Goal: Task Accomplishment & Management: Manage account settings

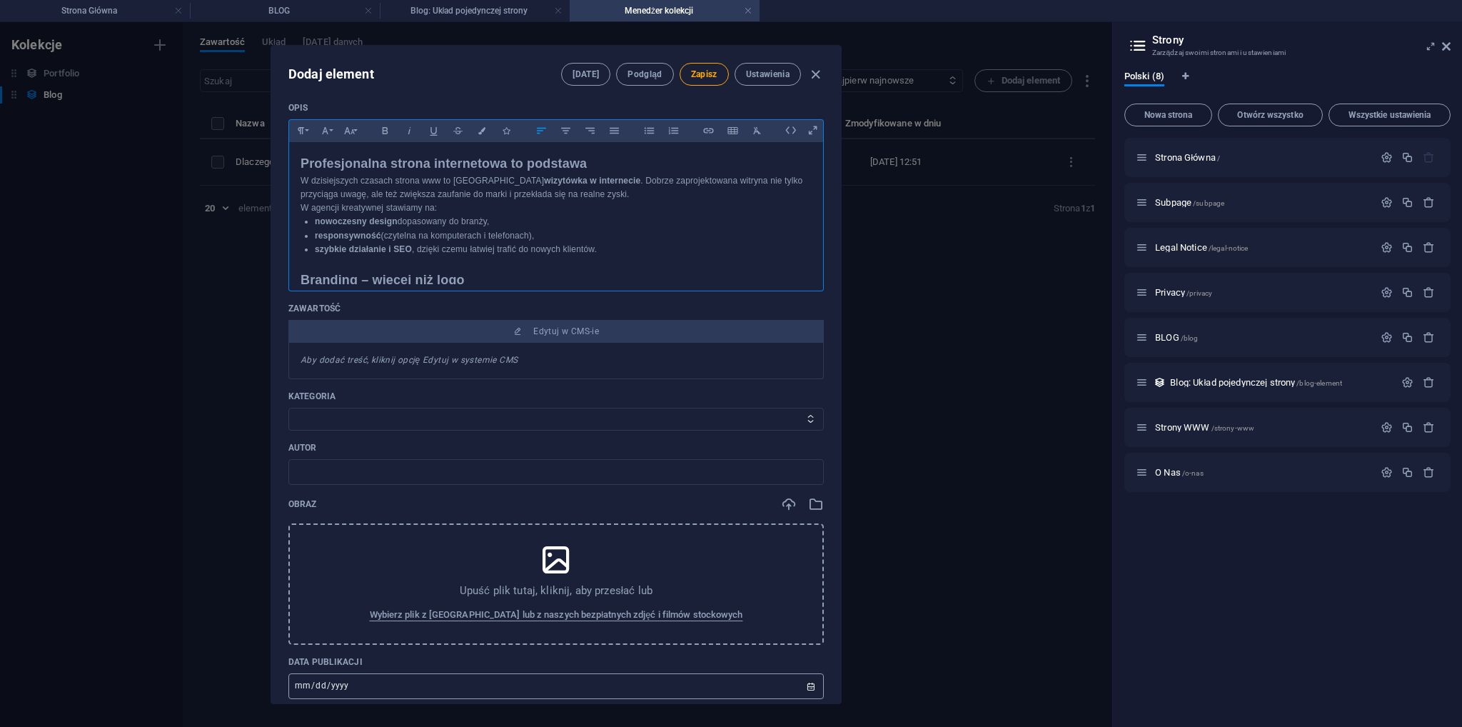
scroll to position [285, 0]
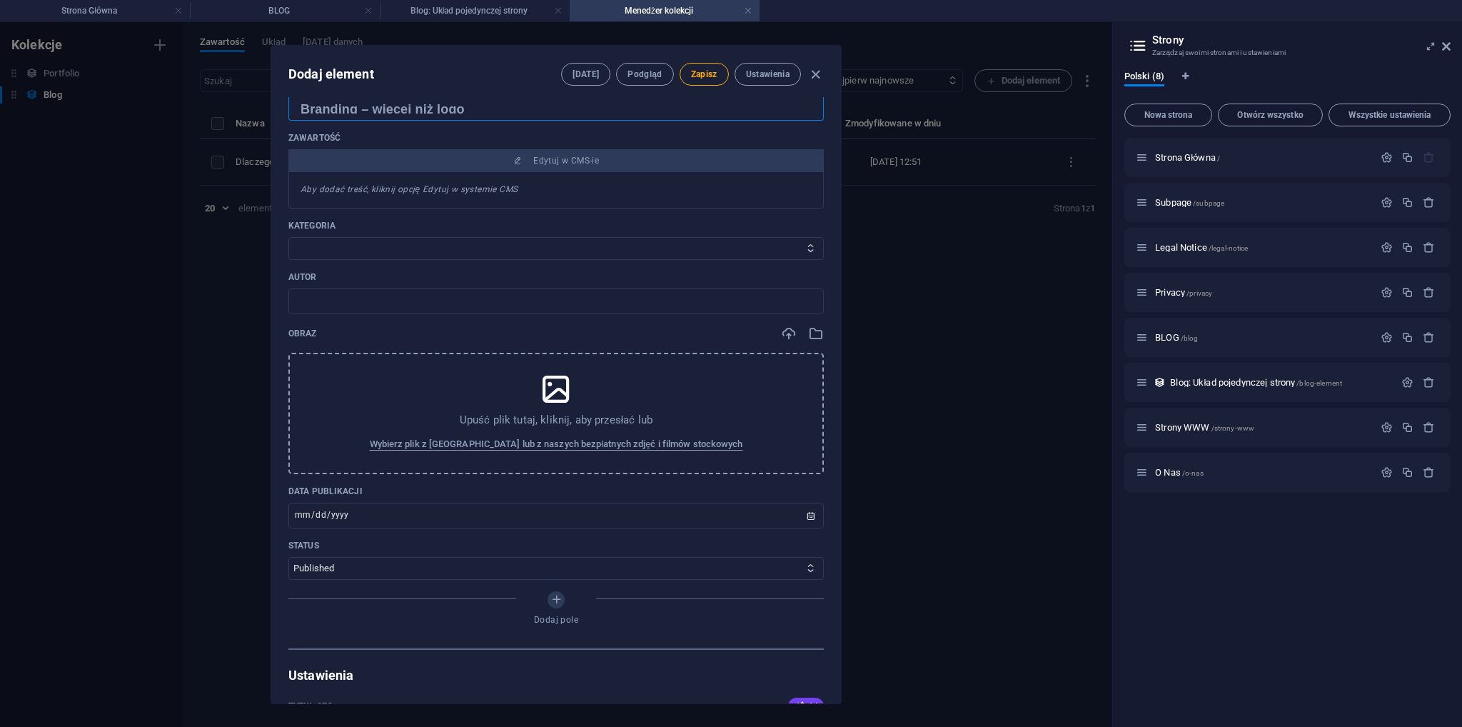
click at [560, 380] on icon at bounding box center [556, 389] width 36 height 36
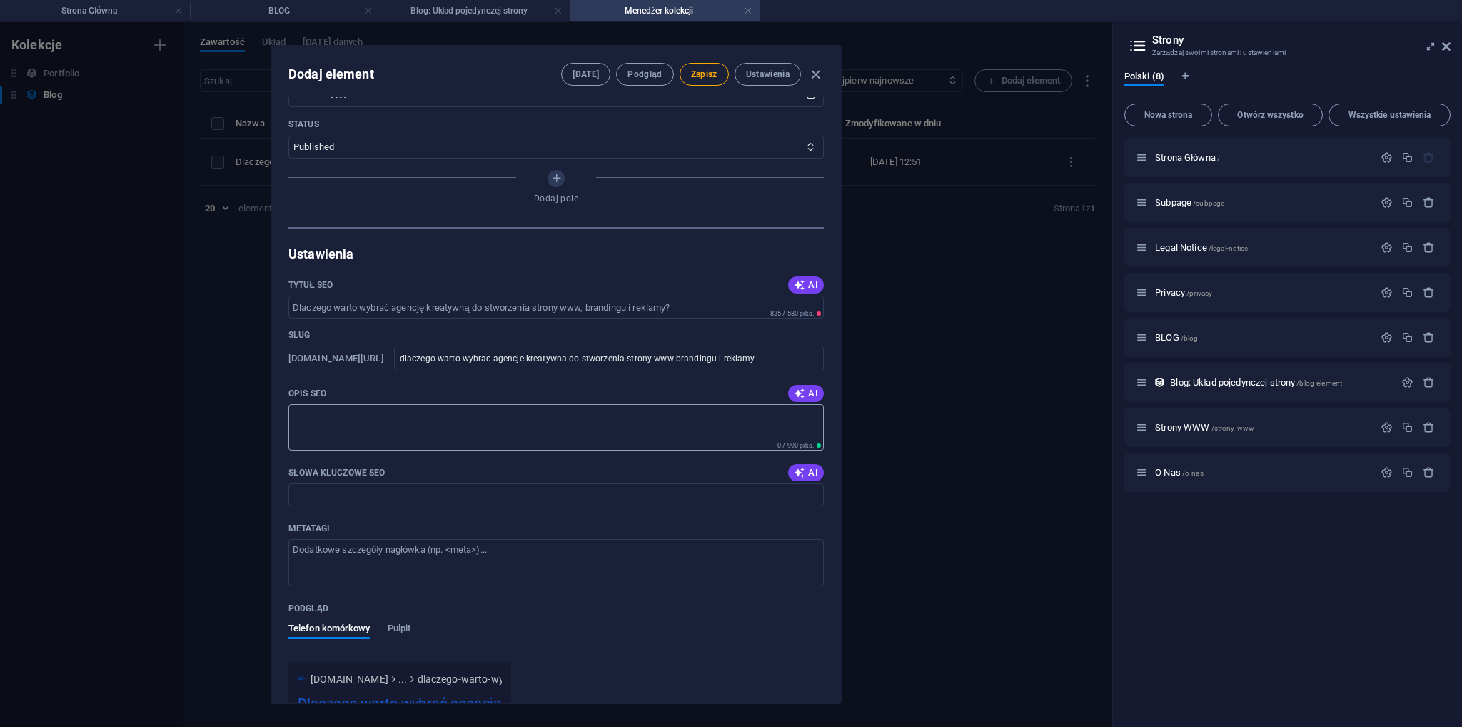
scroll to position [785, 0]
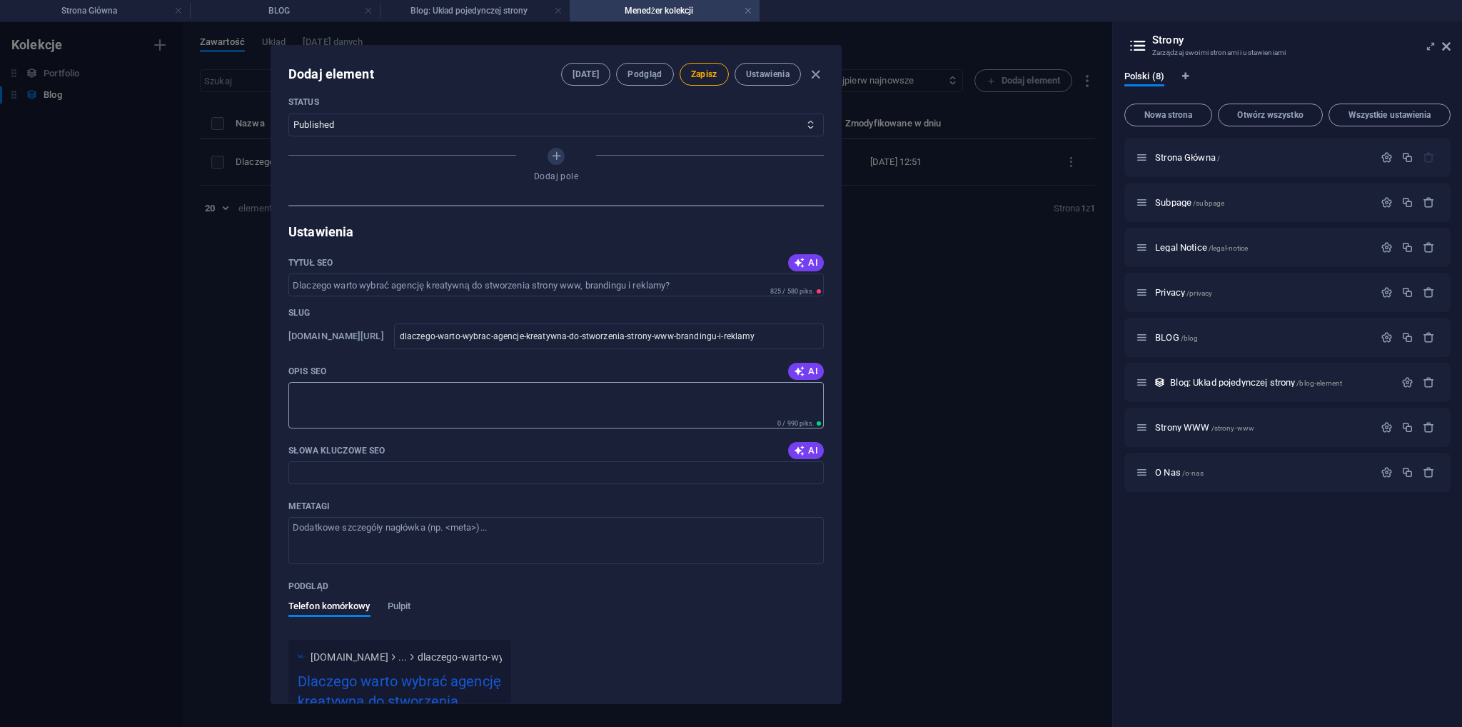
click at [378, 408] on textarea "Opis SEO" at bounding box center [555, 405] width 535 height 46
paste textarea "Nowoczesne strony internetowe, branding i kampanie social media. Kompleksowa re…"
type textarea "Nowoczesne strony internetowe, branding i kampanie social media. Kompleksowa re…"
click at [796, 452] on icon "button" at bounding box center [799, 450] width 11 height 11
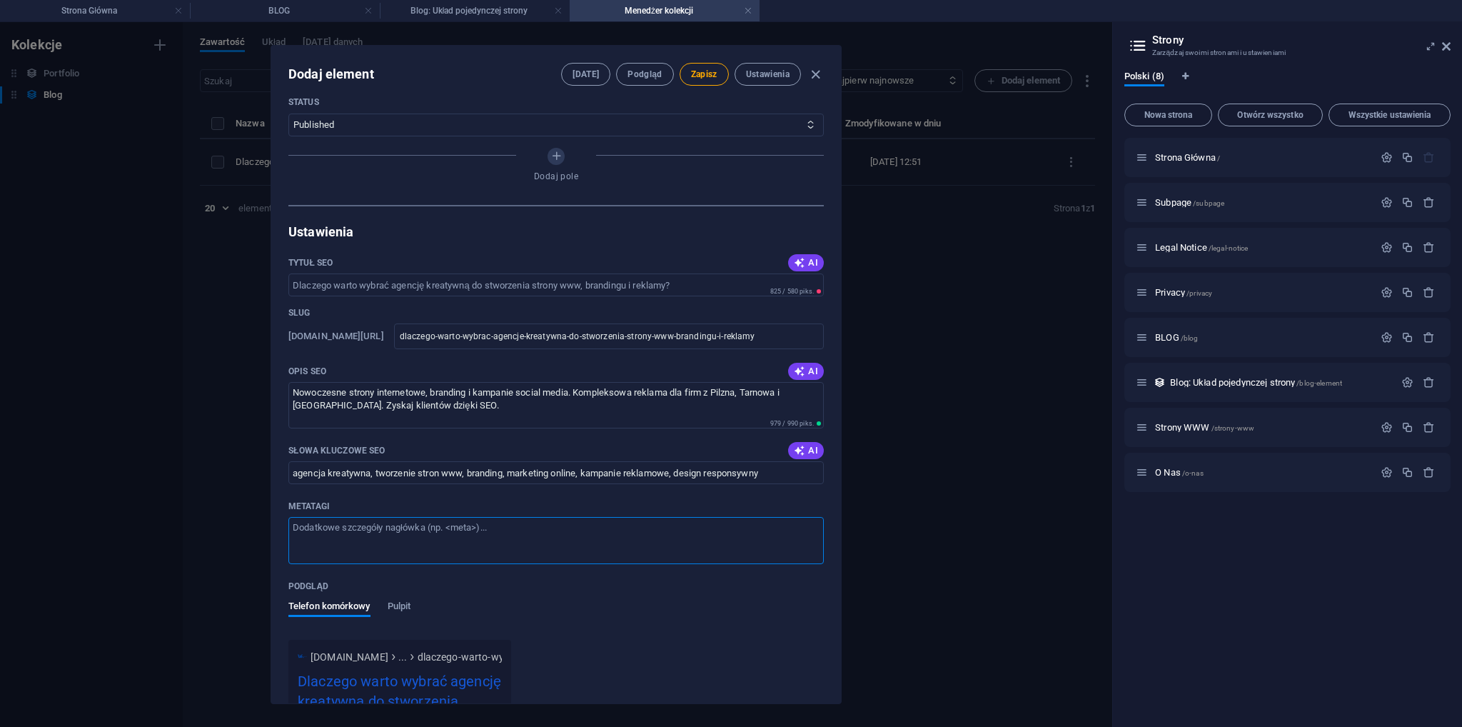
click at [402, 532] on textarea "Metatagi ​" at bounding box center [555, 540] width 535 height 46
click at [768, 466] on input "agencja kreatywna, tworzenie stron www, branding, marketing online, kampanie re…" at bounding box center [555, 472] width 535 height 23
paste input "tworzenie stron www Pilzno strony internetowe Pilzno tworzenie stron www Tarnów…"
click at [812, 474] on input "agencja kreatywna, tworzenie stron www, branding, marketing online, kampanie re…" at bounding box center [555, 472] width 535 height 23
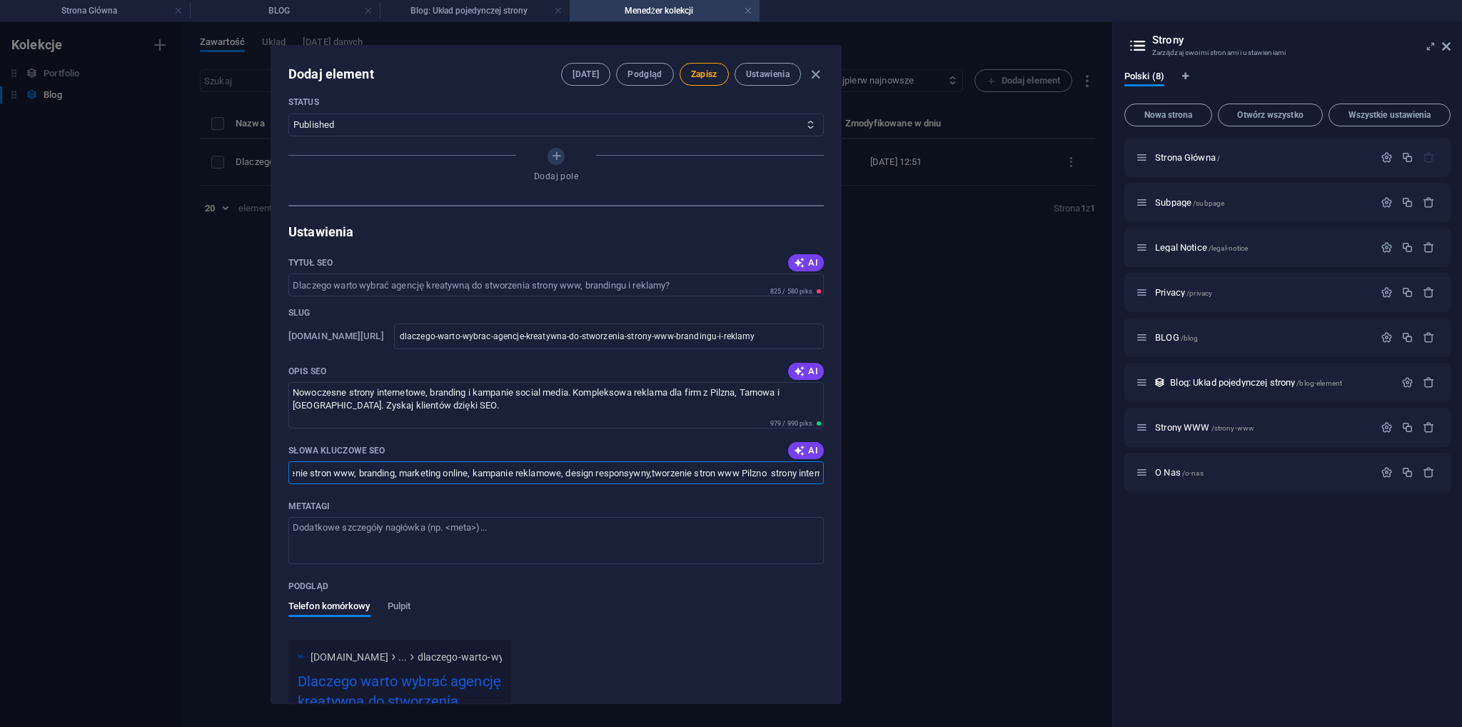
scroll to position [0, 124]
click at [643, 474] on input "agencja kreatywna, tworzenie stron www, branding, marketing online, kampanie re…" at bounding box center [555, 472] width 535 height 23
paste input "tworzenie stron www projektowanie stron internetowych strony internetowe dla fi…"
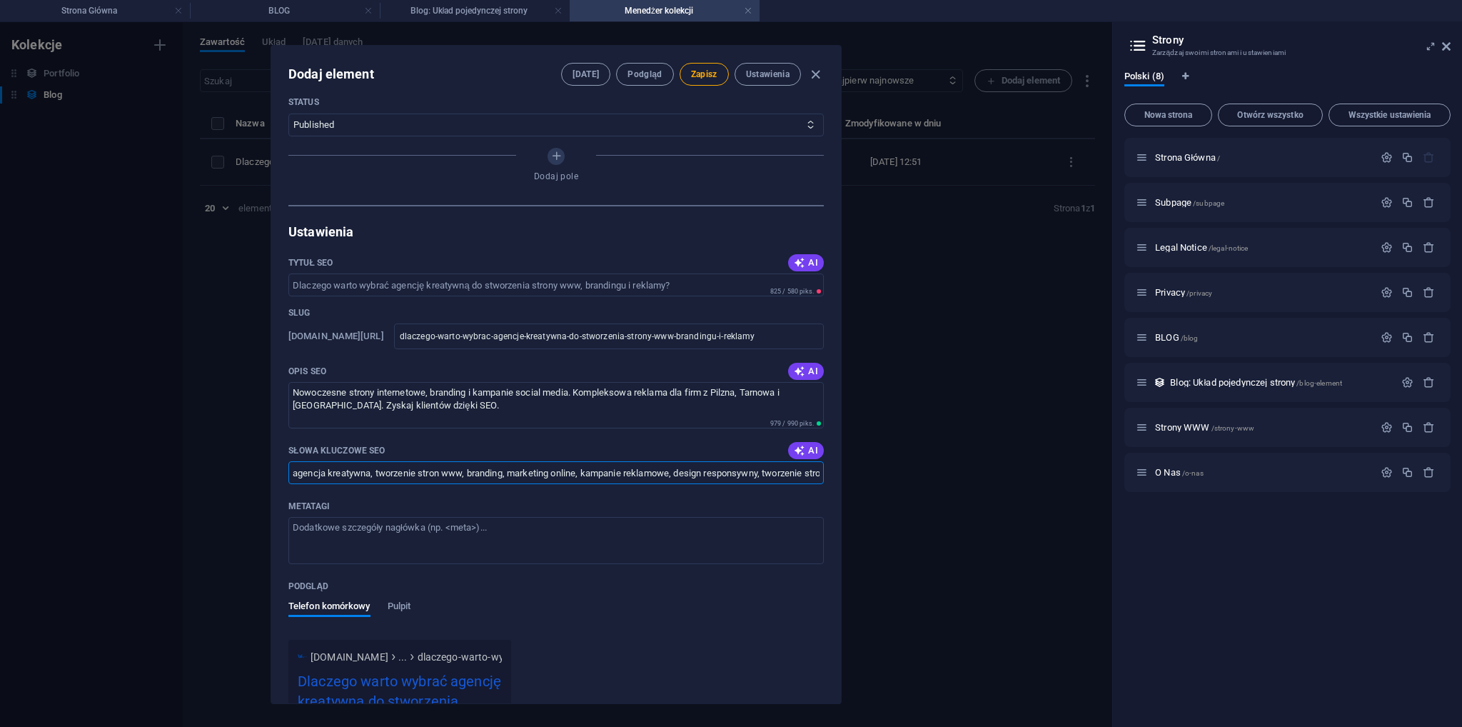
click at [804, 477] on input "agencja kreatywna, tworzenie stron www, branding, marketing online, kampanie re…" at bounding box center [555, 472] width 535 height 23
click at [814, 477] on input "agencja kreatywna, tworzenie stron www, branding, marketing online, kampanie re…" at bounding box center [555, 472] width 535 height 23
paste input "obsługa social media marketing w social media reklama Facebook Tarnów / Dębica …"
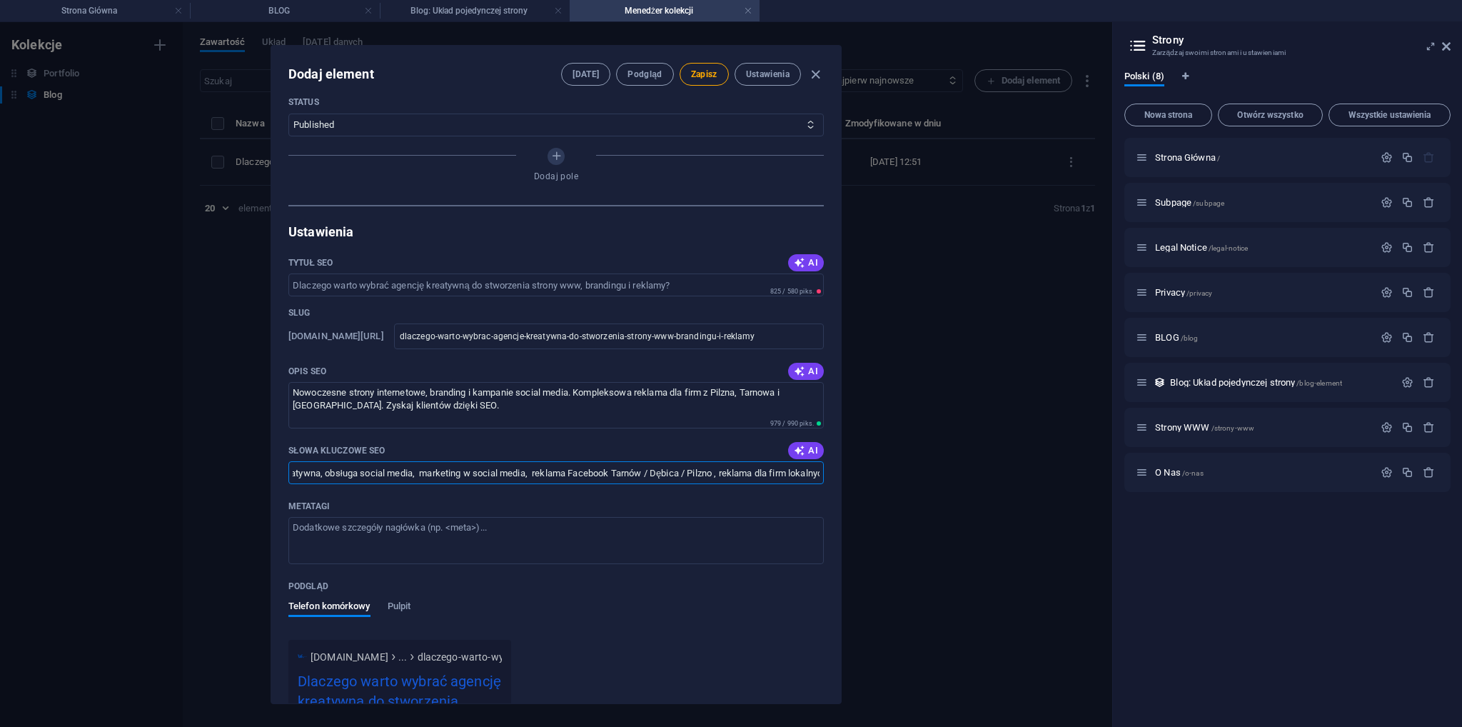
type input "agencja kreatywna, tworzenie stron www, branding, marketing online, kampanie re…"
click at [385, 537] on textarea "Metatagi ​" at bounding box center [555, 540] width 535 height 46
paste textarea "Tworzenie stron www Pilzno | Agencja kreatywna, Branding, Social Media"
type textarea "Tworzenie stron www Pilzno | Agencja kreatywna, Branding, Social Media"
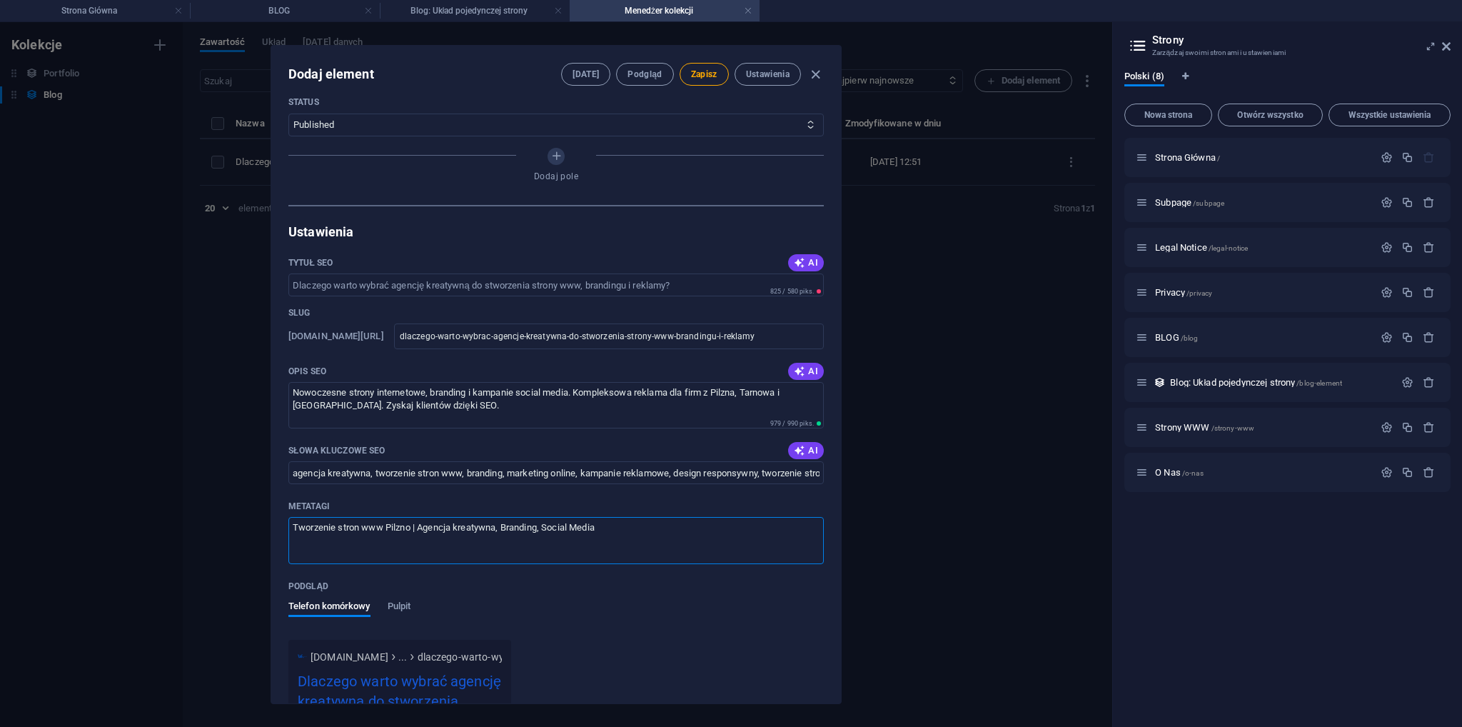
click at [461, 589] on div "Podgląd" at bounding box center [555, 585] width 535 height 21
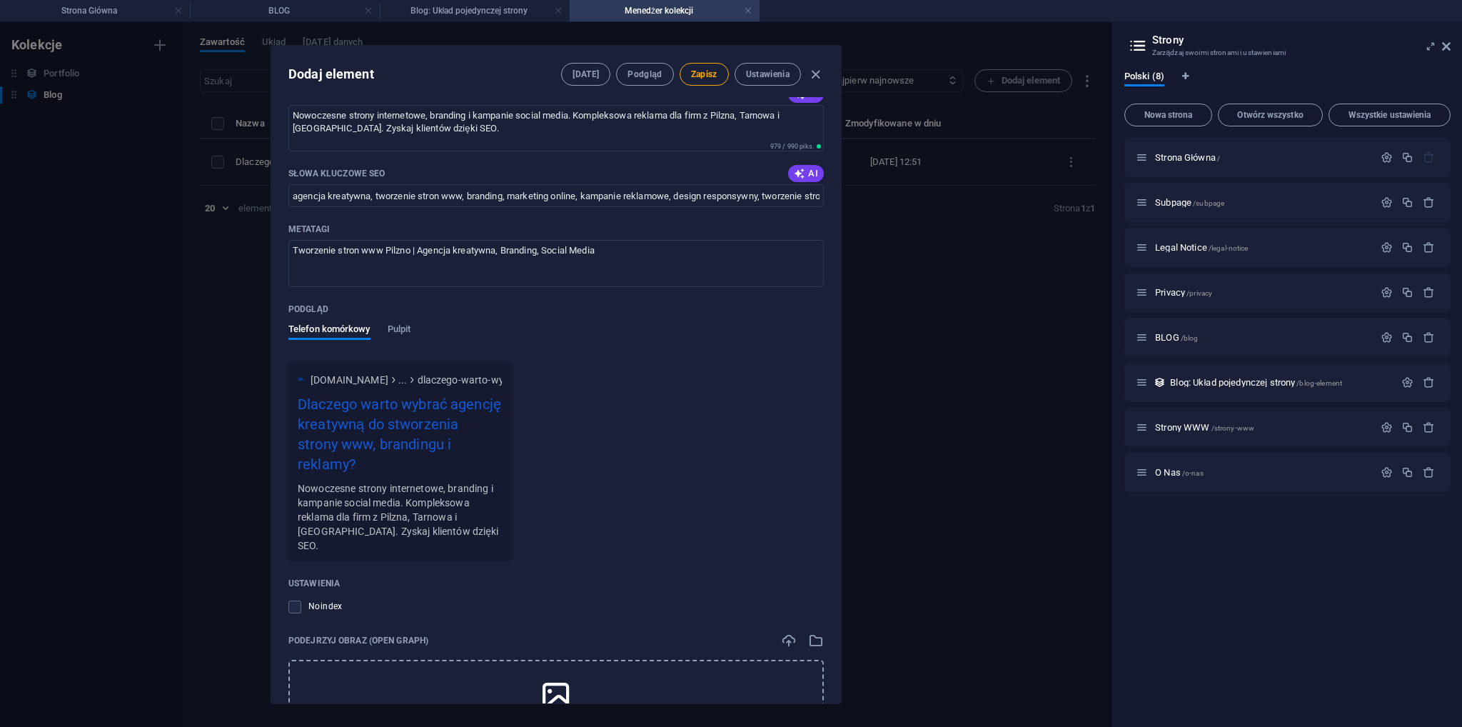
scroll to position [1133, 0]
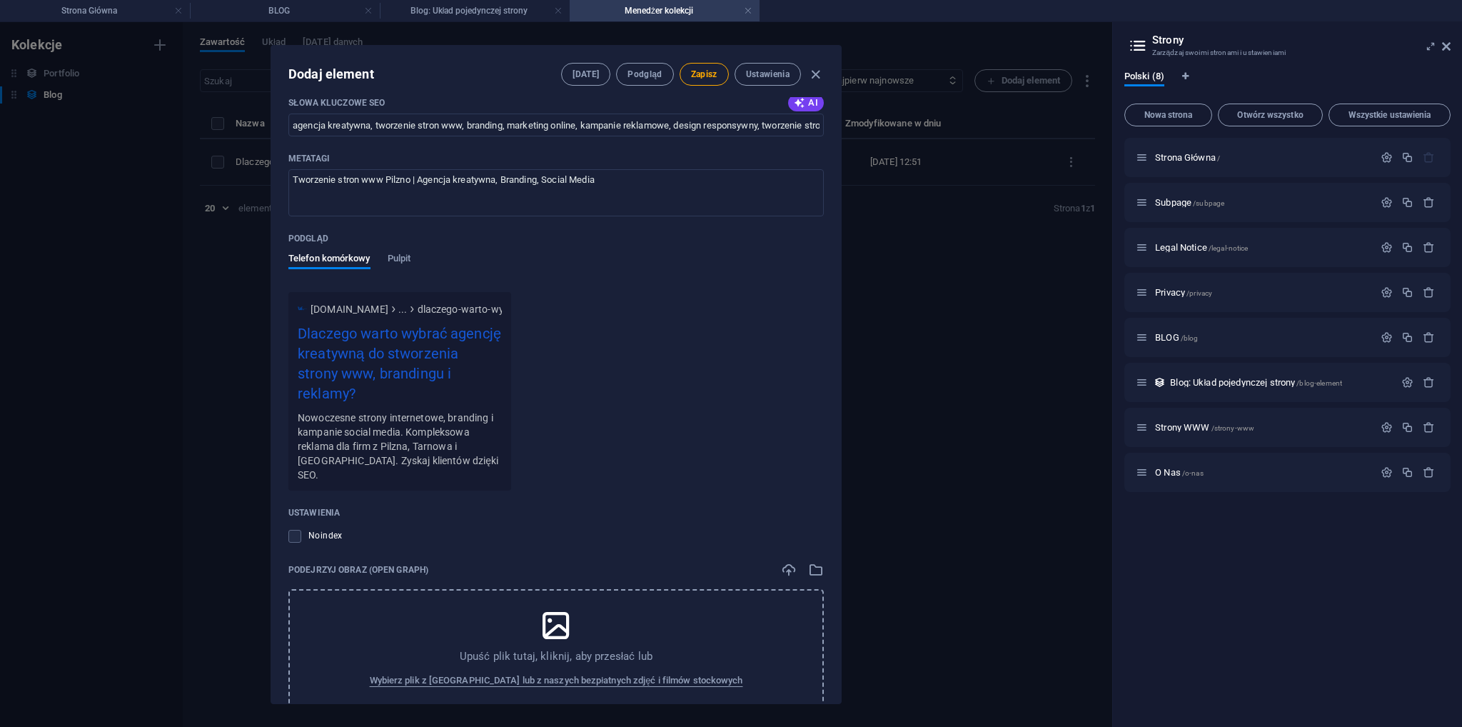
click at [562, 607] on icon at bounding box center [556, 625] width 36 height 36
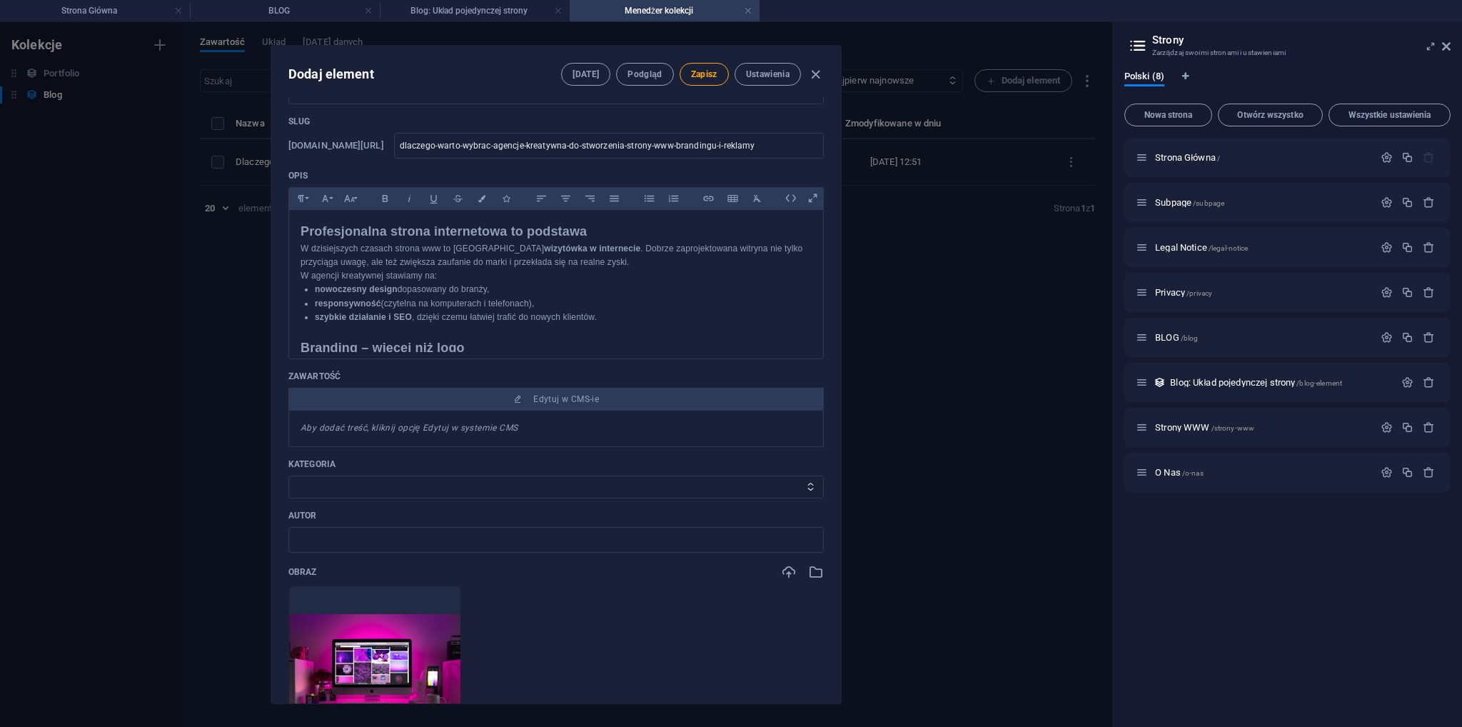
scroll to position [0, 0]
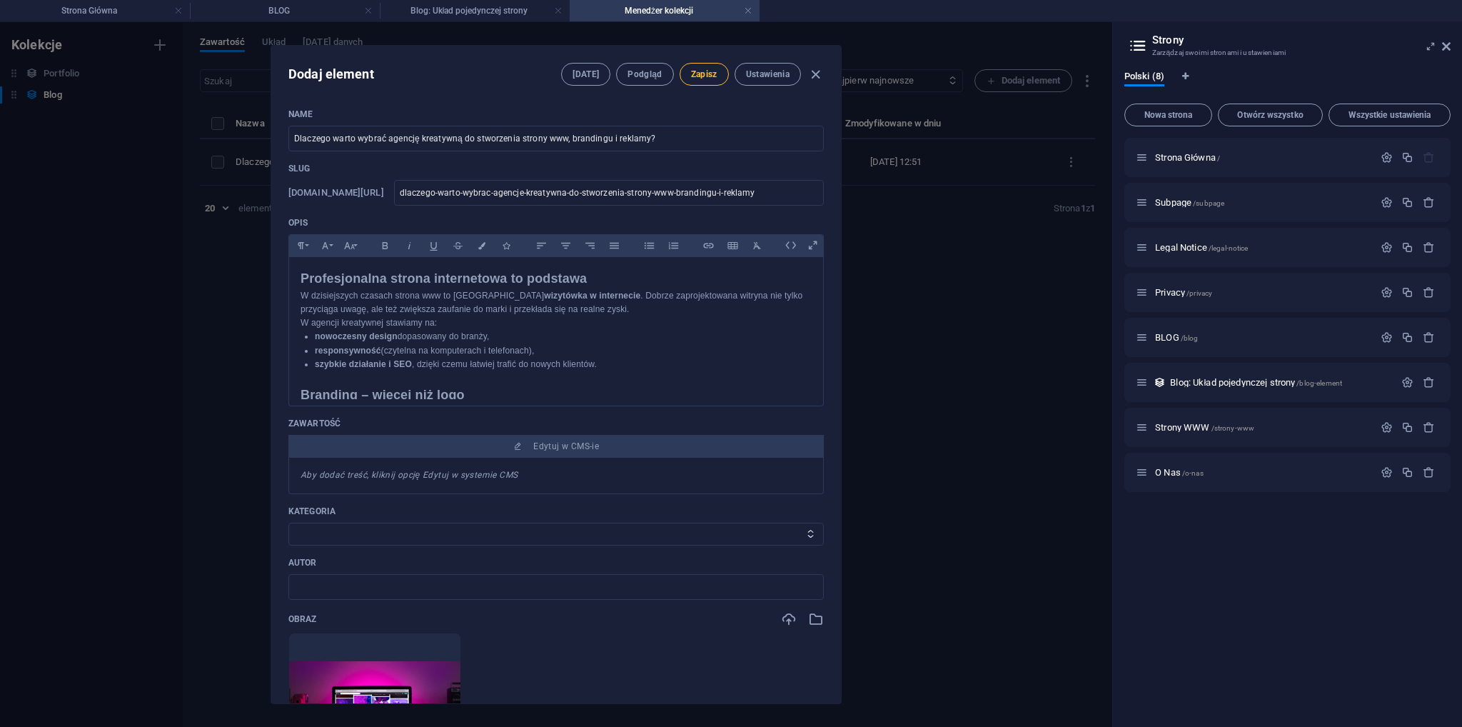
click at [687, 78] on button "Zapisz" at bounding box center [703, 74] width 49 height 23
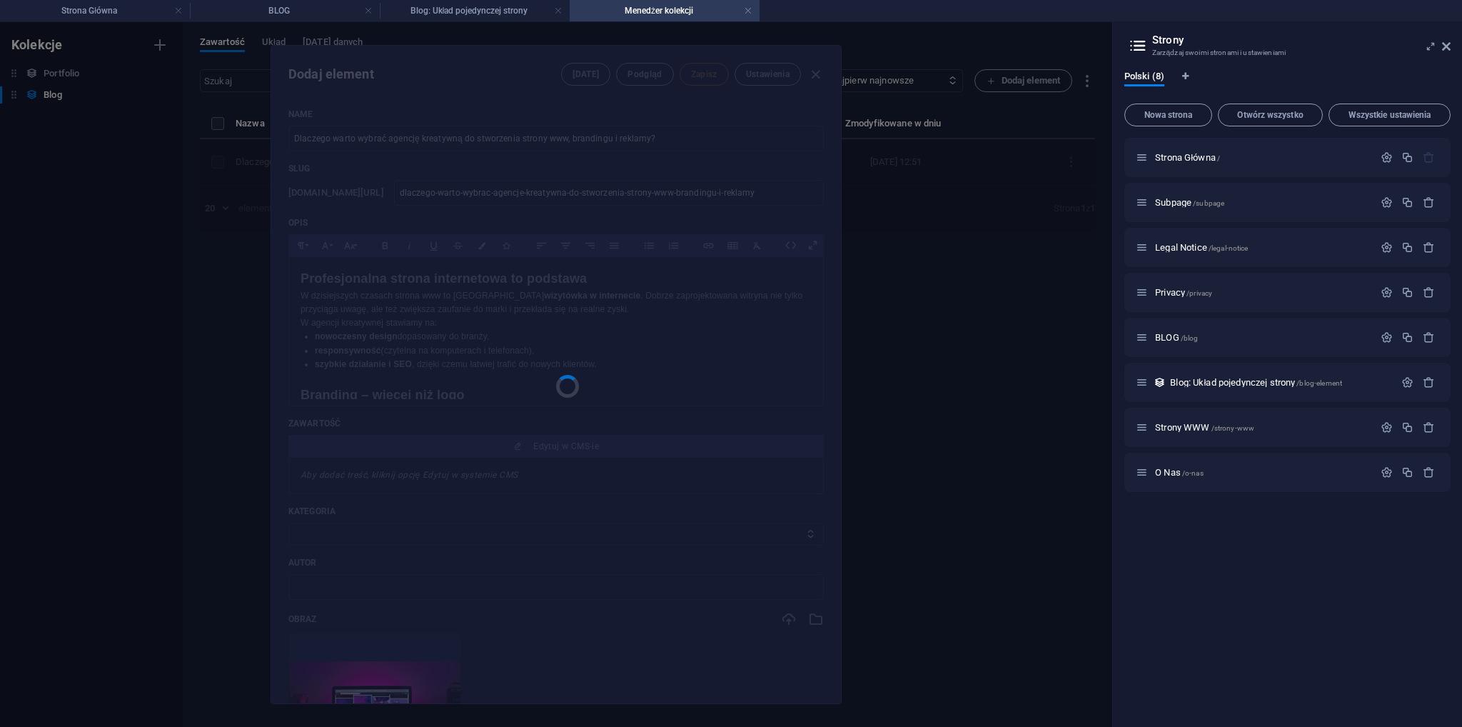
type input "dlaczego-warto-wybrac-agencje-kreatywna-do-stworzenia-strony-www-brandingu-i-re…"
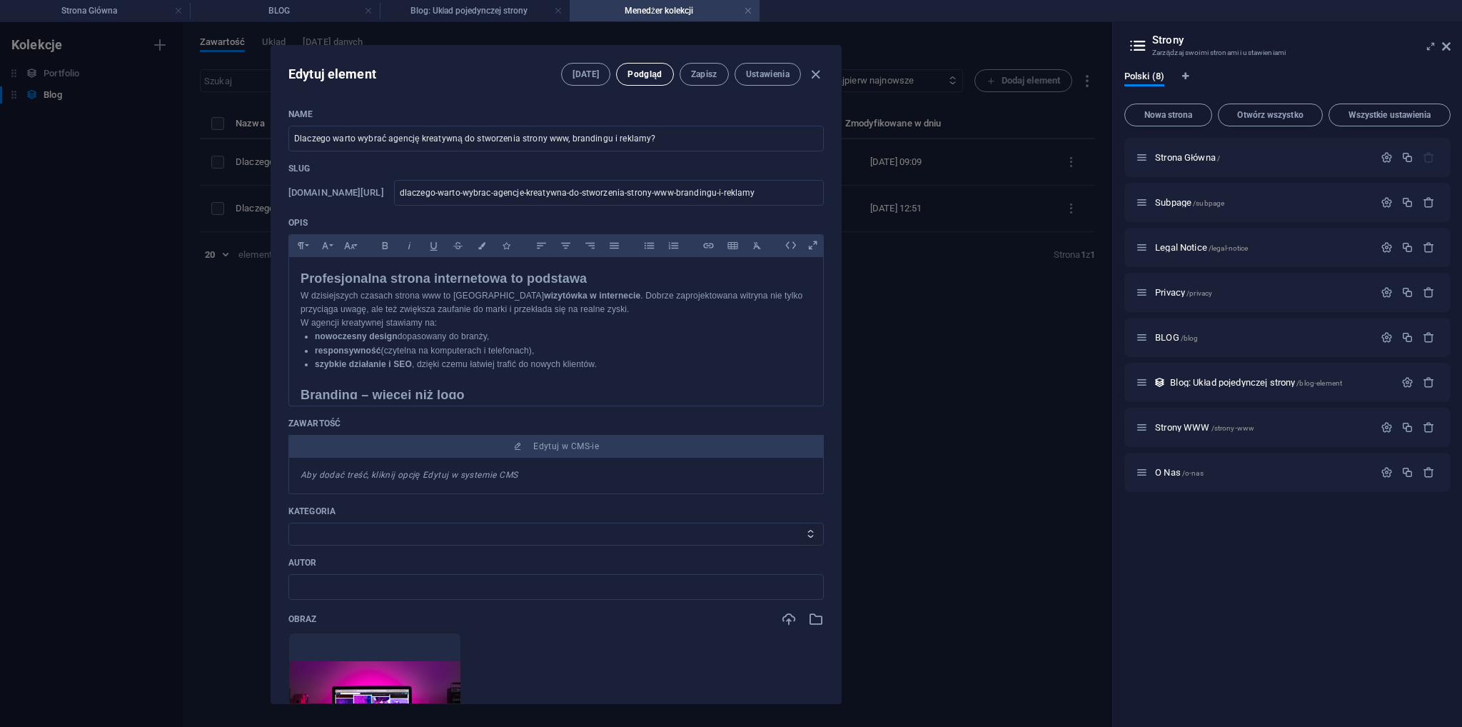
click at [660, 75] on span "Podgląd" at bounding box center [644, 74] width 34 height 11
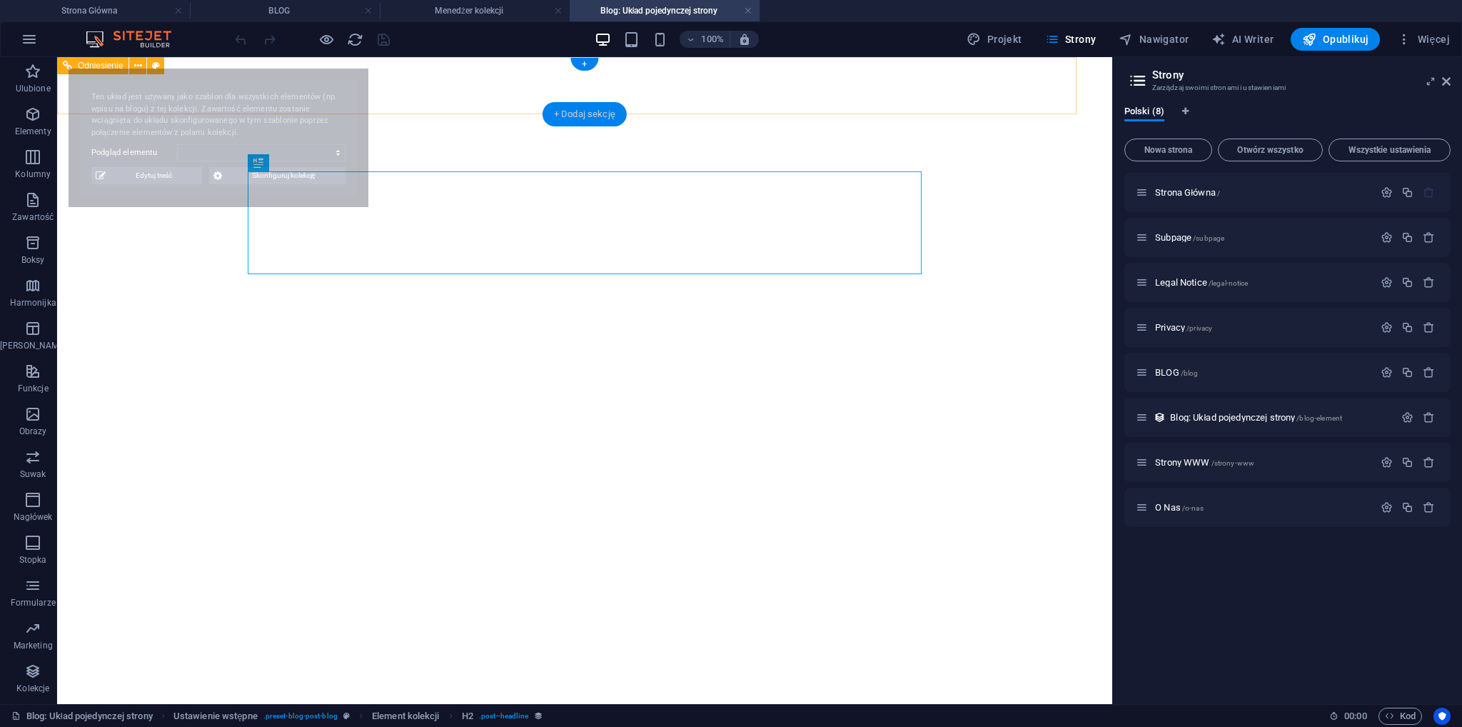
select select "68df76c043de9422ca077b44"
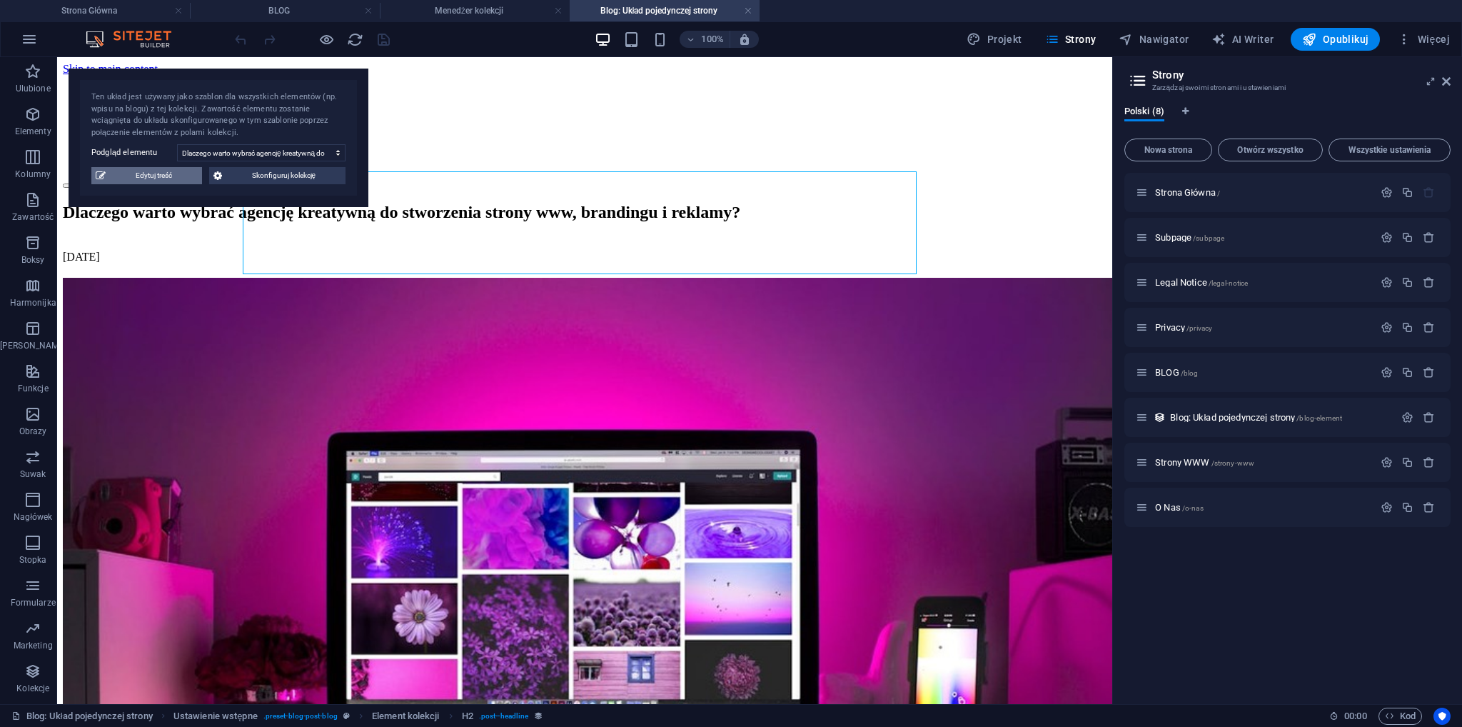
click at [183, 183] on span "Edytuj treść" at bounding box center [154, 175] width 88 height 17
type input "dlaczego-warto-wybrac-agencje-kreatywna-do-stworzenia-strony-www-brandingu-i-re…"
type input "agencja kreatywna, tworzenie stron www, branding, marketing online, kampanie re…"
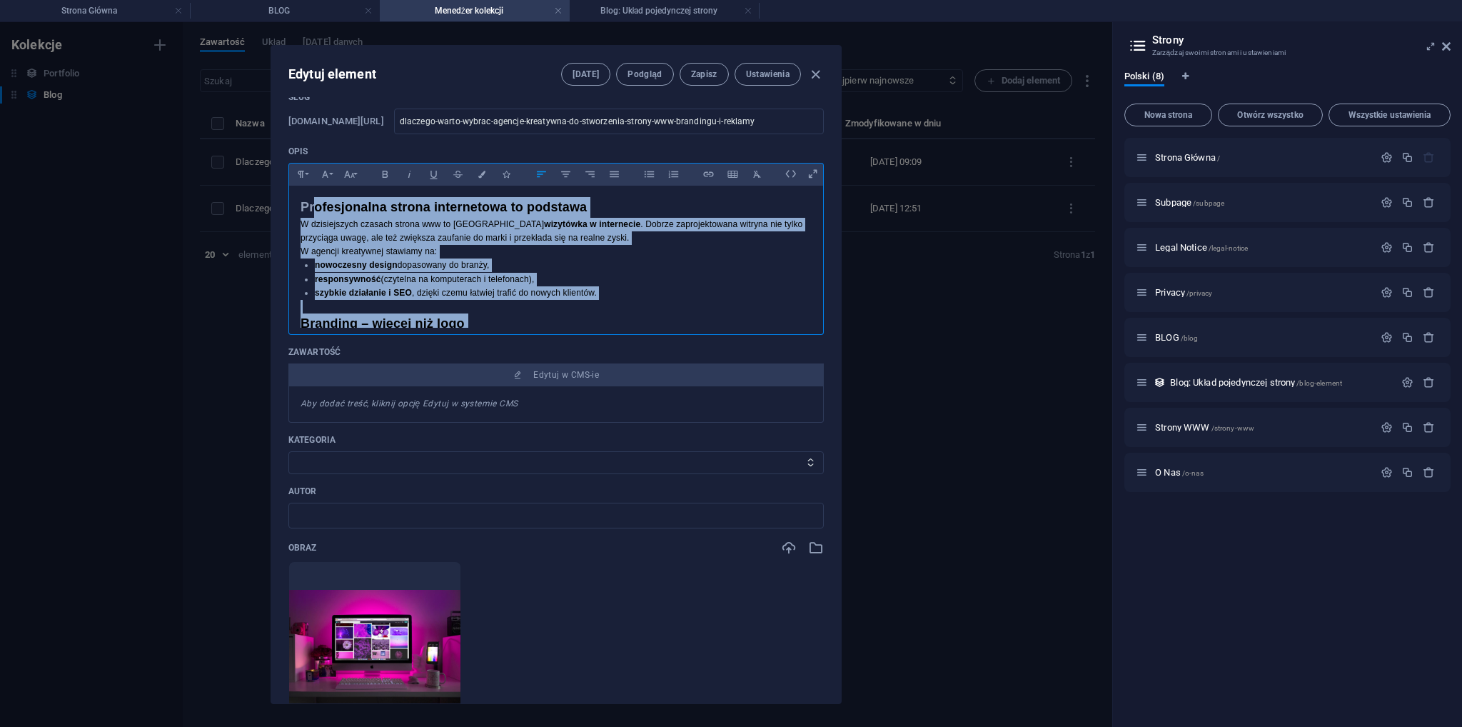
drag, startPoint x: 629, startPoint y: 297, endPoint x: 315, endPoint y: 198, distance: 330.0
click at [315, 198] on div "Profesjonalna strona internetowa to podstawa W dzisiejszych czasach strona www …" at bounding box center [556, 462] width 534 height 552
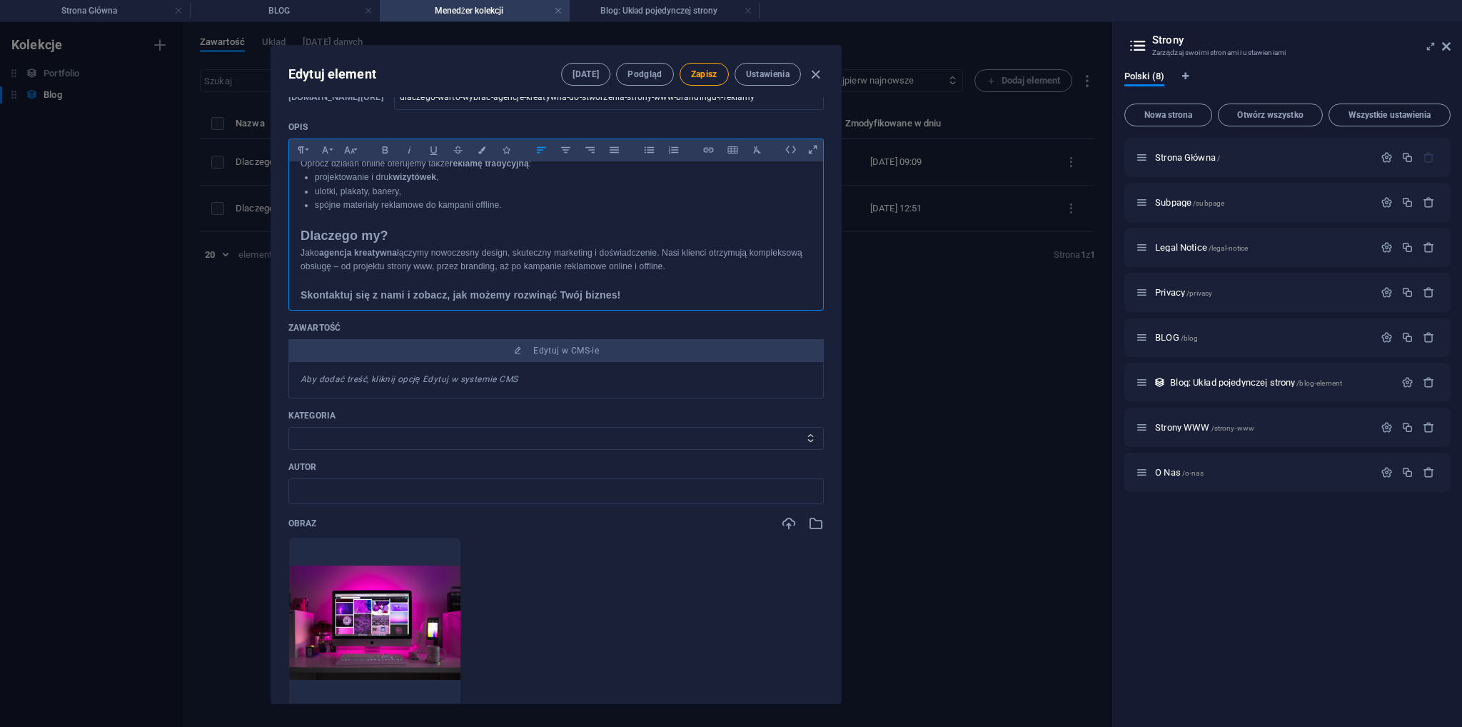
scroll to position [16, 0]
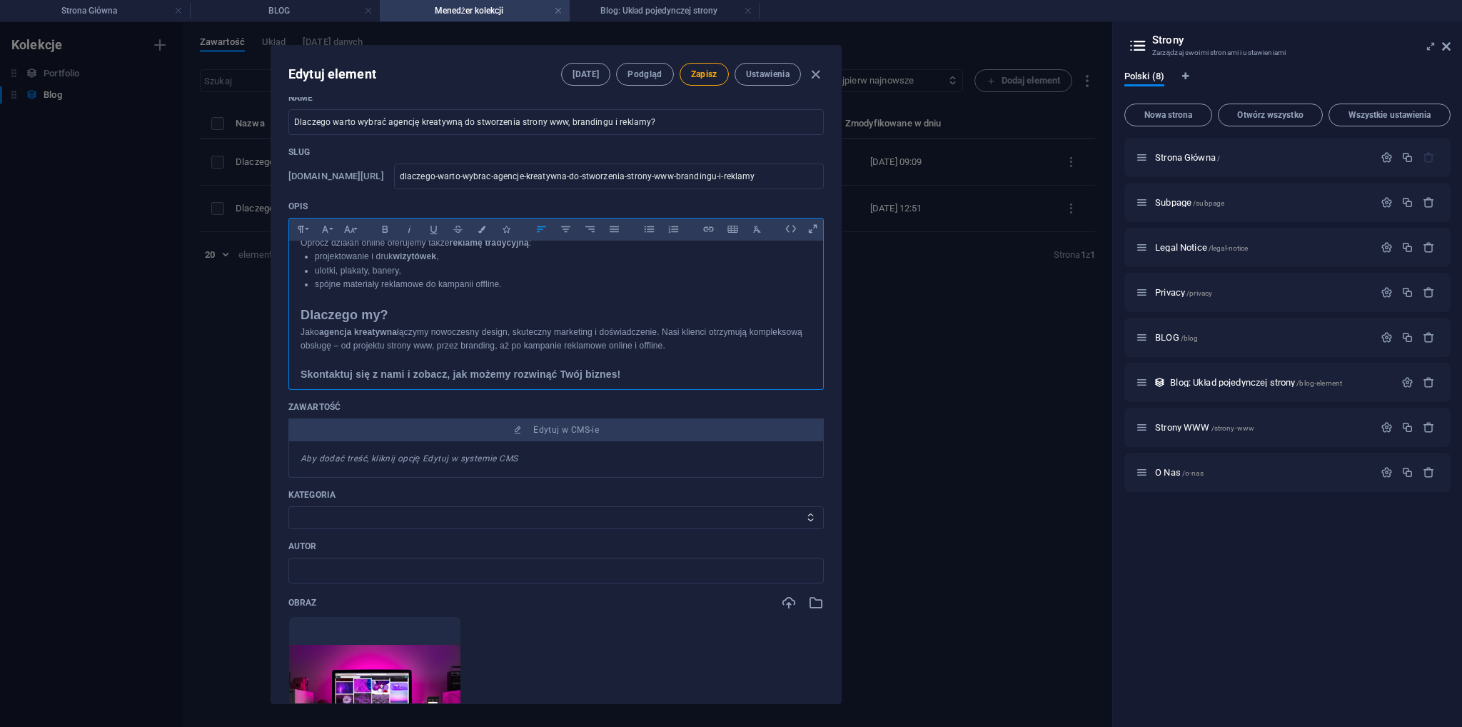
click at [325, 260] on p "projektowanie i druk wizytówek ," at bounding box center [563, 257] width 497 height 14
click at [357, 328] on strong "agencja kreatywna" at bounding box center [358, 332] width 78 height 10
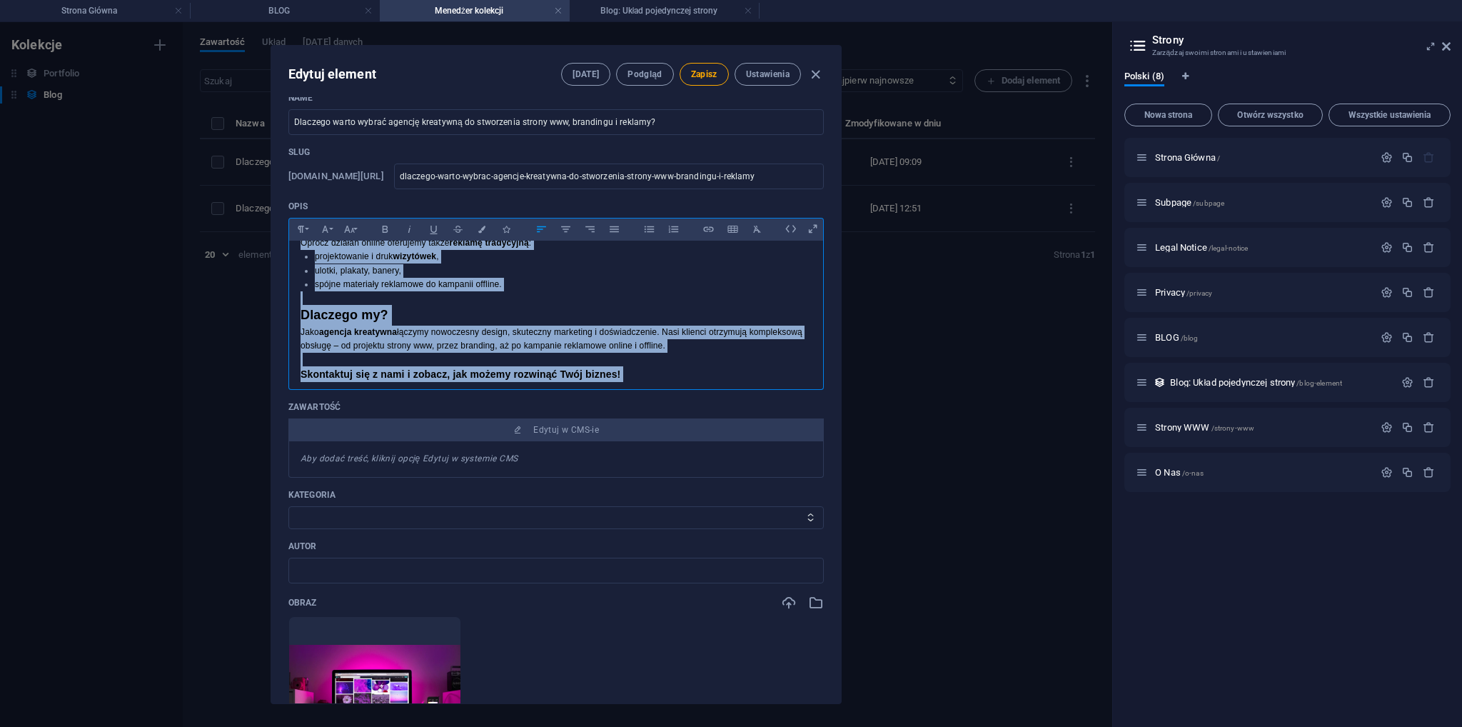
copy div "loremipsumd sitame consectetur ad elitsedd E temporincidi utlabor etdolo mag al…"
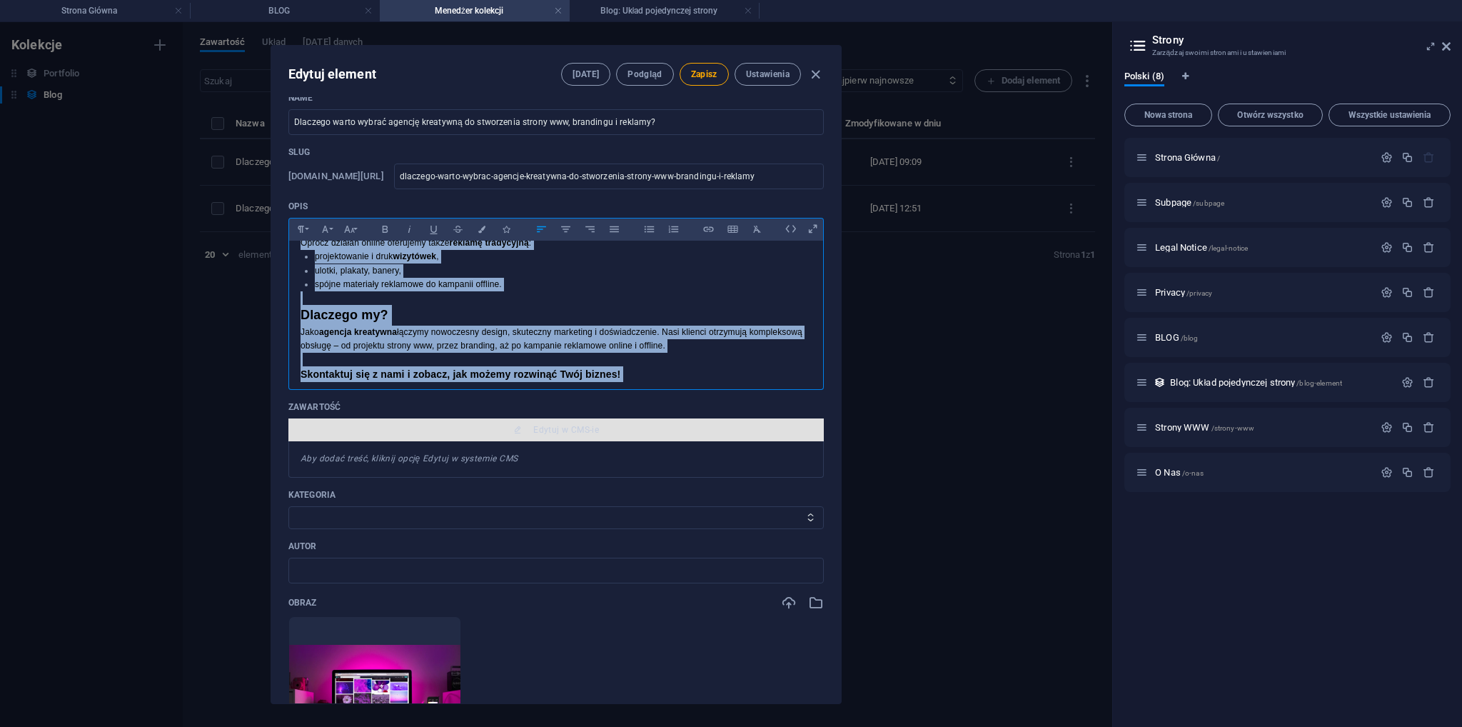
click at [548, 432] on span "Edytuj w CMS-ie" at bounding box center [566, 429] width 66 height 11
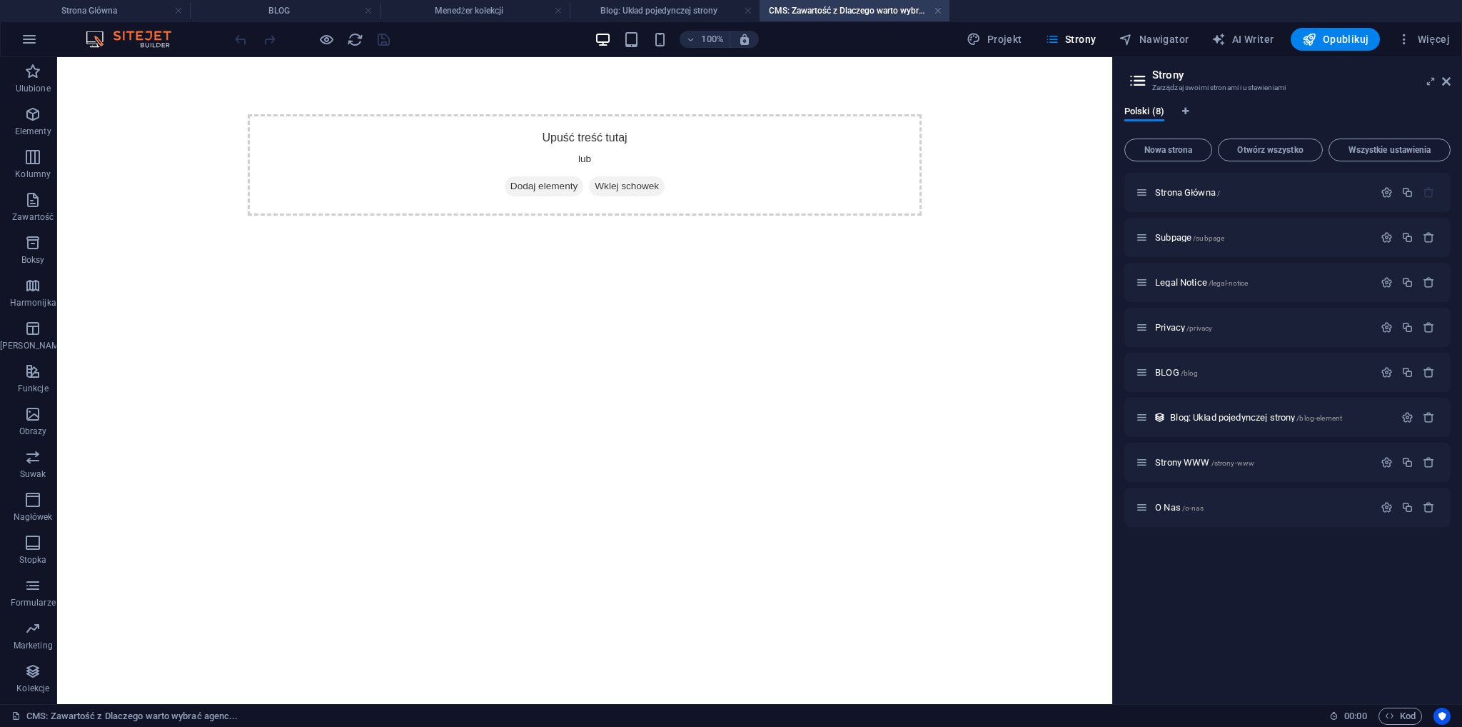
scroll to position [0, 0]
click at [619, 11] on h4 "Blog: Układ pojedynczej strony" at bounding box center [665, 11] width 190 height 16
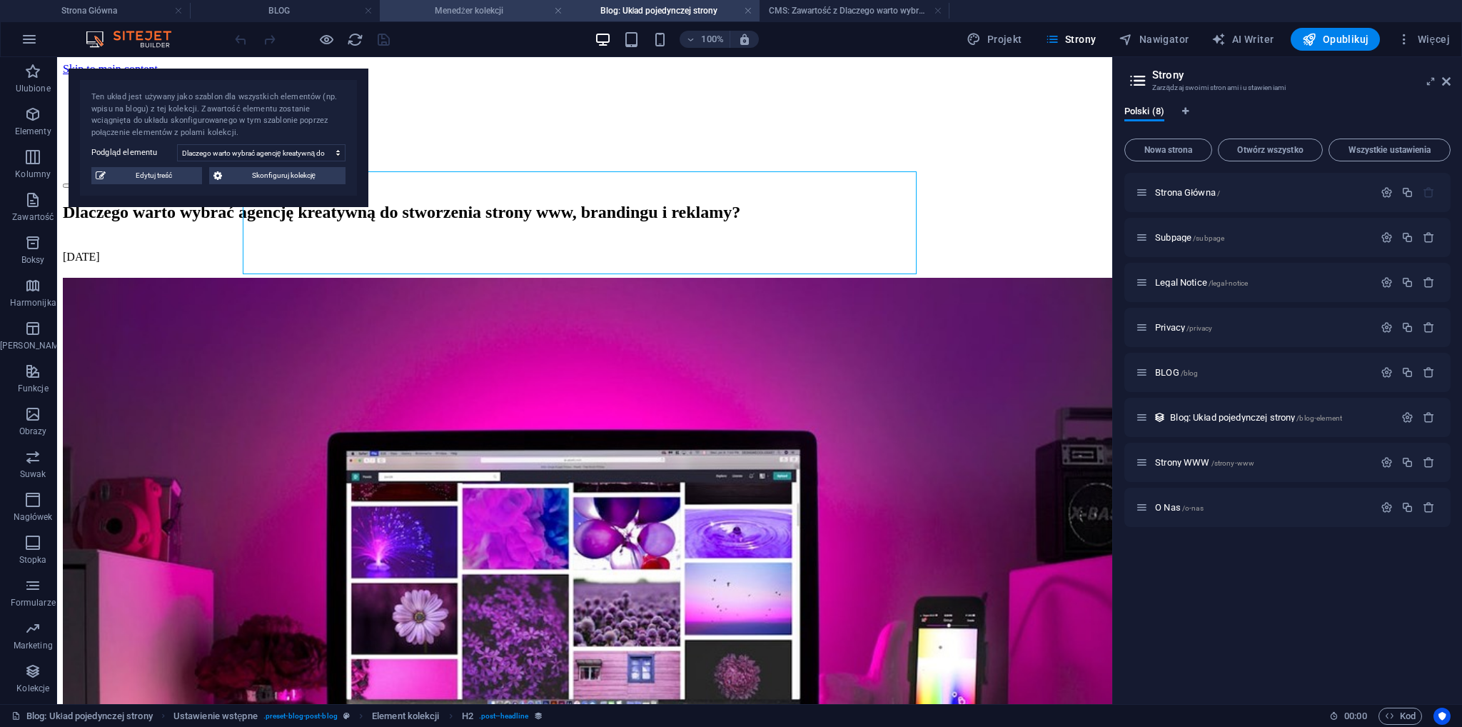
click at [459, 4] on h4 "Menedżer kolekcji" at bounding box center [475, 11] width 190 height 16
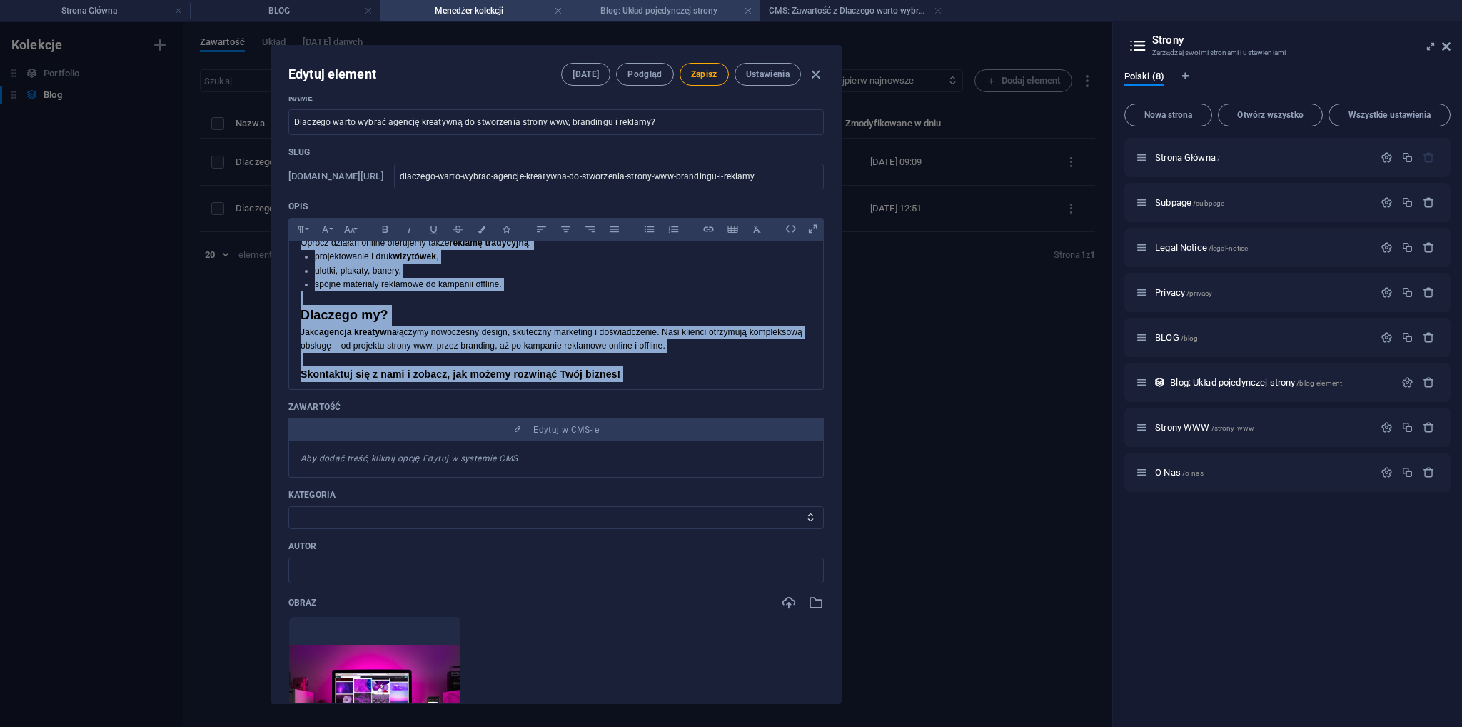
click at [669, 11] on h4 "Blog: Układ pojedynczej strony" at bounding box center [665, 11] width 190 height 16
click at [479, 4] on h4 "Menedżer kolekcji" at bounding box center [475, 11] width 190 height 16
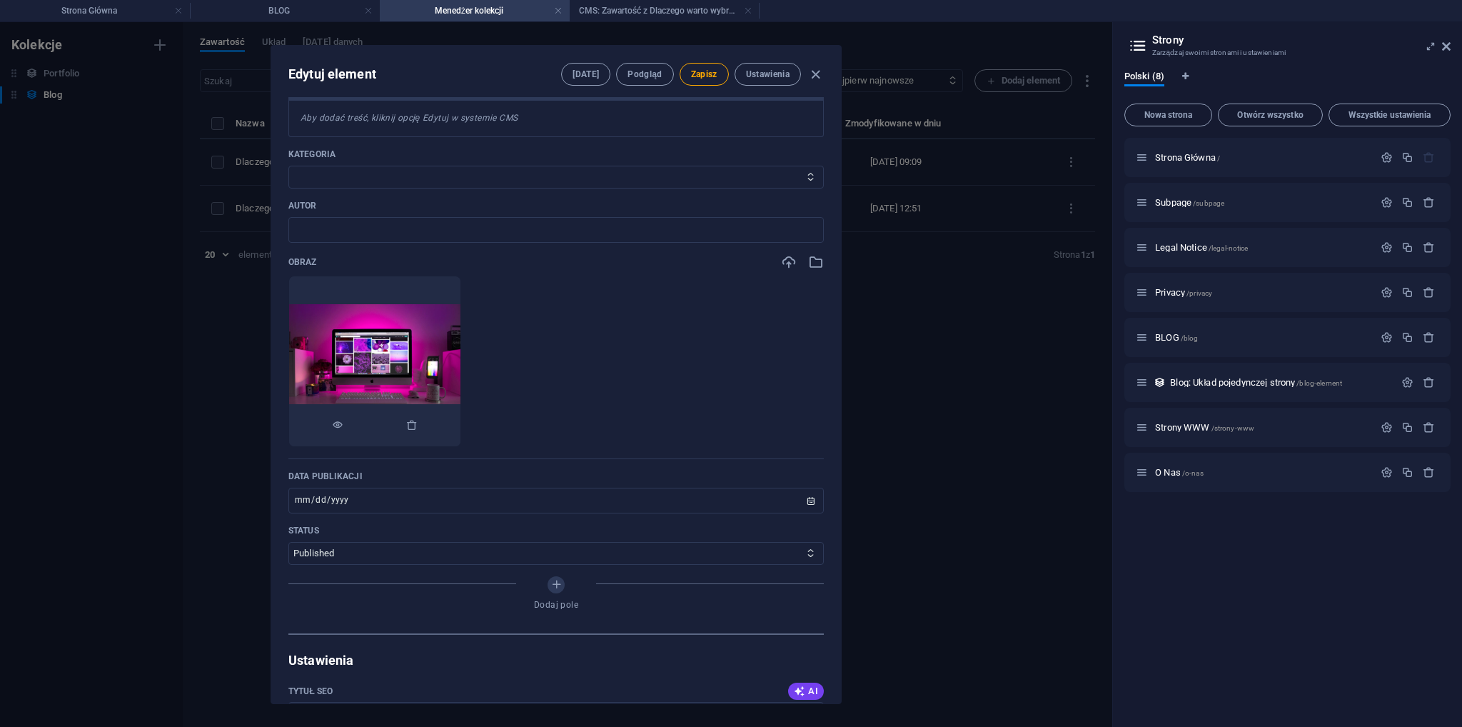
scroll to position [214, 0]
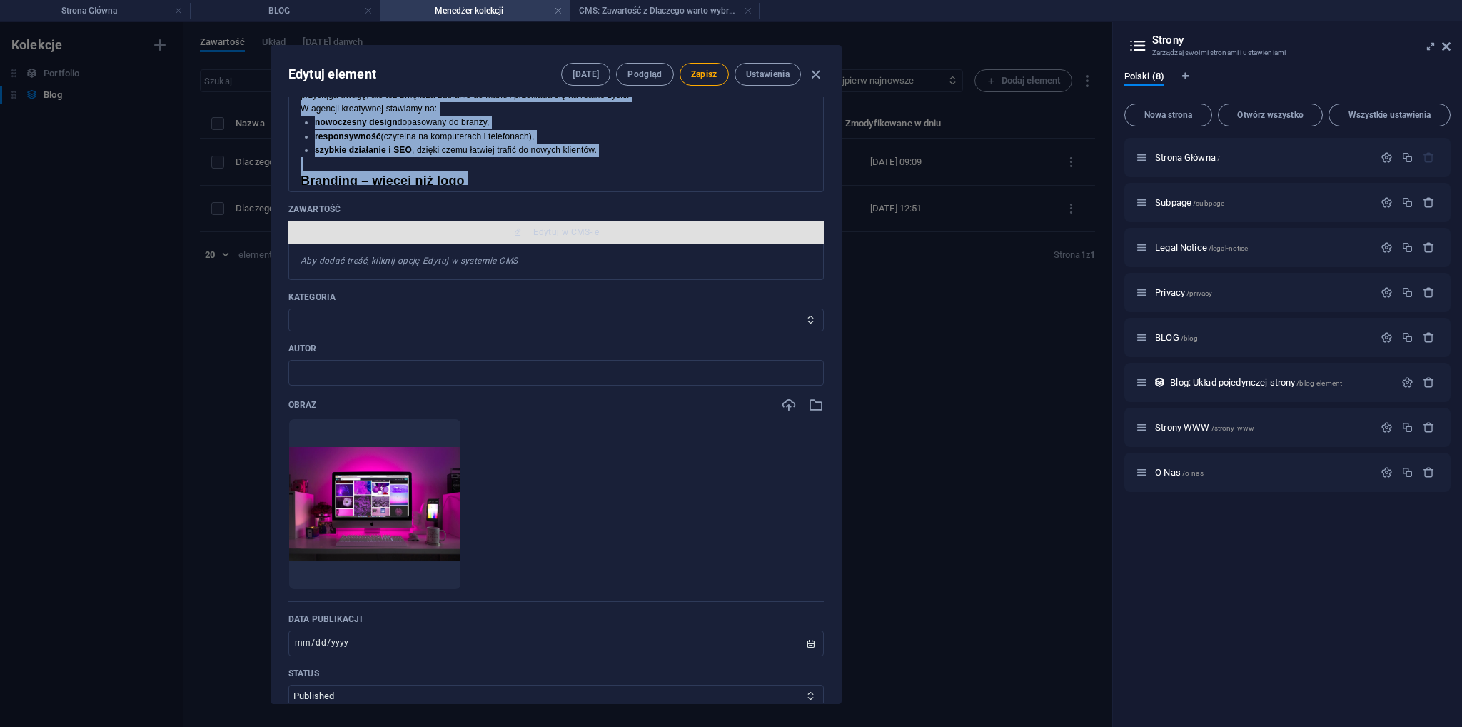
click at [539, 234] on span "Edytuj w CMS-ie" at bounding box center [566, 231] width 66 height 11
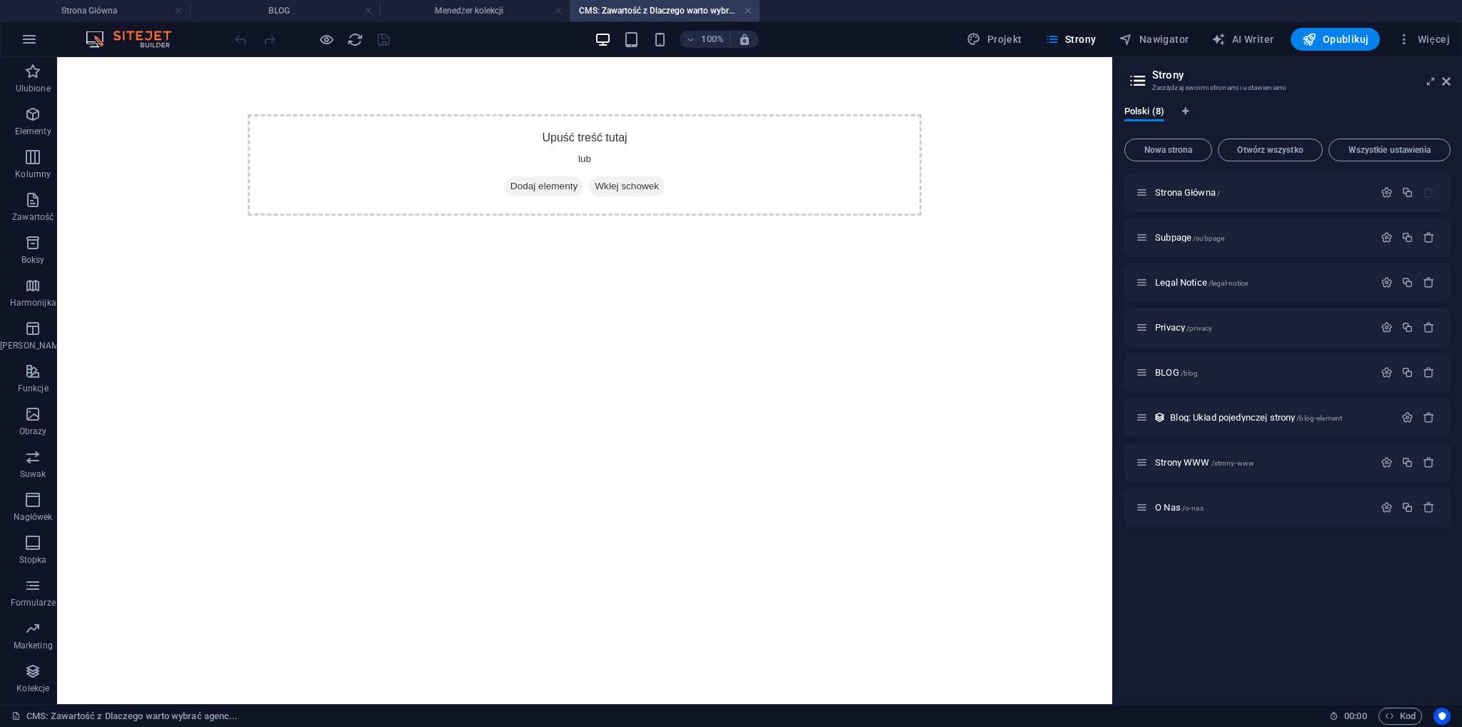
scroll to position [0, 0]
click at [560, 178] on span "Dodaj elementy" at bounding box center [544, 186] width 79 height 20
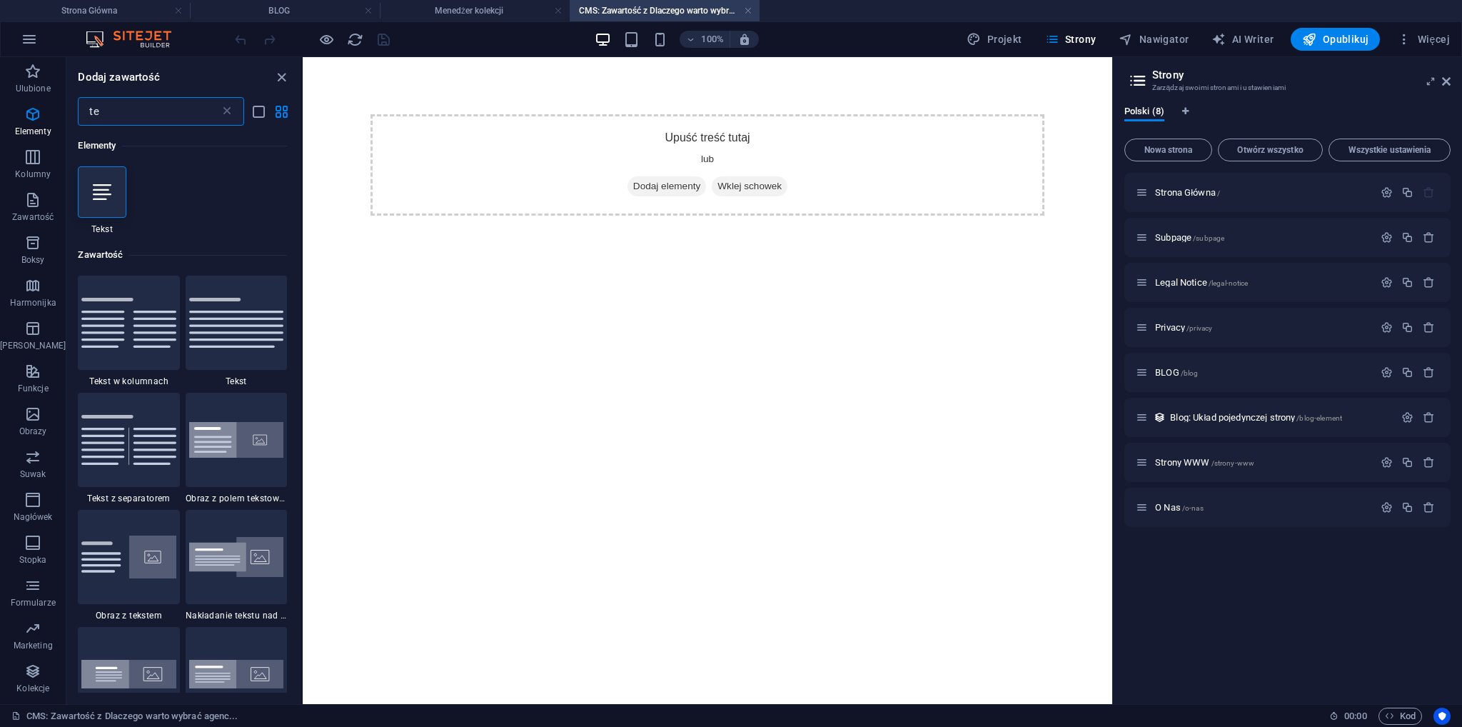
type input "t"
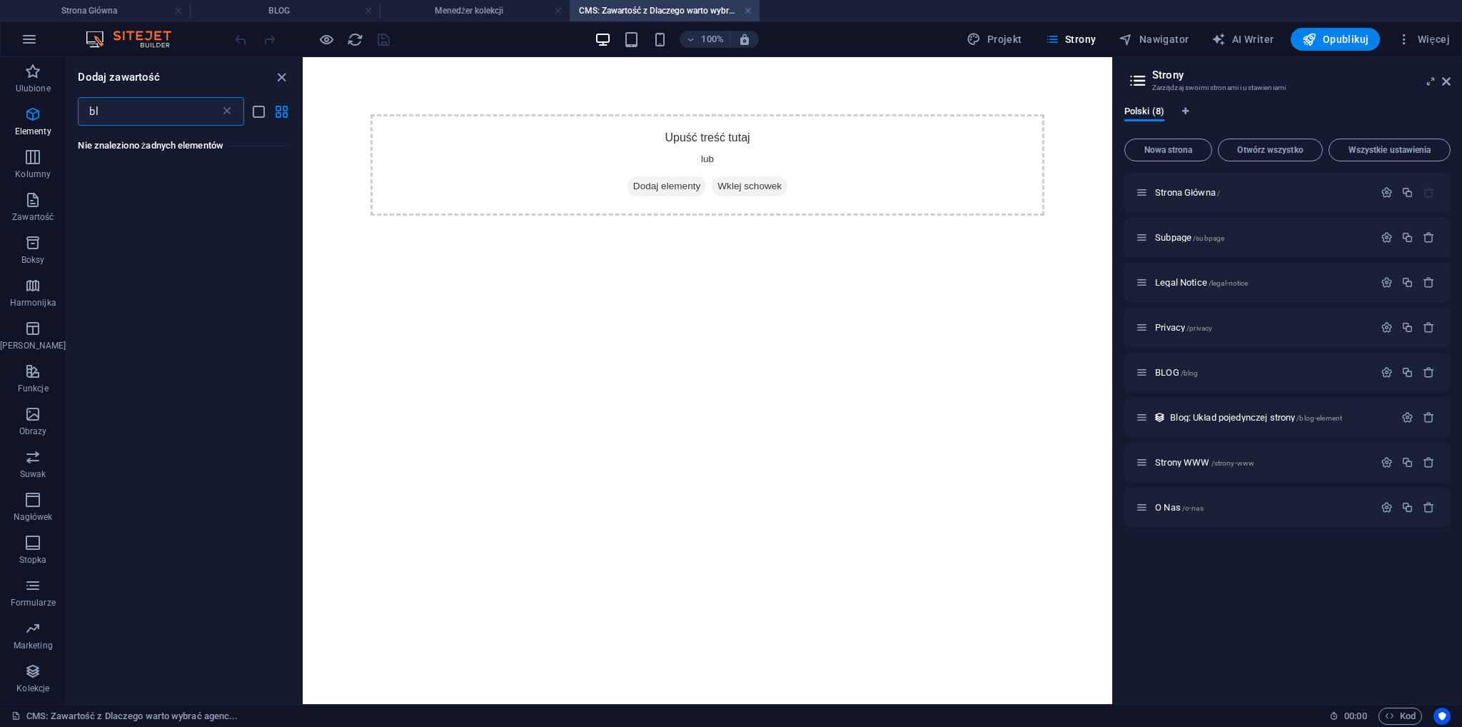
type input "b"
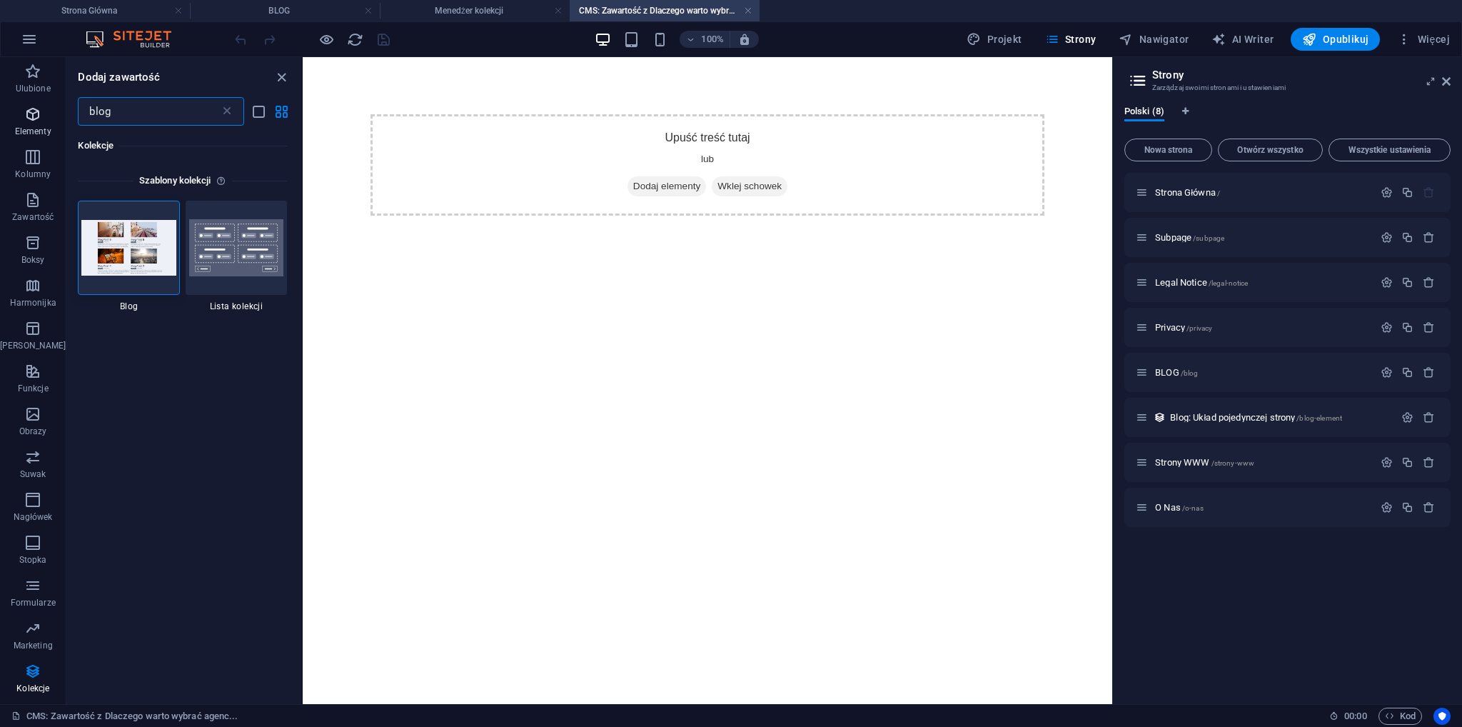
drag, startPoint x: 135, startPoint y: 117, endPoint x: 51, endPoint y: 99, distance: 85.4
click at [51, 99] on div "Ulubione Elementy Kolumny Zawartość Boksy Harmonijka Tabele Funkcje Obrazy Suwa…" at bounding box center [151, 380] width 303 height 647
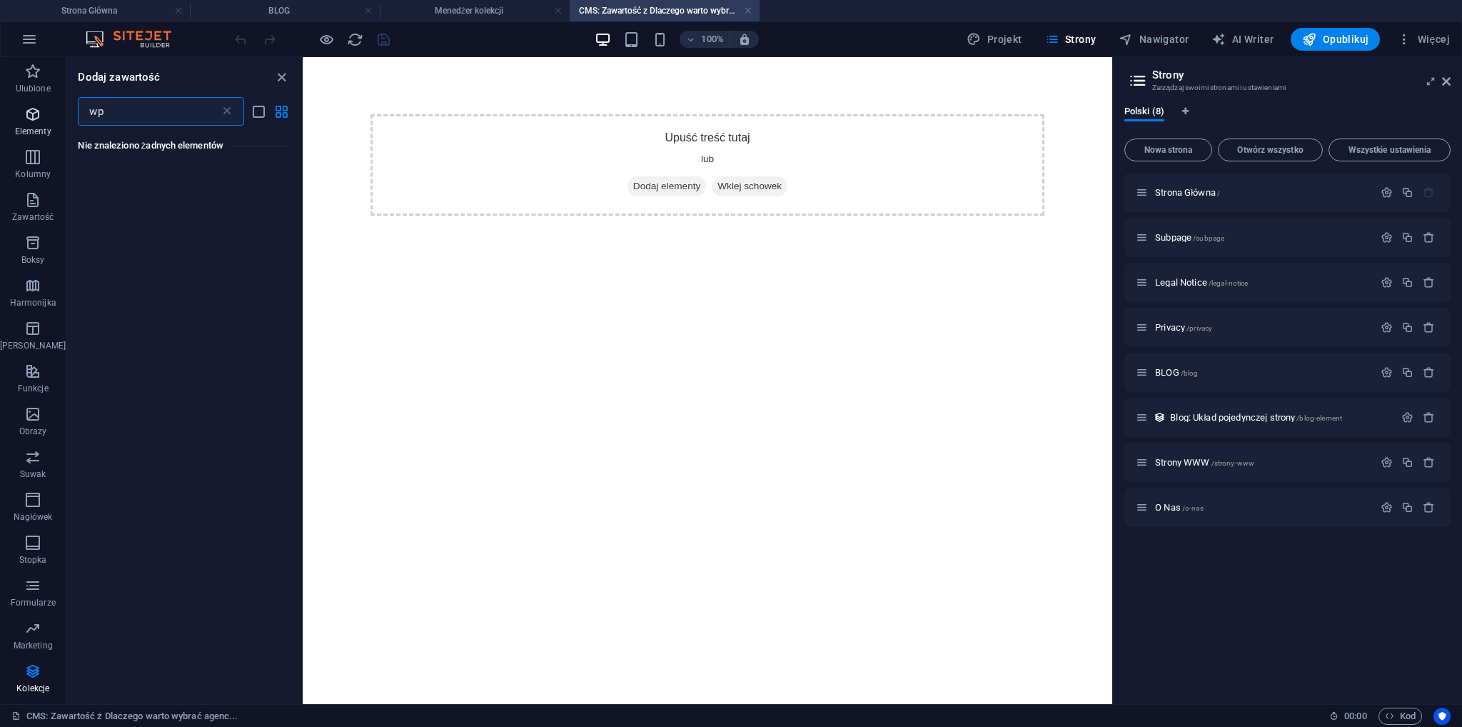
type input "w"
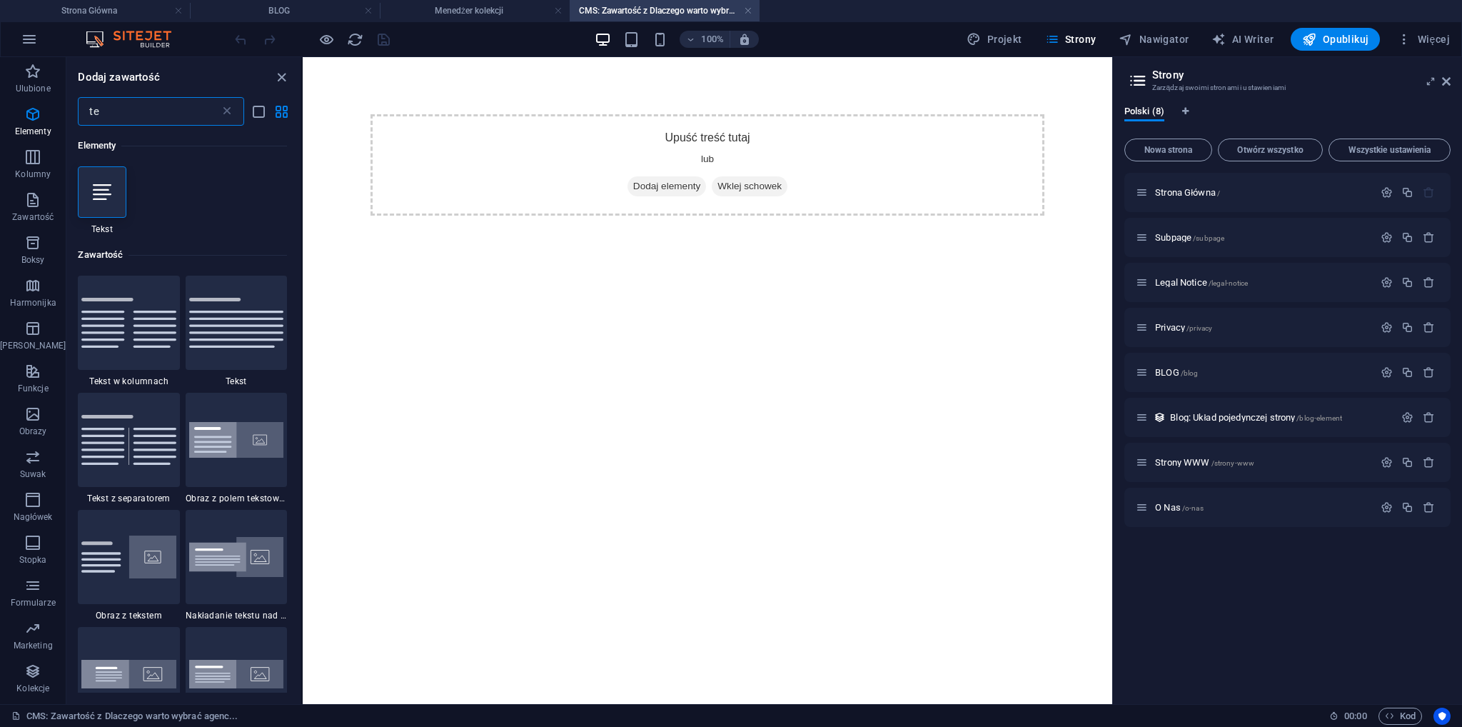
type input "t"
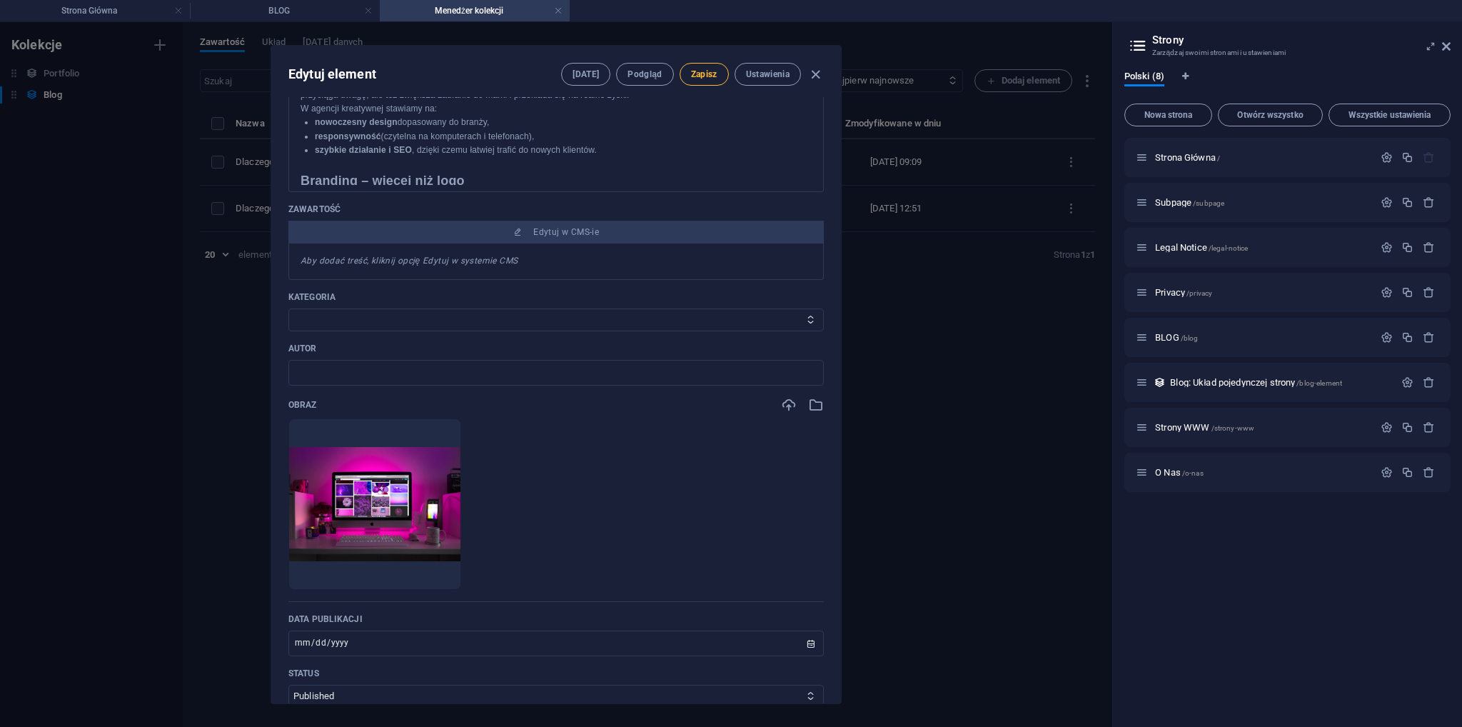
click at [715, 76] on span "Zapisz" at bounding box center [704, 74] width 26 height 11
click at [1091, 32] on div "Edytuj element [DATE] Podgląd Zapisz Ustawienia Name Dlaczego warto wybrać agen…" at bounding box center [556, 374] width 1112 height 704
type input "dlaczego-warto-wybrac-agencje-kreatywna-do-stworzenia-strony-www-brandingu-i-re…"
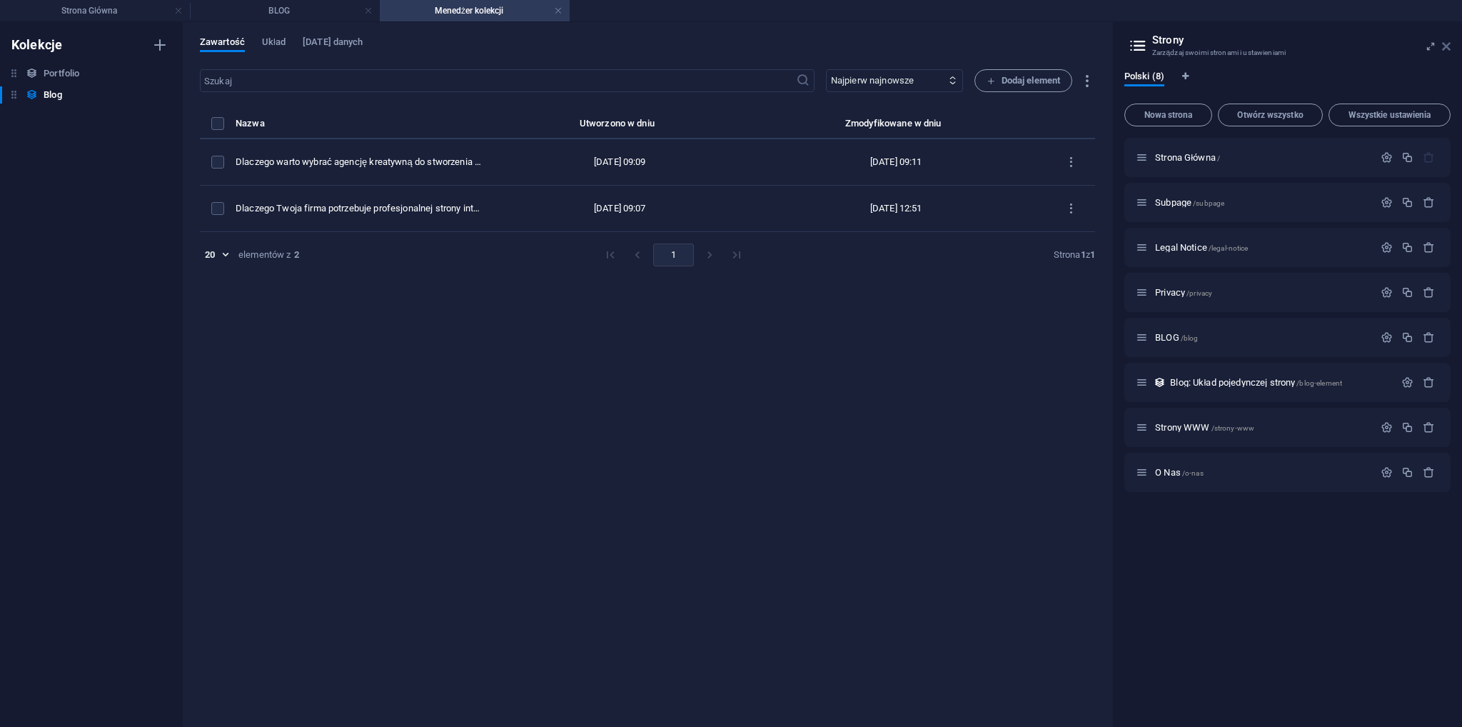
click at [1449, 45] on icon at bounding box center [1446, 46] width 9 height 11
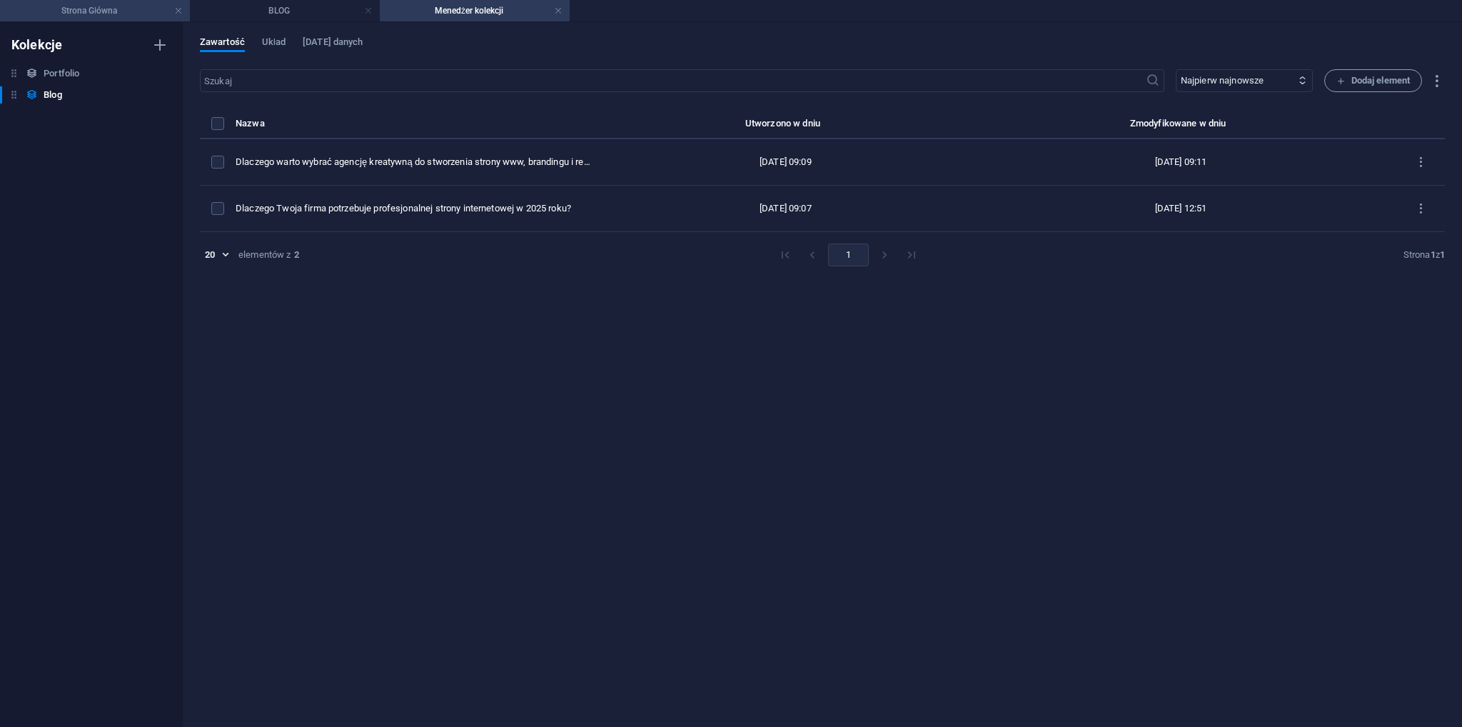
click at [111, 14] on h4 "Strona Główna" at bounding box center [95, 11] width 190 height 16
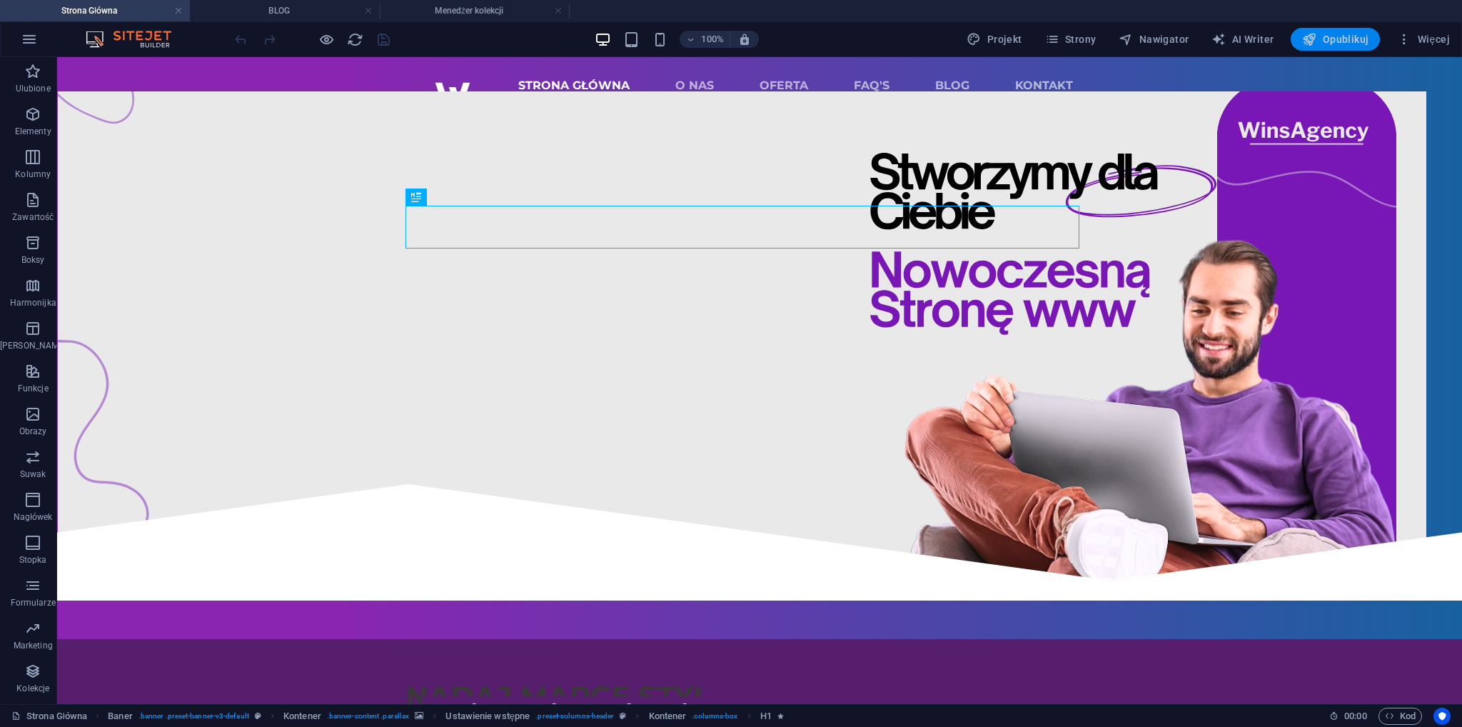
click at [1353, 38] on span "Opublikuj" at bounding box center [1335, 39] width 66 height 14
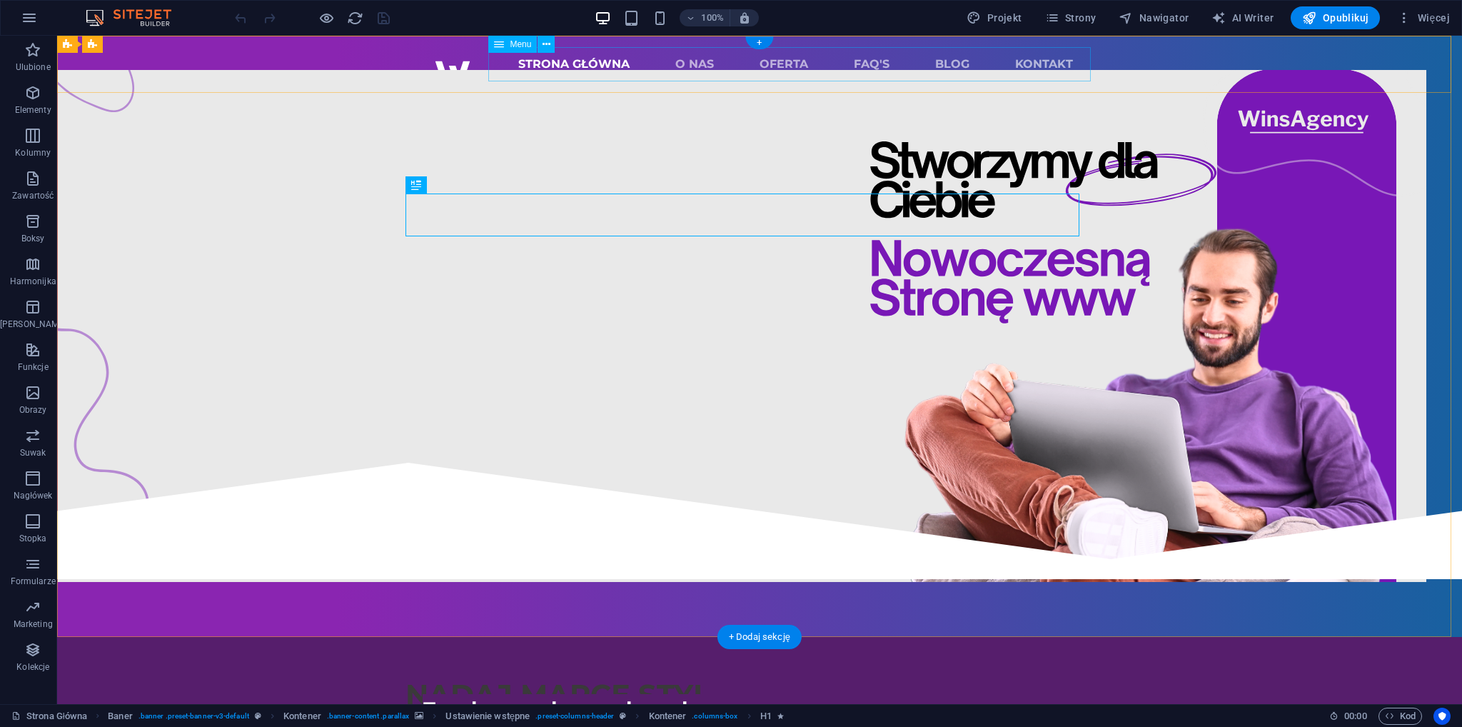
click at [933, 66] on nav "STRONA GŁÓWNA O NAS OFERTA FAQ's BLOG KONTAKT" at bounding box center [795, 64] width 602 height 34
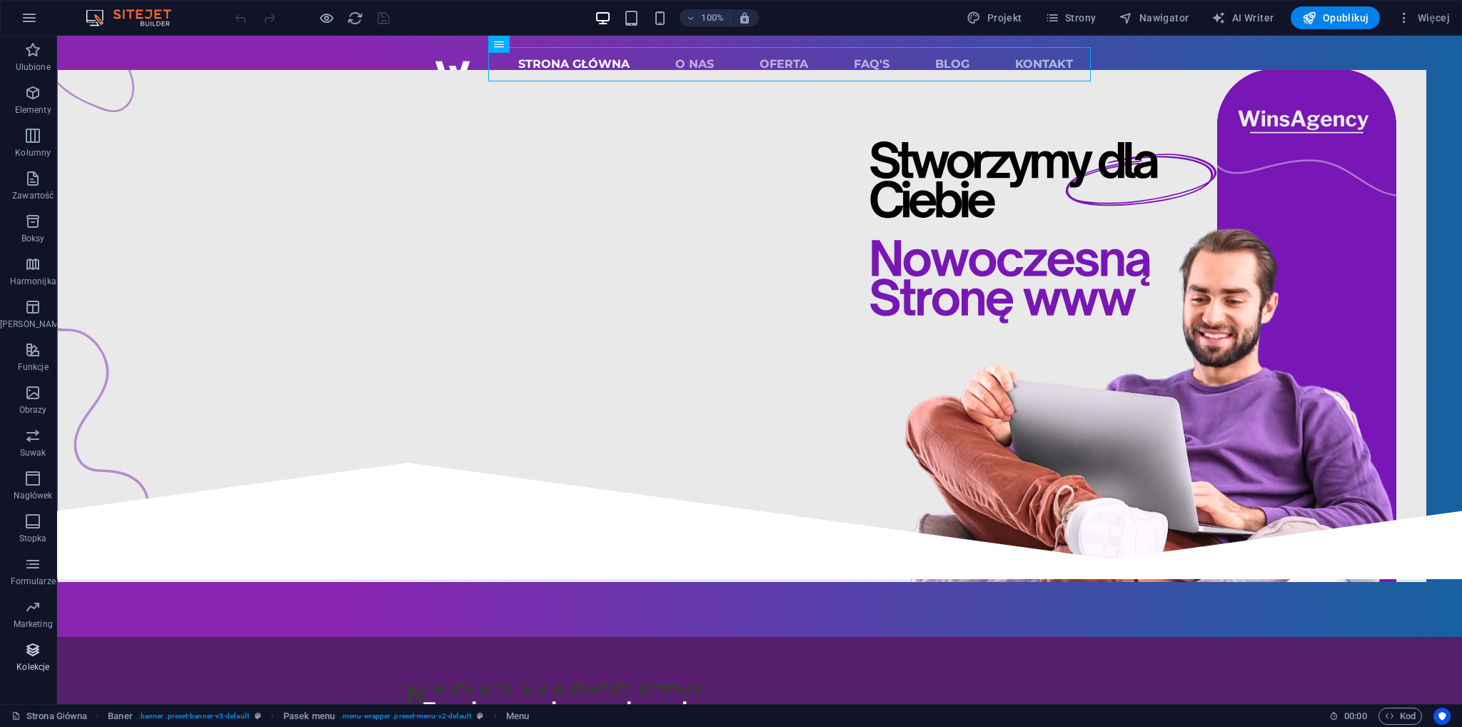
click at [20, 665] on p "Kolekcje" at bounding box center [32, 666] width 33 height 11
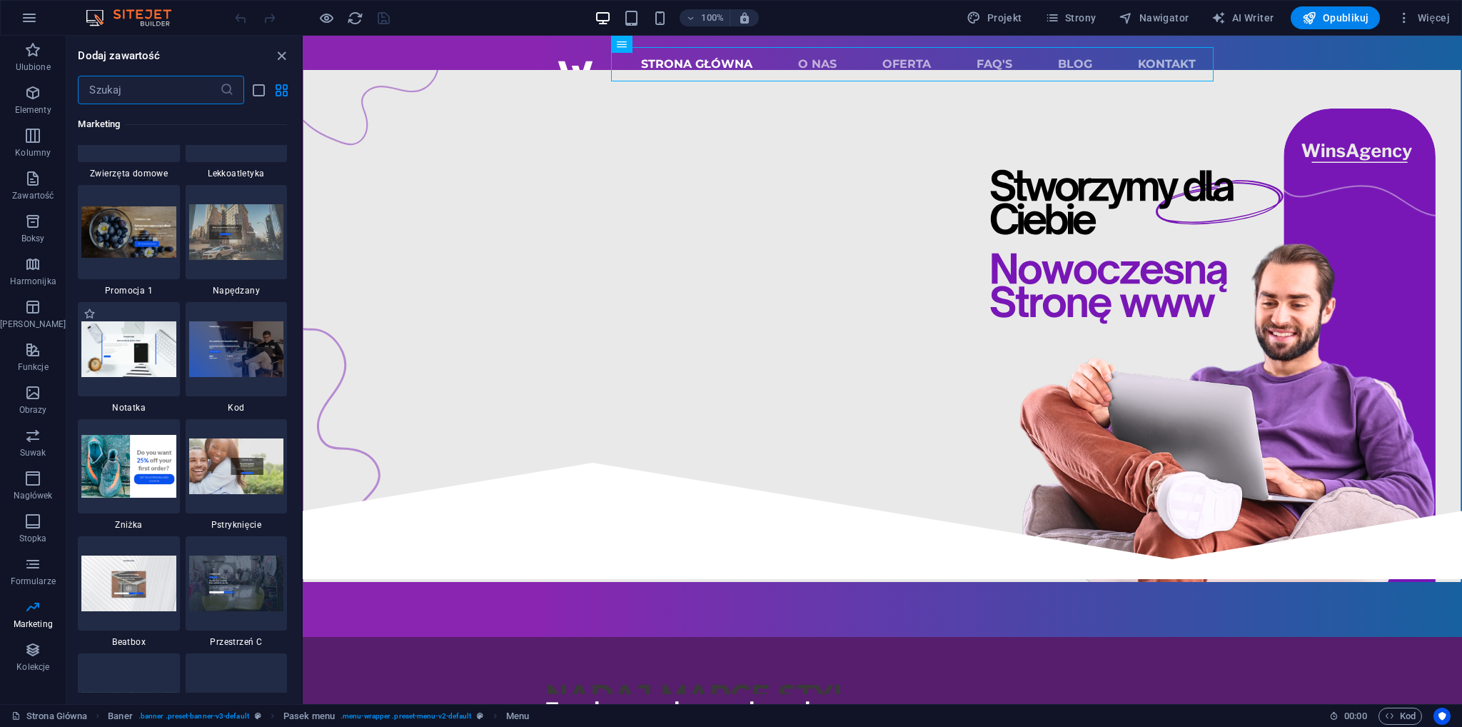
scroll to position [12279, 0]
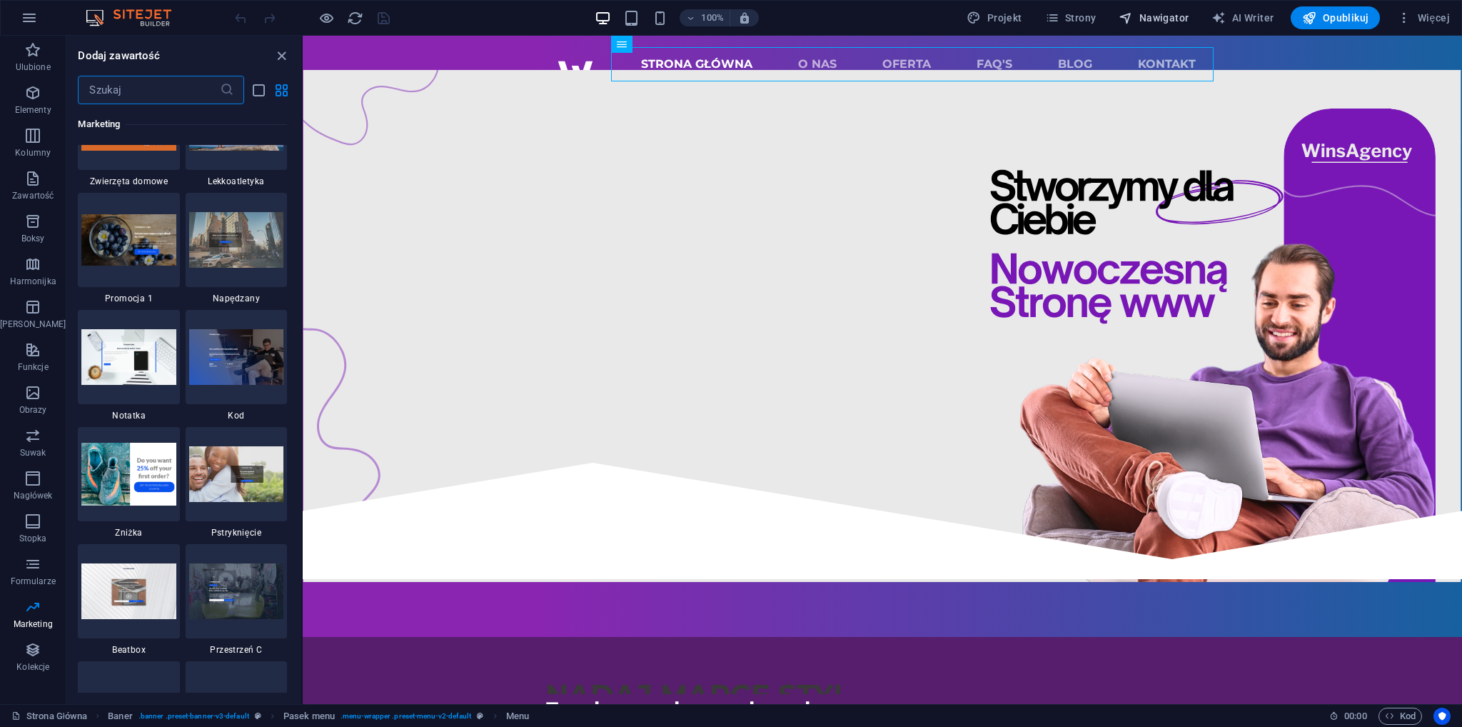
drag, startPoint x: 1056, startPoint y: 20, endPoint x: 1174, endPoint y: 13, distance: 118.7
click at [1056, 20] on icon "button" at bounding box center [1052, 18] width 14 height 14
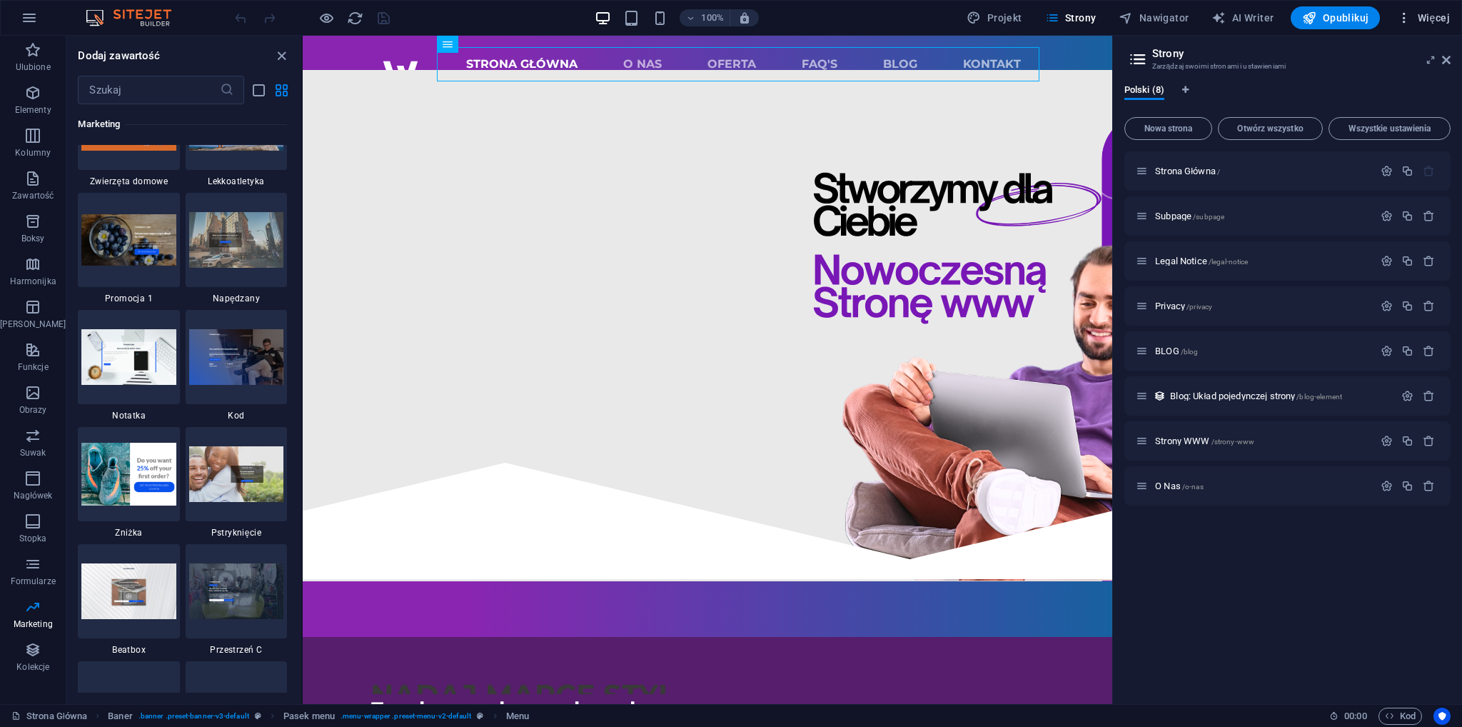
click at [1435, 16] on span "Więcej" at bounding box center [1423, 18] width 53 height 14
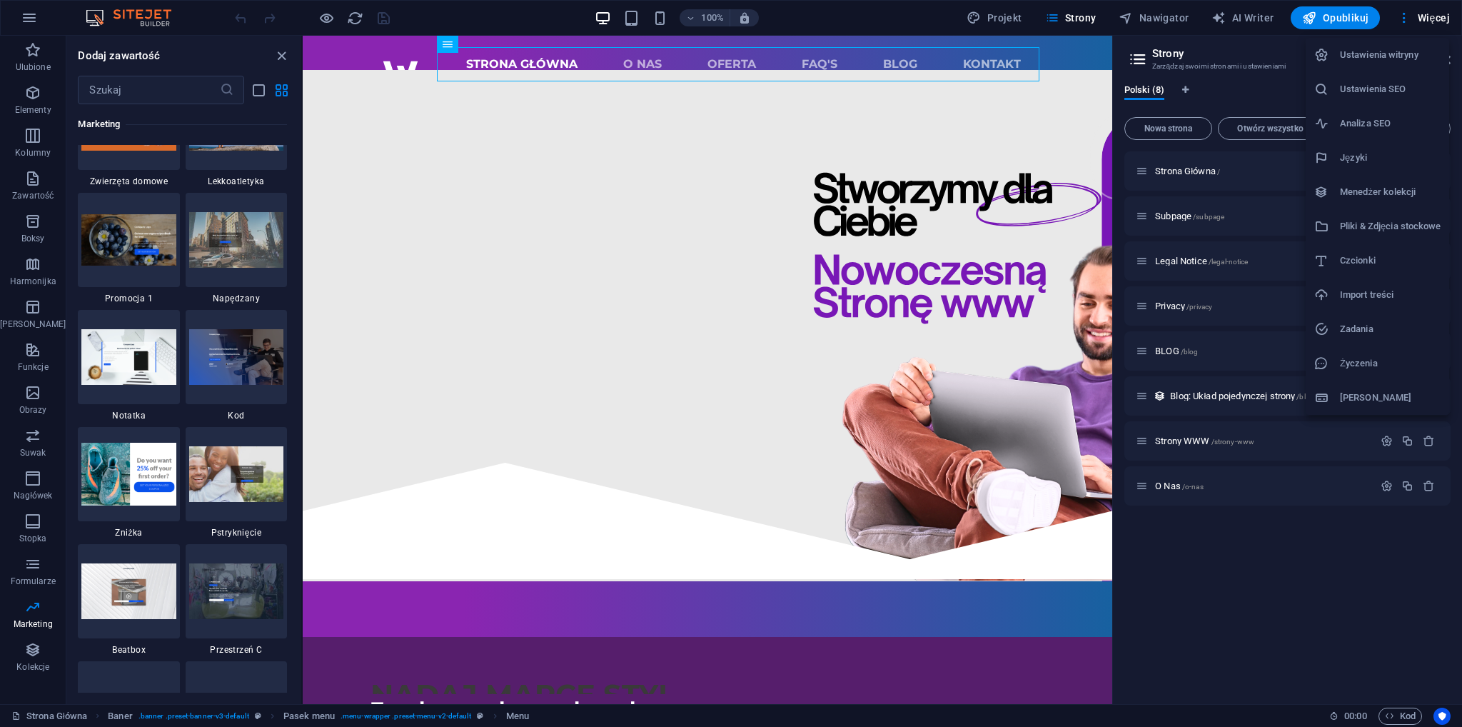
click at [1399, 77] on li "Ustawienia SEO" at bounding box center [1376, 89] width 143 height 34
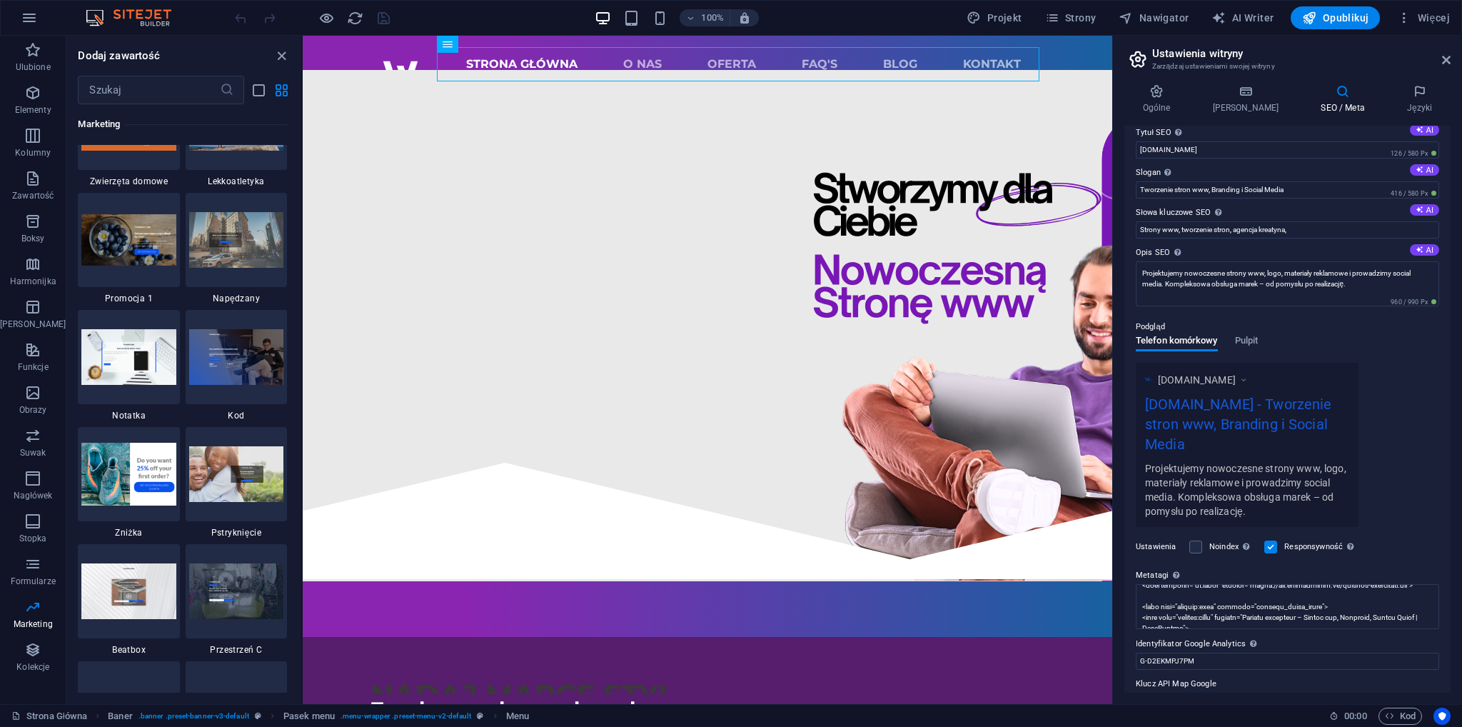
scroll to position [0, 0]
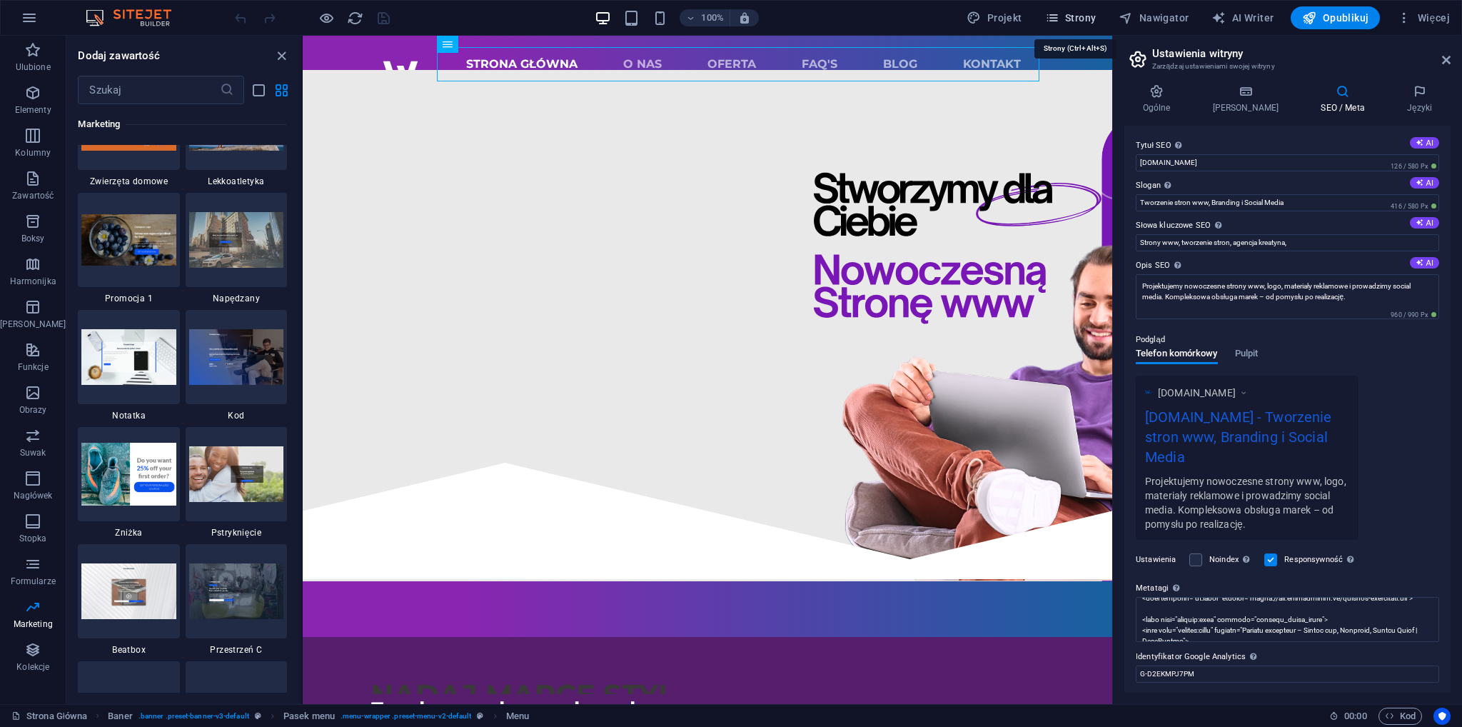
click at [1059, 12] on icon "button" at bounding box center [1052, 18] width 14 height 14
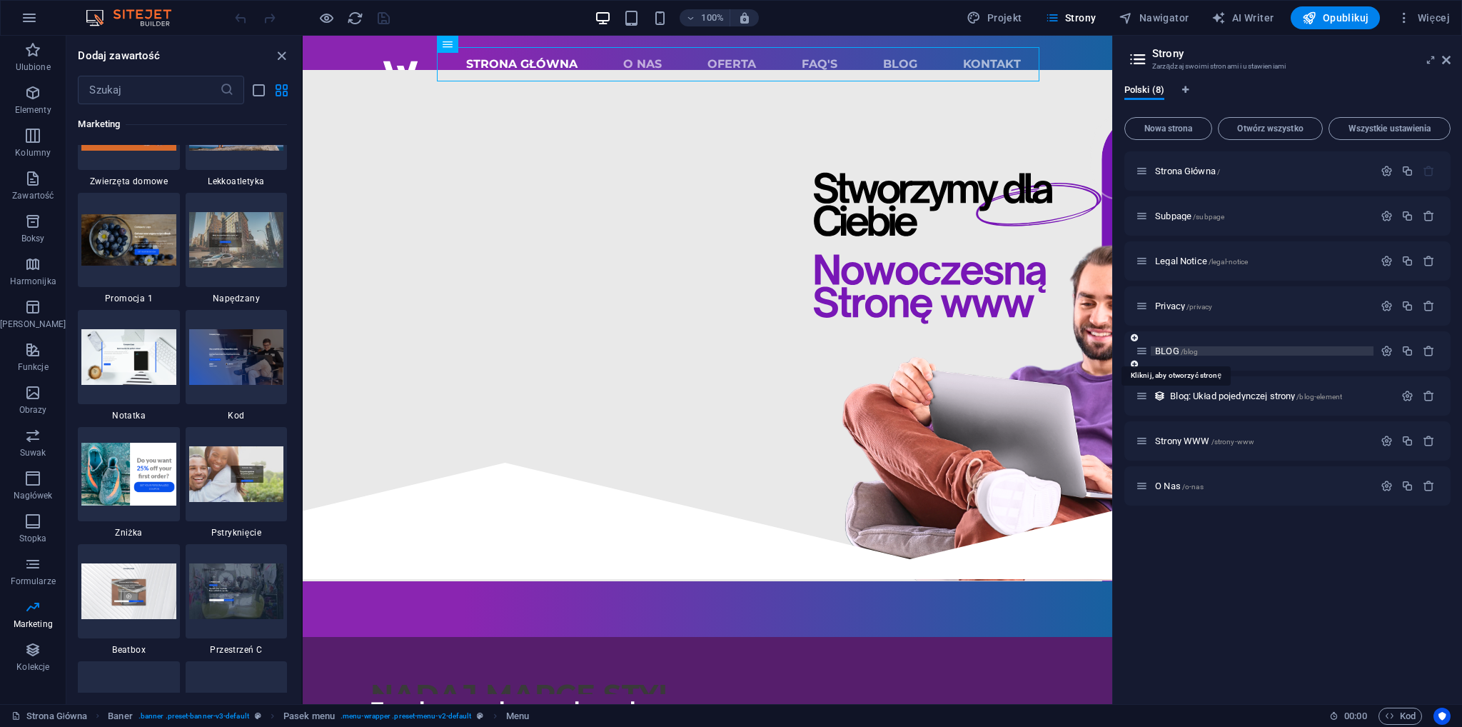
click at [1175, 349] on span "BLOG /blog" at bounding box center [1176, 350] width 43 height 11
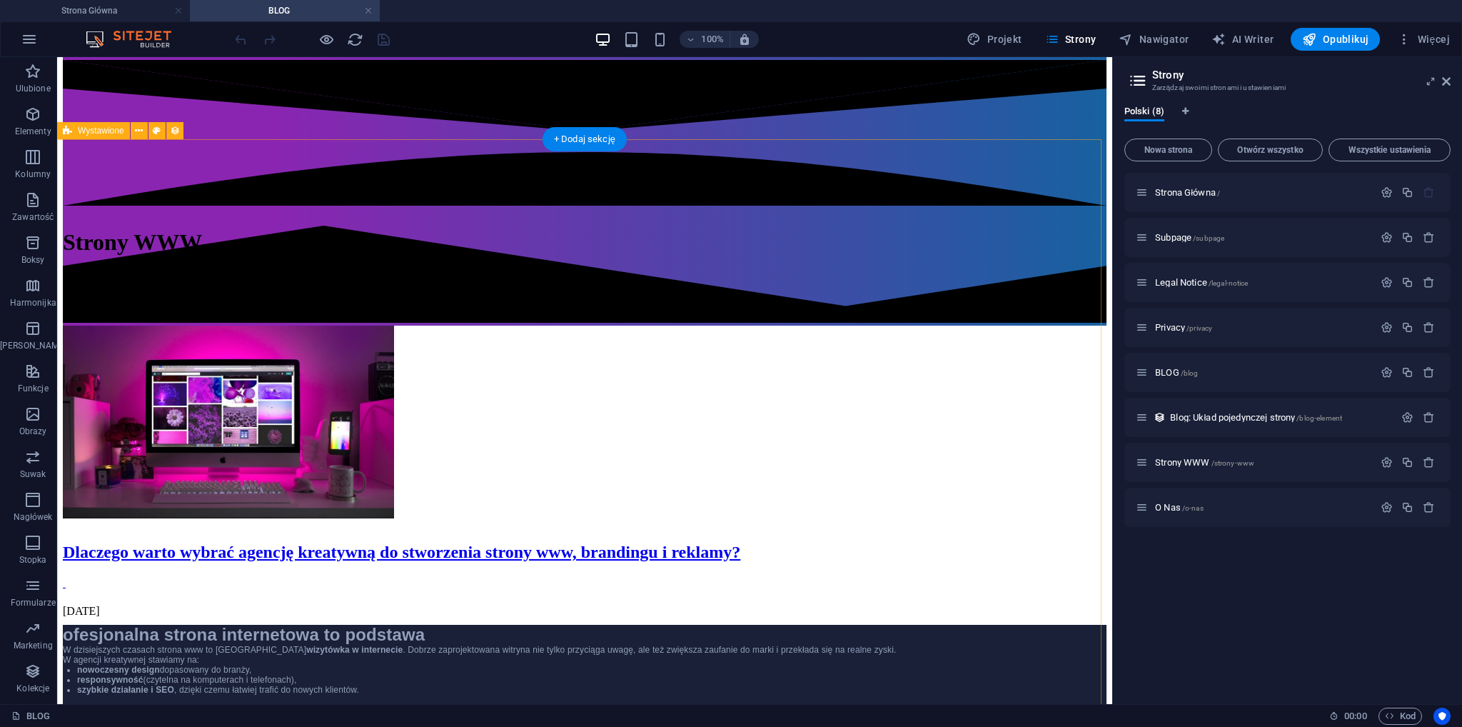
scroll to position [500, 0]
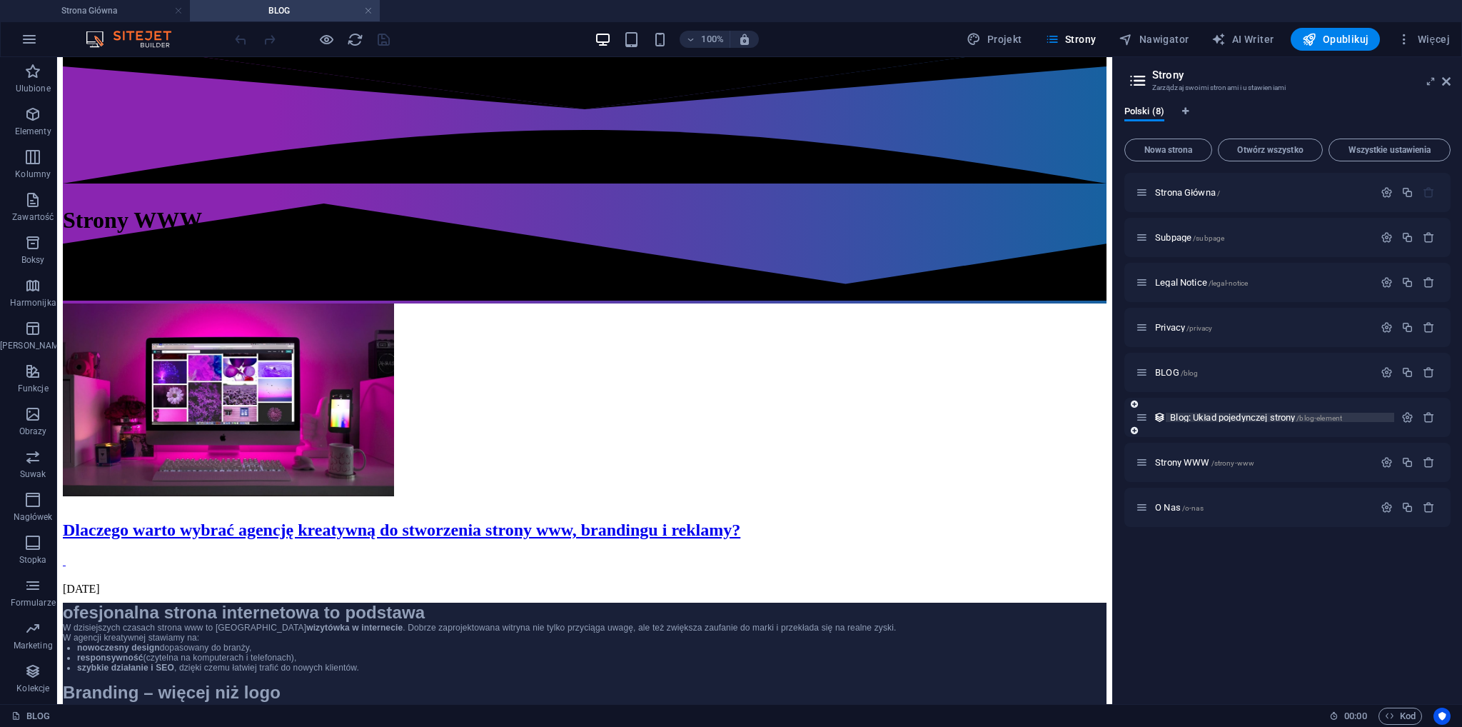
click at [1225, 419] on span "Blog: Układ pojedynczej strony /blog-element" at bounding box center [1256, 417] width 172 height 11
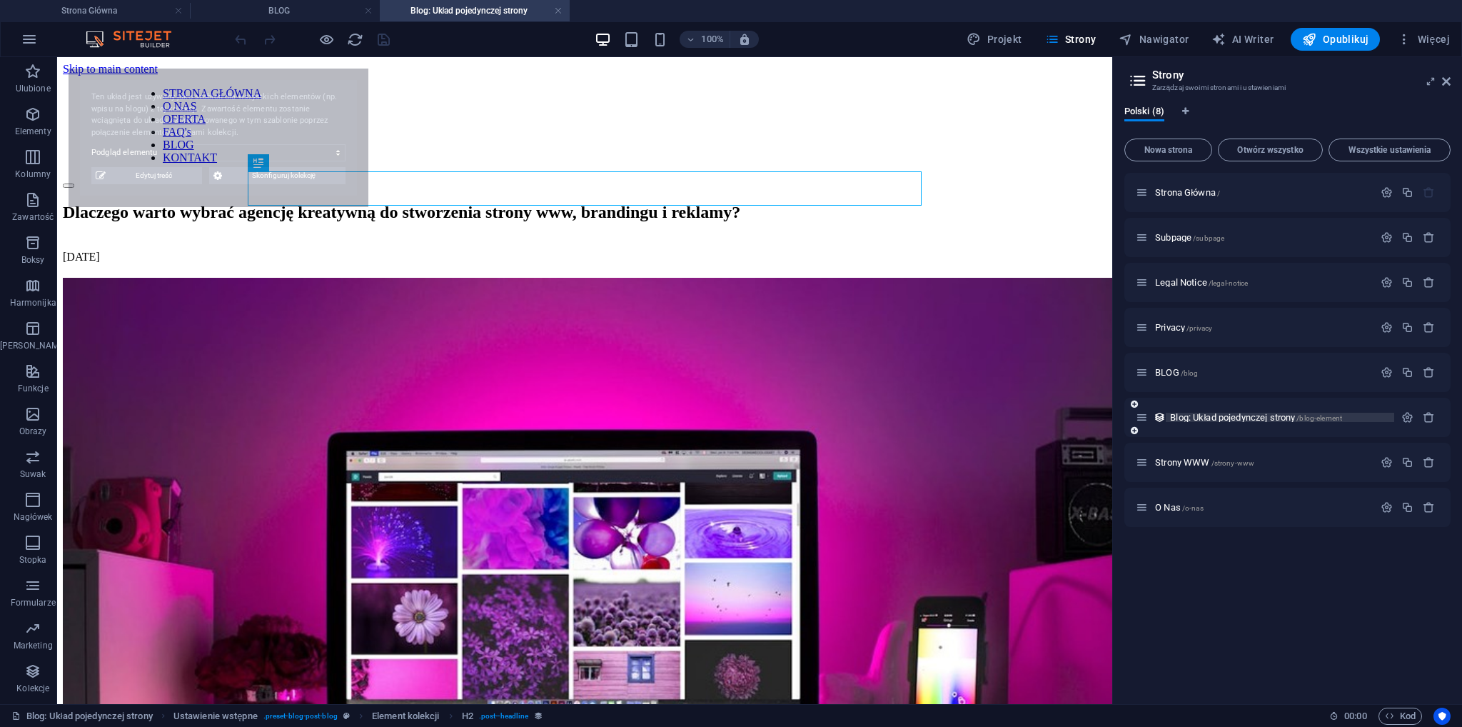
scroll to position [0, 0]
select select "68df76c043de9422ca077b44"
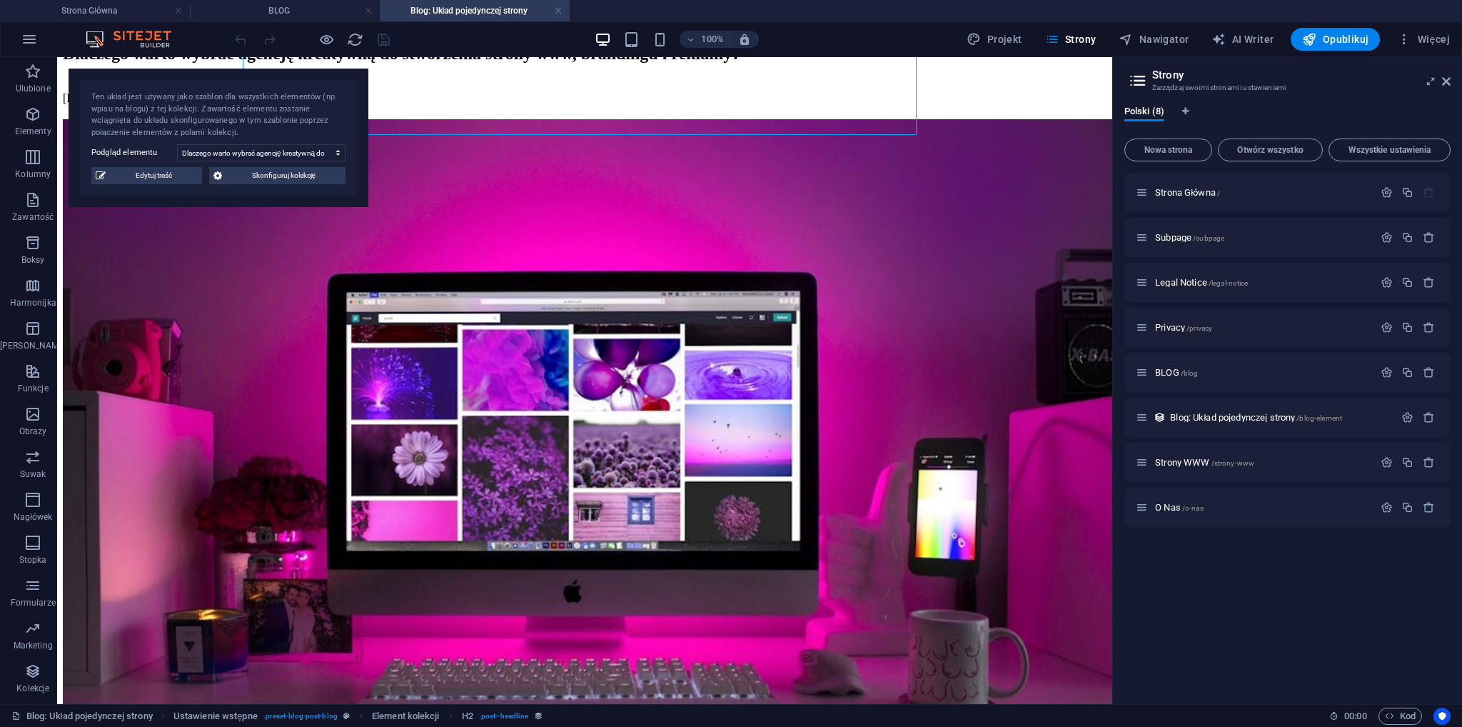
scroll to position [137, 0]
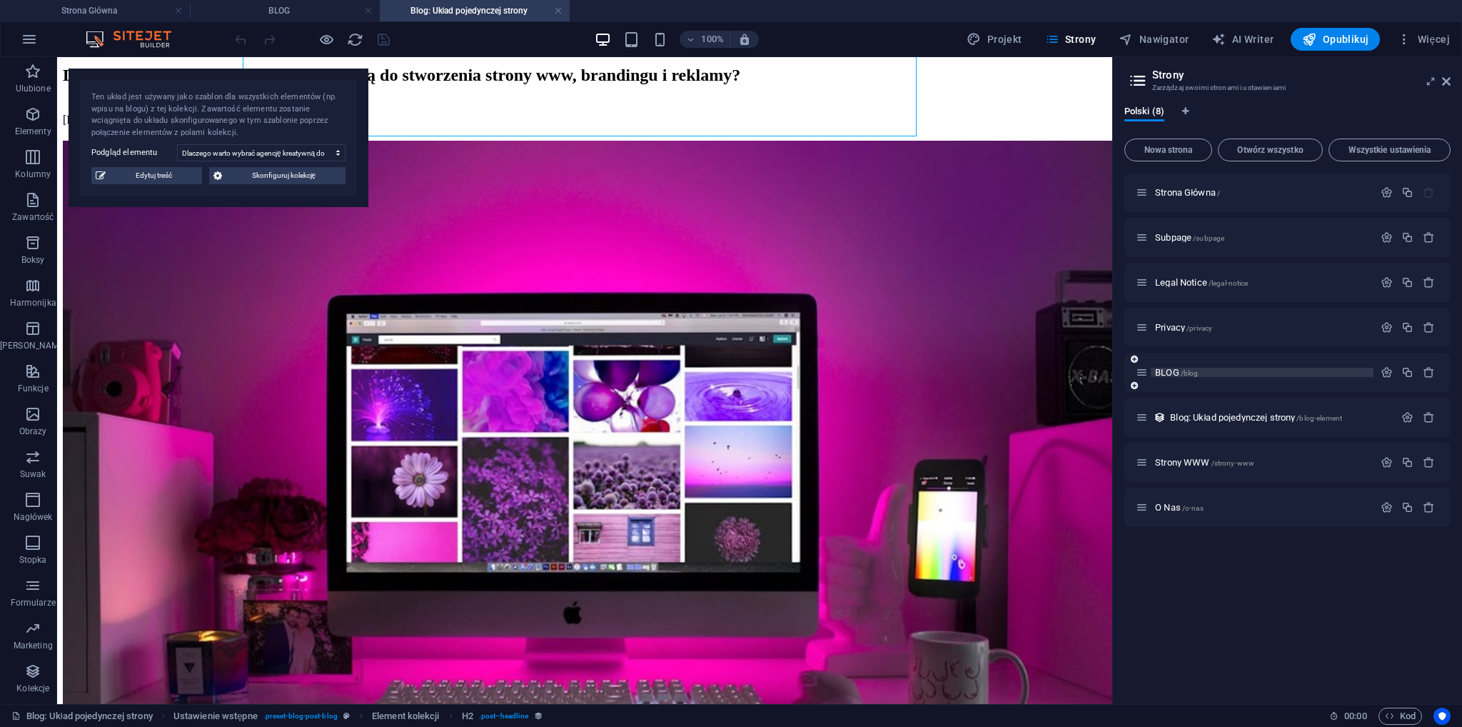
click at [1188, 370] on span "/blog" at bounding box center [1189, 373] width 18 height 8
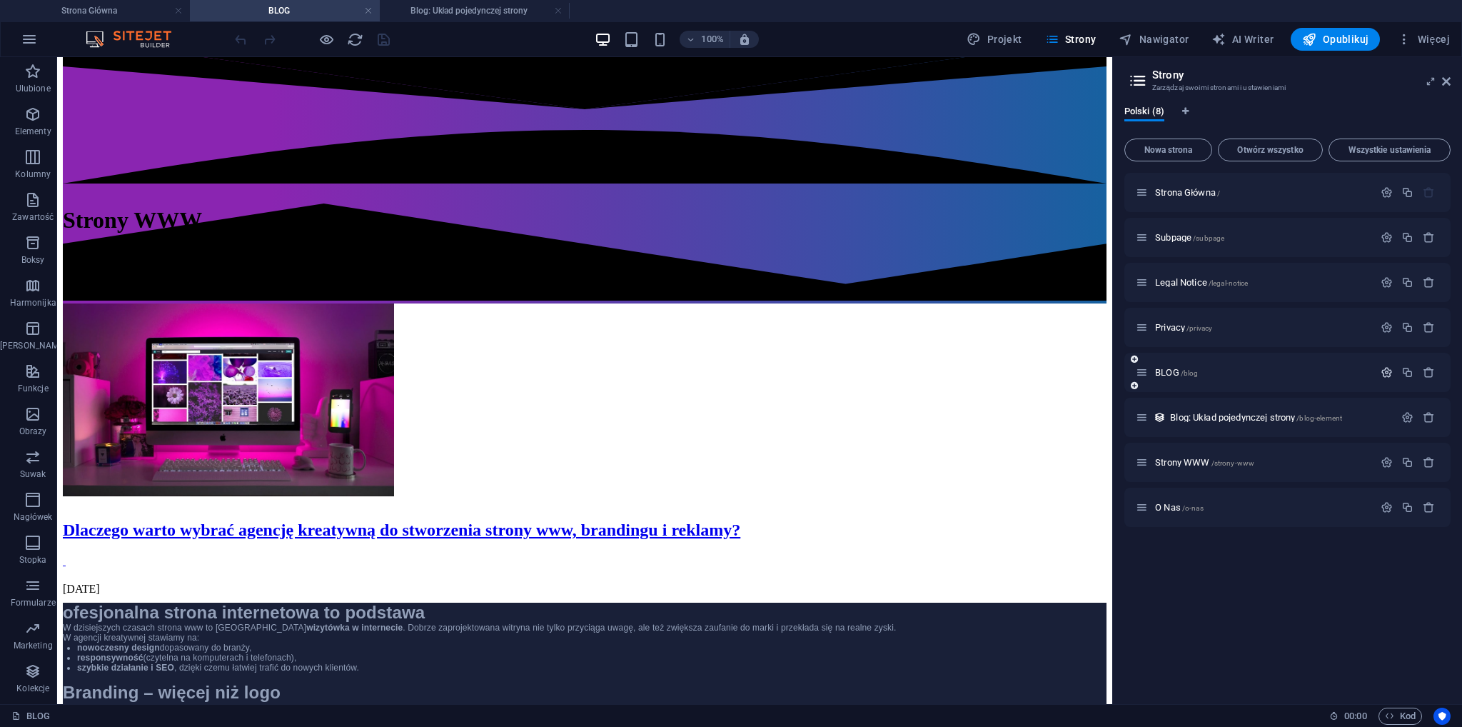
click at [1391, 375] on icon "button" at bounding box center [1386, 372] width 12 height 12
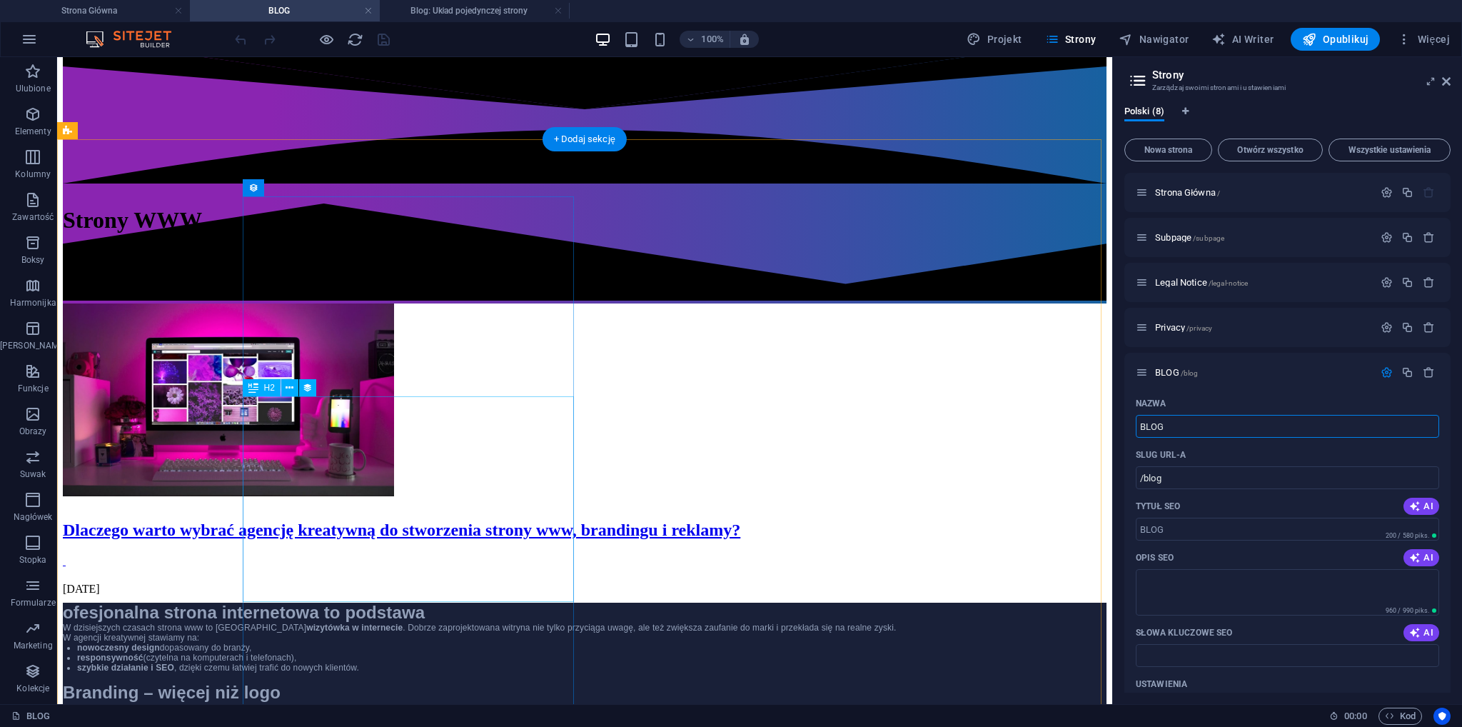
click at [420, 520] on div "Dlaczego warto wybrać agencję kreatywną do stworzenia strony www, brandingu i r…" at bounding box center [584, 529] width 1043 height 19
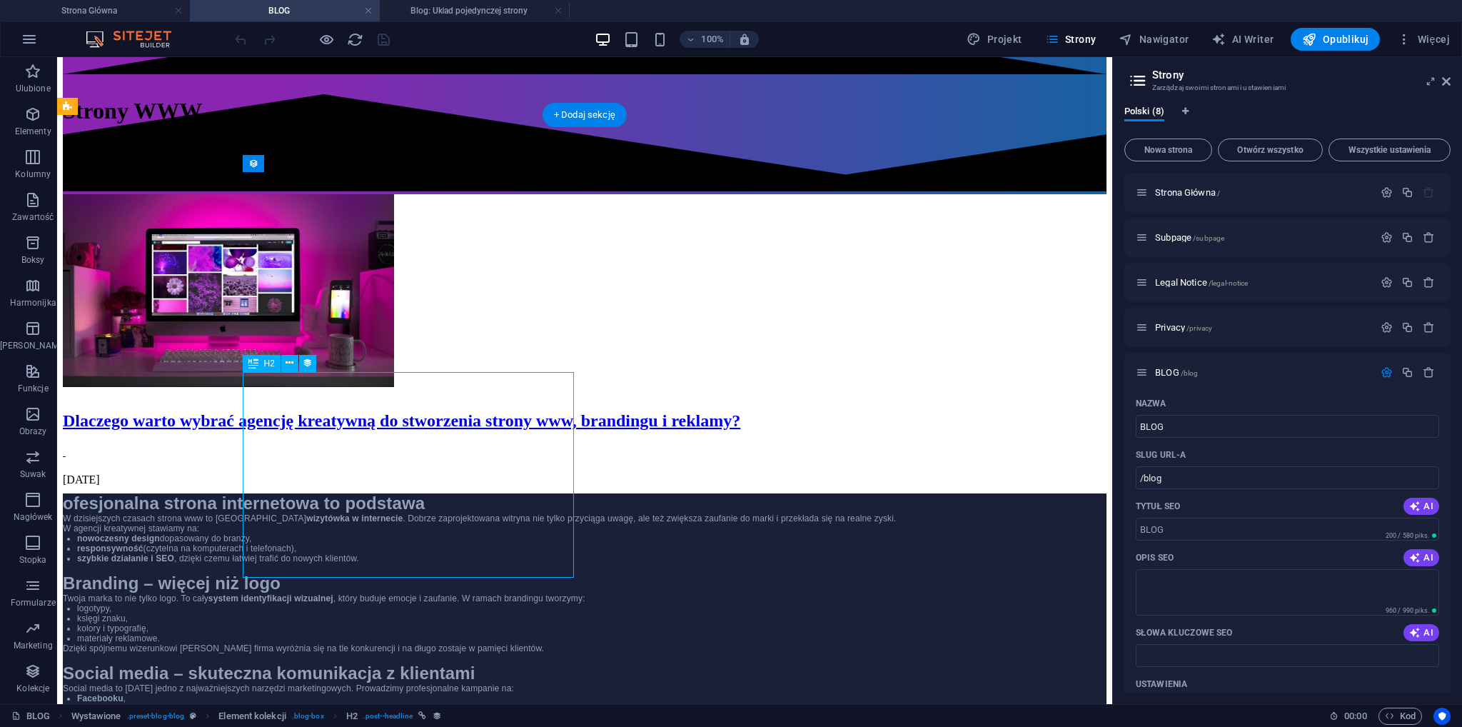
scroll to position [714, 0]
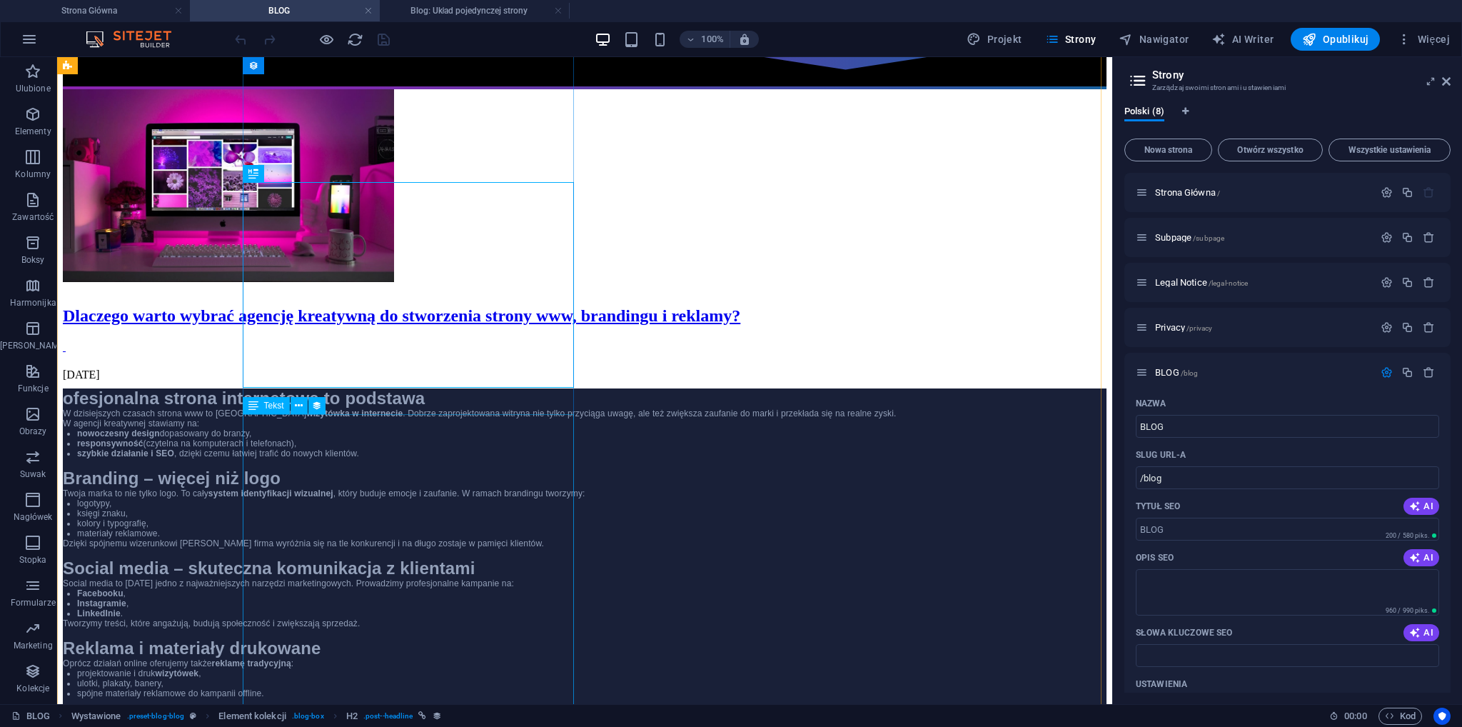
click at [371, 530] on div "ofesjonalna strona internetowa to podstawa W dzisiejszych czasach strona www to…" at bounding box center [584, 606] width 1043 height 436
click at [371, 529] on div "ofesjonalna strona internetowa to podstawa W dzisiejszych czasach strona www to…" at bounding box center [584, 606] width 1043 height 436
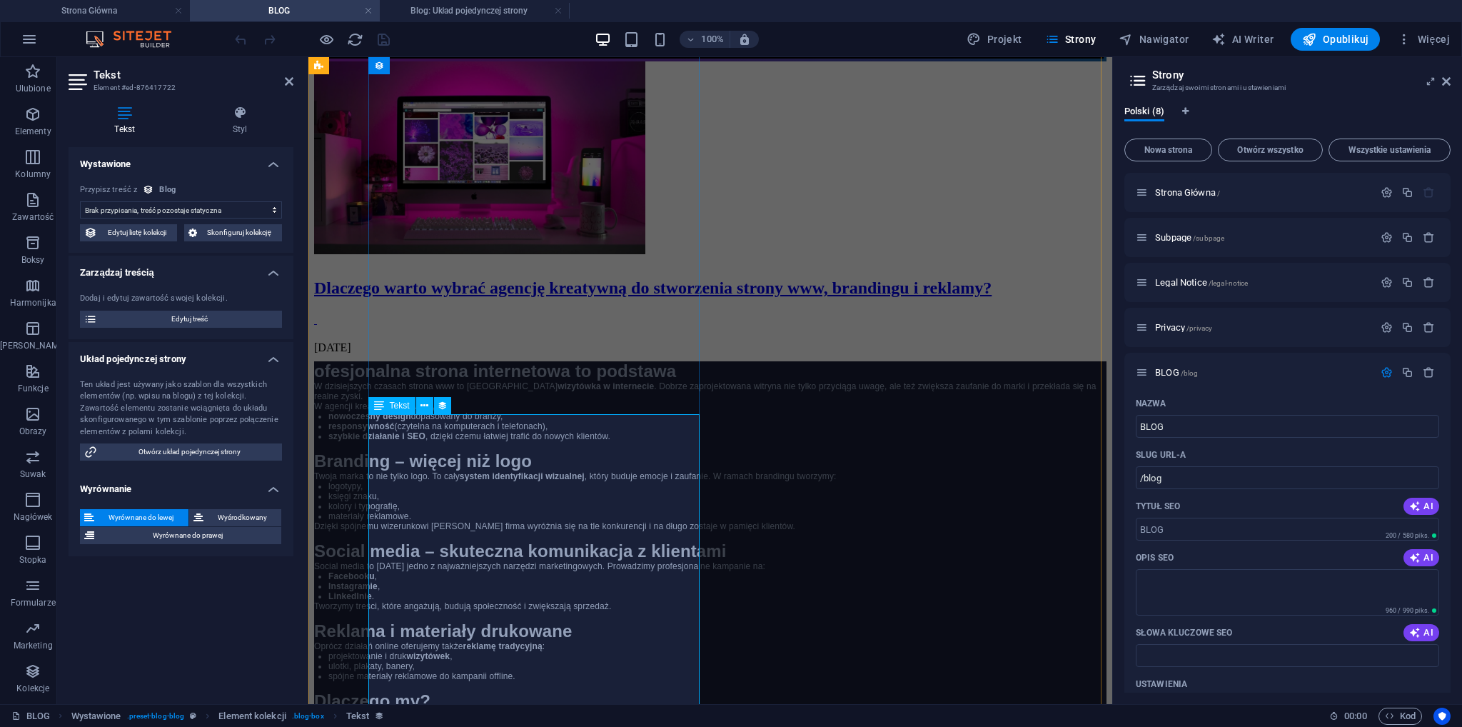
select select "description"
click at [41, 44] on button "button" at bounding box center [29, 39] width 34 height 34
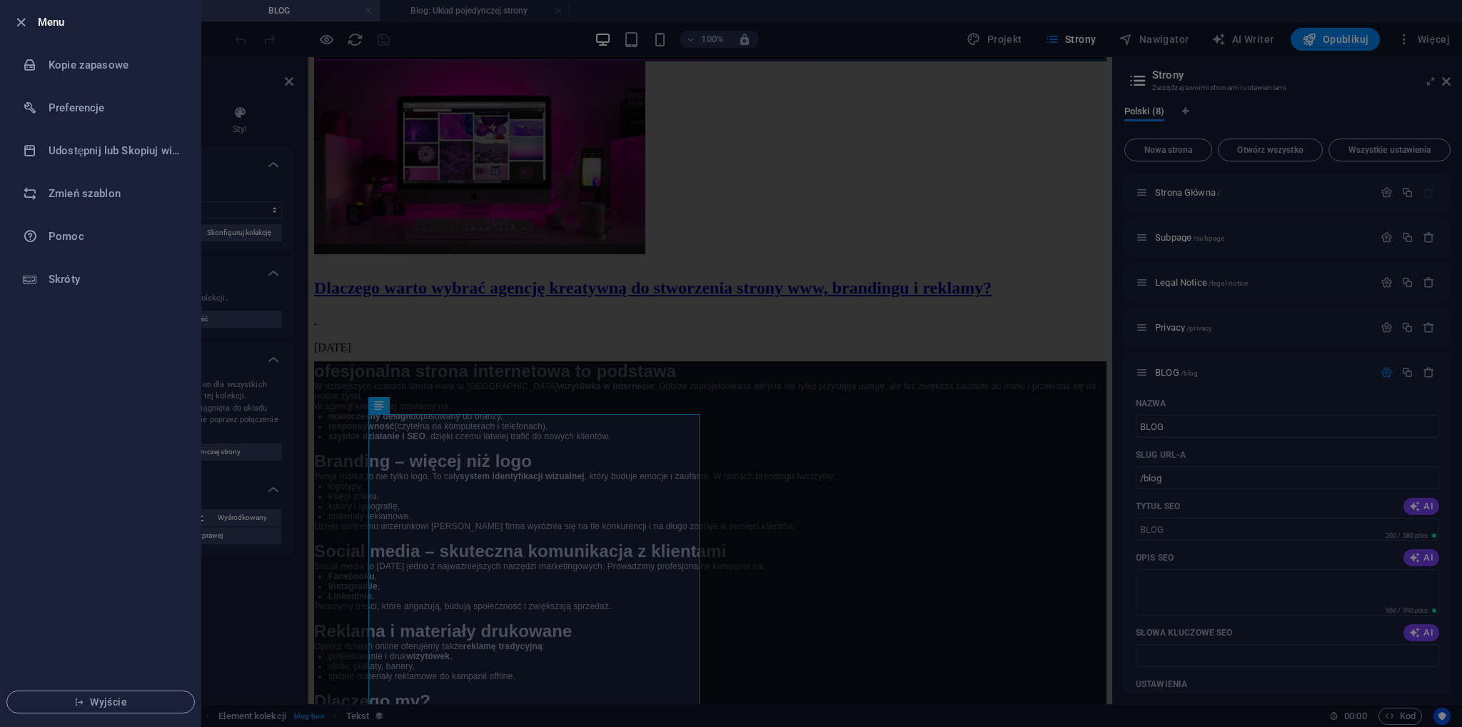
click at [547, 45] on div at bounding box center [731, 363] width 1462 height 727
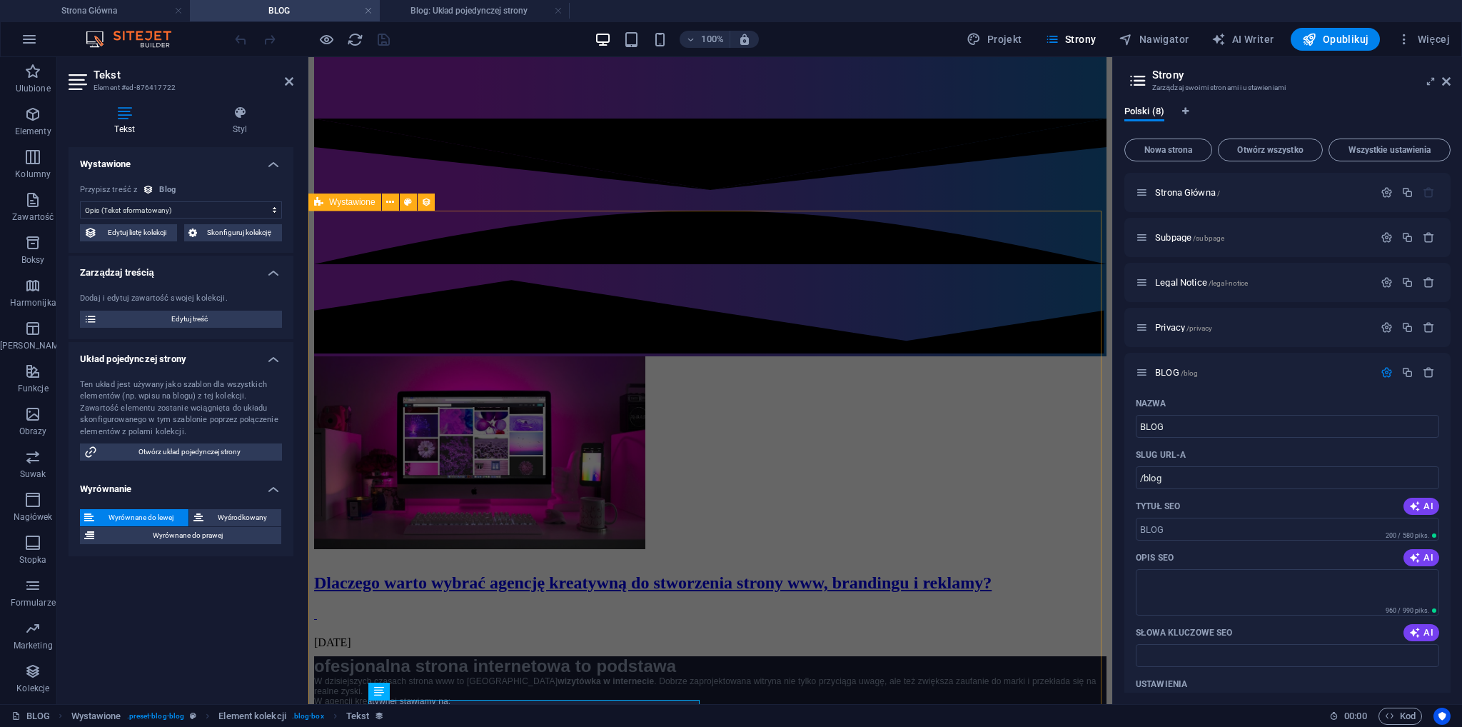
scroll to position [428, 0]
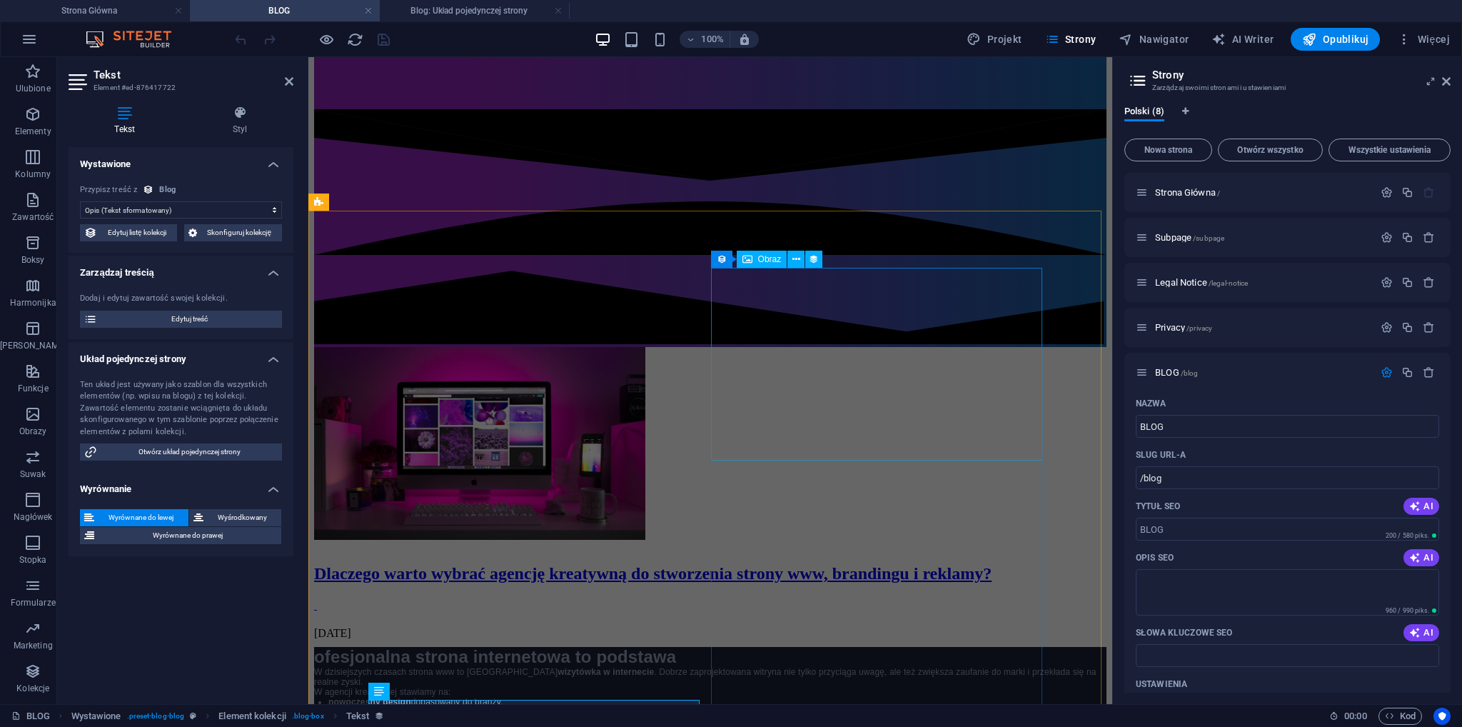
click at [635, 358] on figure at bounding box center [710, 445] width 792 height 196
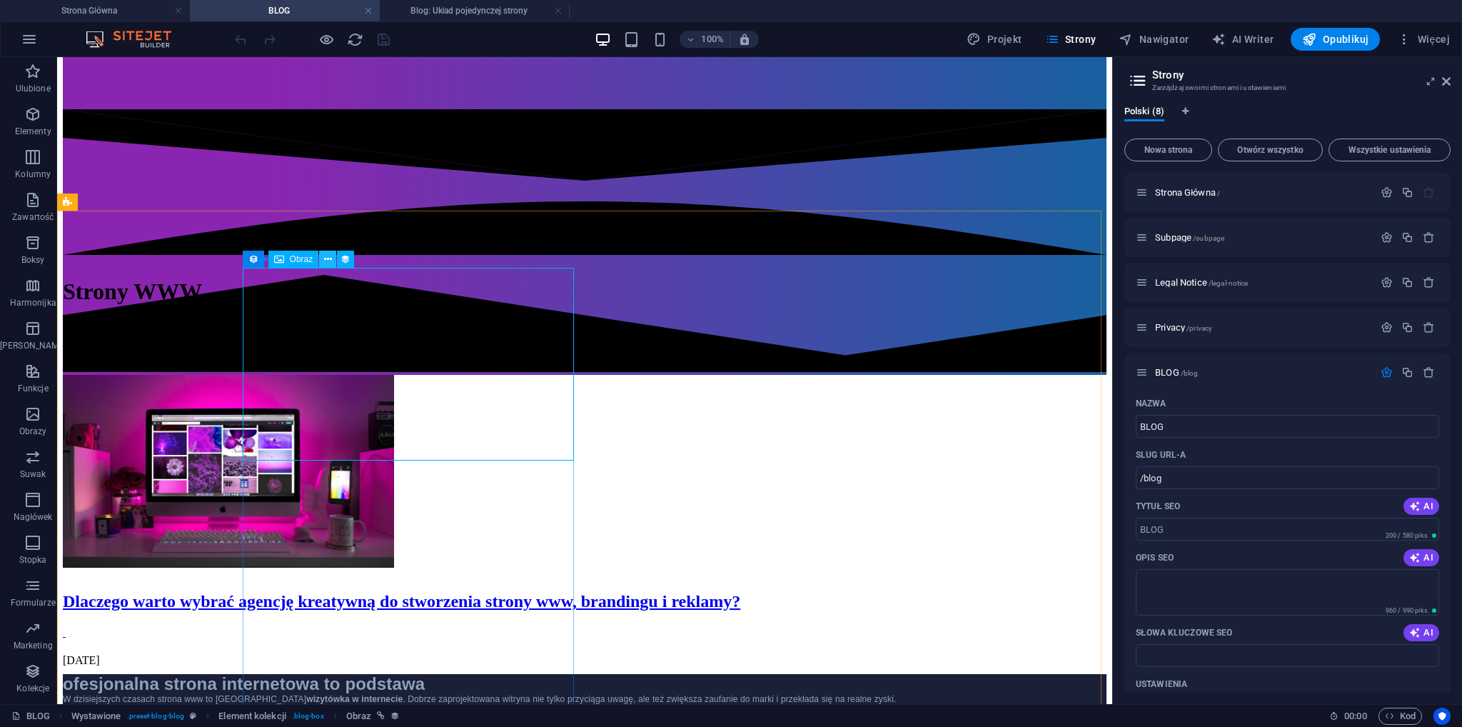
click at [328, 255] on icon at bounding box center [328, 259] width 8 height 15
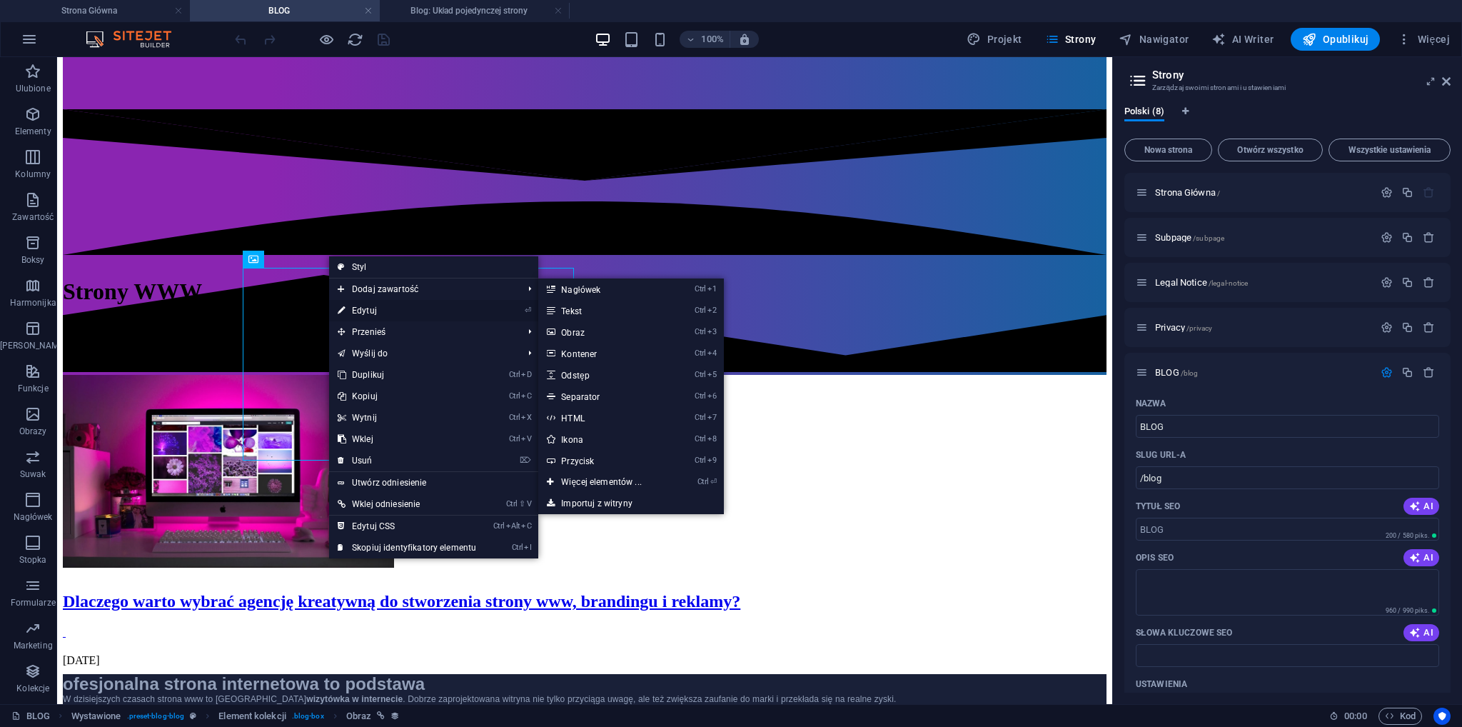
click at [380, 310] on link "⏎ Edytuj" at bounding box center [407, 310] width 156 height 21
select select "image"
select select "px"
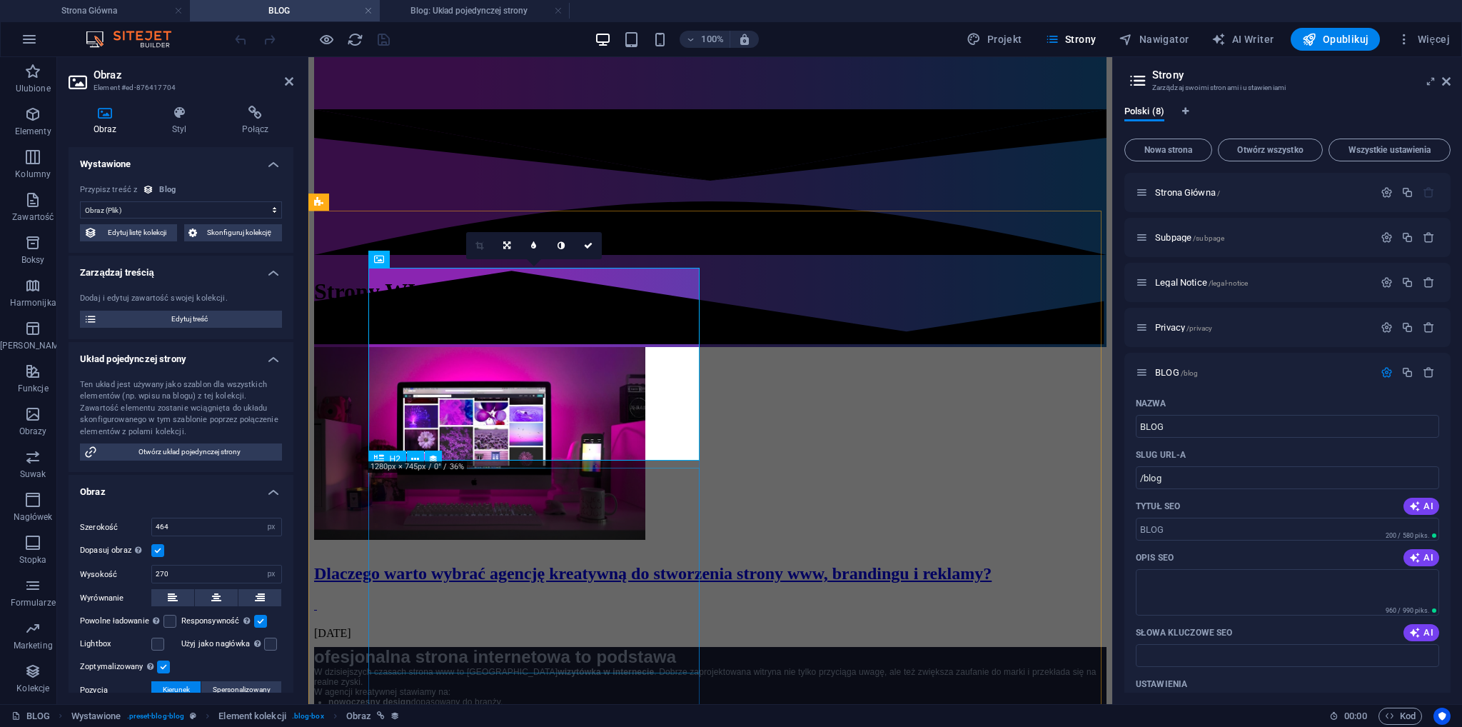
click at [515, 564] on div "Dlaczego warto wybrać agencję kreatywną do stworzenia strony www, brandingu i r…" at bounding box center [710, 573] width 792 height 19
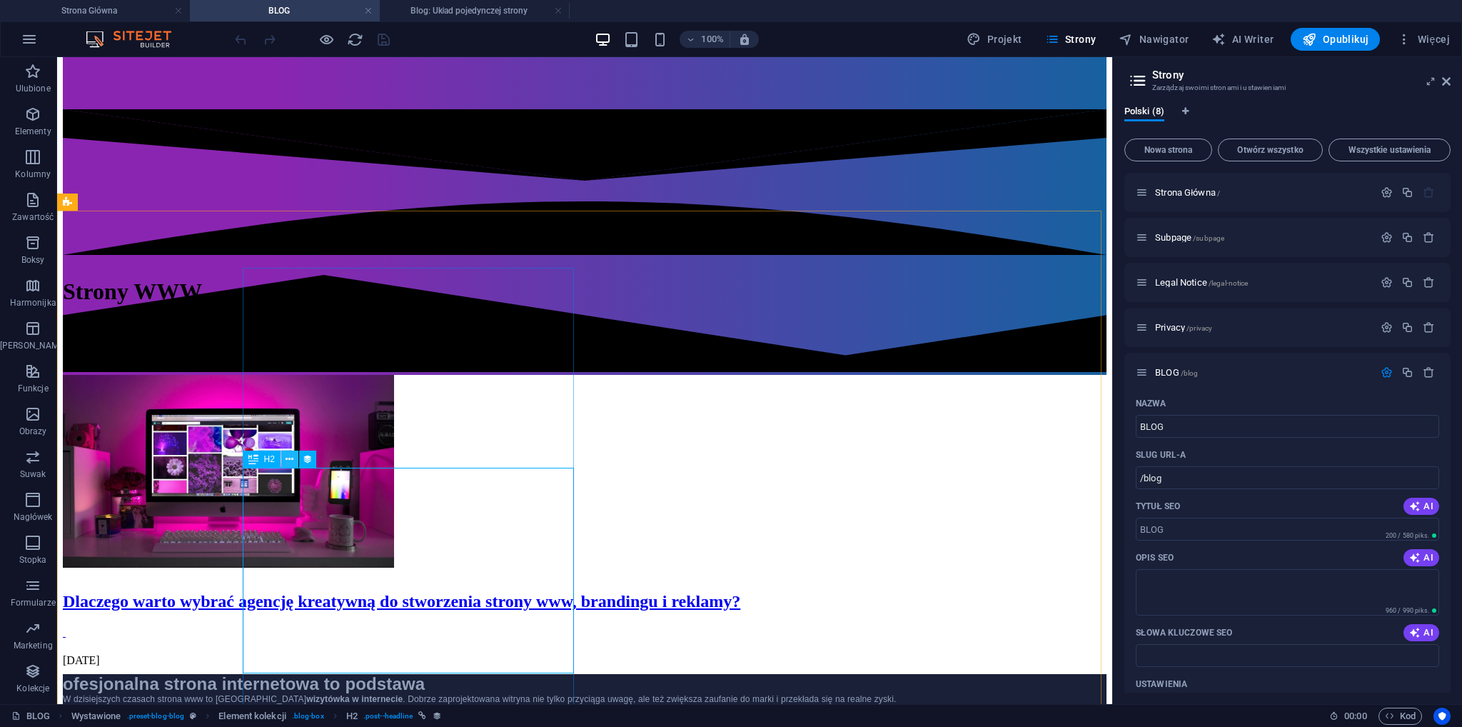
click at [295, 466] on button at bounding box center [289, 458] width 17 height 17
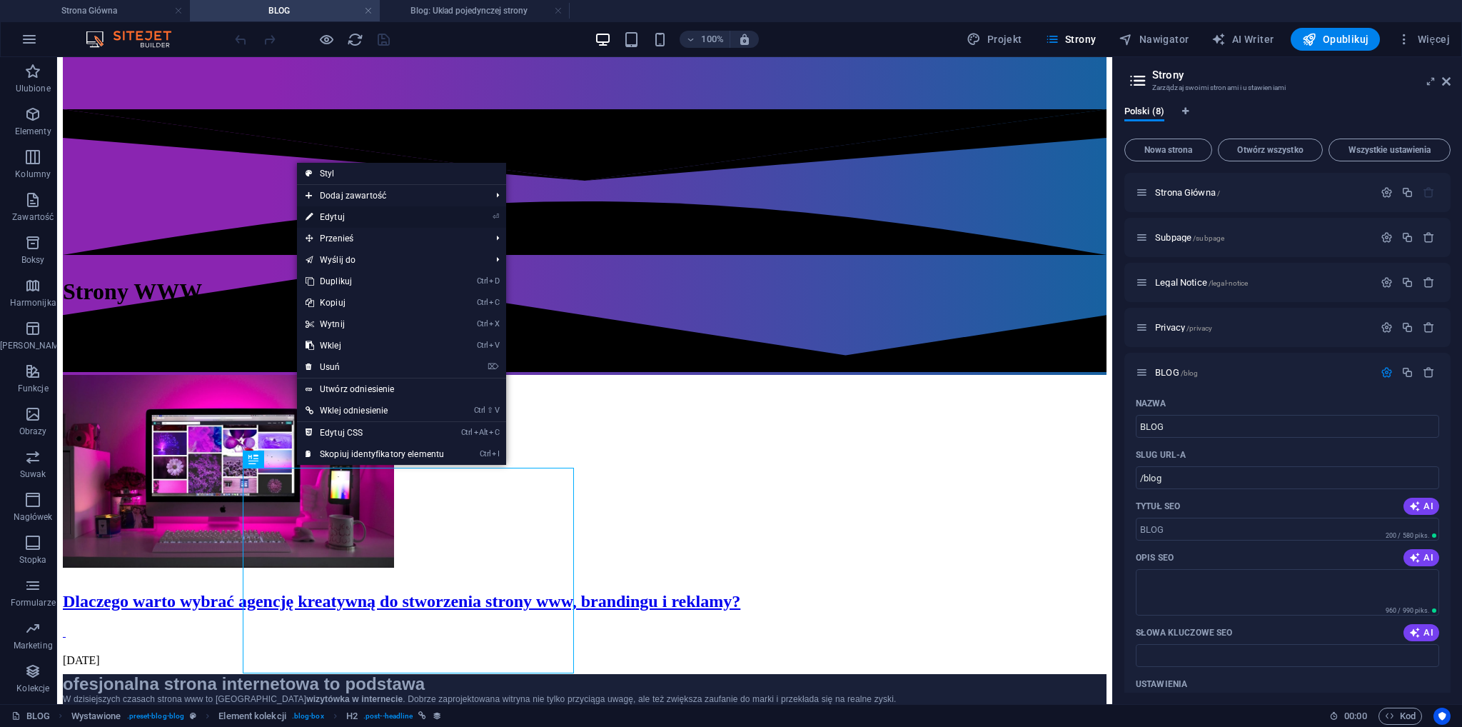
click at [414, 213] on link "⏎ Edytuj" at bounding box center [375, 216] width 156 height 21
select select "name"
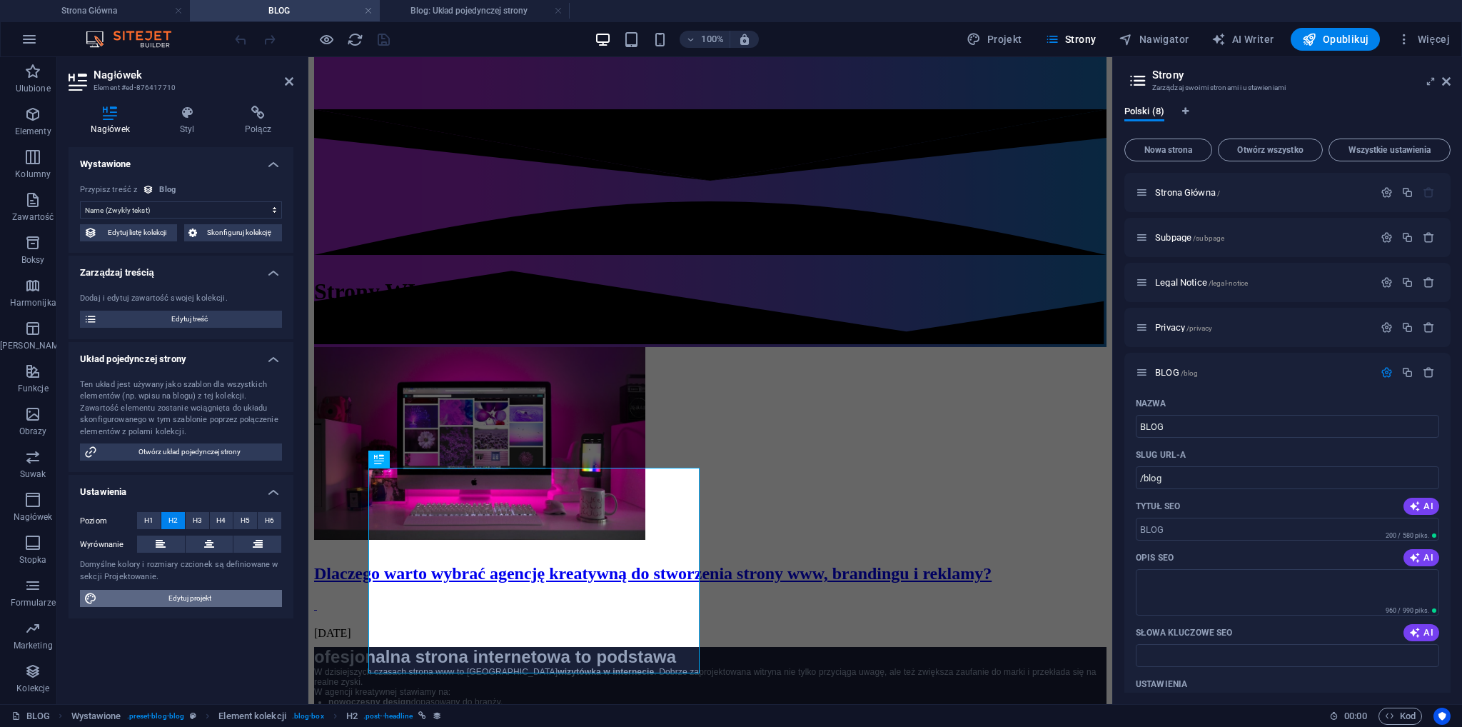
click at [191, 601] on span "Edytuj projekt" at bounding box center [189, 597] width 176 height 17
select select "px"
select select "400"
select select "px"
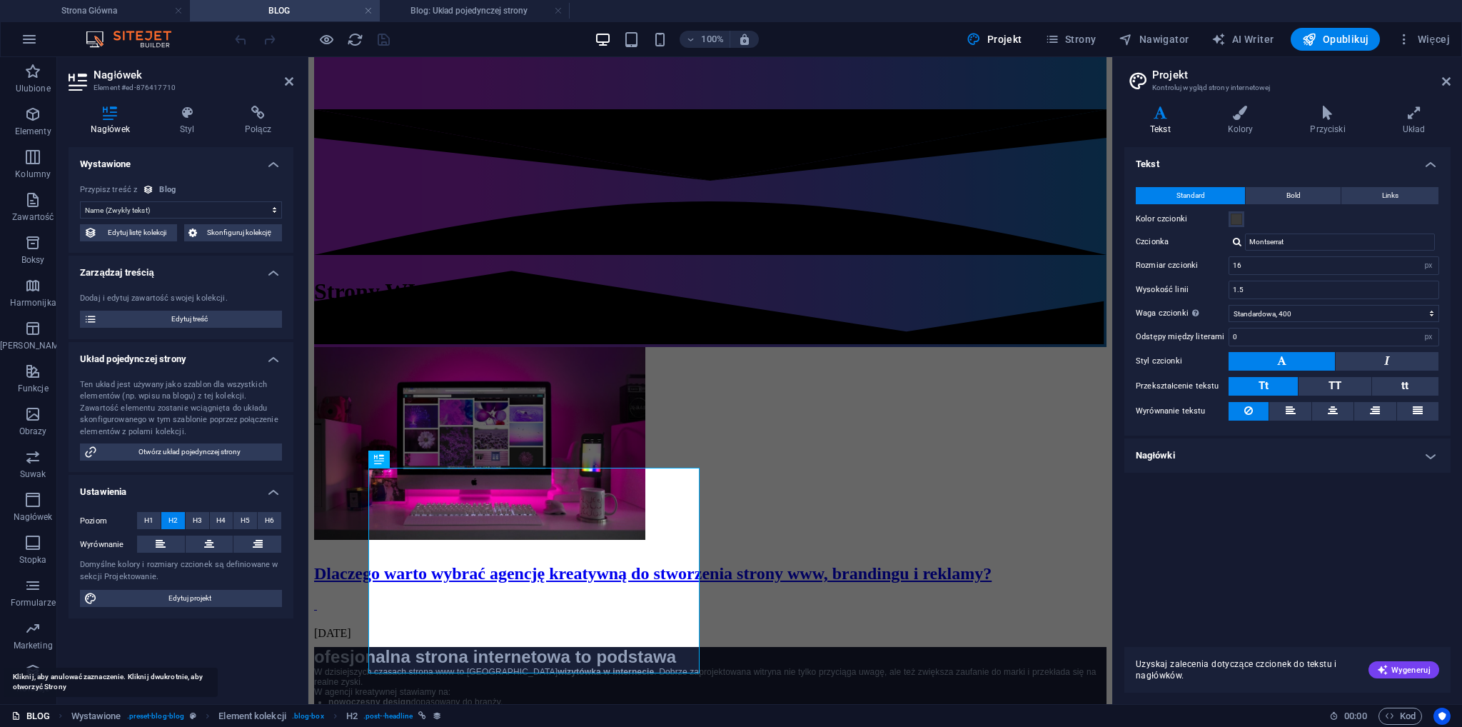
click at [37, 714] on link "BLOG" at bounding box center [30, 715] width 39 height 17
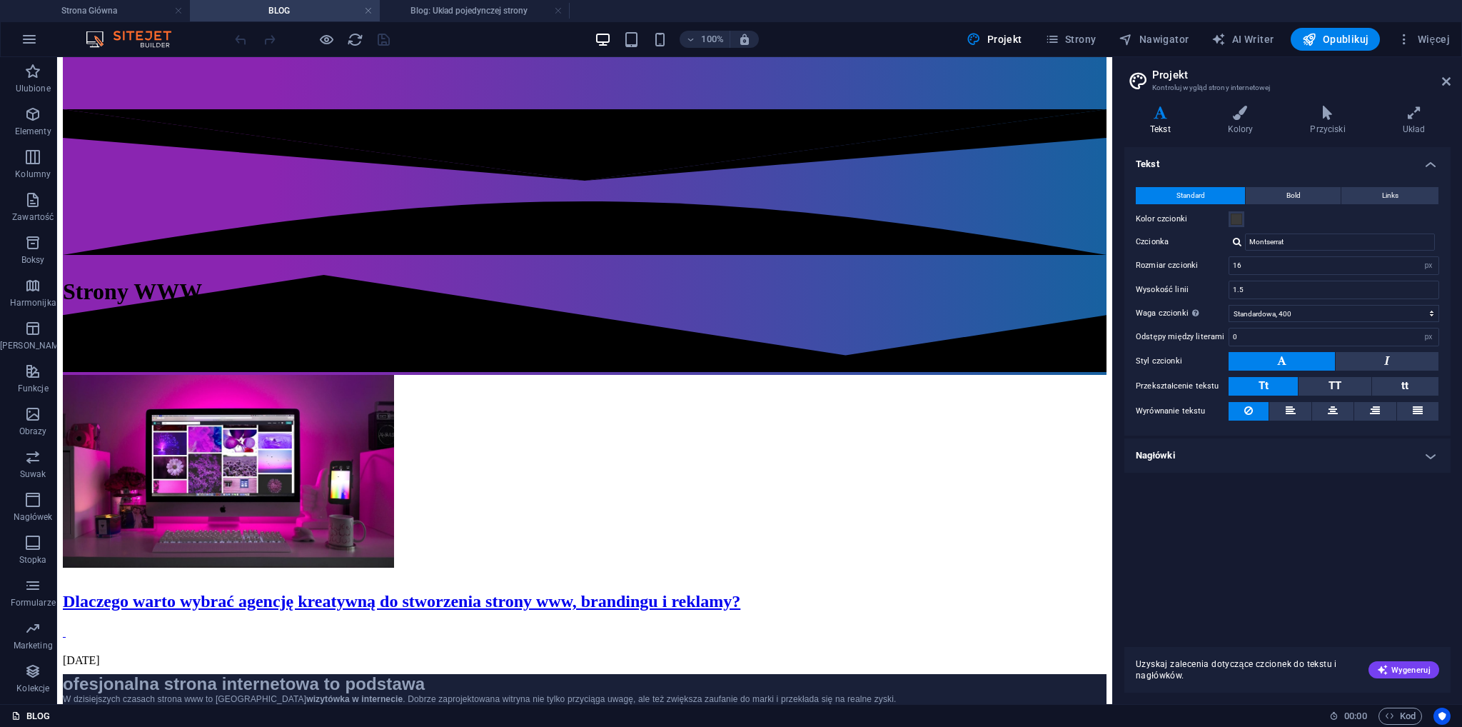
click at [32, 713] on link "BLOG" at bounding box center [30, 715] width 39 height 17
click at [508, 1] on li "Blog: Układ pojedynczej strony" at bounding box center [475, 10] width 190 height 21
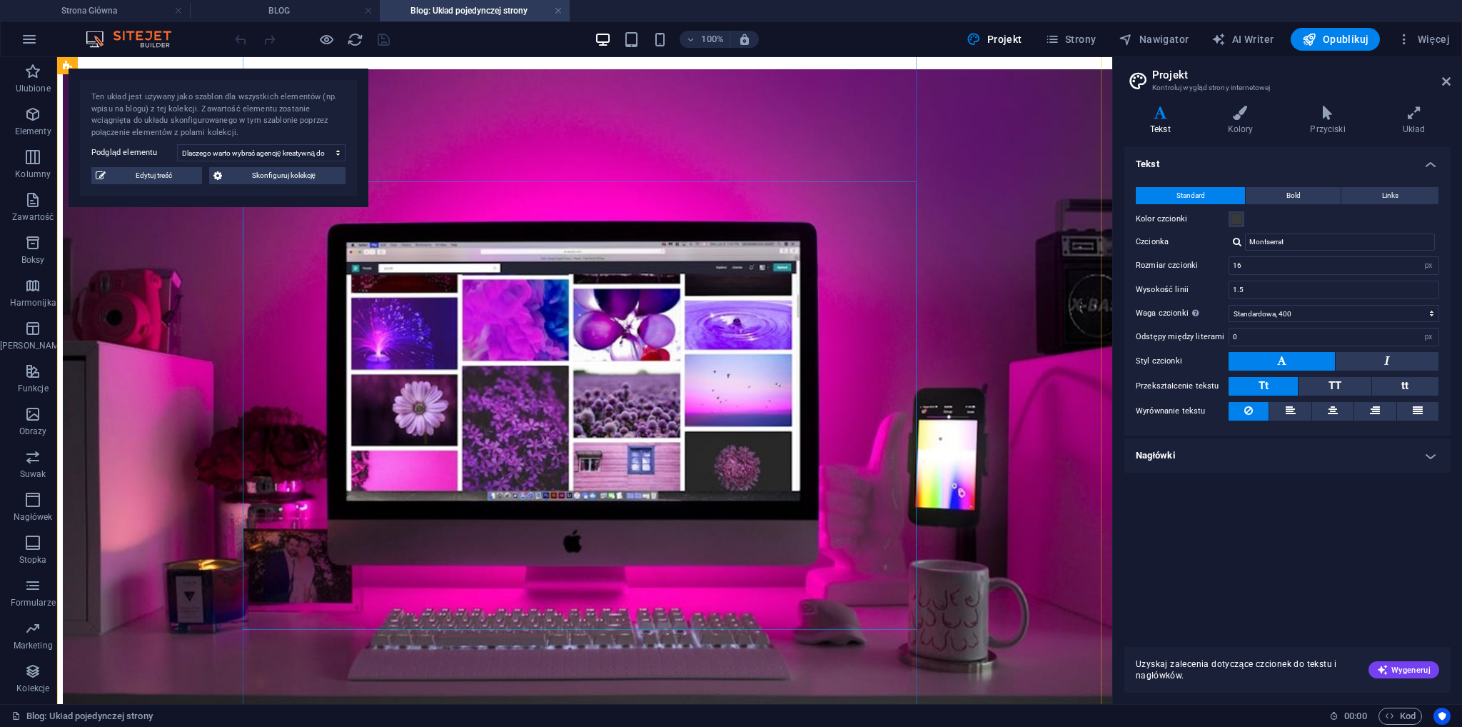
scroll to position [208, 0]
click at [168, 176] on span "Edytuj treść" at bounding box center [154, 175] width 88 height 17
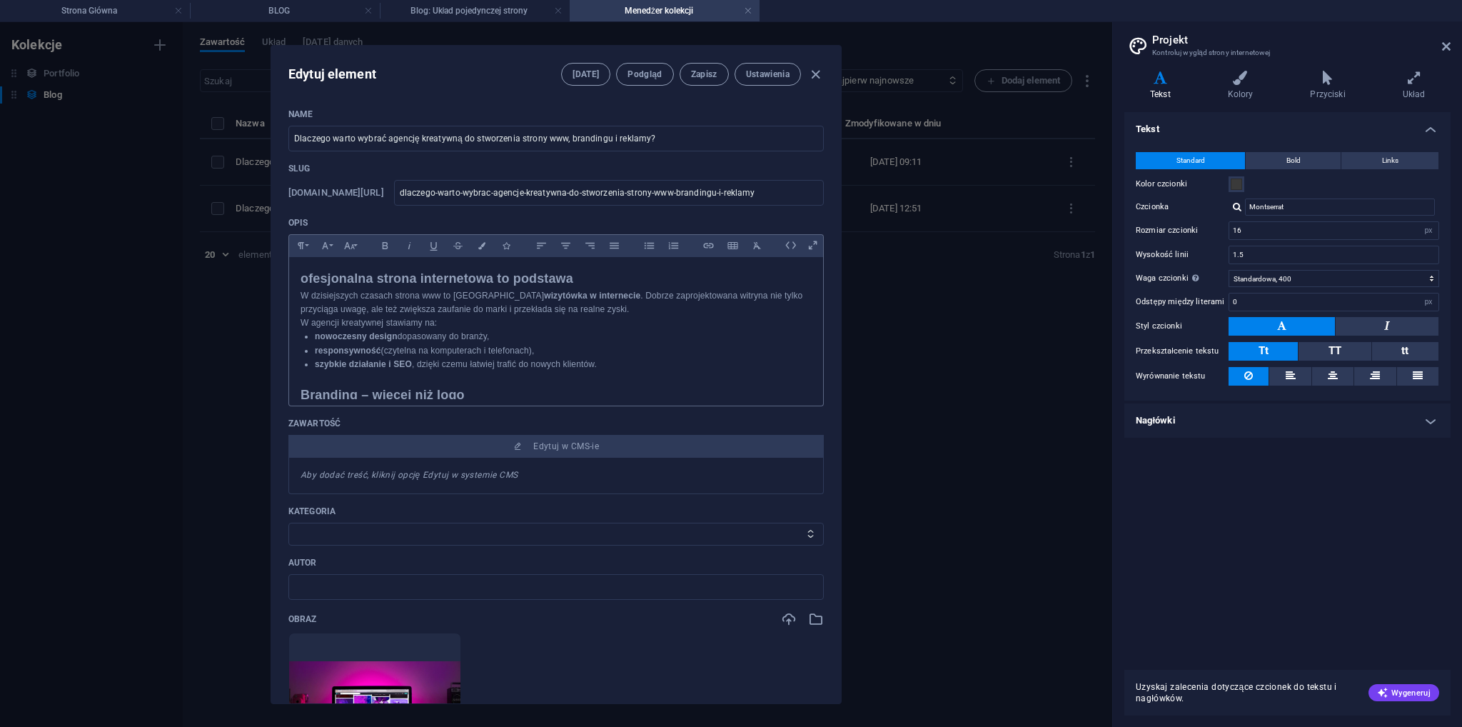
click at [451, 333] on p "nowoczesny design dopasowany do branży," at bounding box center [563, 337] width 497 height 14
click at [447, 340] on p "nowoczesny design dopasowany do branży," at bounding box center [563, 337] width 497 height 14
click at [446, 340] on p "nowoczesny design dopasowany do branży," at bounding box center [563, 337] width 497 height 14
click at [333, 281] on h2 "ofesjonalna strona internetowa to podstawa" at bounding box center [555, 278] width 511 height 21
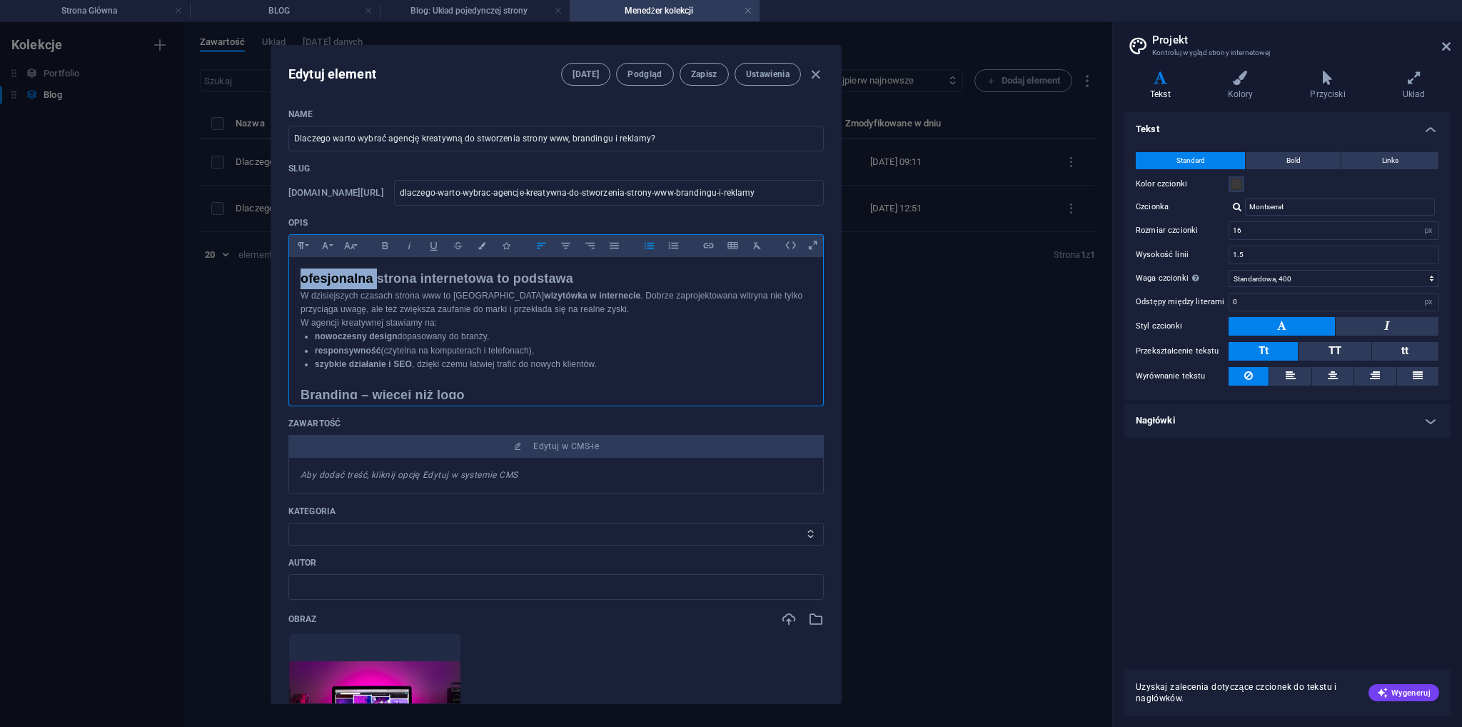
click at [333, 281] on h2 "ofesjonalna strona internetowa to podstawa" at bounding box center [555, 278] width 511 height 21
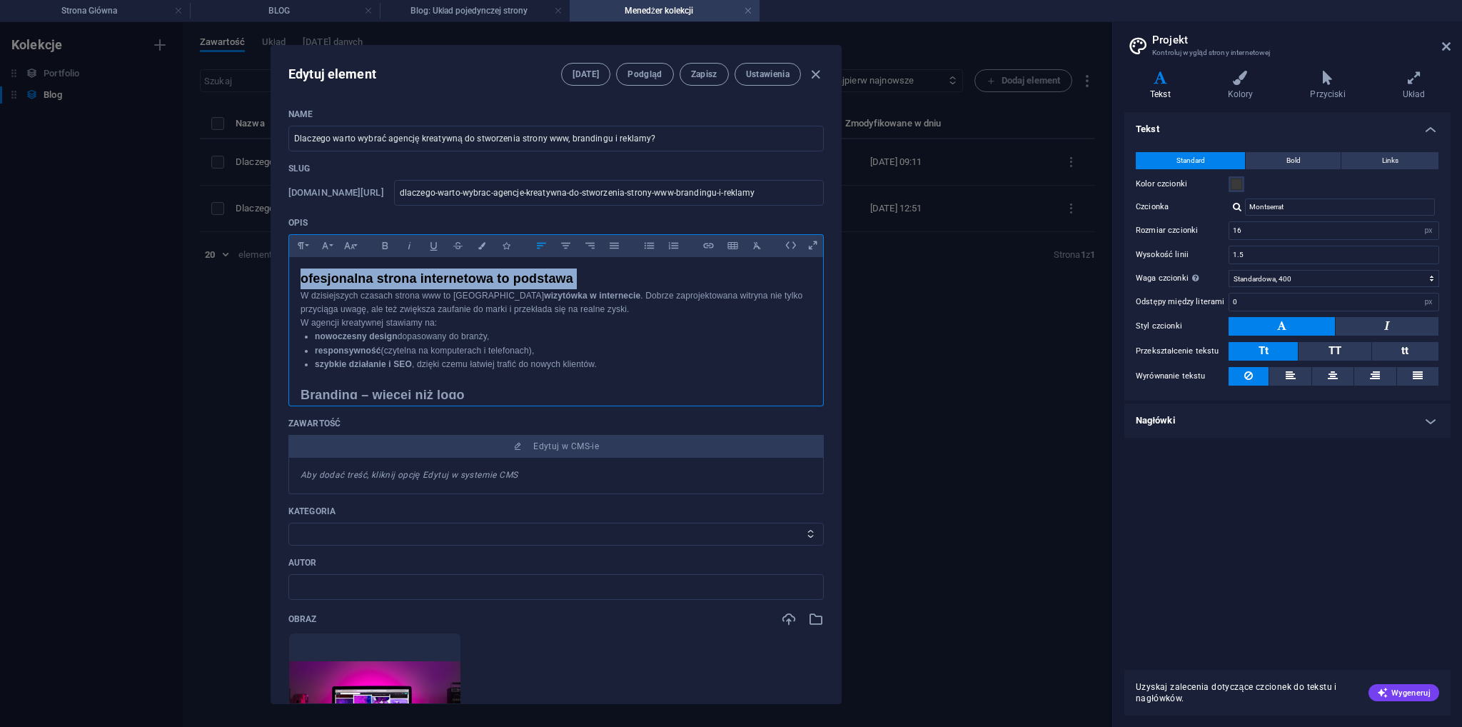
click at [333, 281] on h2 "ofesjonalna strona internetowa to podstawa" at bounding box center [555, 278] width 511 height 21
click at [302, 275] on h2 "ofesjonalna strona internetowa to podstawa" at bounding box center [555, 278] width 511 height 21
click at [348, 282] on h2 "Profesjonalna strona internetowa to podstawa" at bounding box center [555, 278] width 511 height 21
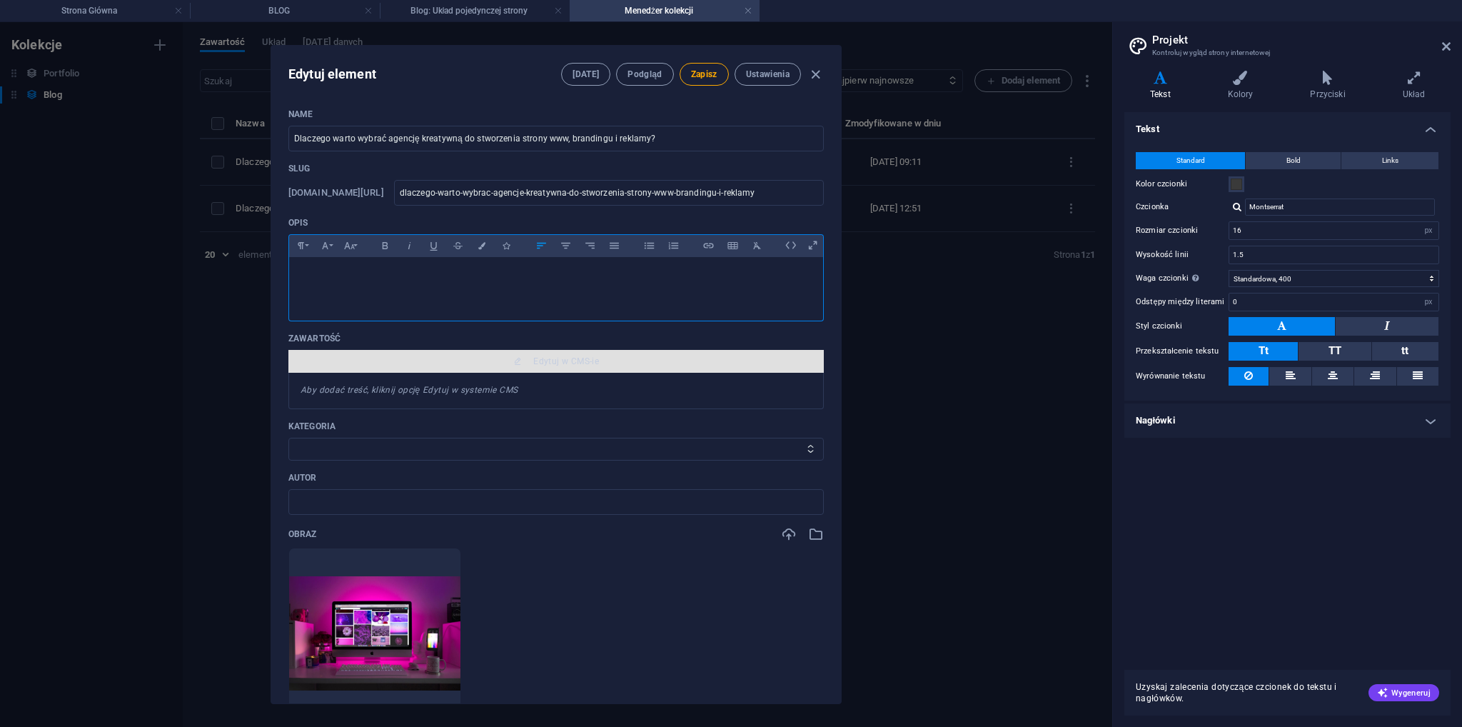
click at [533, 359] on span "Edytuj w CMS-ie" at bounding box center [566, 360] width 66 height 11
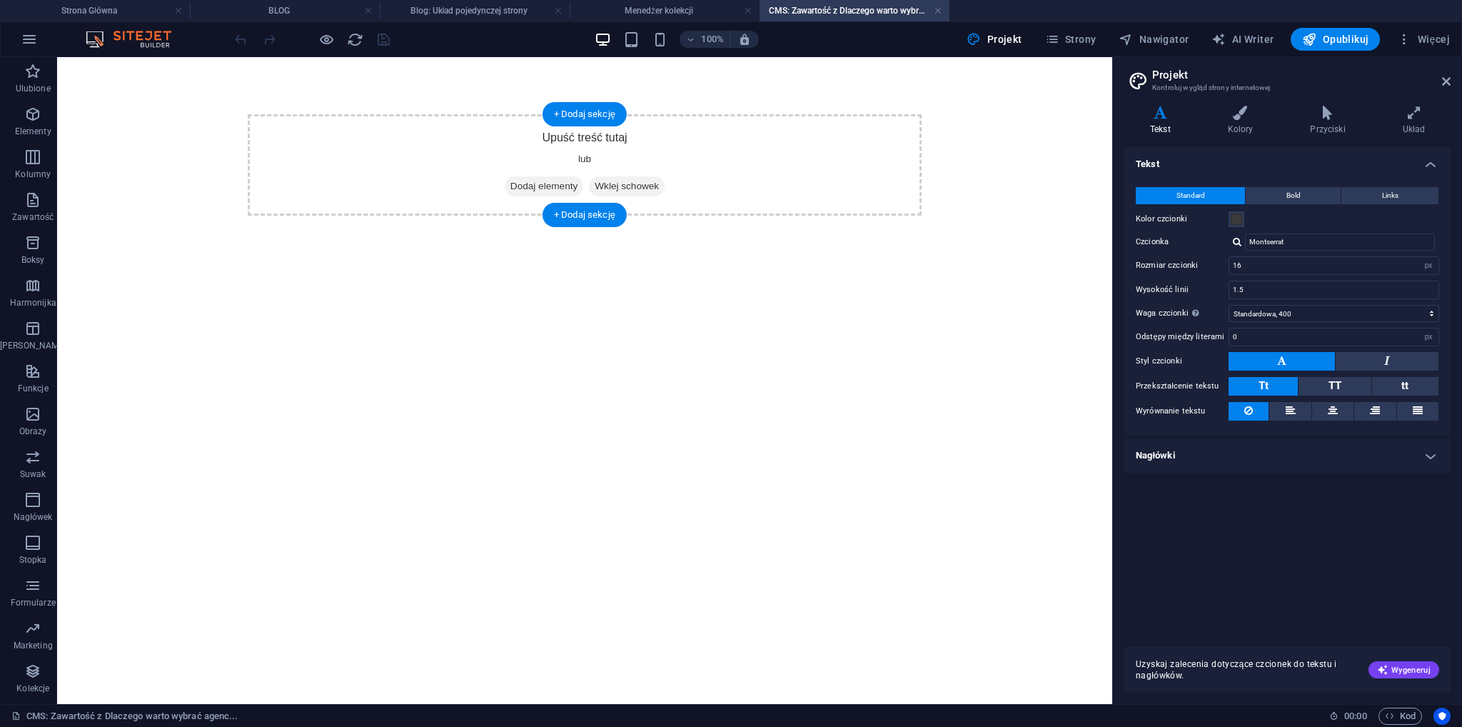
drag, startPoint x: 567, startPoint y: 188, endPoint x: 322, endPoint y: 188, distance: 245.5
click at [567, 188] on span "Dodaj elementy" at bounding box center [544, 186] width 79 height 20
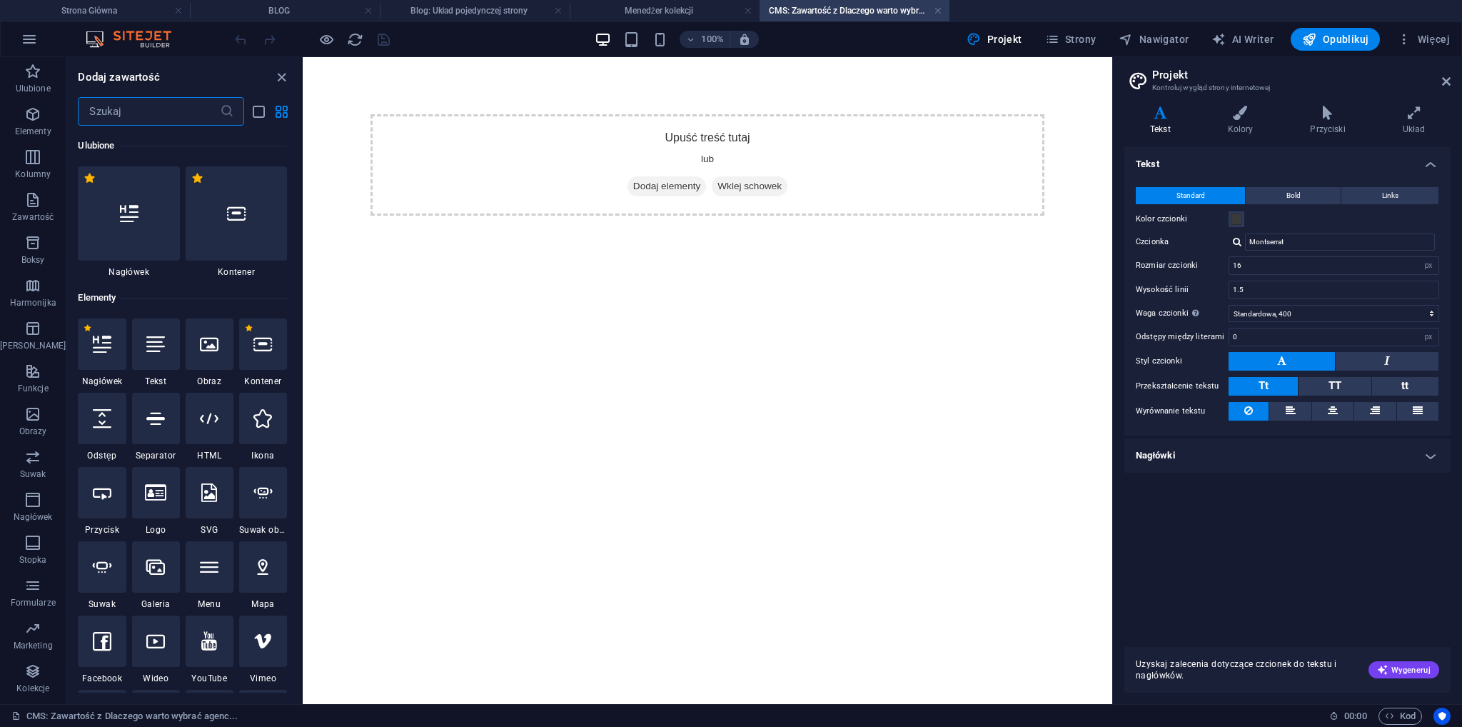
click at [153, 355] on div at bounding box center [156, 343] width 48 height 51
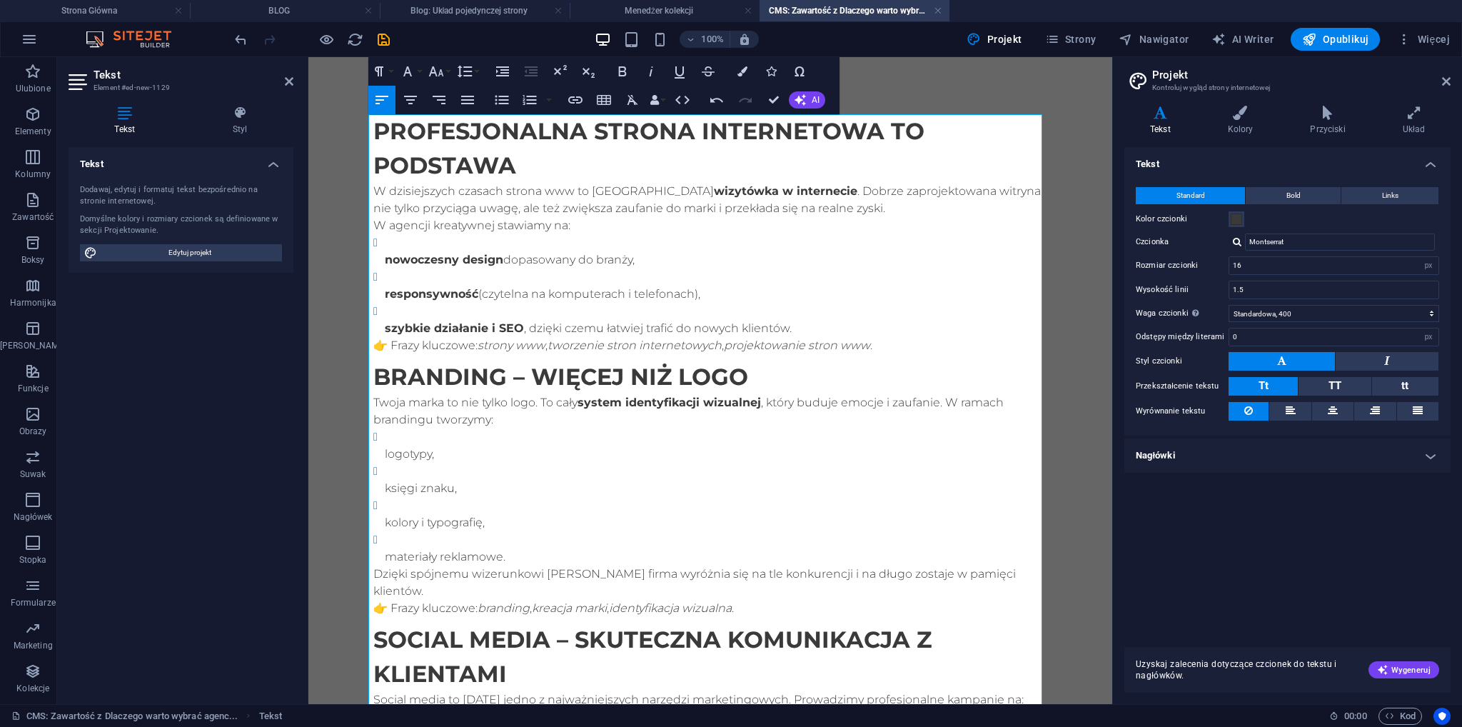
click at [386, 346] on p "👉 Frazy kluczowe: strony www , tworzenie stron internetowych , projektowanie st…" at bounding box center [710, 345] width 674 height 17
click at [624, 346] on em "tworzenie stron internetowych" at bounding box center [634, 345] width 174 height 14
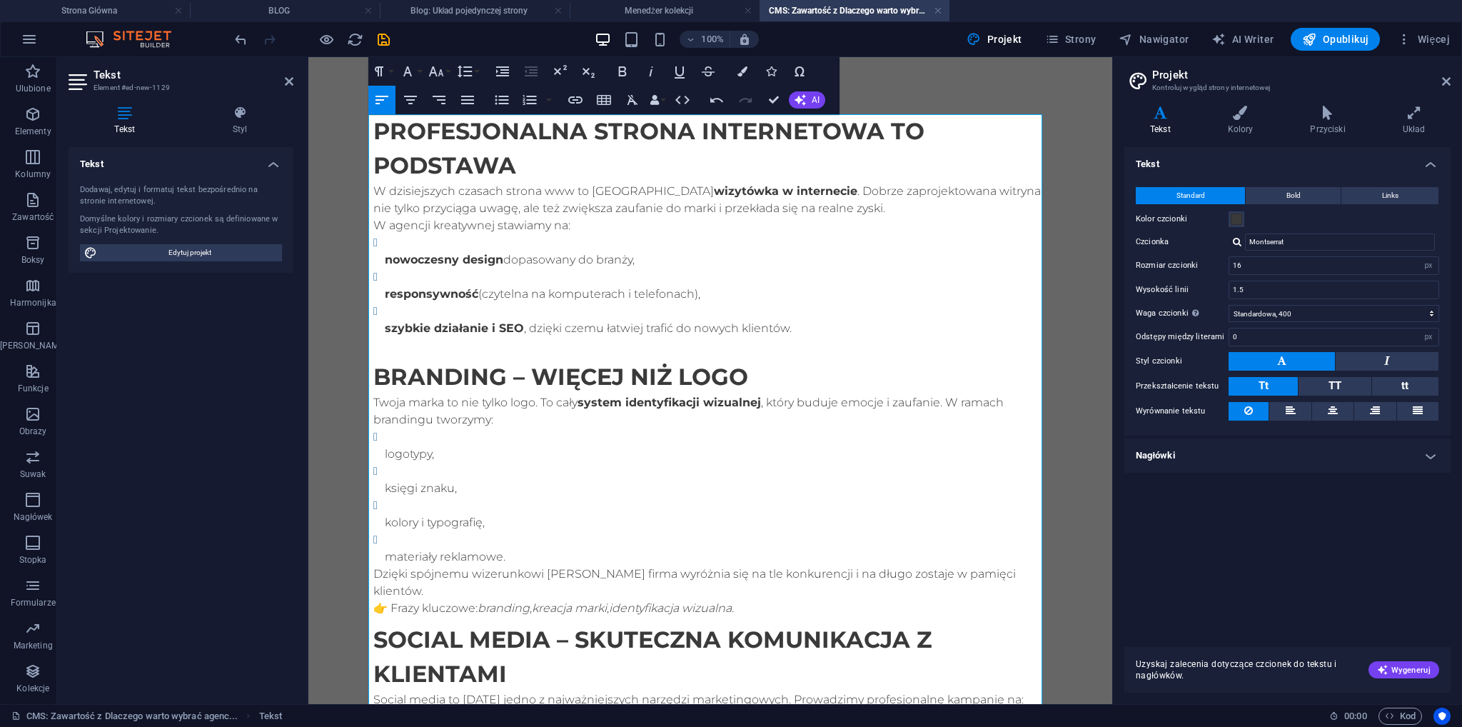
click at [378, 329] on ul "nowoczesny design dopasowany do branży, responsywność (czytelna na komputerach …" at bounding box center [710, 285] width 674 height 103
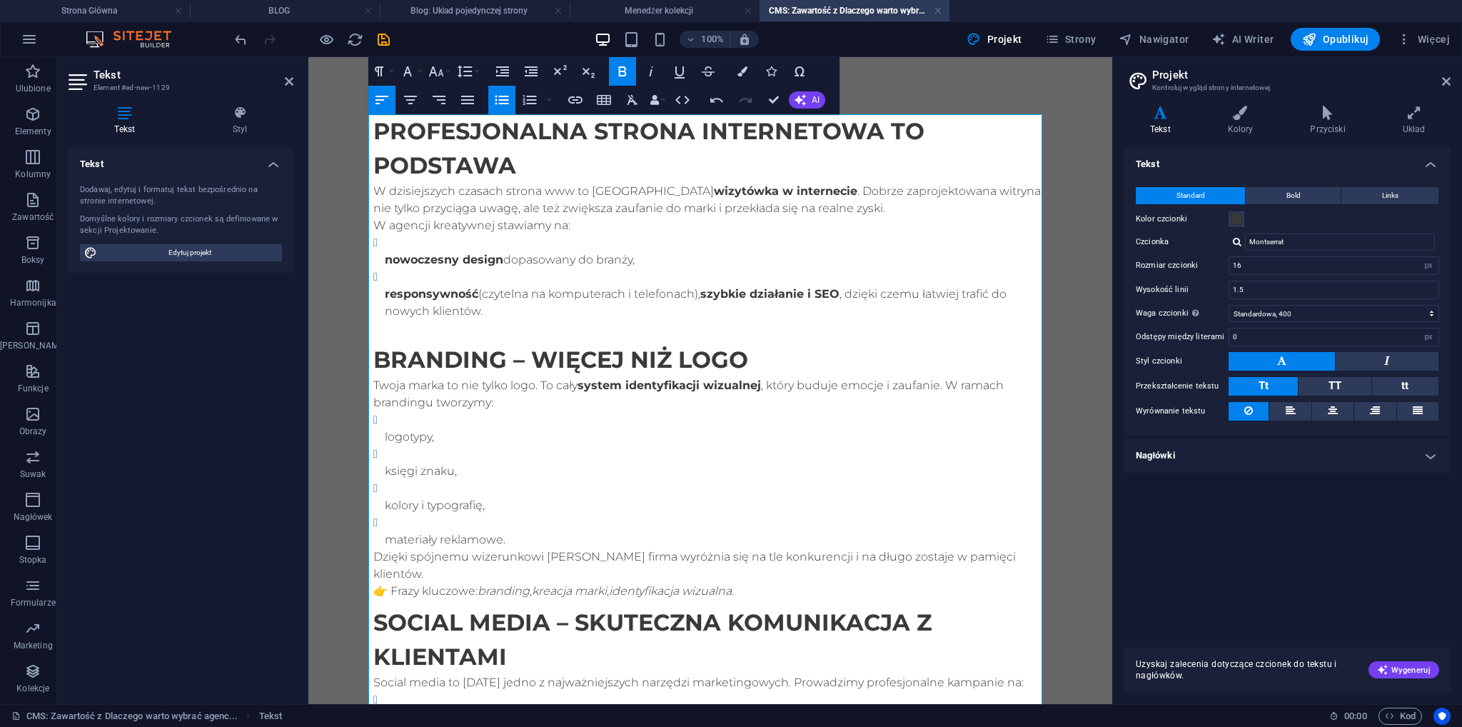
click at [385, 293] on strong "responsywność" at bounding box center [431, 294] width 93 height 14
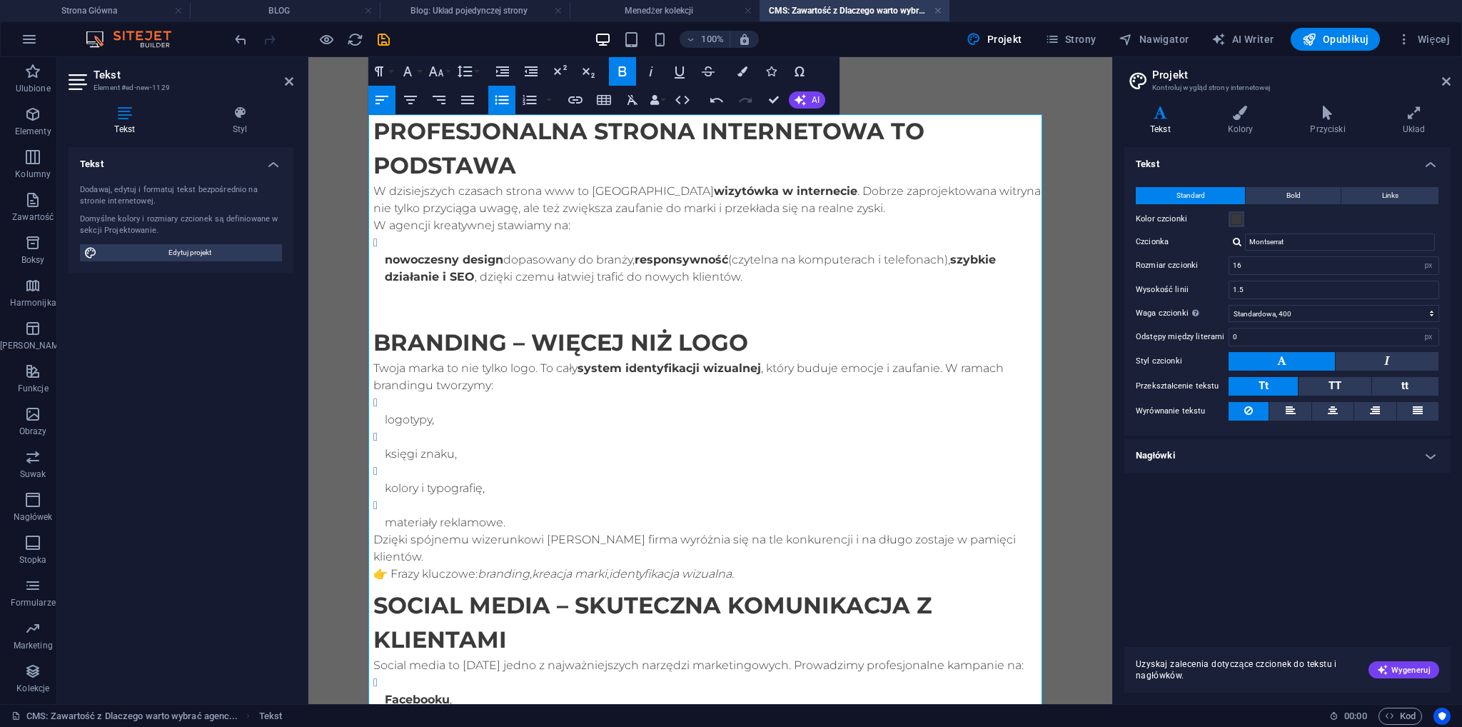
click at [377, 257] on ul "nowoczesny design dopasowany do branży, responsywność (czytelna na komputerach …" at bounding box center [710, 268] width 674 height 69
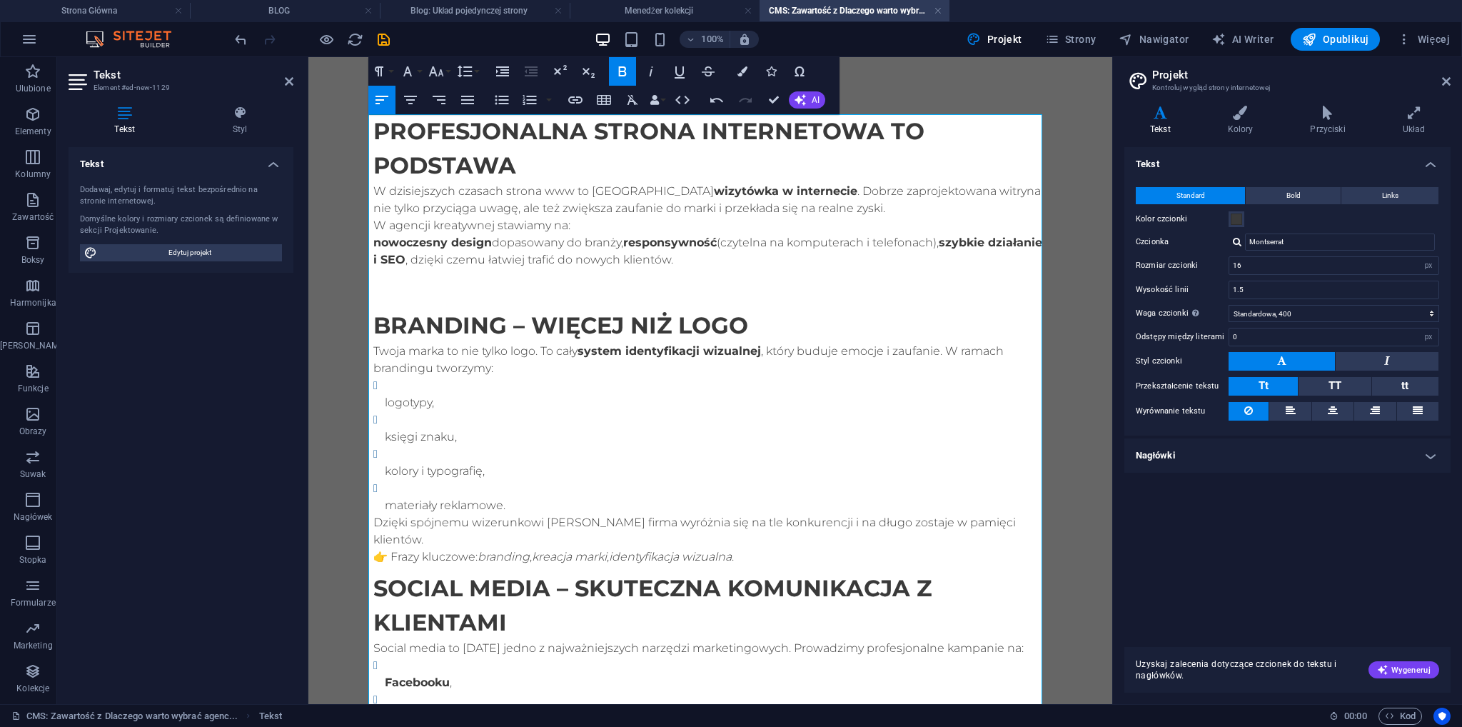
click at [619, 243] on p "nowoczesny design dopasowany do branży, responsywność (czytelna na komputerach …" at bounding box center [710, 259] width 674 height 51
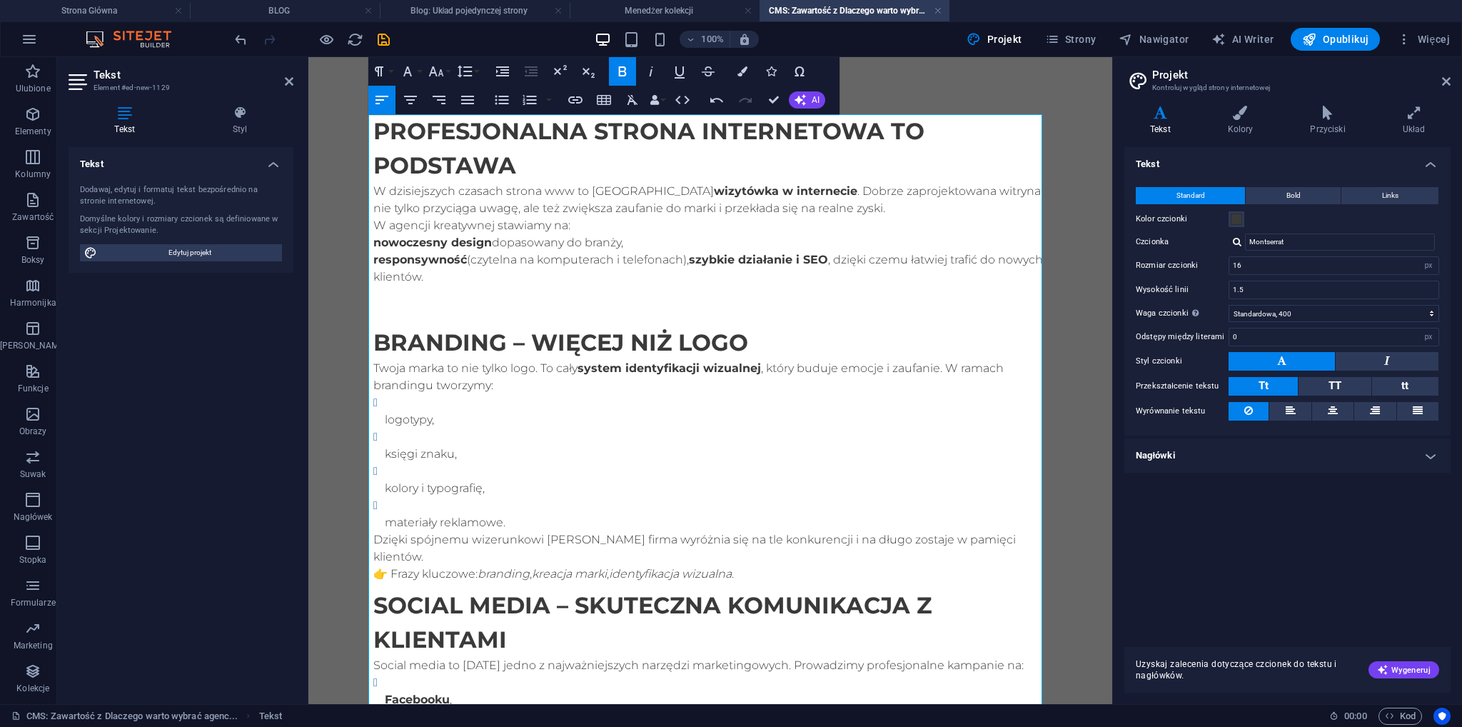
click at [689, 261] on strong "szybkie działanie i SEO" at bounding box center [758, 260] width 139 height 14
click at [374, 242] on strong "nowoczesny design" at bounding box center [432, 243] width 118 height 14
click at [501, 109] on button "Unordered List" at bounding box center [501, 100] width 27 height 29
click at [501, 106] on icon "button" at bounding box center [501, 99] width 17 height 17
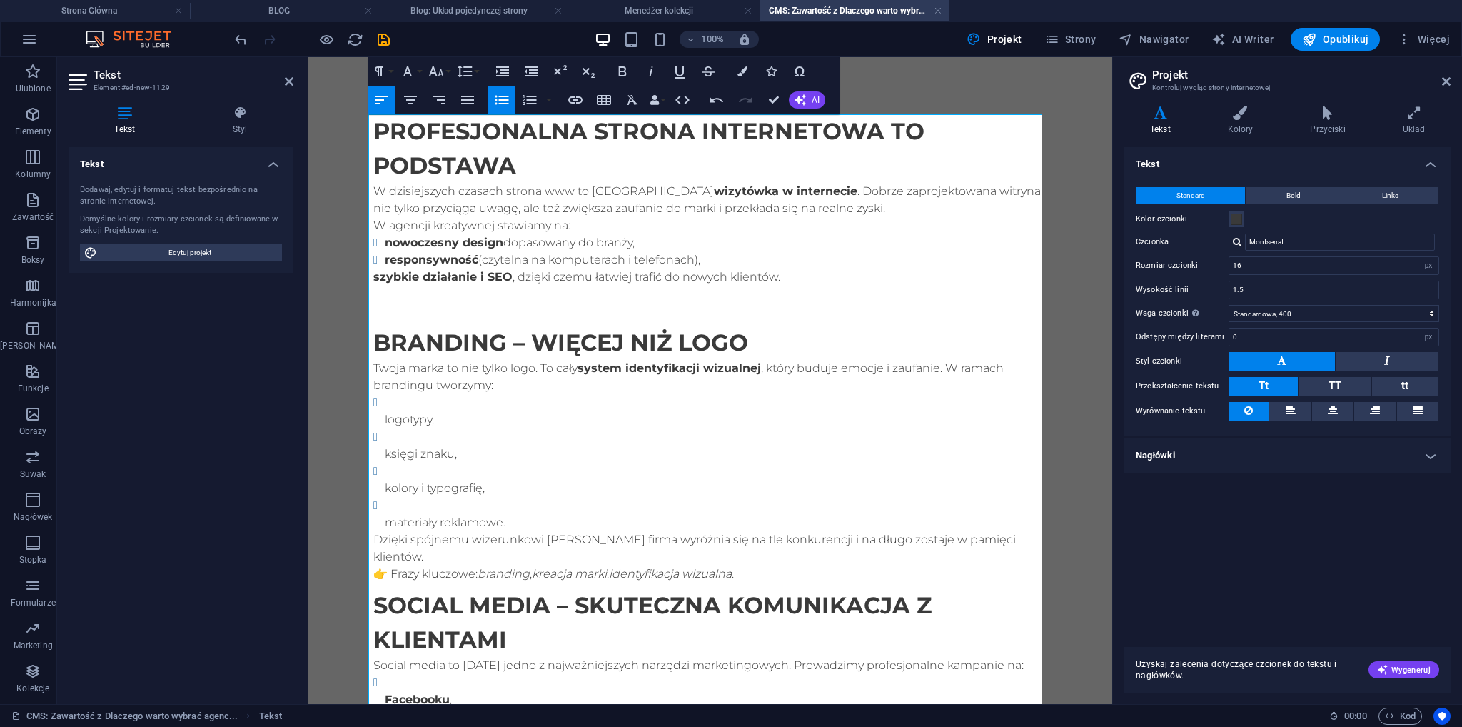
click at [502, 109] on button "Unordered List" at bounding box center [501, 100] width 27 height 29
click at [502, 108] on button "Unordered List" at bounding box center [501, 100] width 27 height 29
click at [385, 417] on p "logotypy," at bounding box center [716, 419] width 662 height 17
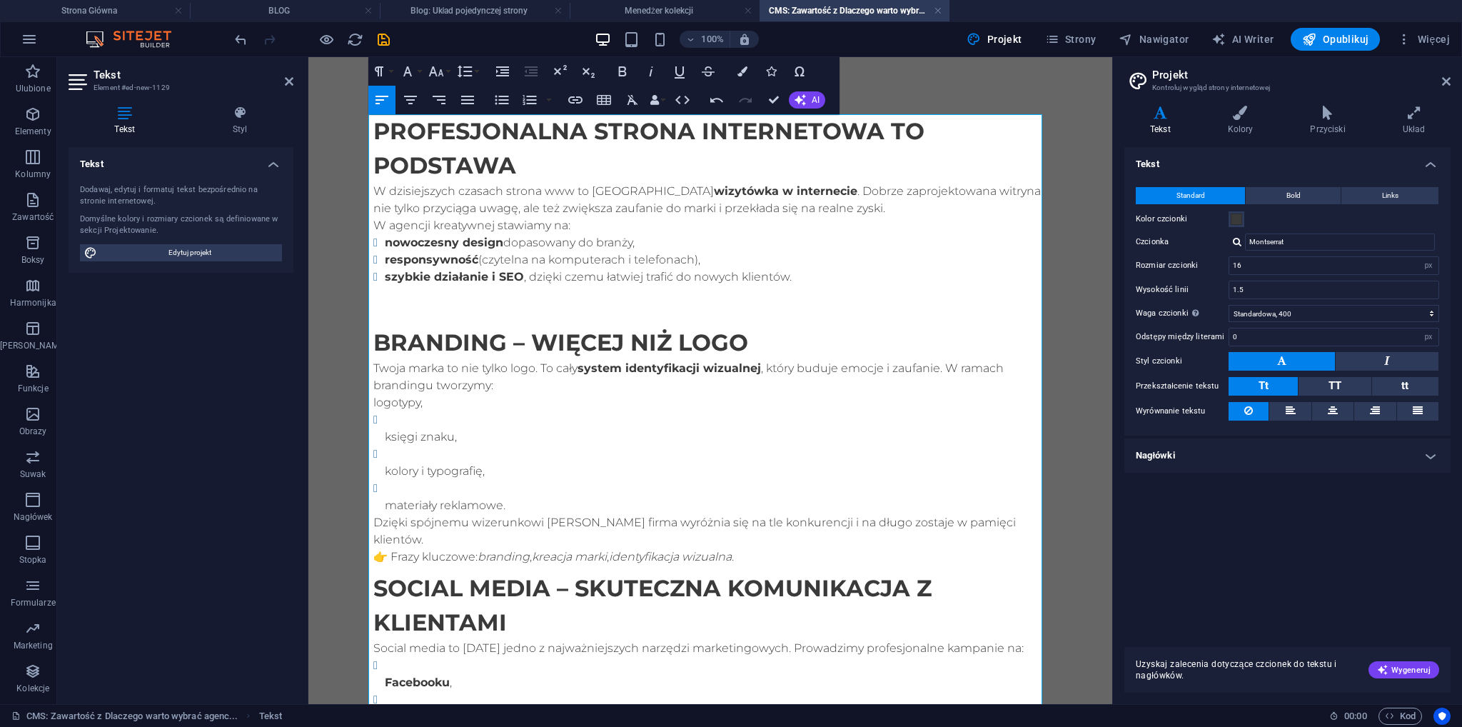
click at [385, 437] on p "księgi znaku," at bounding box center [716, 436] width 662 height 17
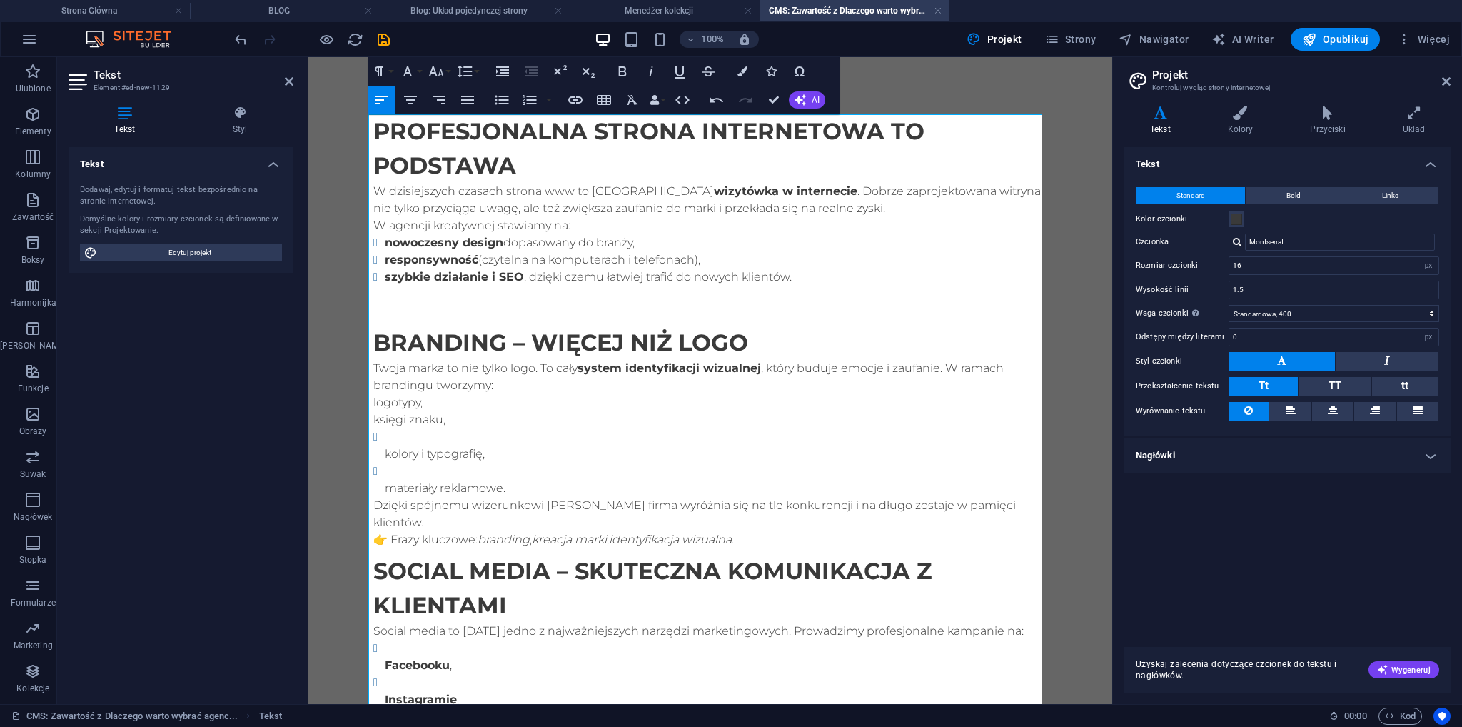
click at [385, 447] on p "kolory i typografię," at bounding box center [716, 453] width 662 height 17
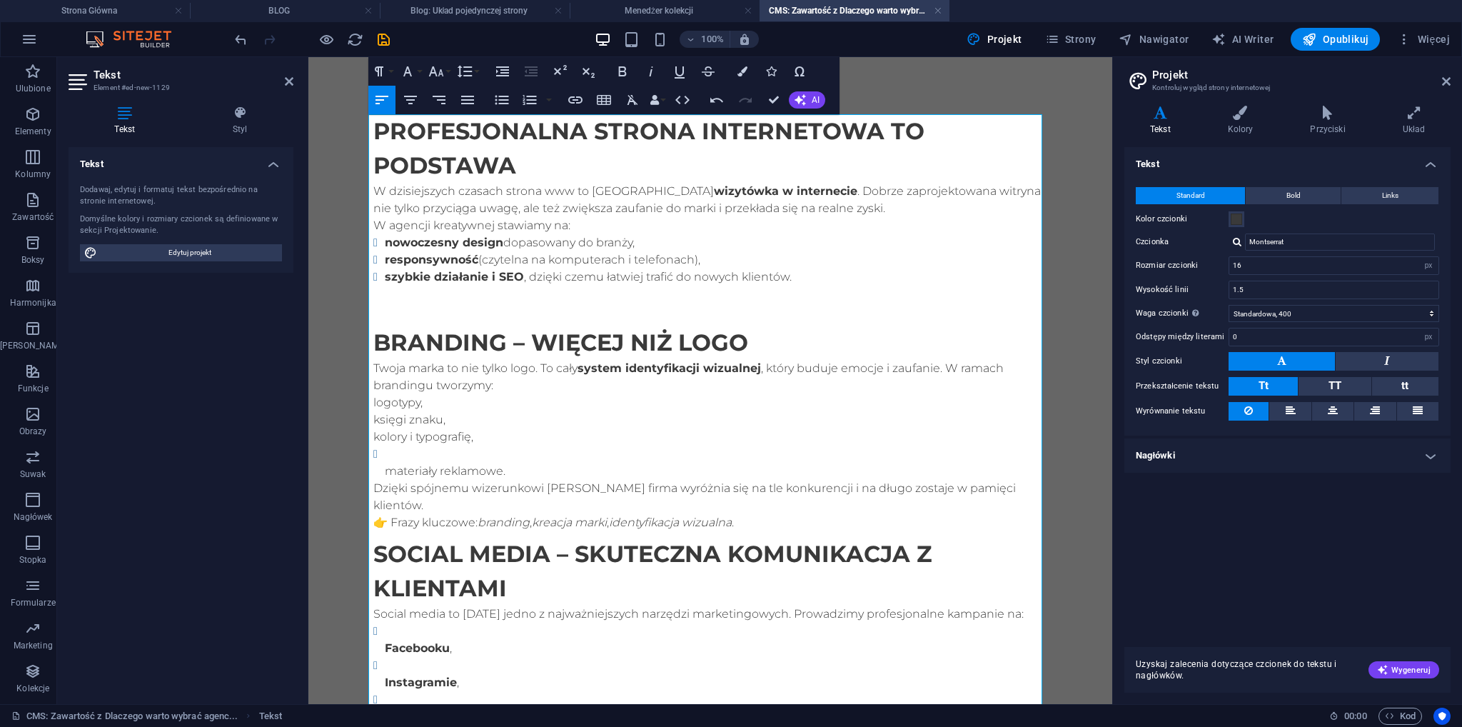
click at [377, 469] on ul "materiały reklamowe." at bounding box center [710, 462] width 674 height 34
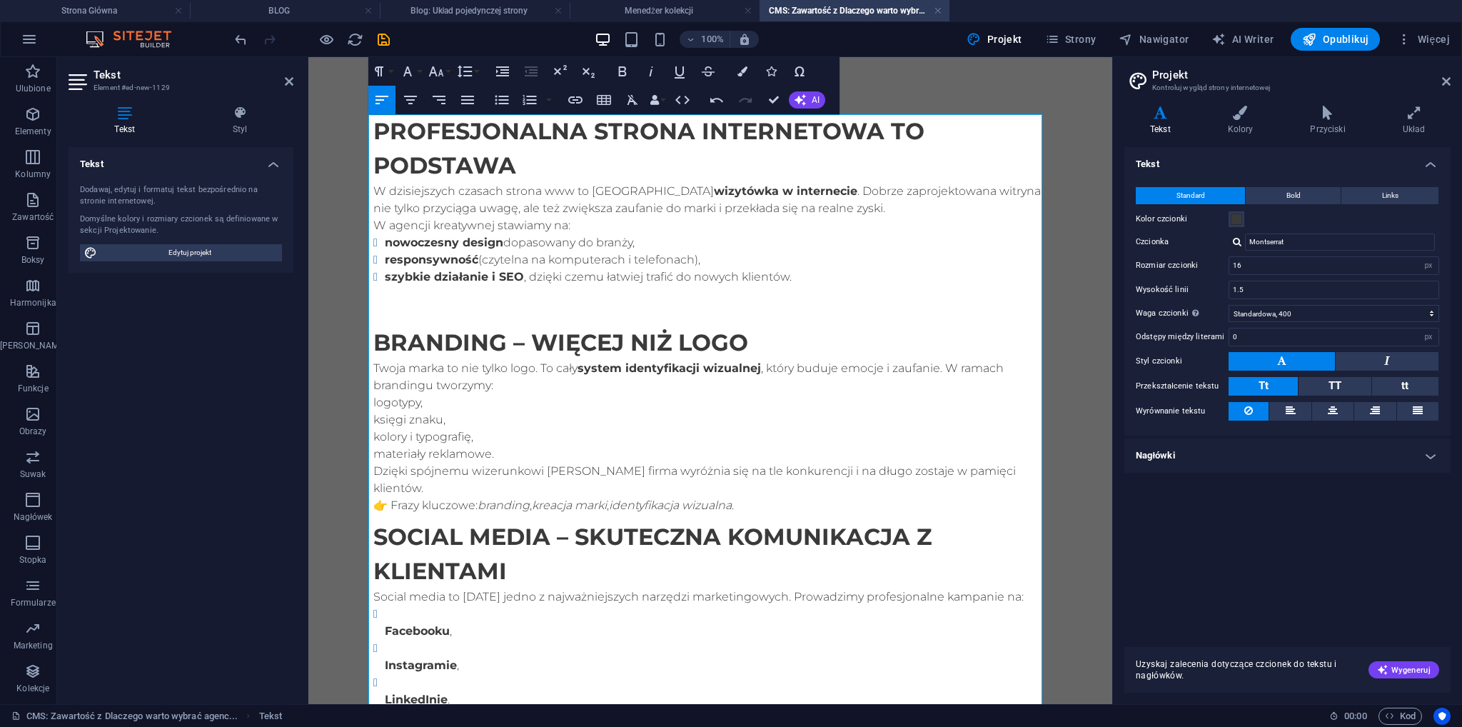
click at [373, 457] on p "materiały reklamowe." at bounding box center [710, 453] width 674 height 17
click at [501, 105] on icon "button" at bounding box center [501, 99] width 17 height 17
click at [501, 106] on icon "button" at bounding box center [501, 99] width 17 height 17
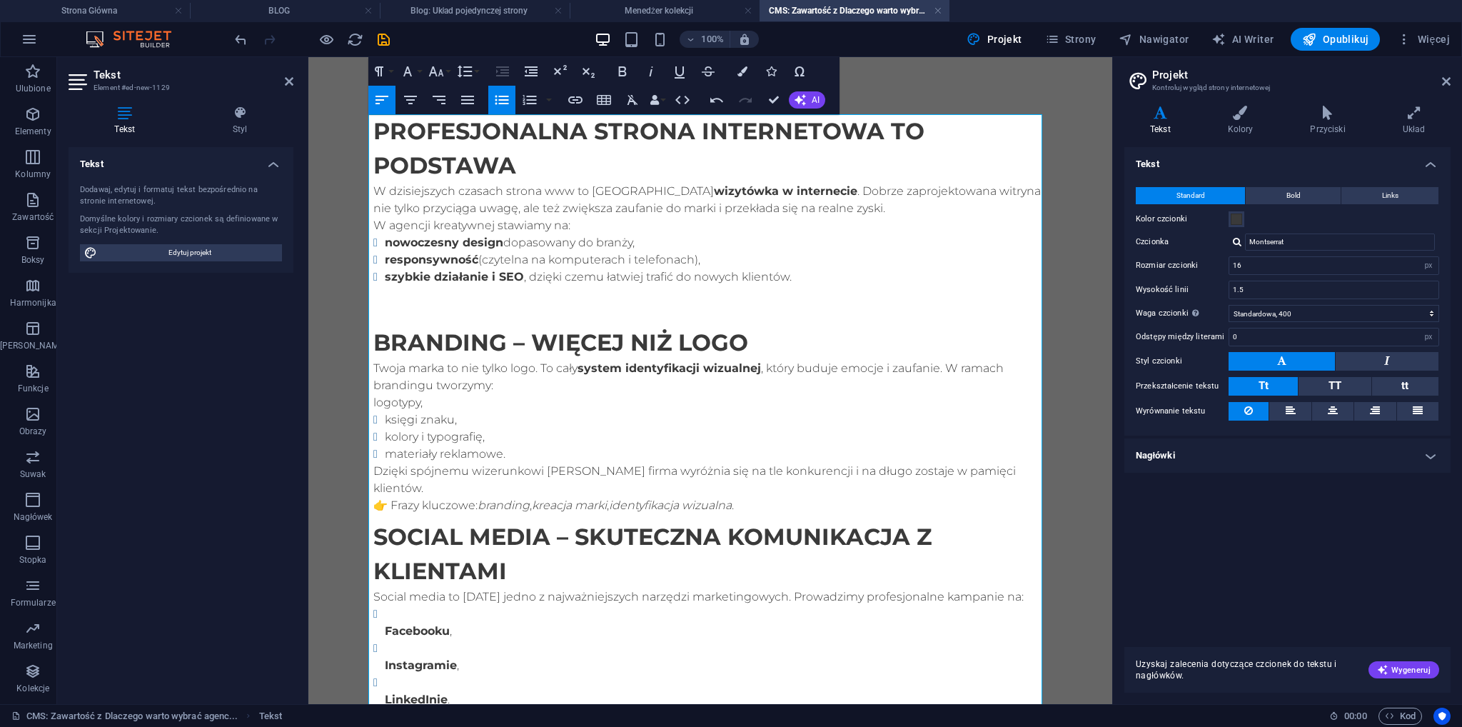
click at [501, 106] on icon "button" at bounding box center [501, 99] width 17 height 17
click at [380, 400] on p "logotypy," at bounding box center [710, 402] width 674 height 17
click at [502, 111] on button "Unordered List" at bounding box center [501, 100] width 27 height 29
click at [495, 385] on p "Twoja marka to nie tylko logo. To cały system identyfikacji wizualnej , który b…" at bounding box center [710, 377] width 674 height 34
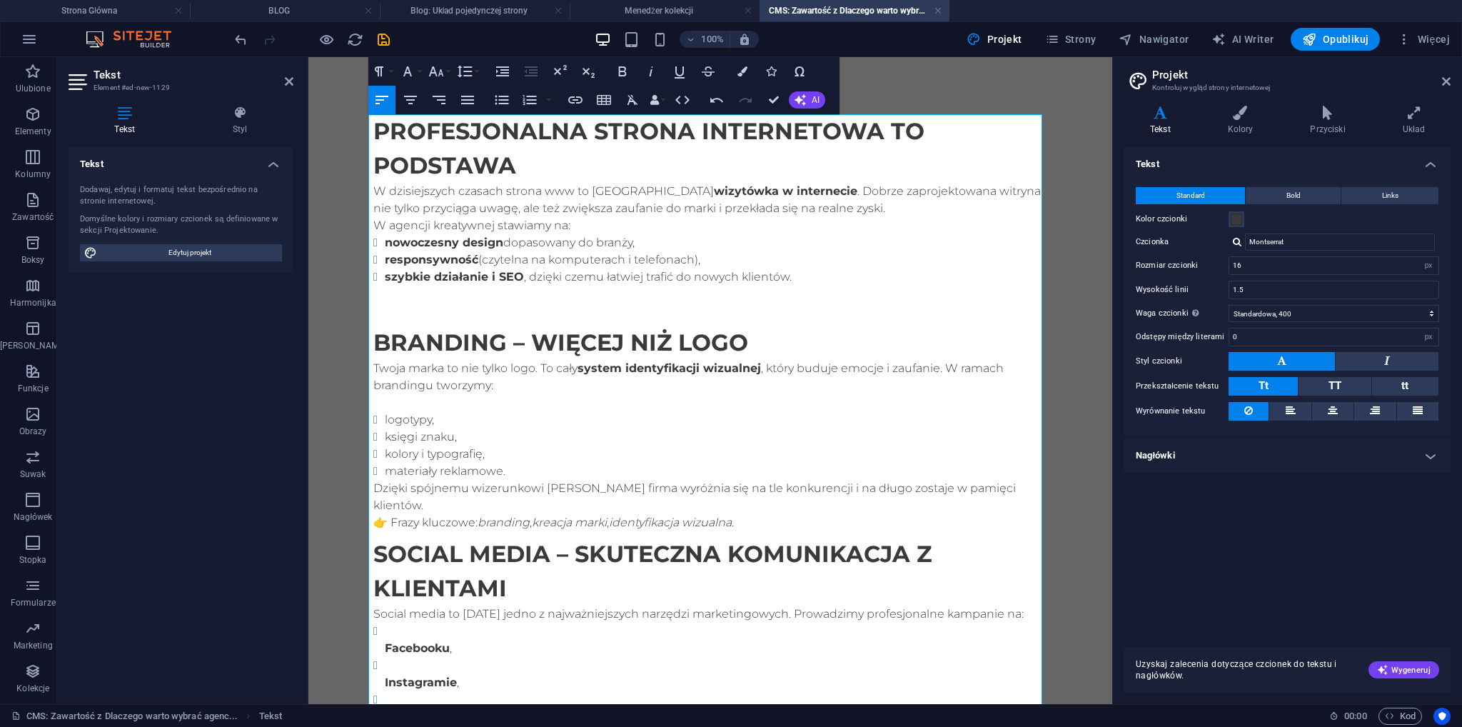
click at [511, 469] on li "materiały reklamowe." at bounding box center [716, 470] width 662 height 17
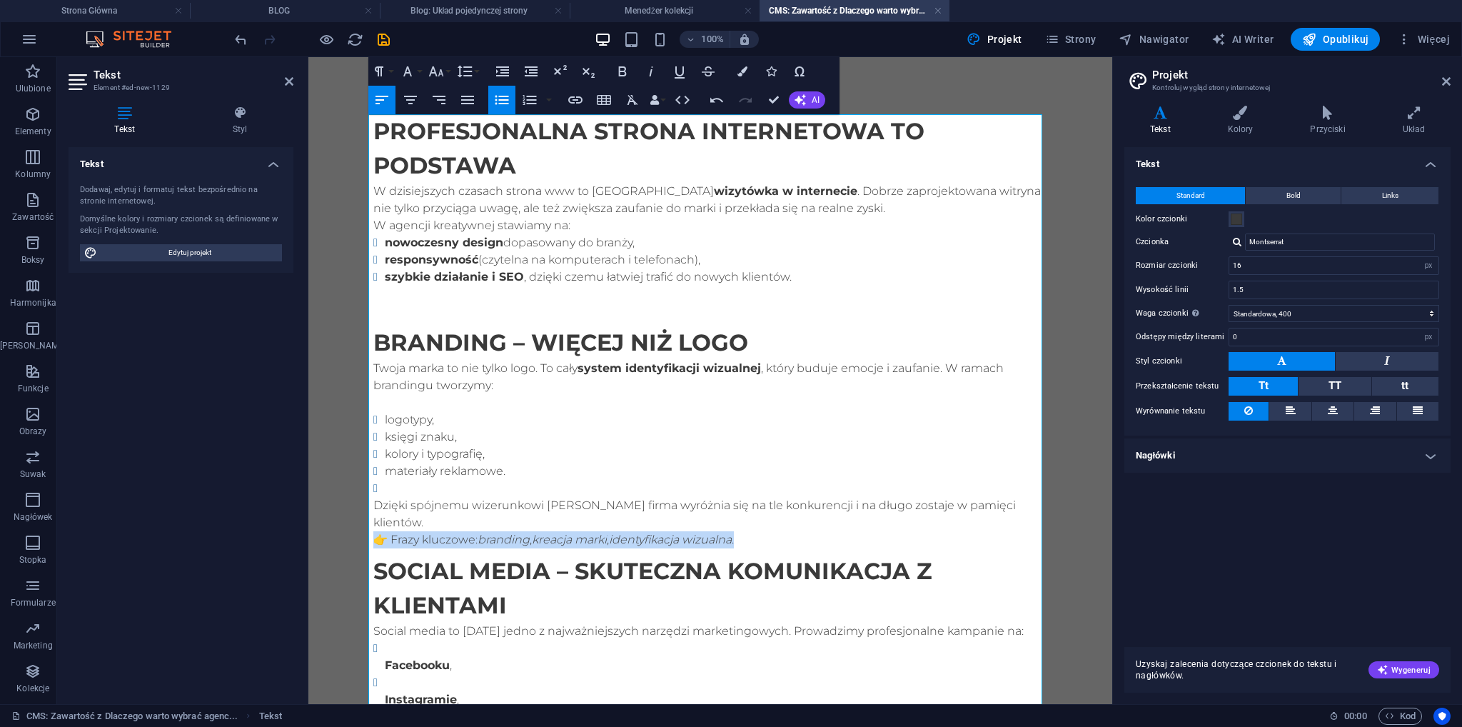
drag, startPoint x: 729, startPoint y: 523, endPoint x: 367, endPoint y: 523, distance: 362.5
click at [367, 523] on div "Profesjonalna strona internetowa to podstawa W dzisiejszych czasach strona www …" at bounding box center [710, 601] width 697 height 1088
click at [386, 490] on li at bounding box center [716, 488] width 662 height 17
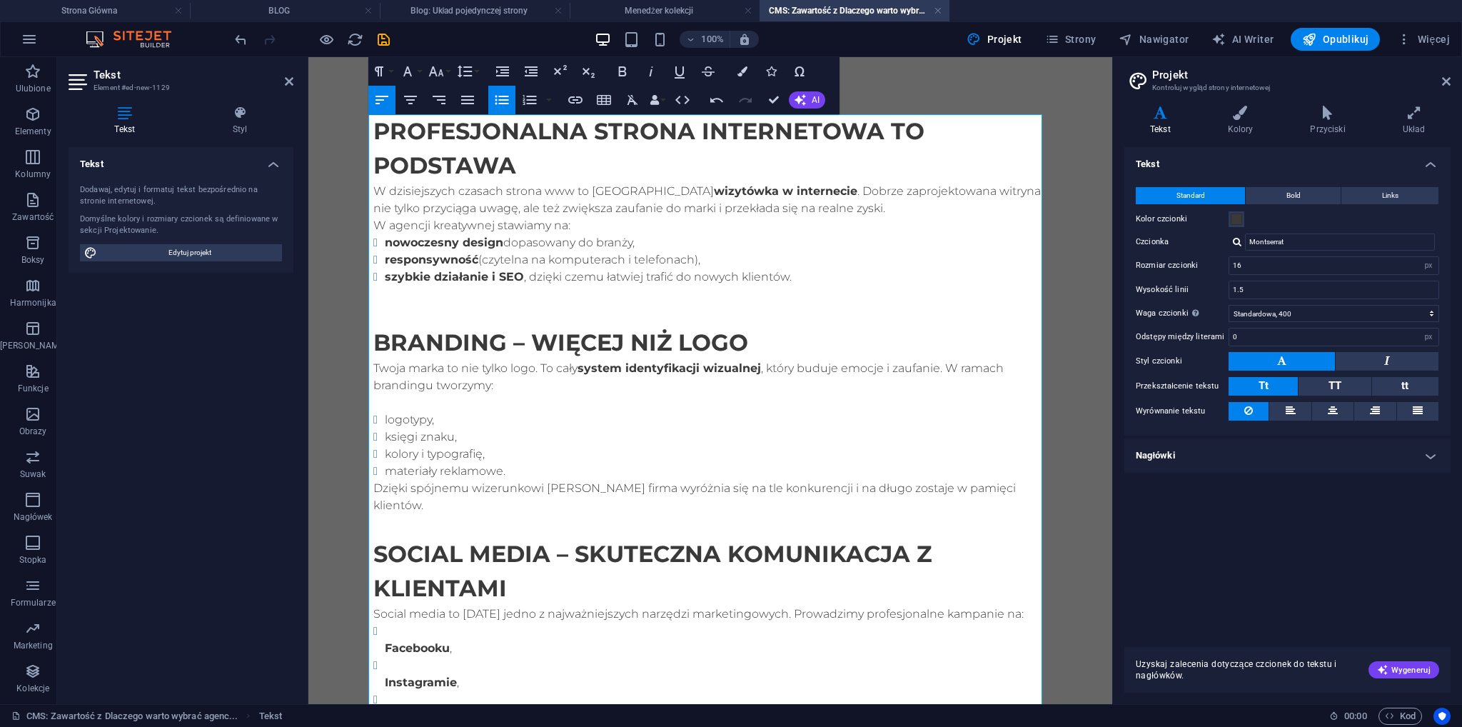
click at [497, 108] on icon "button" at bounding box center [501, 99] width 17 height 17
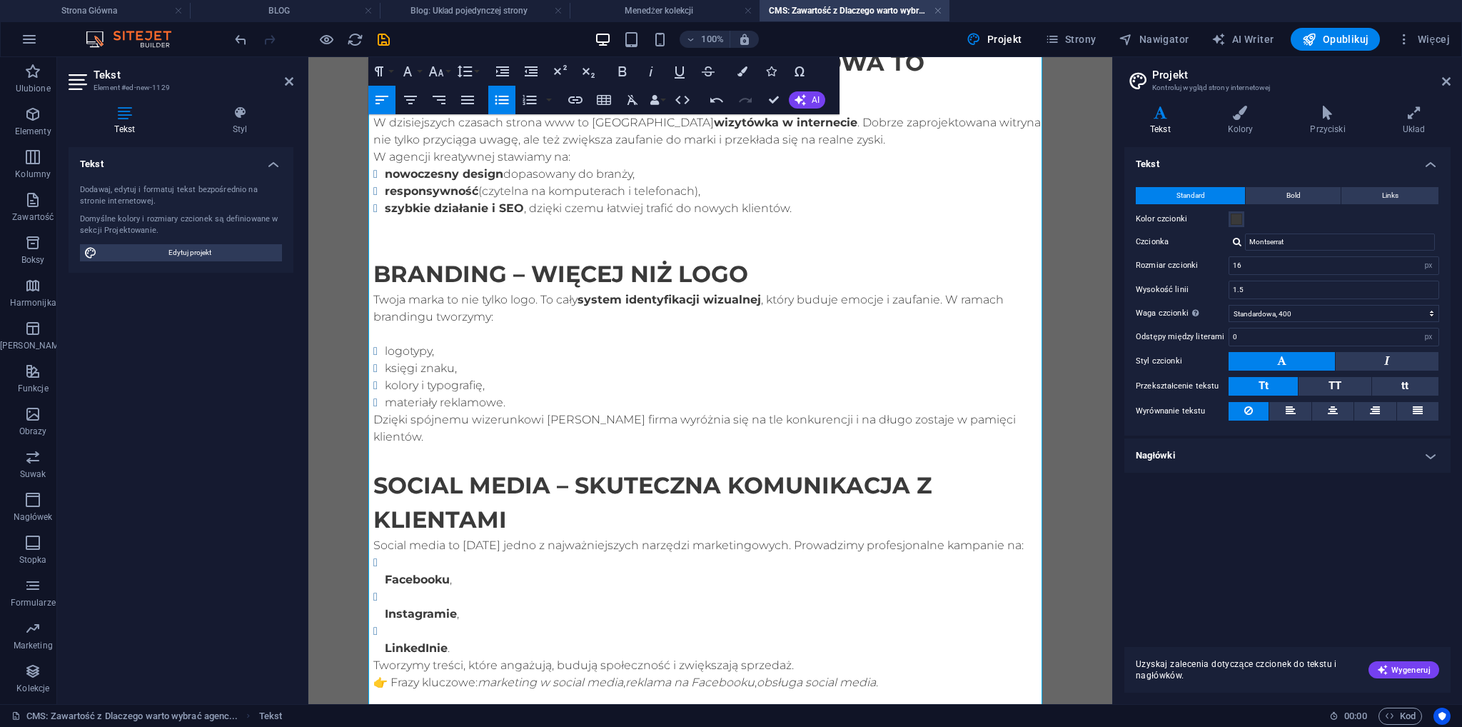
scroll to position [143, 0]
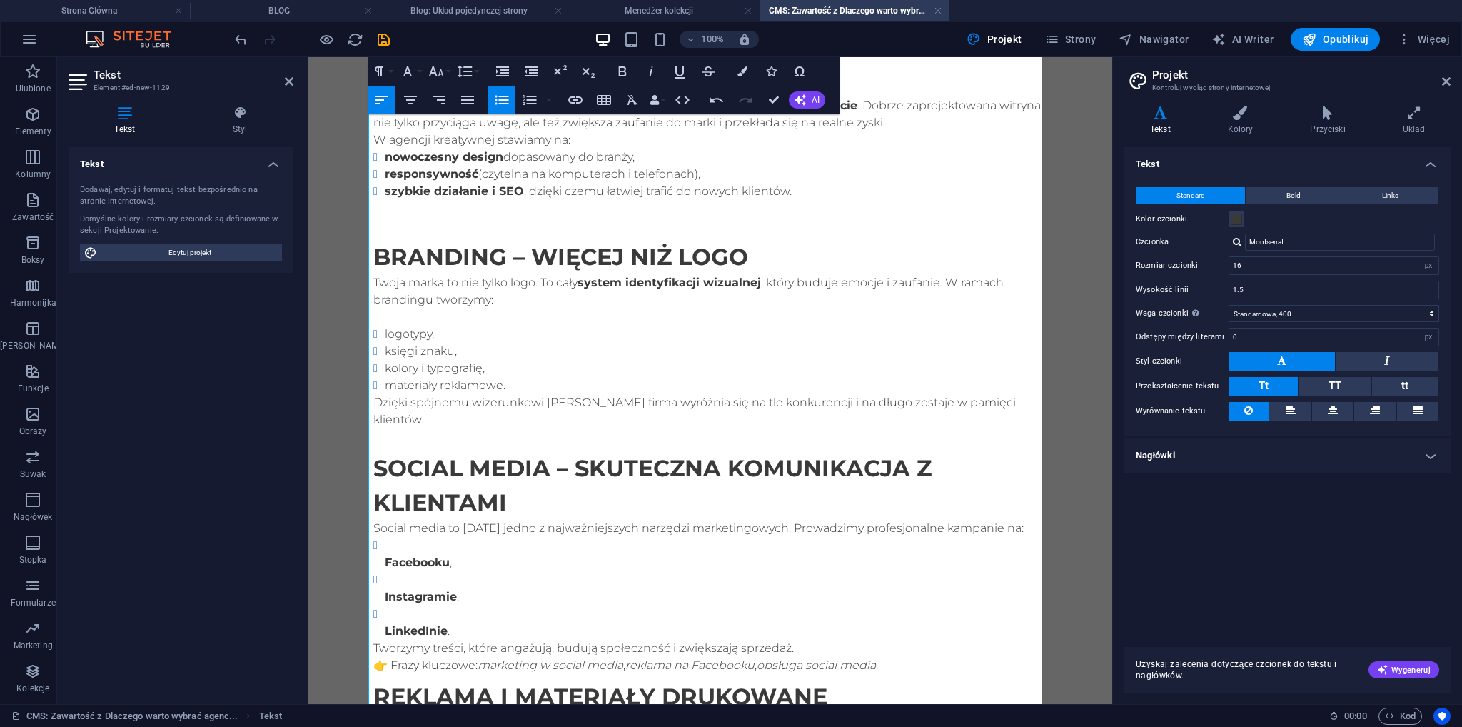
click at [373, 399] on p "Dzięki spójnemu wizerunkowi [PERSON_NAME] firma wyróżnia się na tle konkurencji…" at bounding box center [710, 411] width 674 height 34
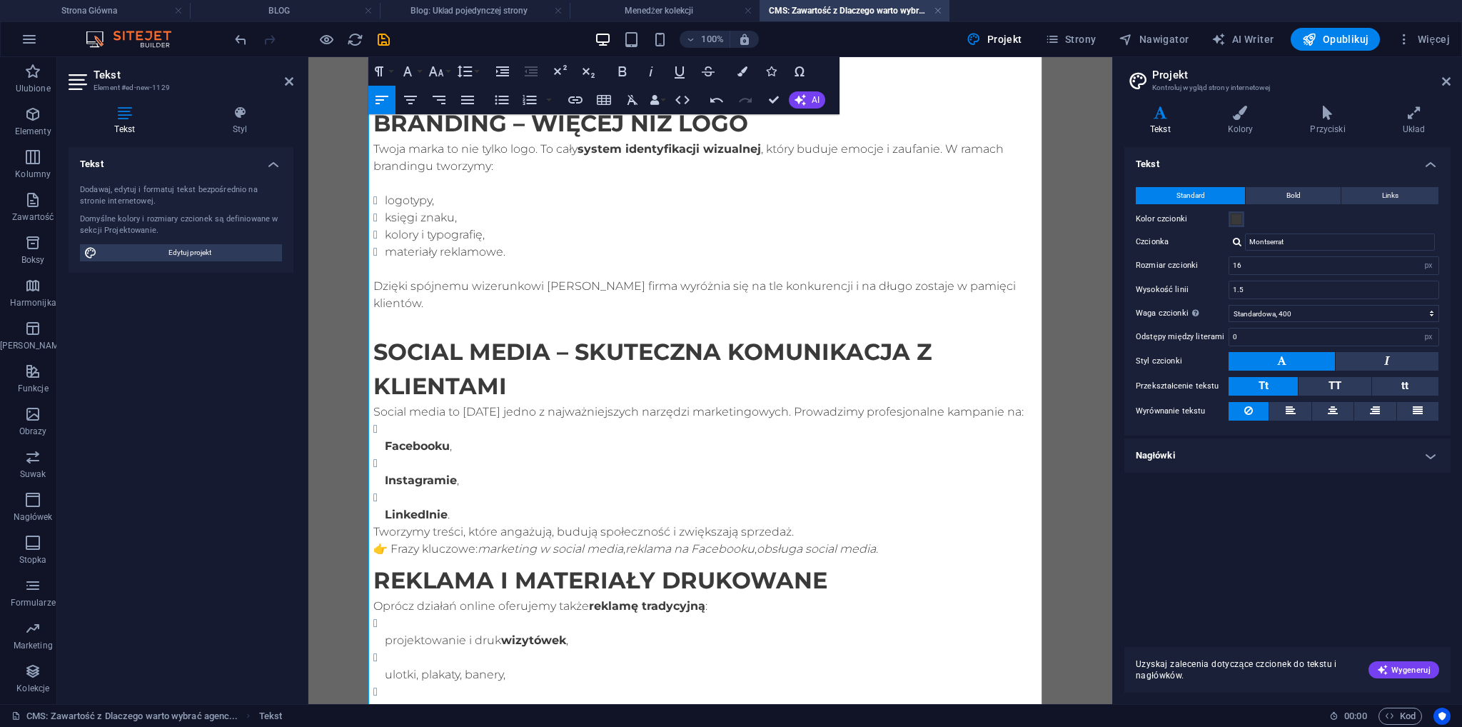
scroll to position [285, 0]
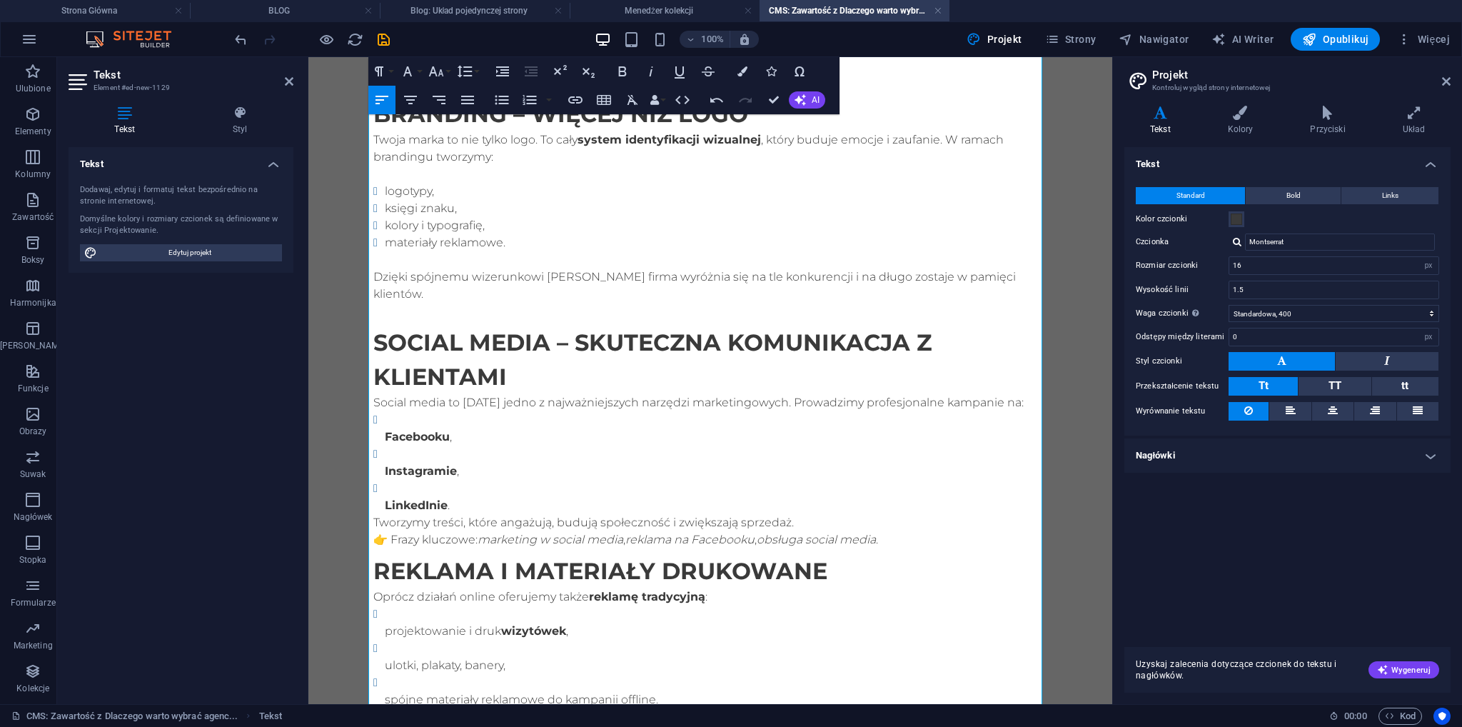
click at [378, 420] on ul "Facebooku , Instagramie , LinkedInie ." at bounding box center [710, 462] width 674 height 103
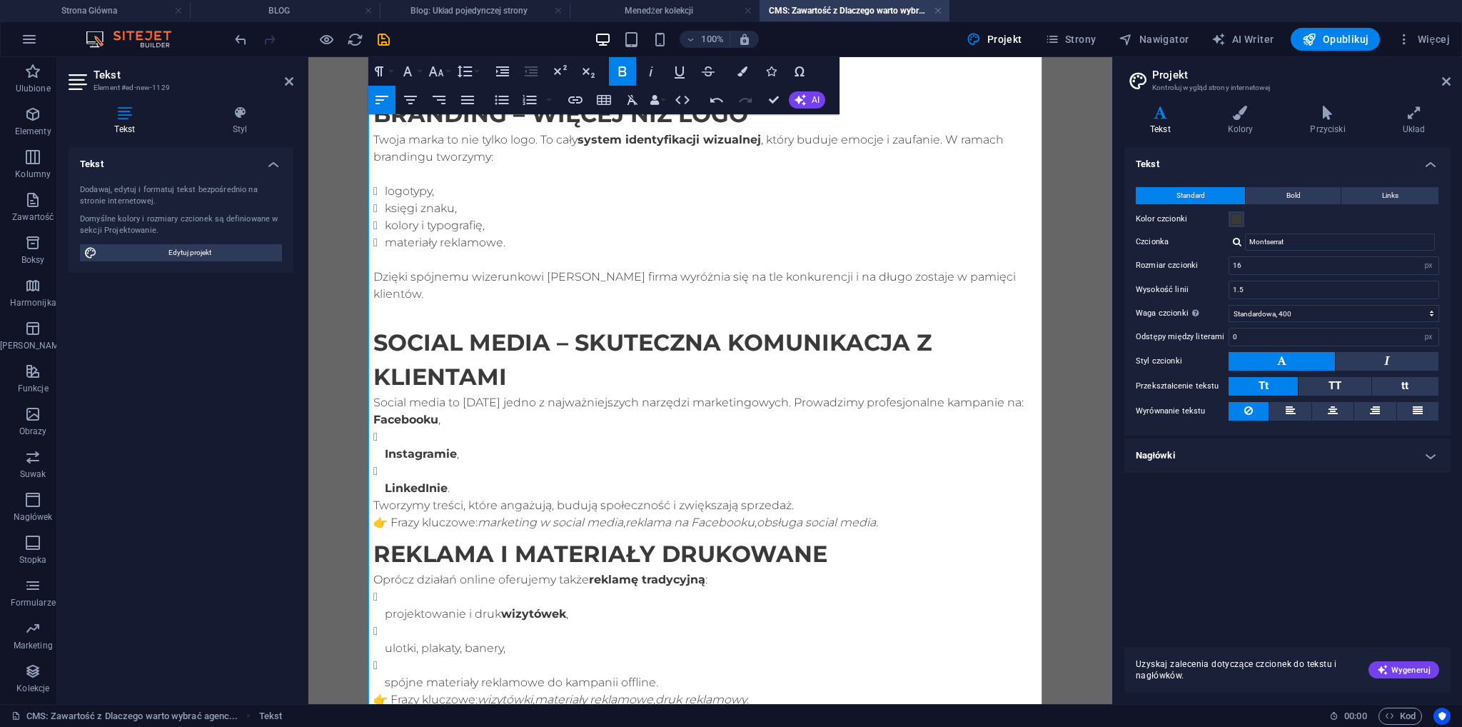
click at [385, 447] on strong "Instagramie" at bounding box center [421, 454] width 72 height 14
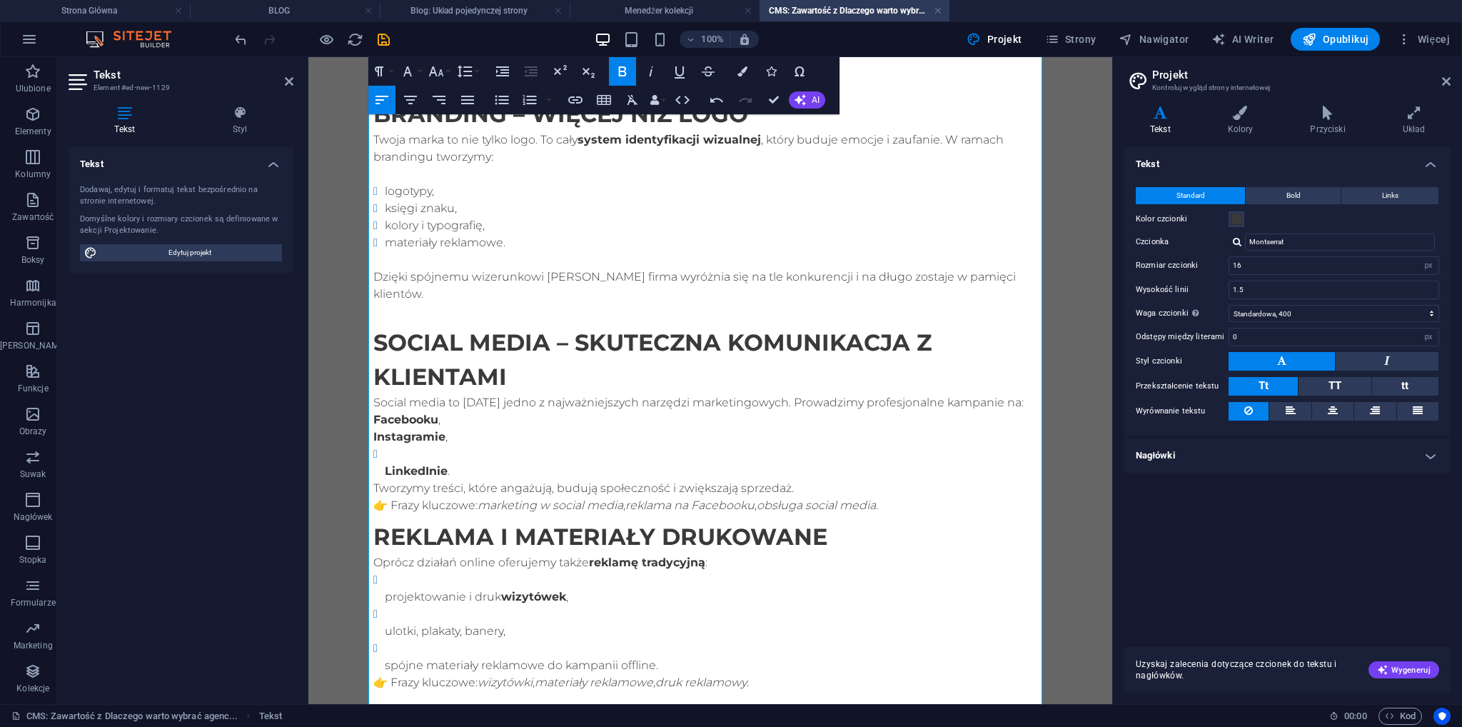
click at [385, 464] on strong "LinkedInie" at bounding box center [416, 471] width 63 height 14
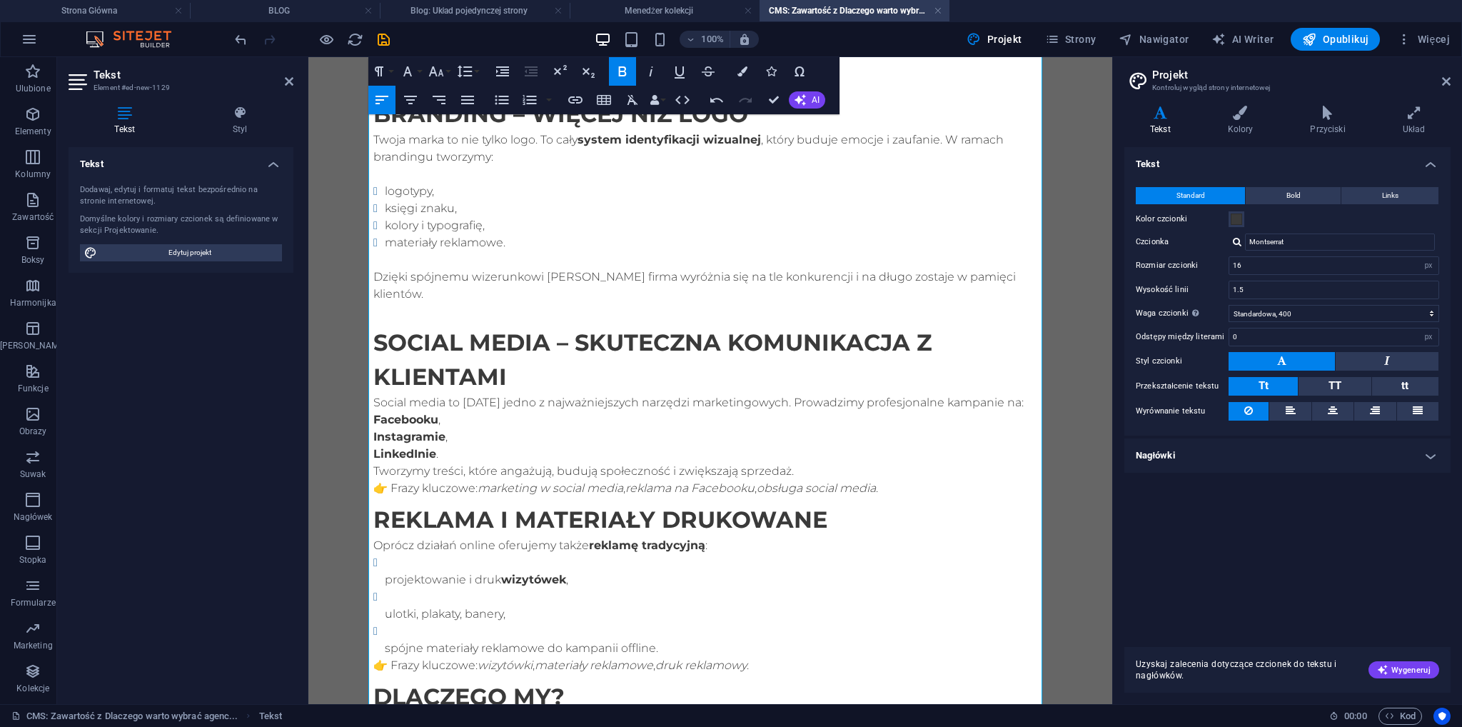
click at [1006, 394] on p "Social media to [DATE] jedno z najważniejszych narzędzi marketingowych. Prowadz…" at bounding box center [710, 402] width 674 height 17
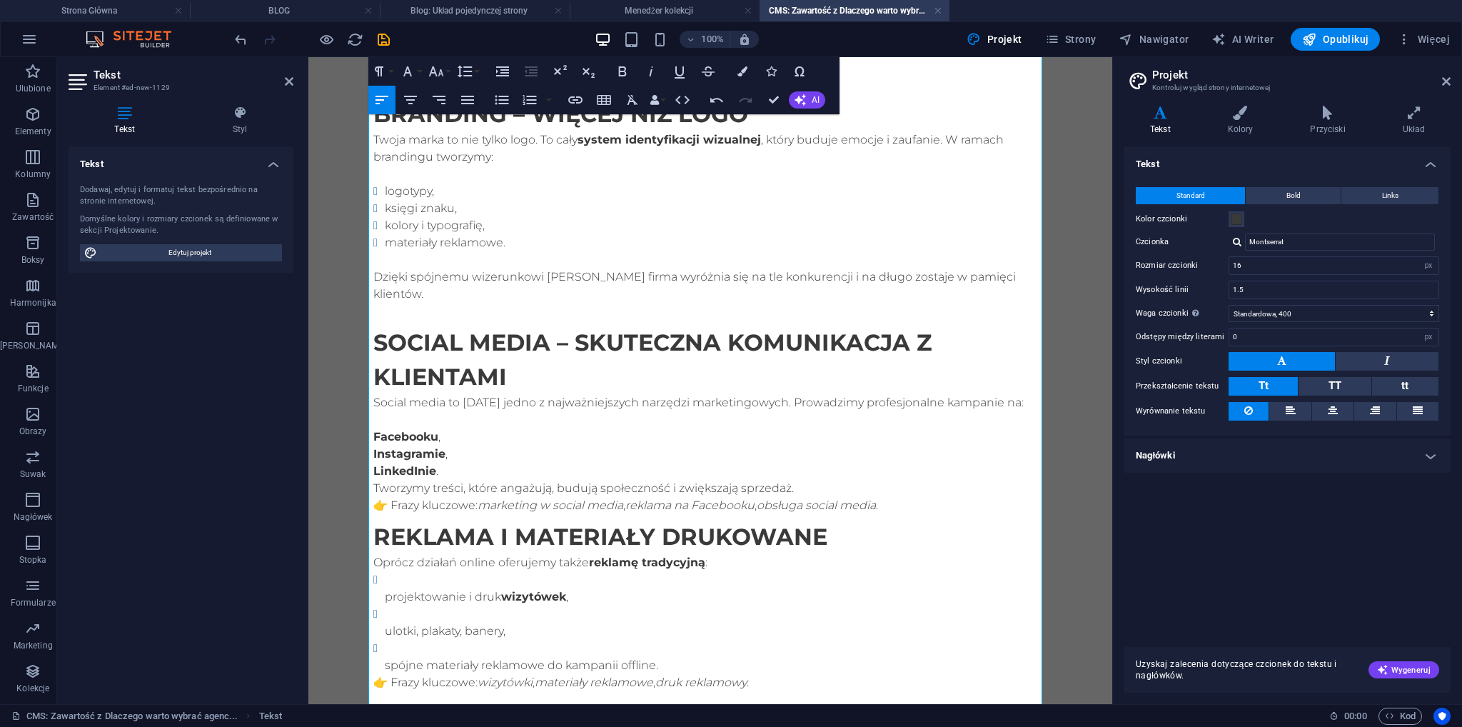
click at [457, 462] on p "LinkedInie ." at bounding box center [710, 470] width 674 height 17
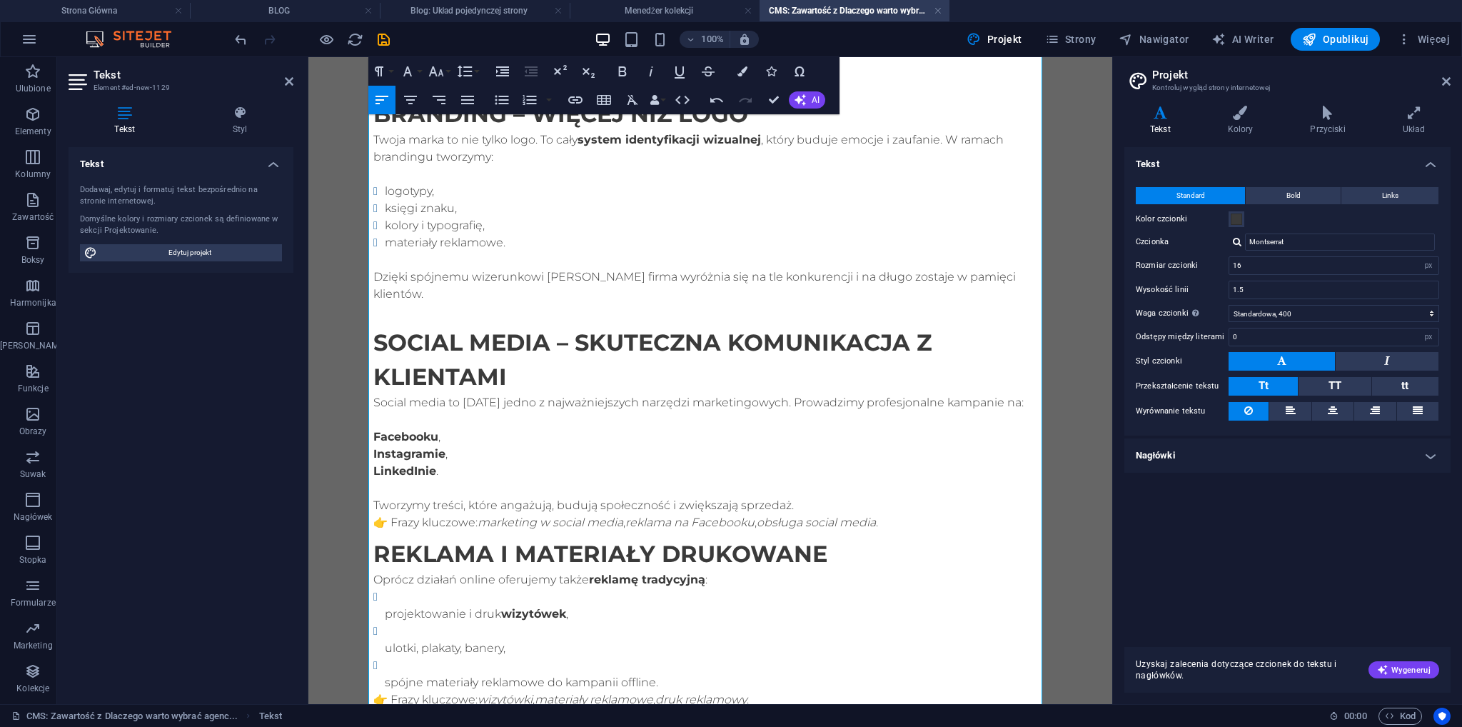
click at [373, 464] on strong "LinkedInie" at bounding box center [404, 471] width 63 height 14
click at [500, 104] on icon "button" at bounding box center [501, 99] width 17 height 17
click at [500, 110] on button "Unordered List" at bounding box center [501, 100] width 27 height 29
click at [501, 110] on button "Unordered List" at bounding box center [501, 100] width 27 height 29
click at [725, 515] on em "reklama na Facebooku" at bounding box center [689, 522] width 129 height 14
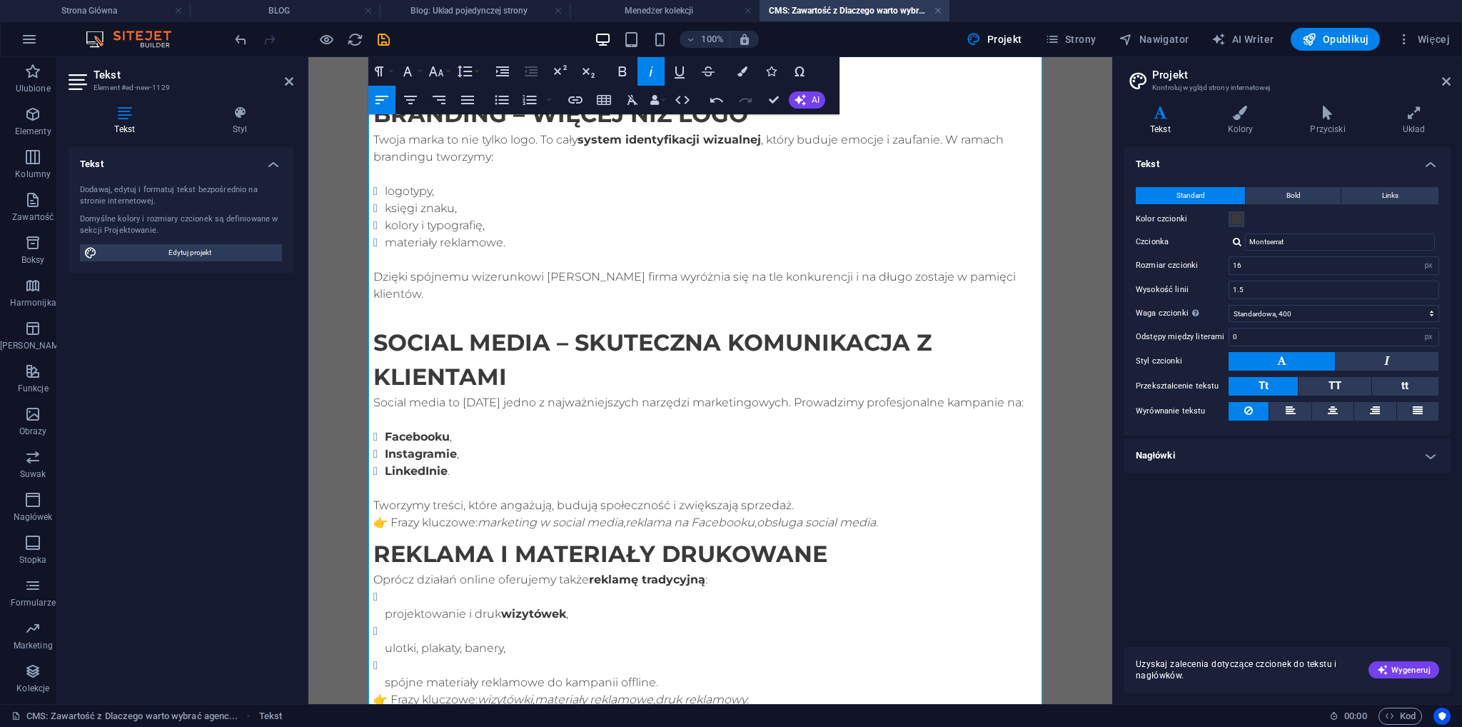
click at [722, 515] on em "reklama na Facebooku" at bounding box center [689, 522] width 129 height 14
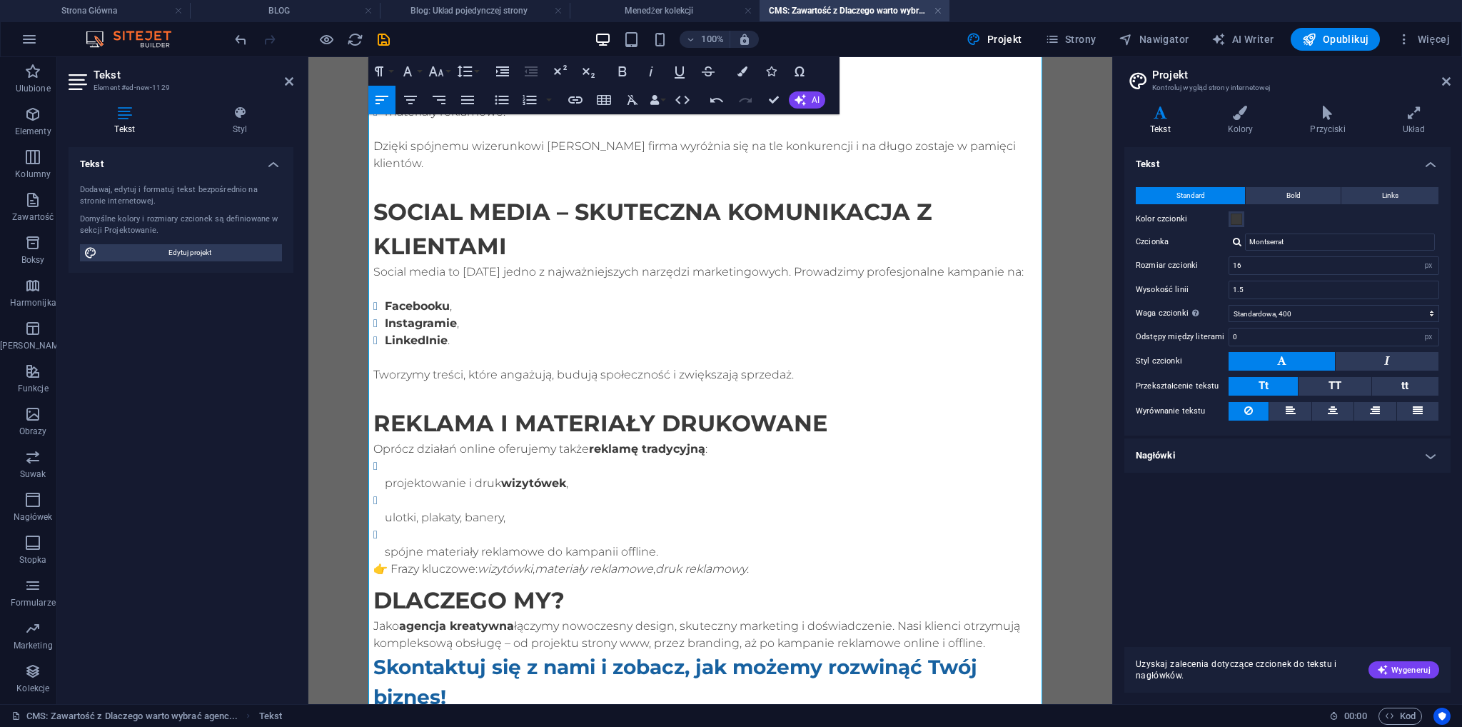
scroll to position [464, 0]
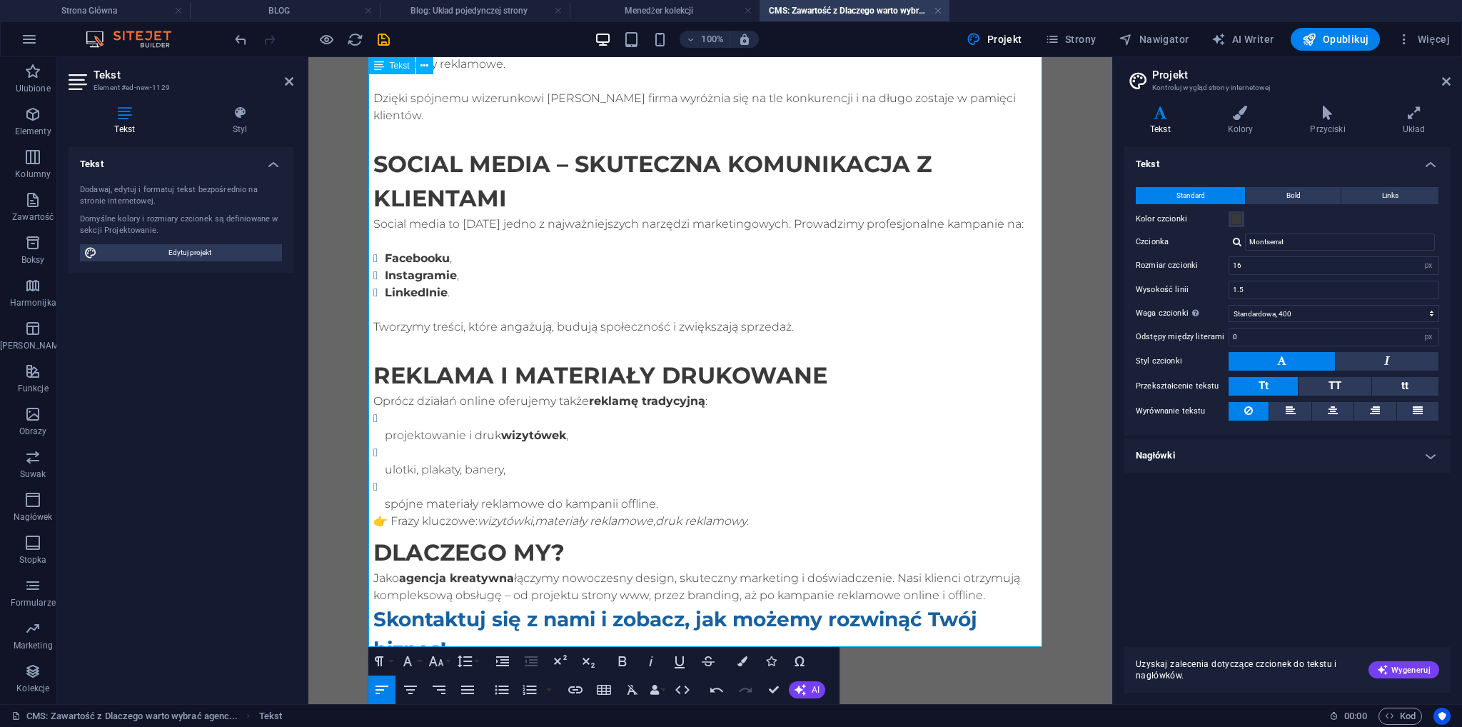
click at [821, 358] on h2 "Reklama i materiały drukowane" at bounding box center [710, 375] width 674 height 34
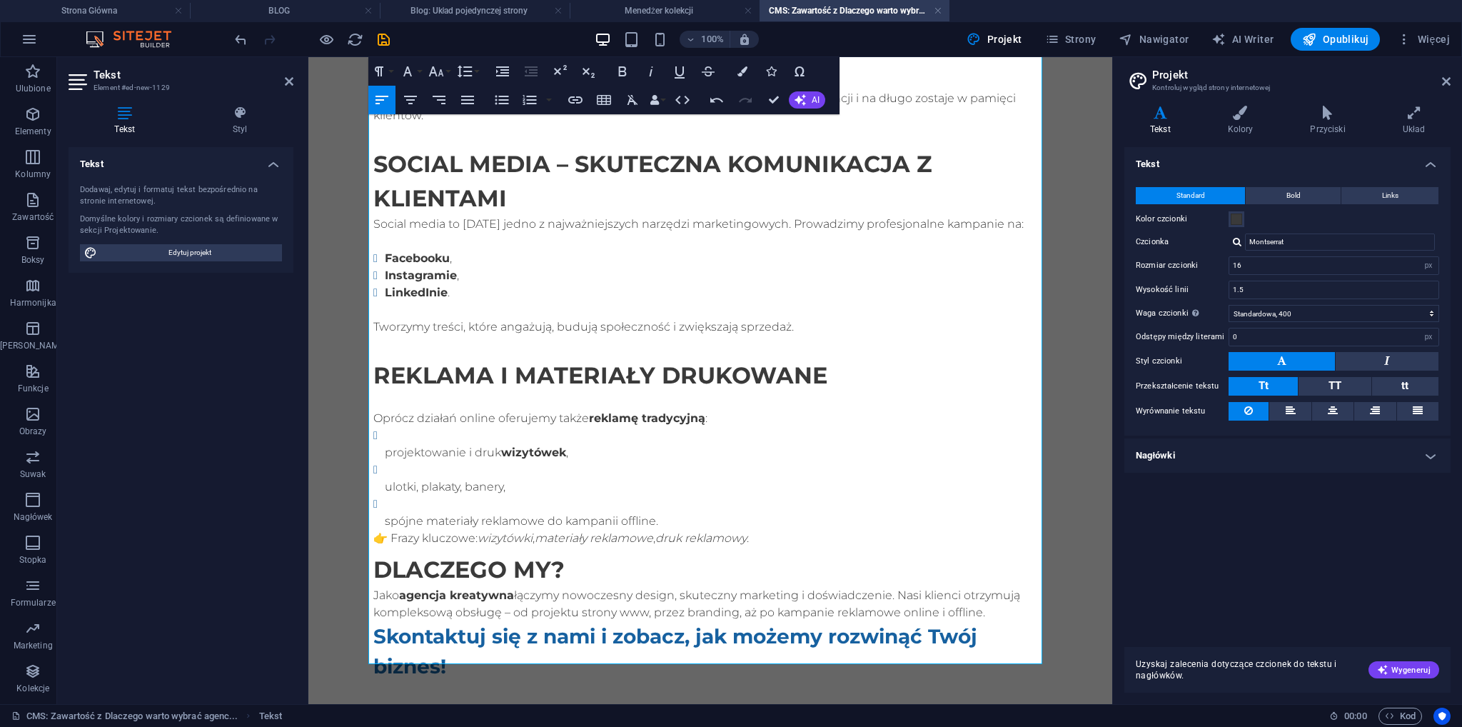
click at [385, 512] on p "spójne materiały reklamowe do kampanii offline." at bounding box center [716, 520] width 662 height 17
click at [385, 495] on li "spójne materiały reklamowe do kampanii offline." at bounding box center [716, 512] width 662 height 34
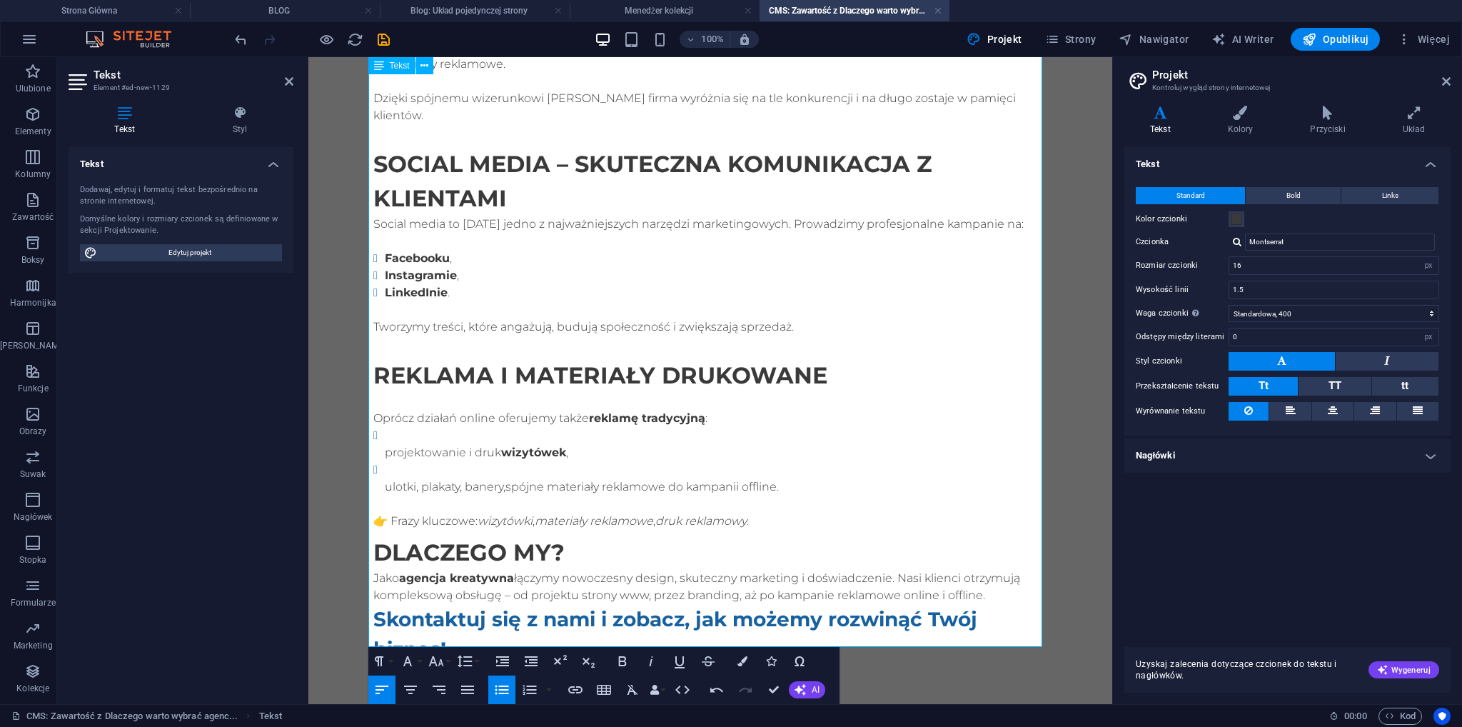
click at [385, 478] on p "ulotki, plakaty, banery,spójne materiały reklamowe do kampanii offline." at bounding box center [716, 495] width 662 height 34
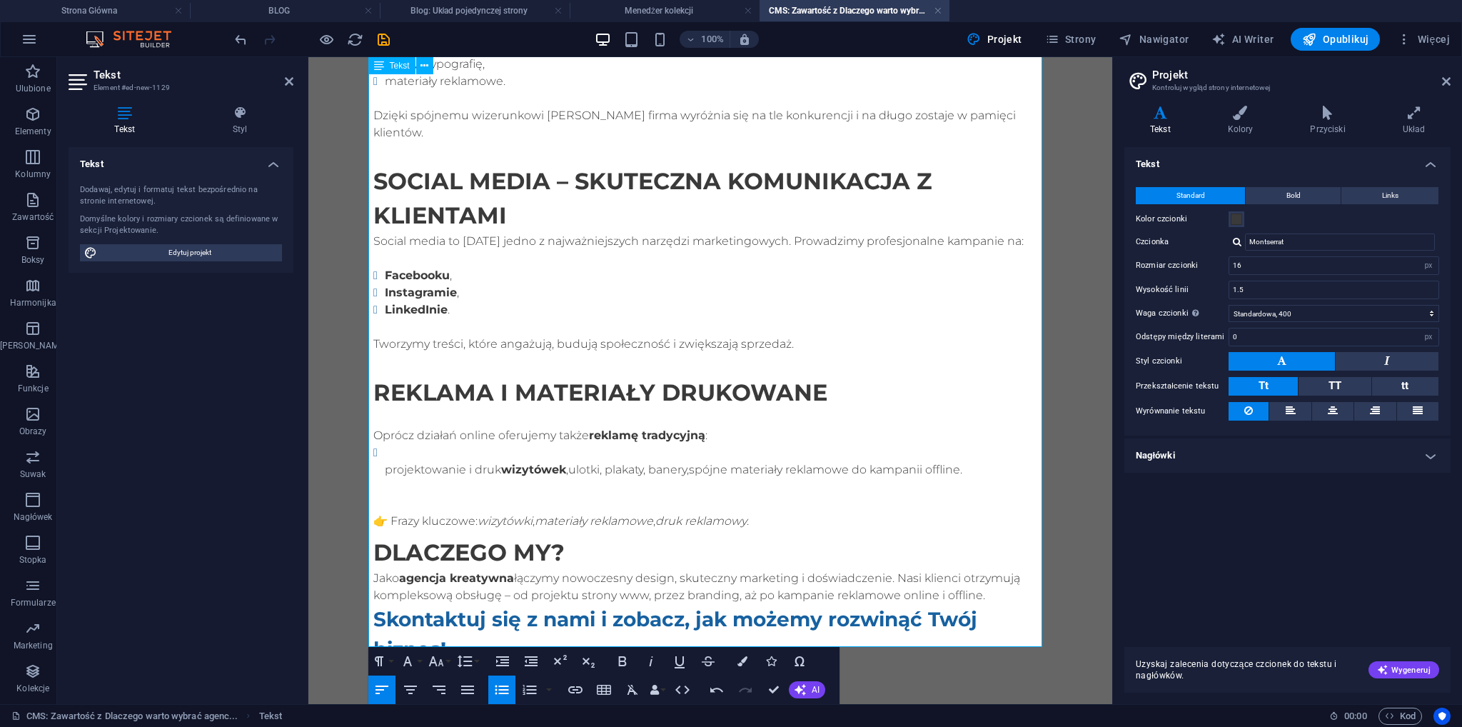
click at [376, 455] on ul "projektowanie i druk wizytówek ,ulotki, plakaty, banery,spójne materiały reklam…" at bounding box center [710, 478] width 674 height 69
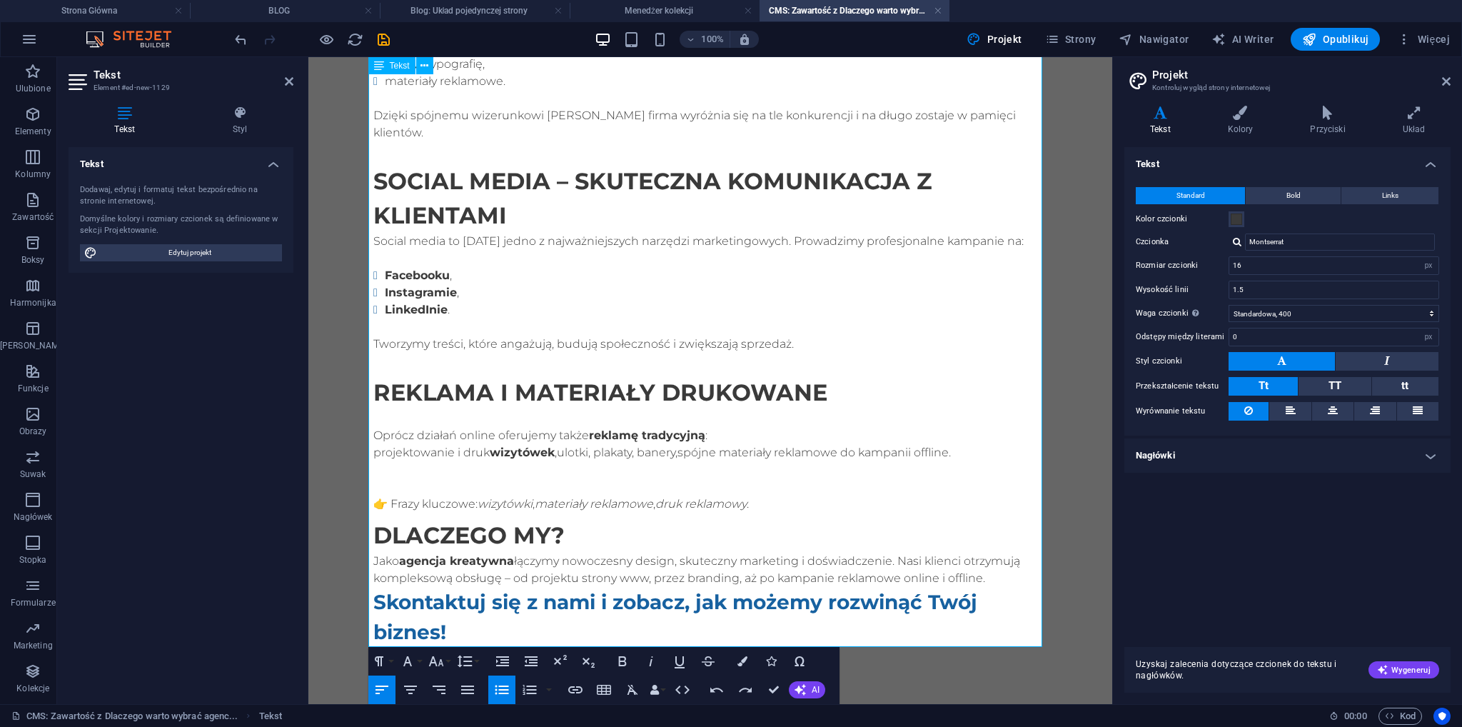
scroll to position [430, 0]
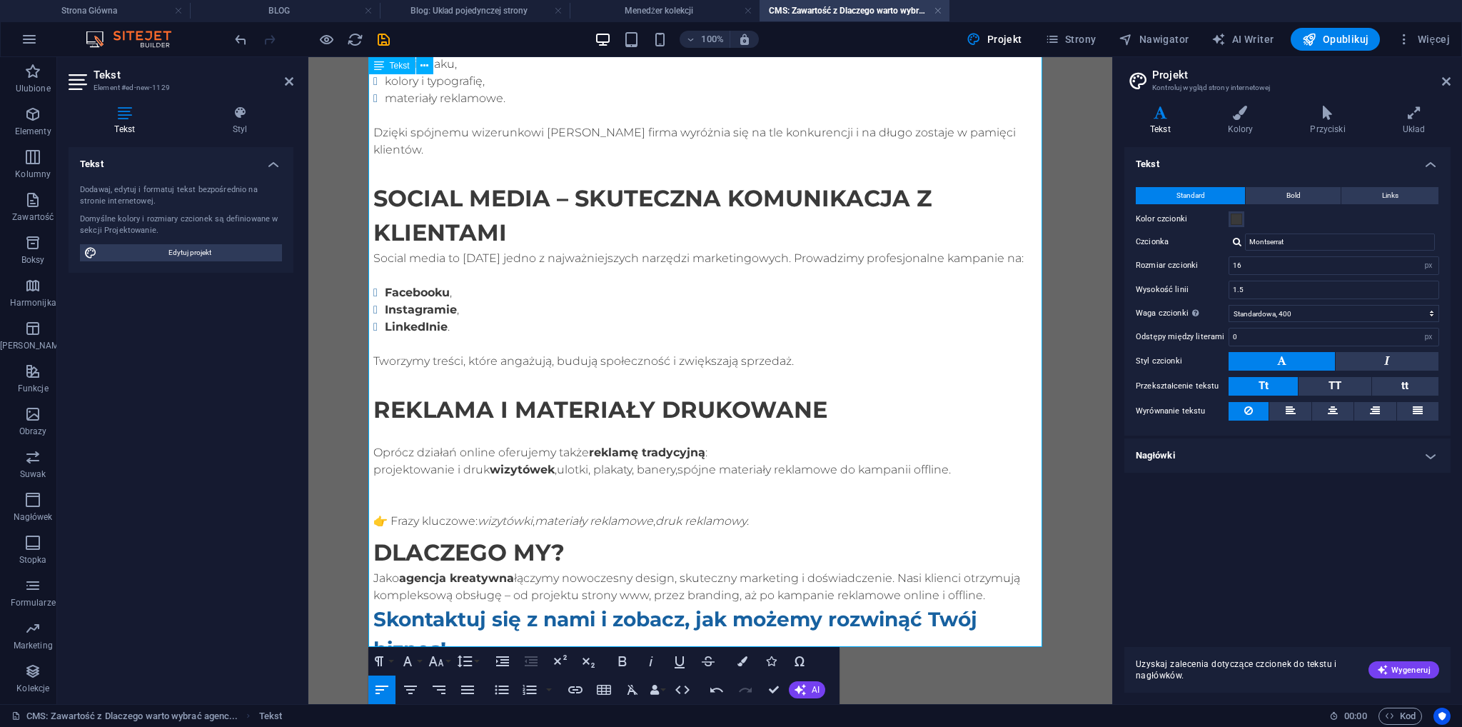
click at [709, 444] on p "Oprócz działań online oferujemy także reklamę tradycyjną :" at bounding box center [710, 452] width 674 height 17
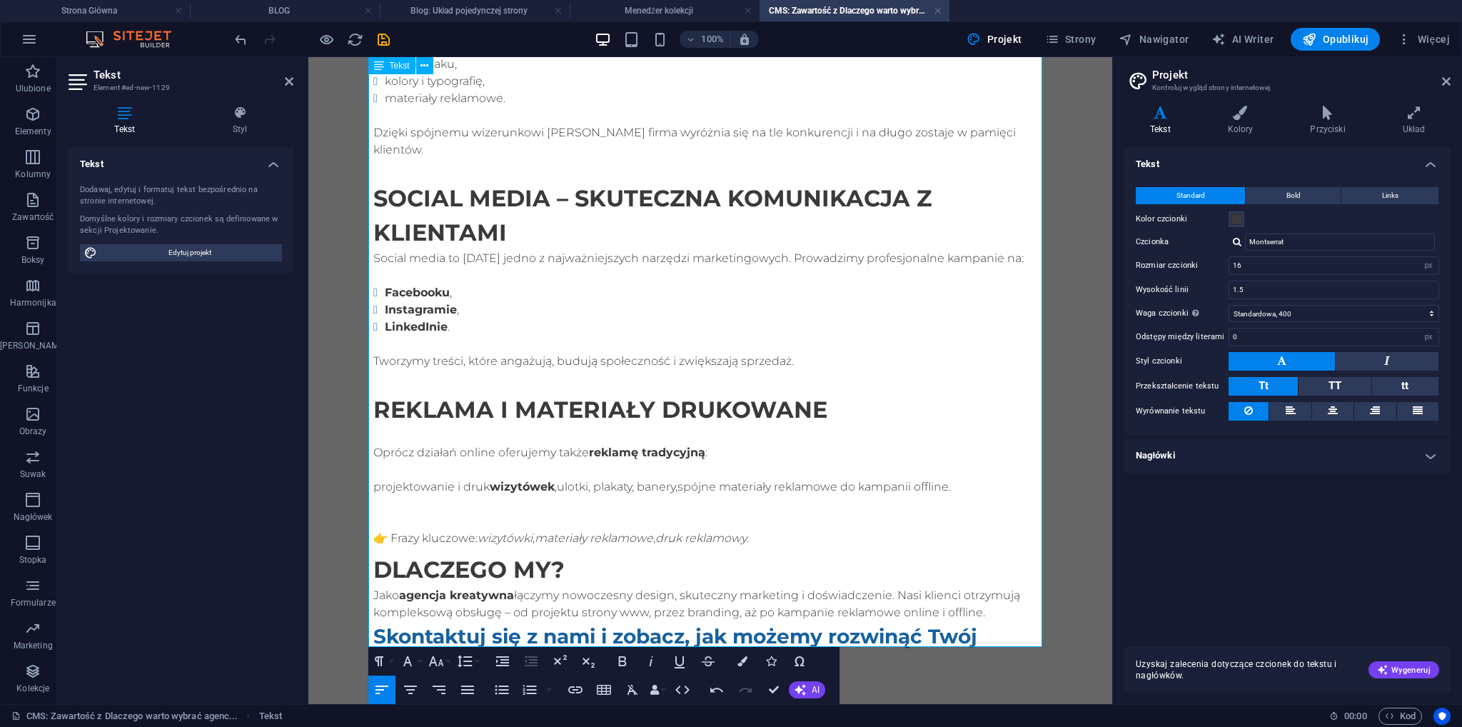
scroll to position [447, 0]
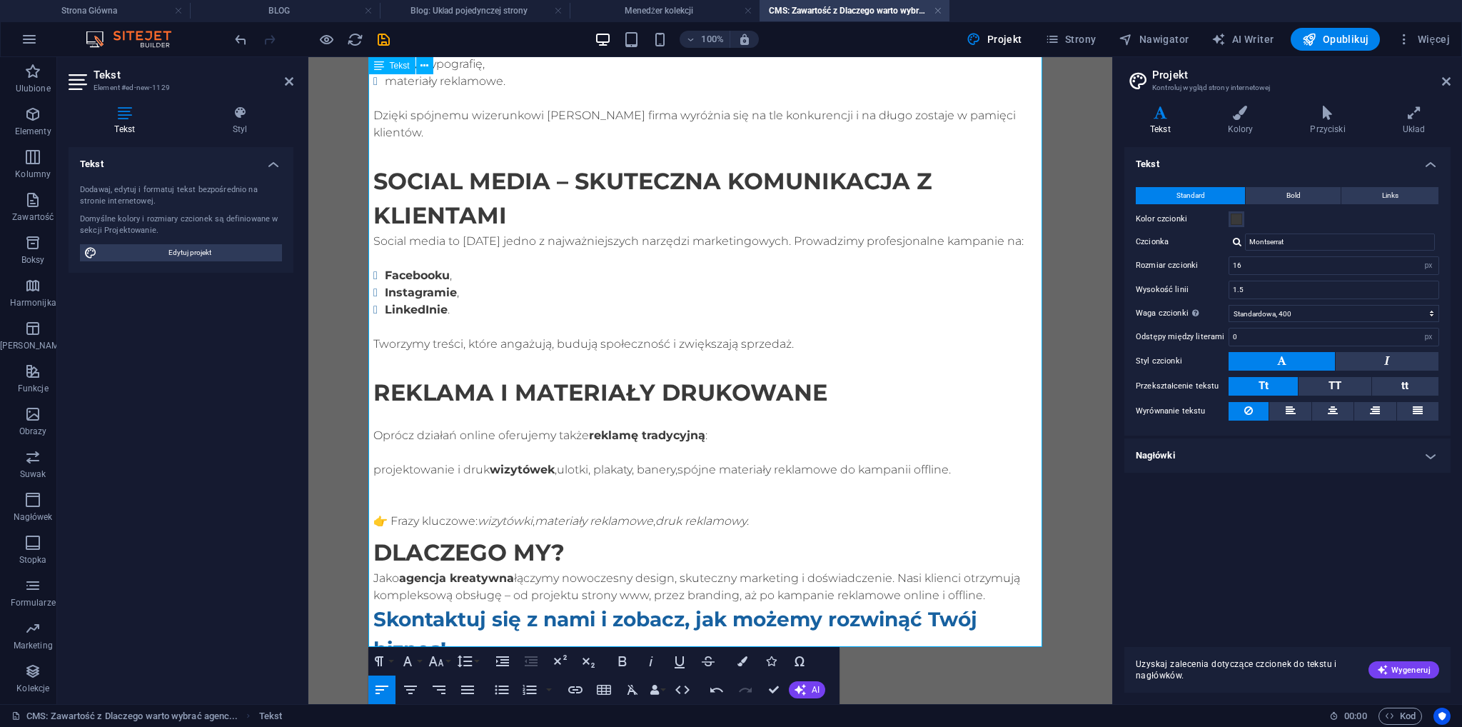
click at [553, 461] on p "projektowanie i druk wizytówek ,ulotki, plakaty, banery,spójne materiały reklam…" at bounding box center [710, 486] width 674 height 51
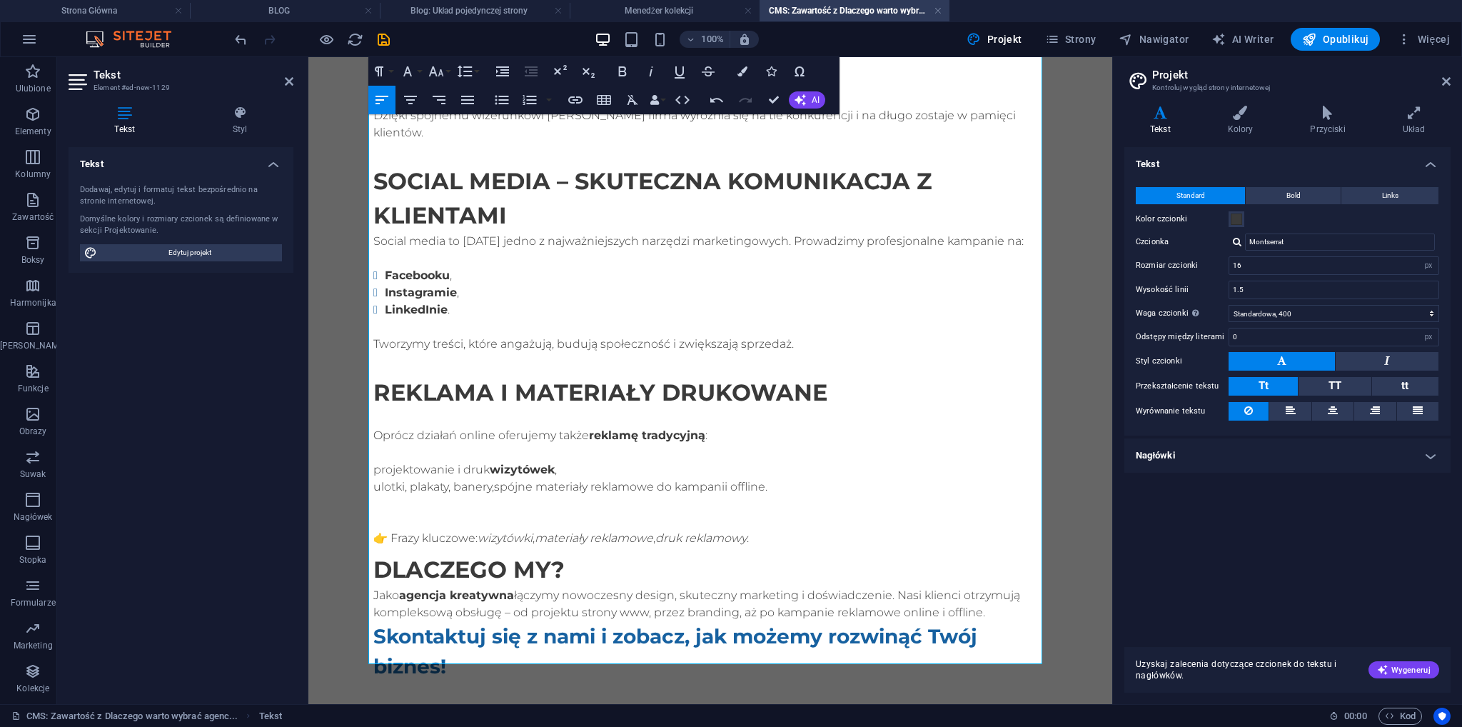
click at [405, 478] on p "ulotki, plakaty, banery,spójne materiały reklamowe do kampanii offline." at bounding box center [710, 503] width 674 height 51
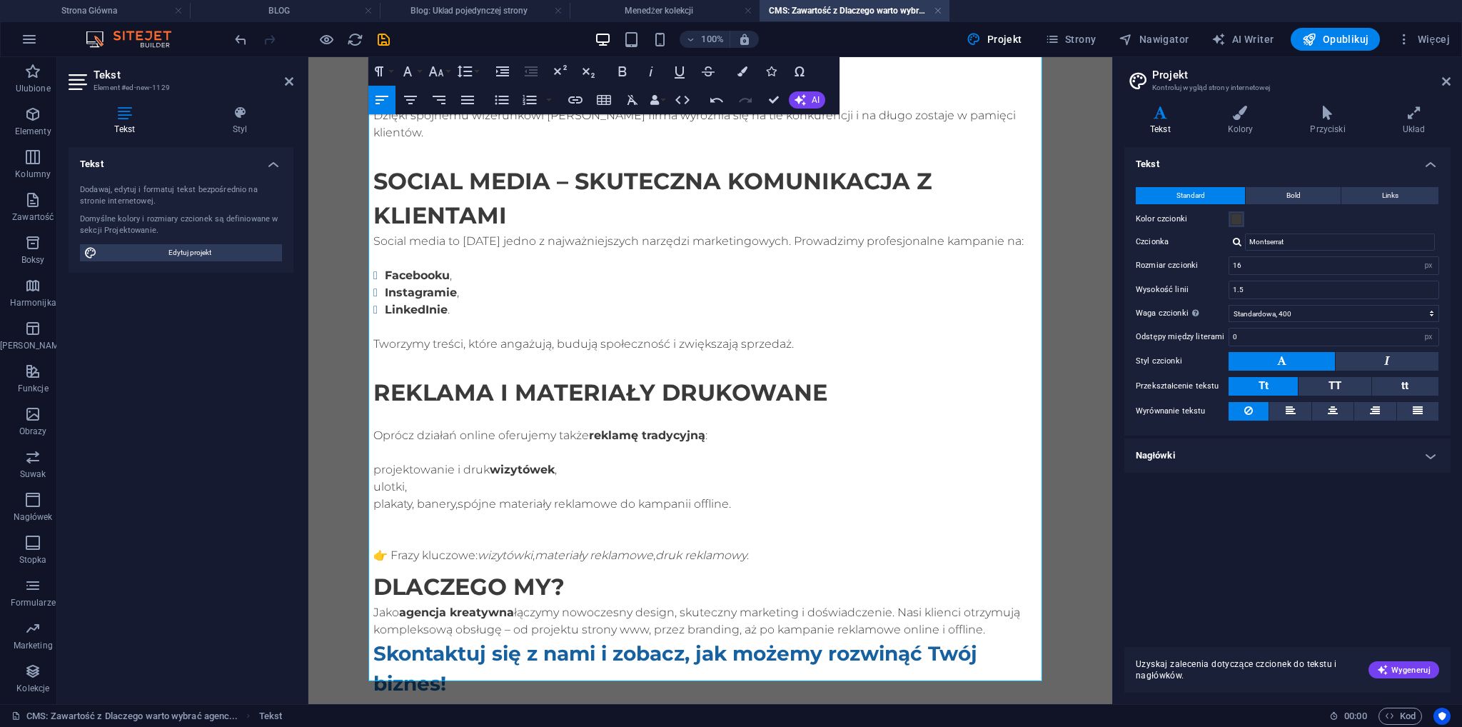
click at [414, 495] on p "plakaty, banery,spójne materiały reklamowe do kampanii offline." at bounding box center [710, 520] width 674 height 51
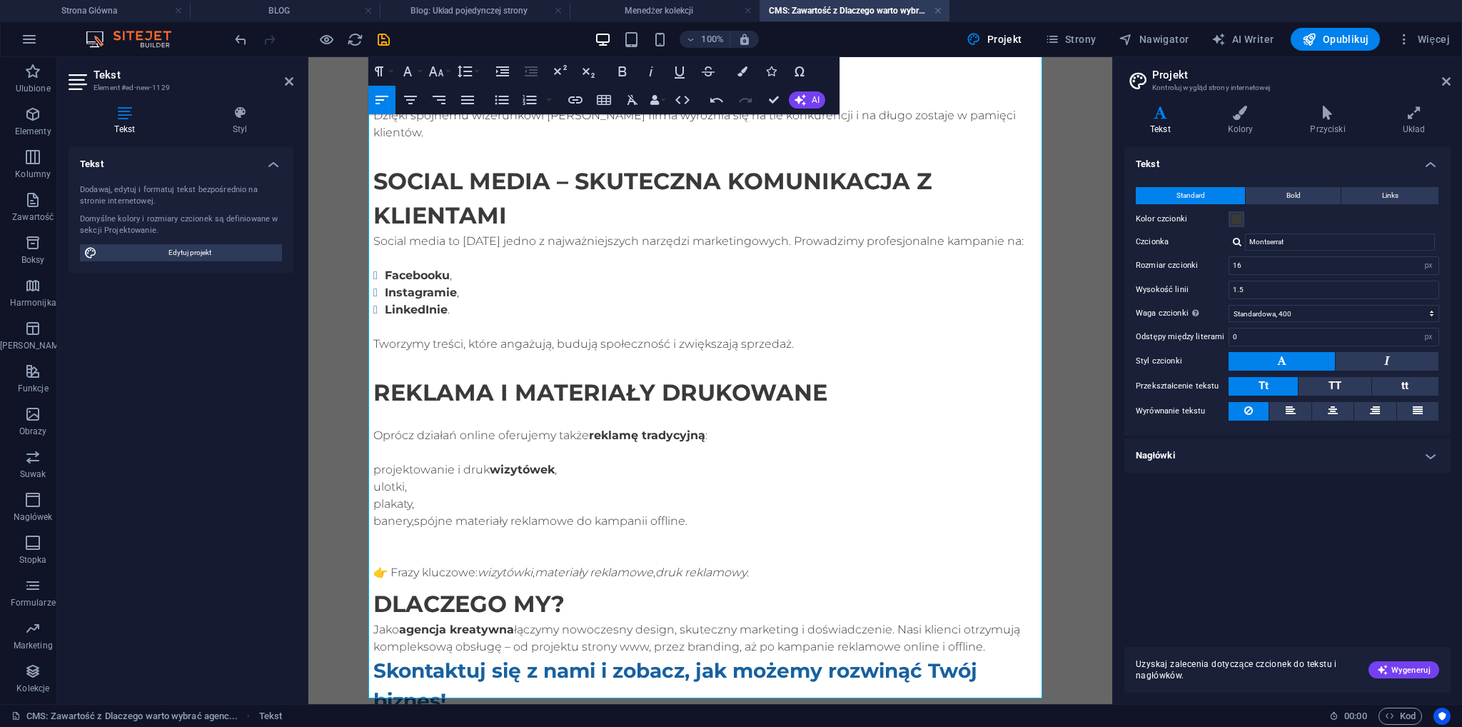
click at [411, 512] on p "banery,spójne materiały reklamowe do kampanii offline." at bounding box center [710, 537] width 674 height 51
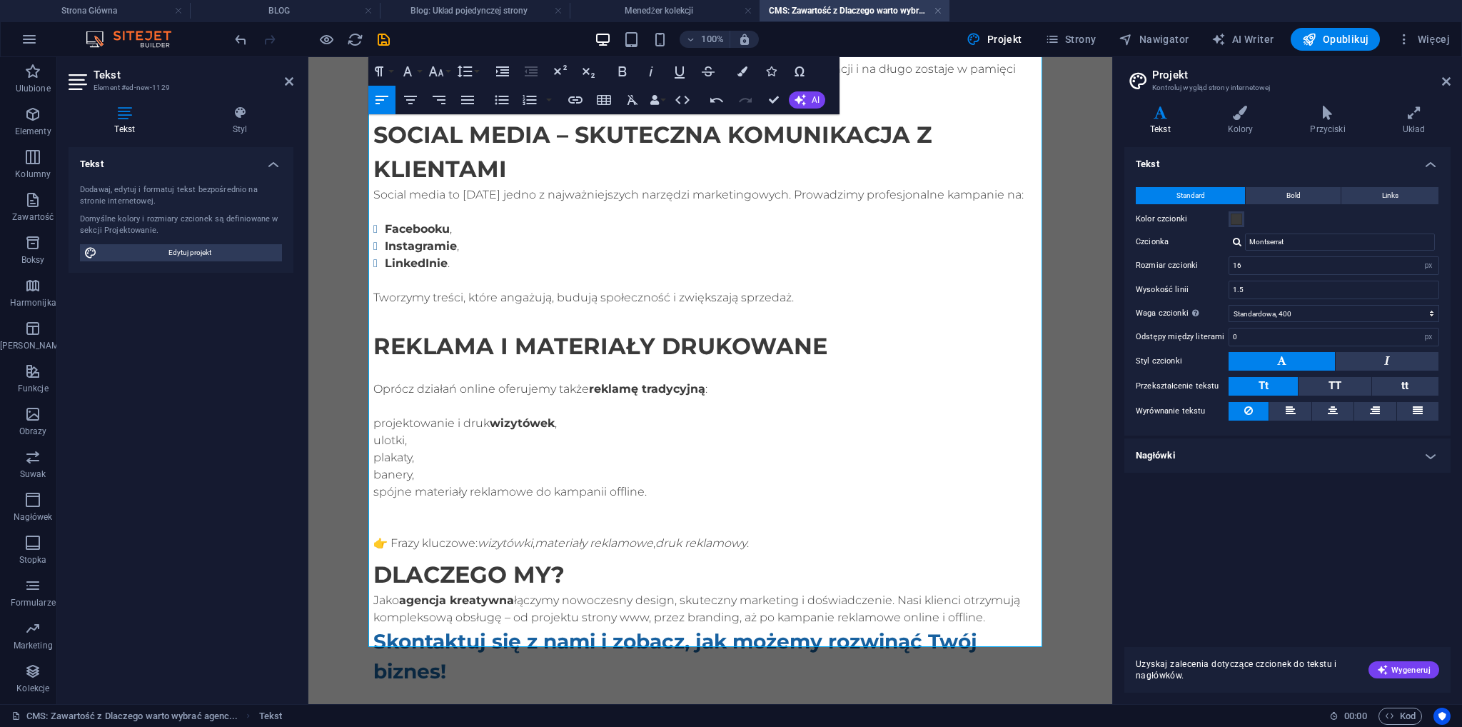
scroll to position [515, 0]
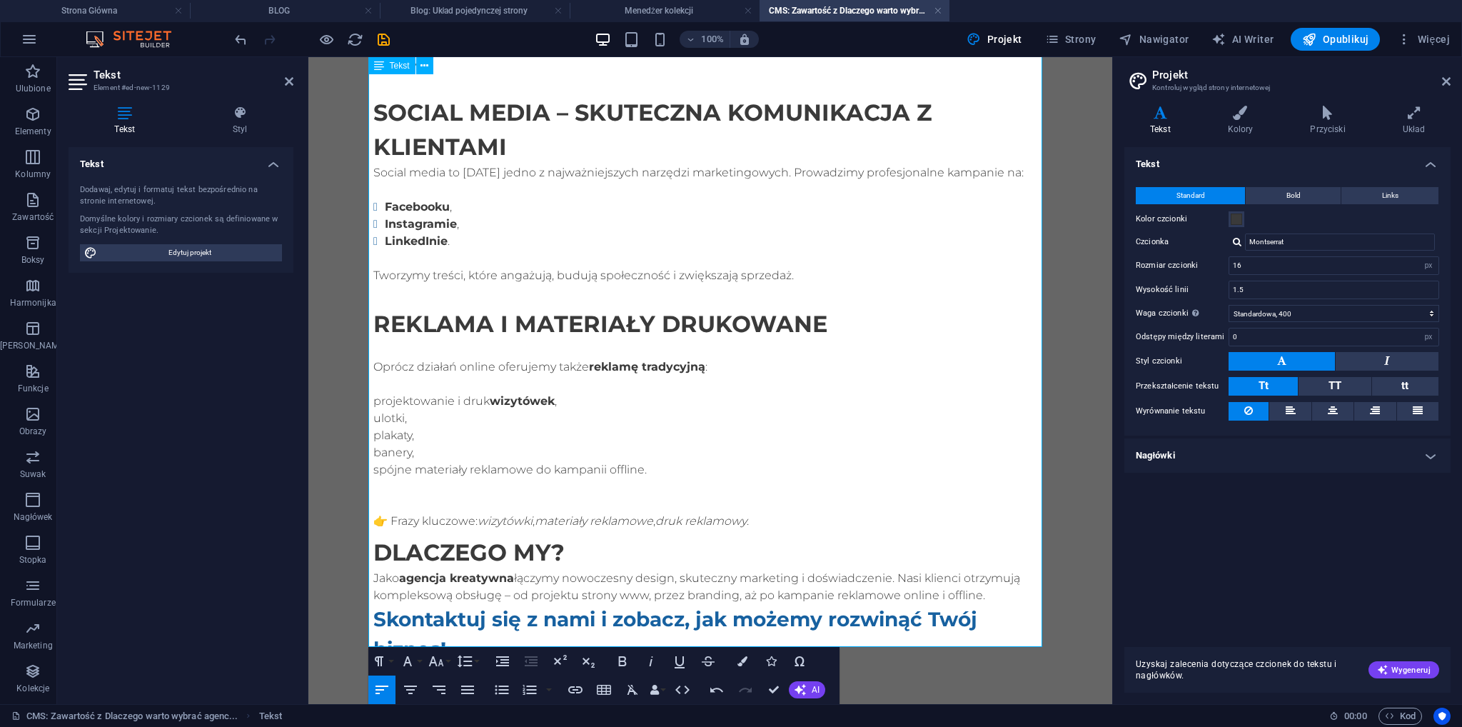
click at [373, 461] on p "spójne materiały reklamowe do kampanii offline." at bounding box center [710, 486] width 674 height 51
click at [380, 461] on p "spójne materiały reklamowe do kampanii offline." at bounding box center [710, 486] width 674 height 51
click at [507, 692] on icon "button" at bounding box center [501, 689] width 17 height 17
click at [508, 693] on icon "button" at bounding box center [502, 688] width 14 height 9
click at [509, 694] on icon "button" at bounding box center [501, 689] width 17 height 17
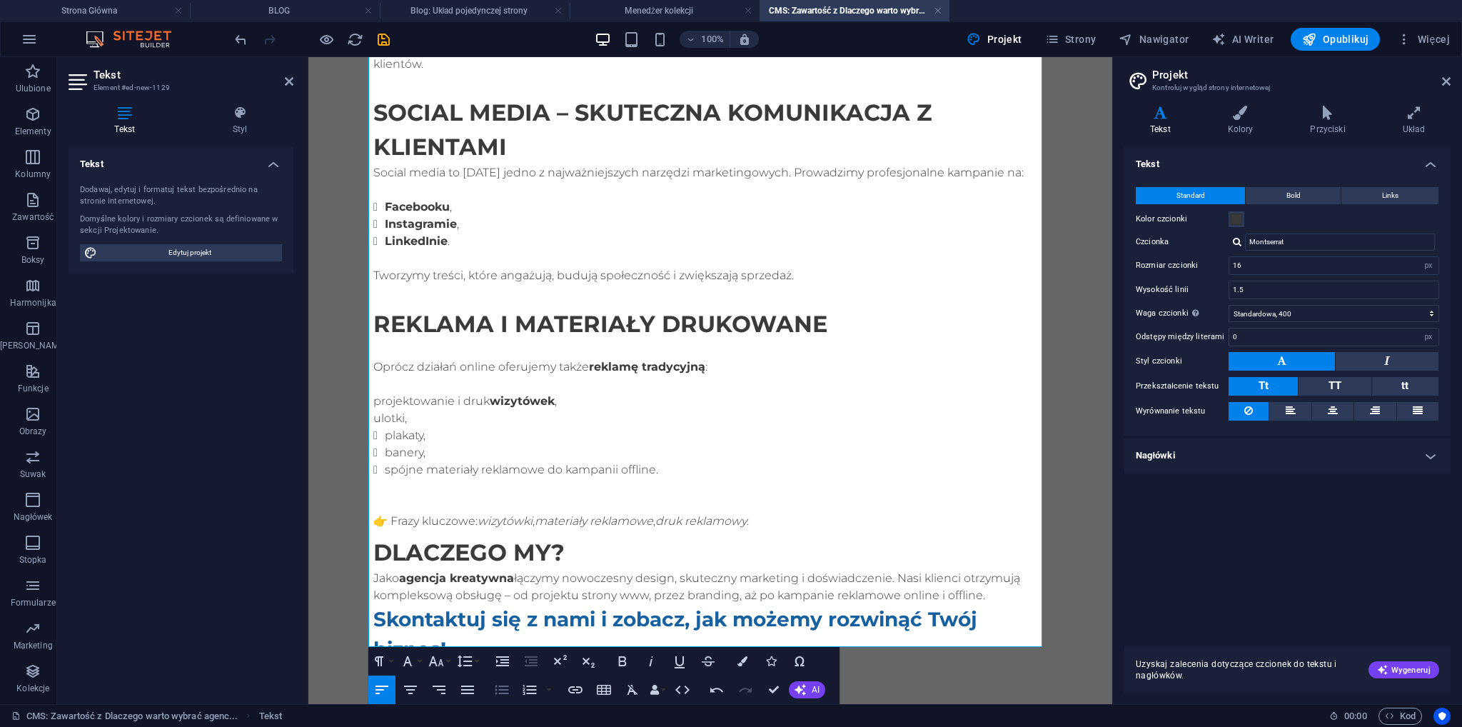
click at [510, 696] on button "Unordered List" at bounding box center [501, 689] width 27 height 29
click at [511, 696] on button "Unordered List" at bounding box center [501, 689] width 27 height 29
click at [651, 514] on em "materiały reklamowe" at bounding box center [594, 521] width 118 height 14
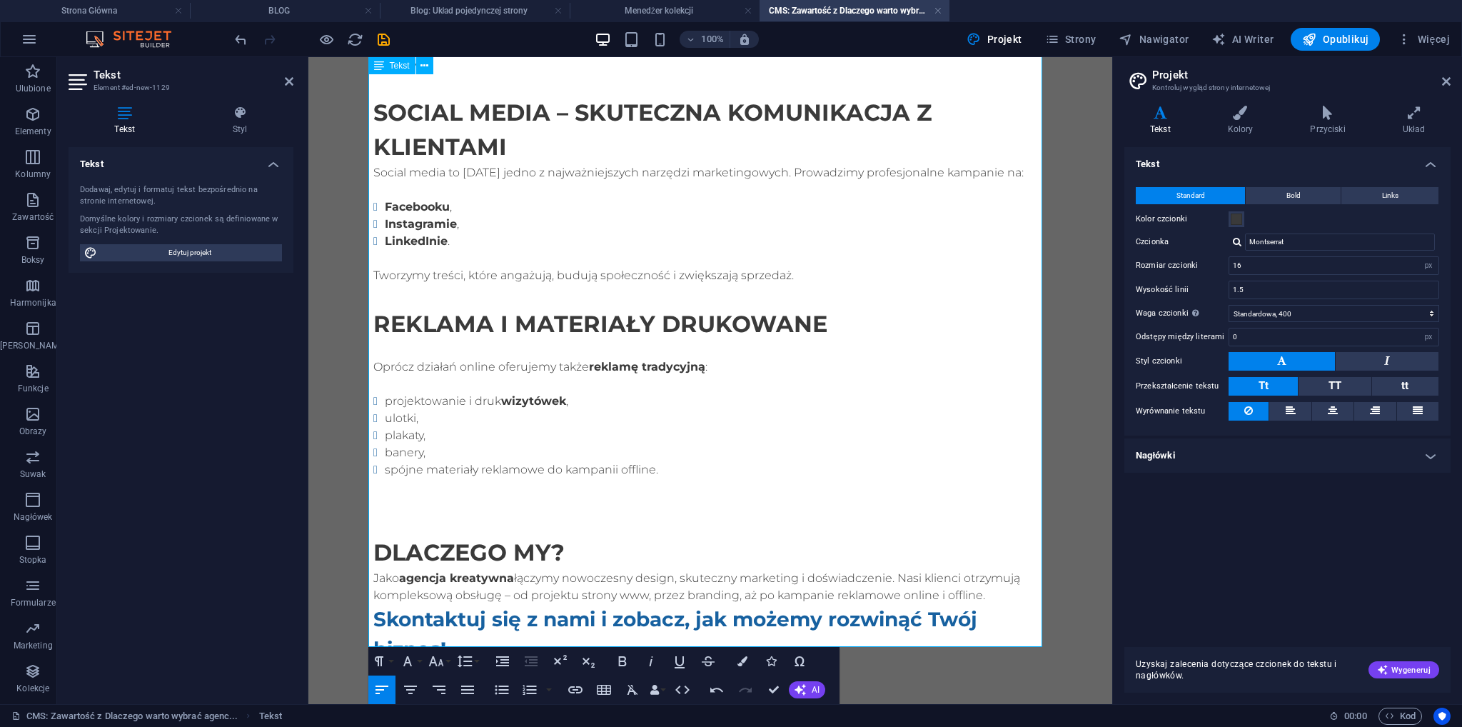
click at [582, 535] on h2 "Dlaczego my?" at bounding box center [710, 552] width 674 height 34
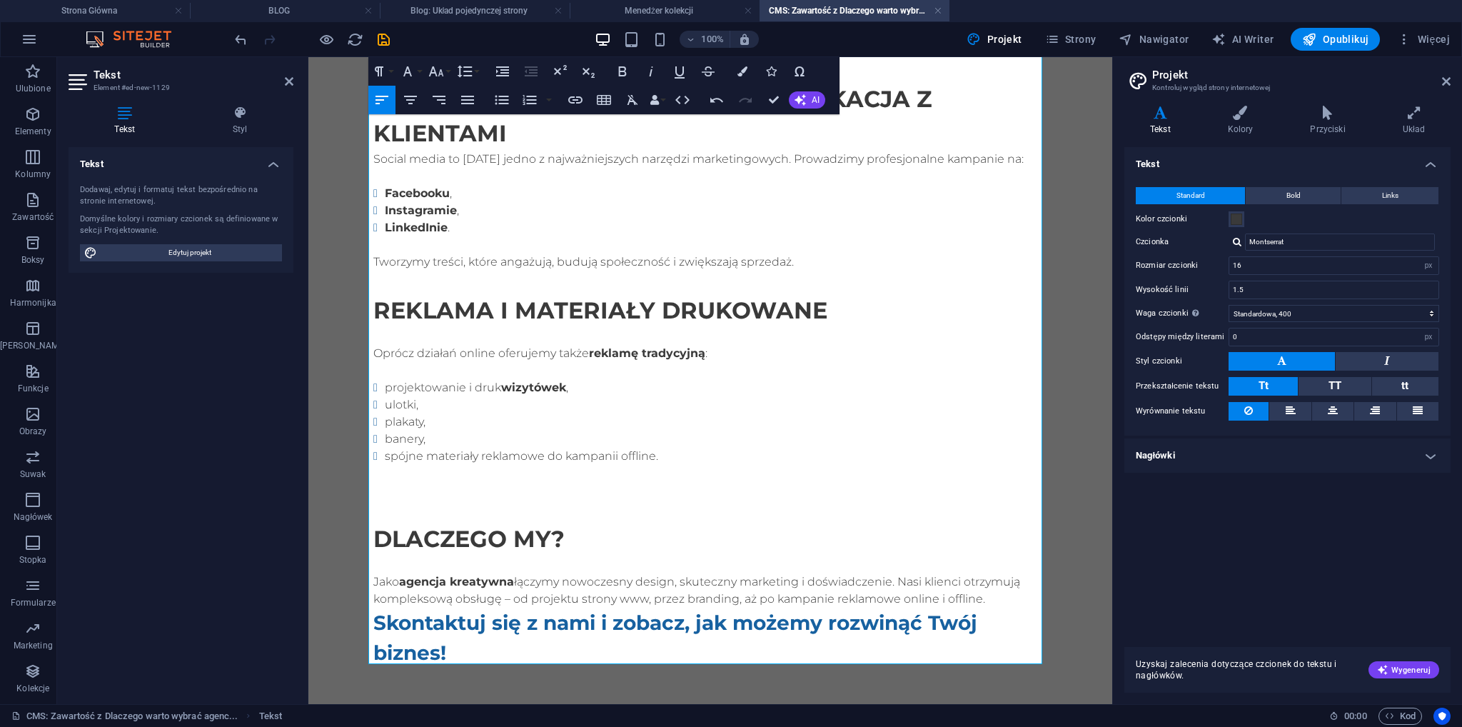
scroll to position [532, 0]
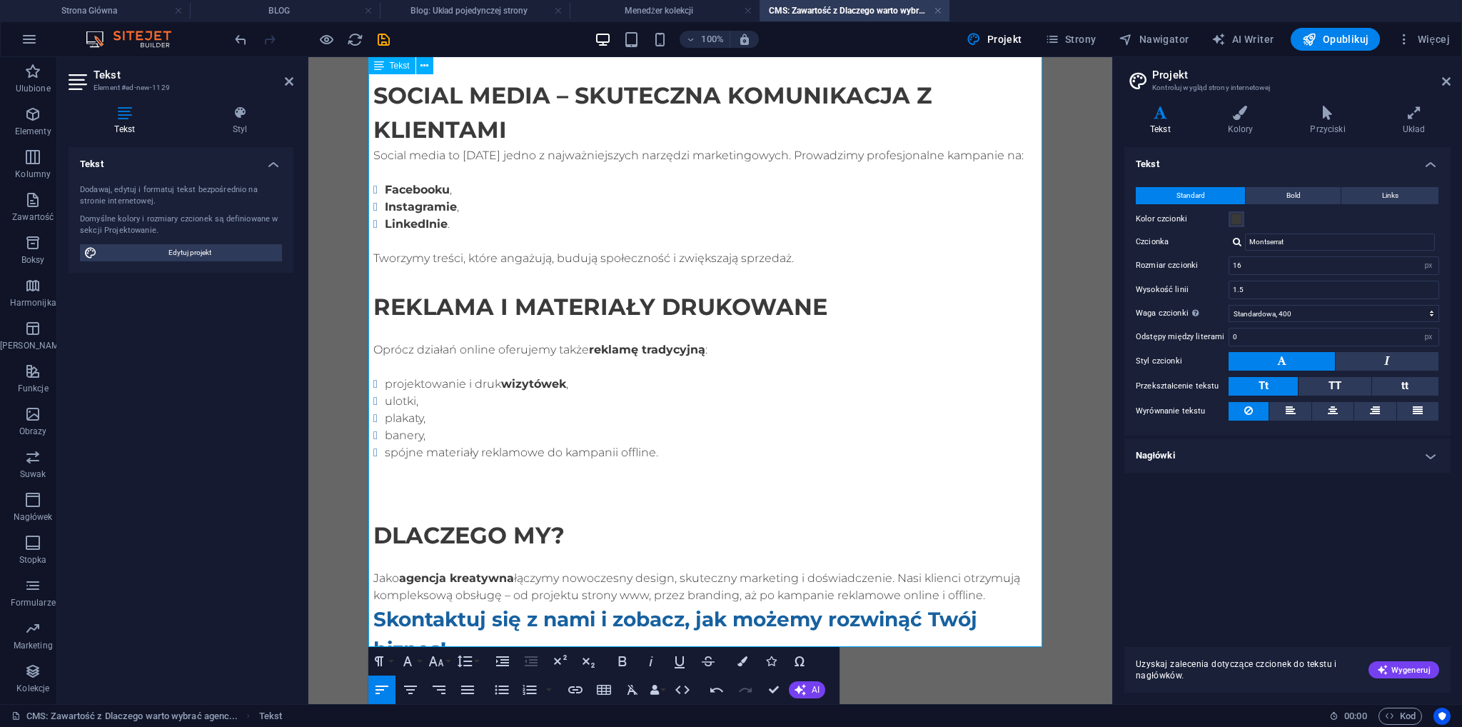
click at [373, 604] on h3 "Skontaktuj się z nami i zobacz, jak możemy rozwinąć Twój biznes!" at bounding box center [710, 634] width 674 height 60
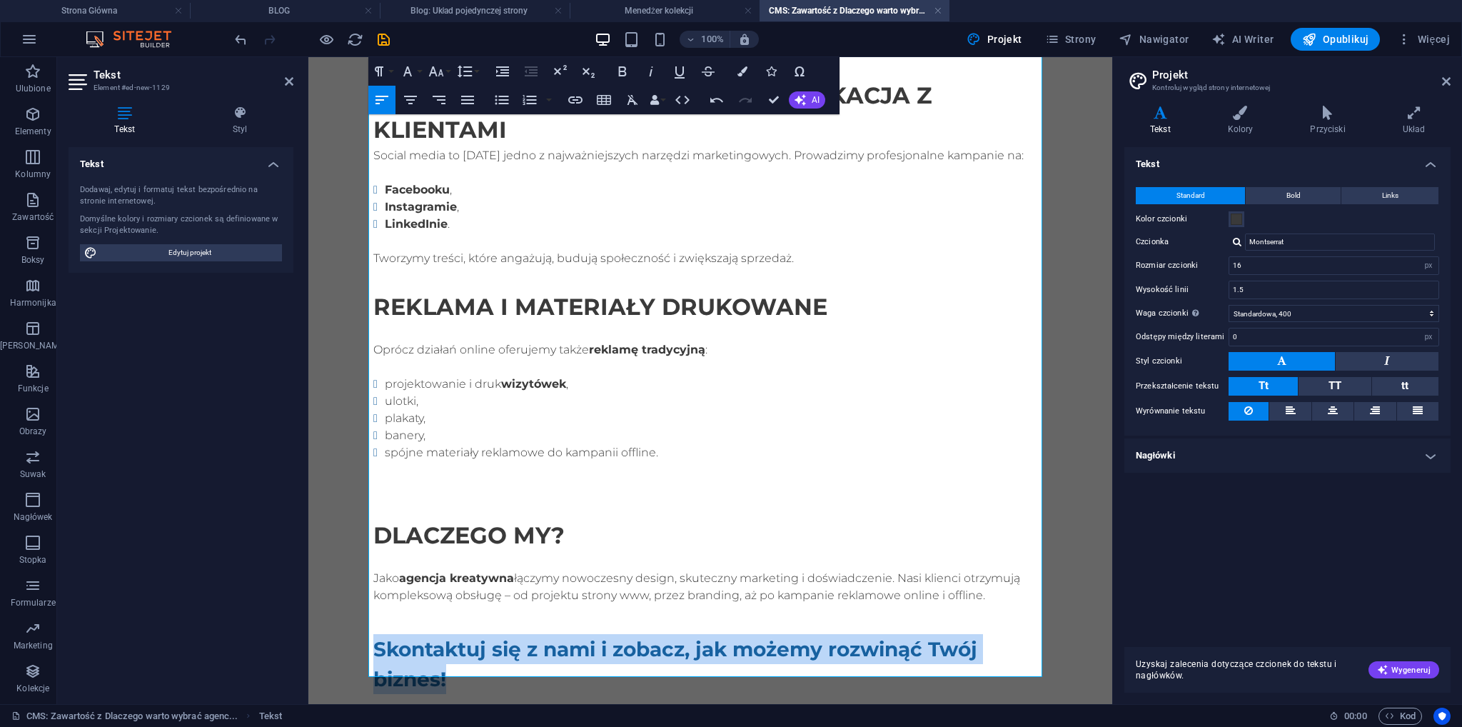
drag, startPoint x: 449, startPoint y: 663, endPoint x: 372, endPoint y: 635, distance: 81.9
click at [373, 635] on h3 "Skontaktuj się z nami i zobacz, jak możemy rozwinąć Twój biznes!" at bounding box center [710, 664] width 674 height 60
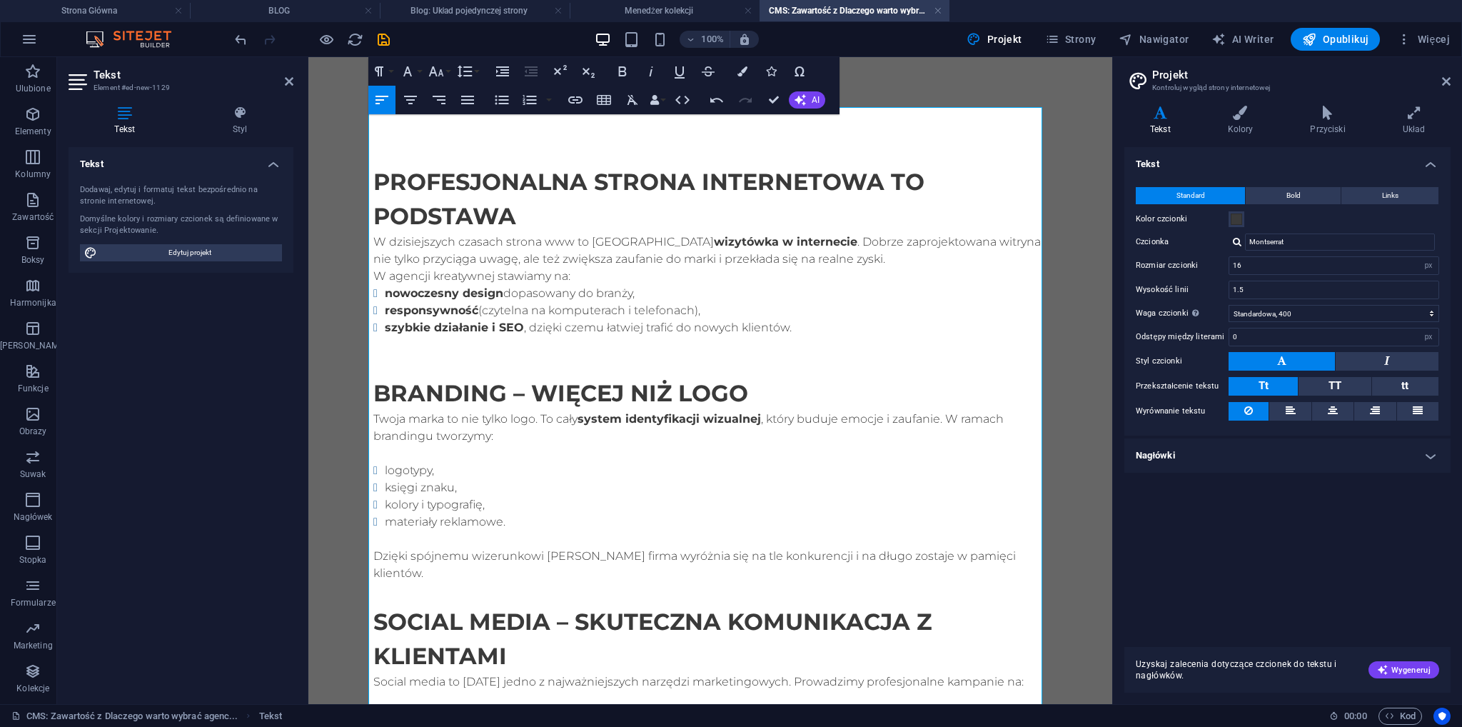
scroll to position [0, 0]
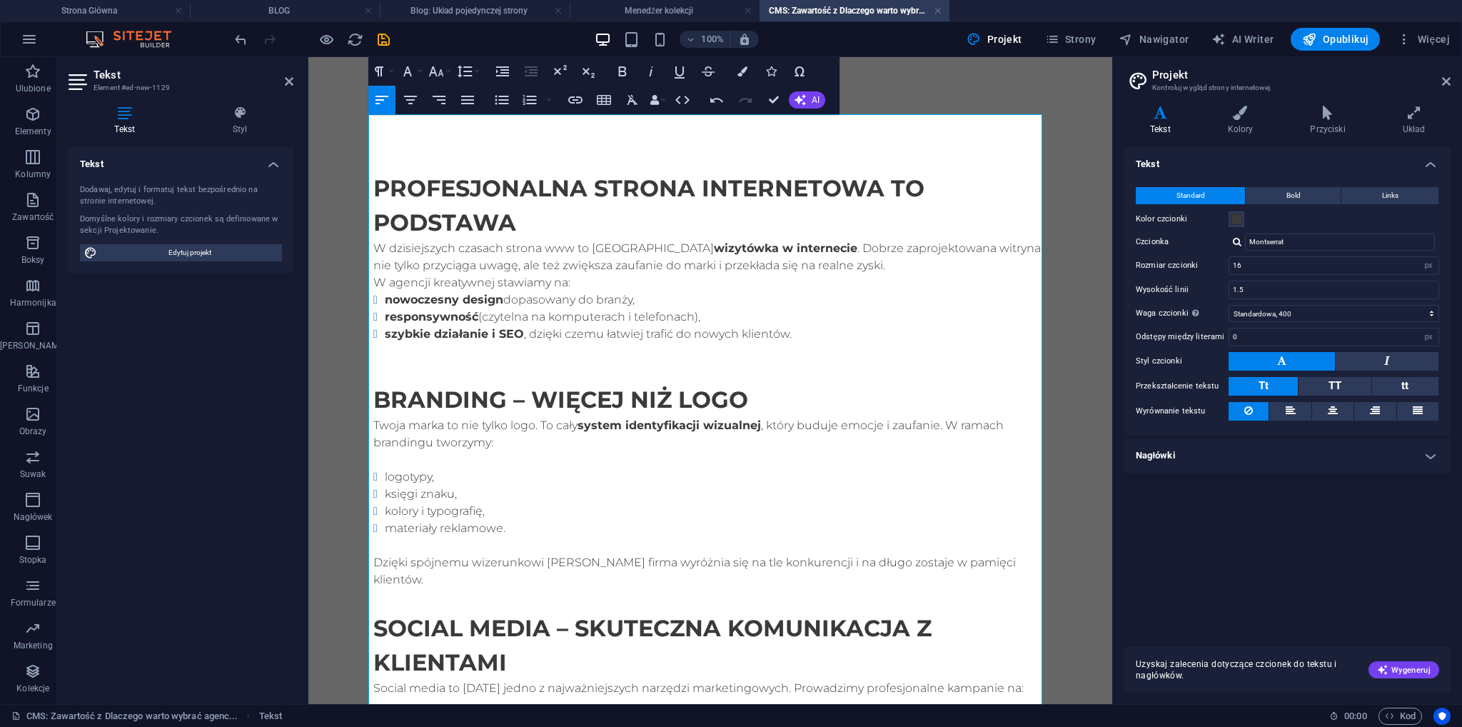
click at [442, 191] on h2 "Profesjonalna strona internetowa to podstawa" at bounding box center [710, 205] width 674 height 69
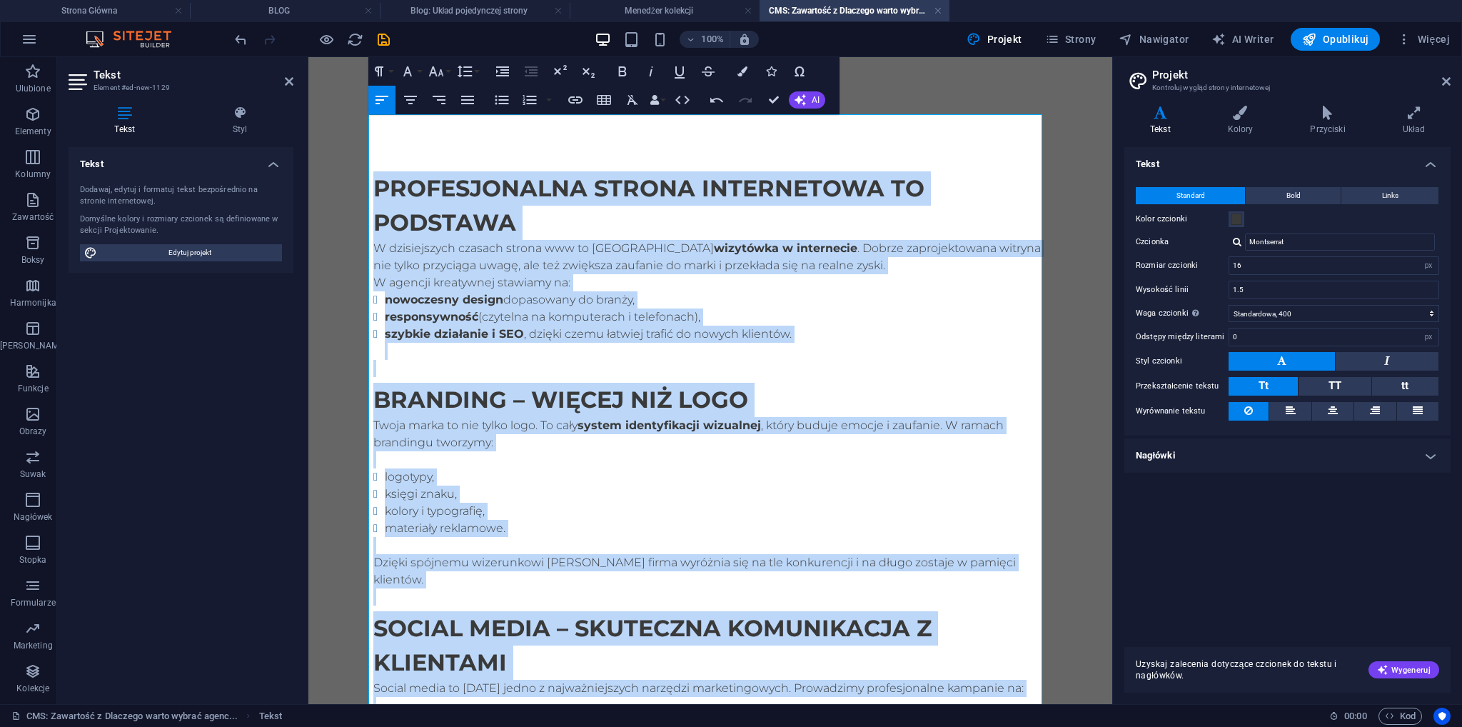
click at [480, 205] on h2 "Profesjonalna strona internetowa to podstawa" at bounding box center [710, 205] width 674 height 69
click at [414, 98] on icon "button" at bounding box center [410, 99] width 17 height 17
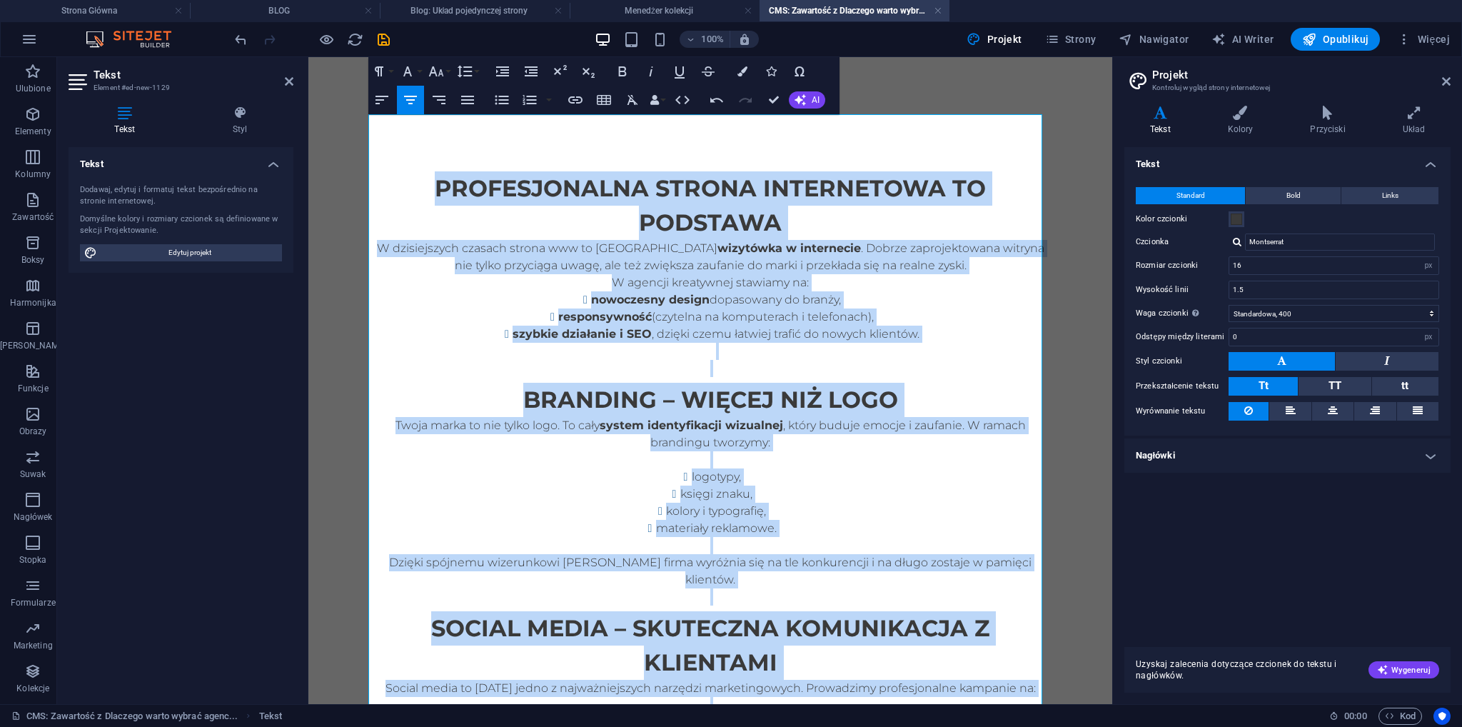
click at [1036, 355] on li "szybkie działanie i SEO , dzięki czemu łatwiej trafić do nowych klientów." at bounding box center [716, 342] width 662 height 34
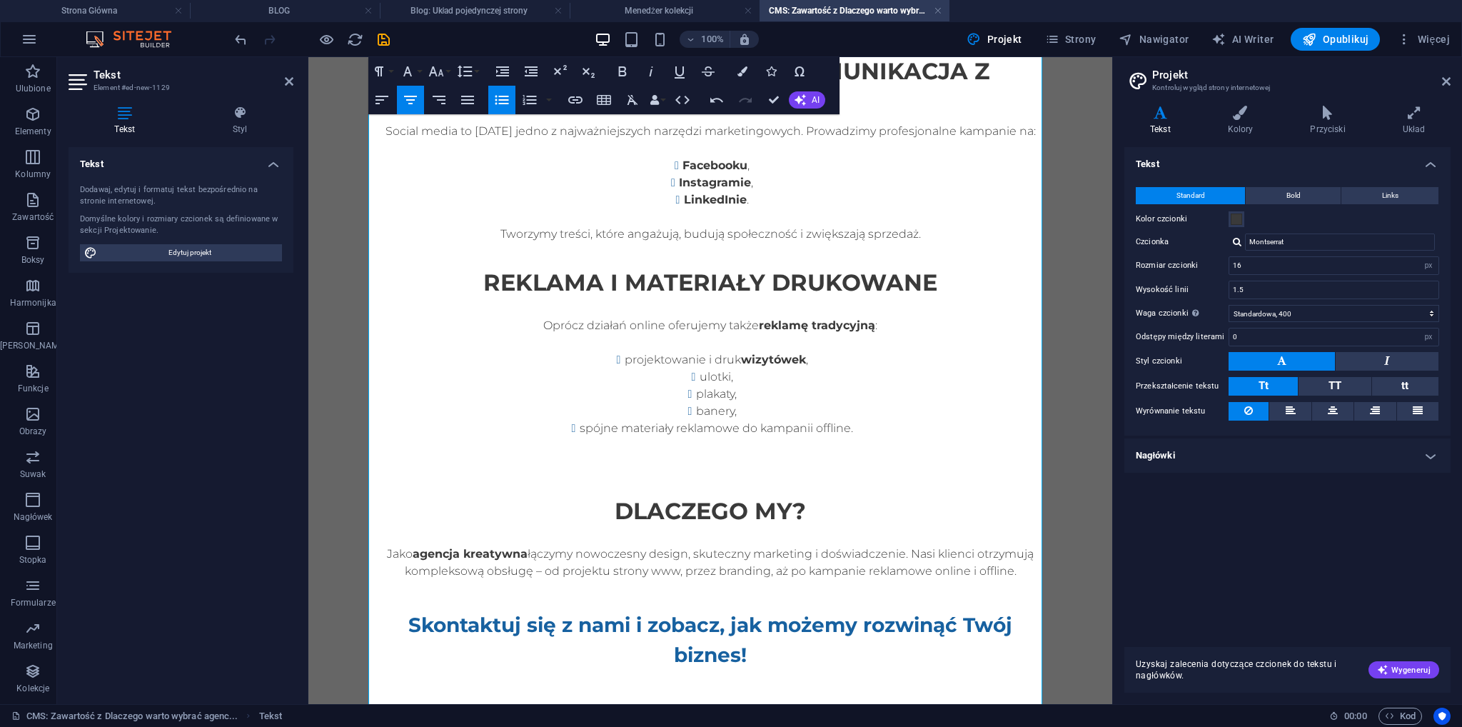
scroll to position [562, 0]
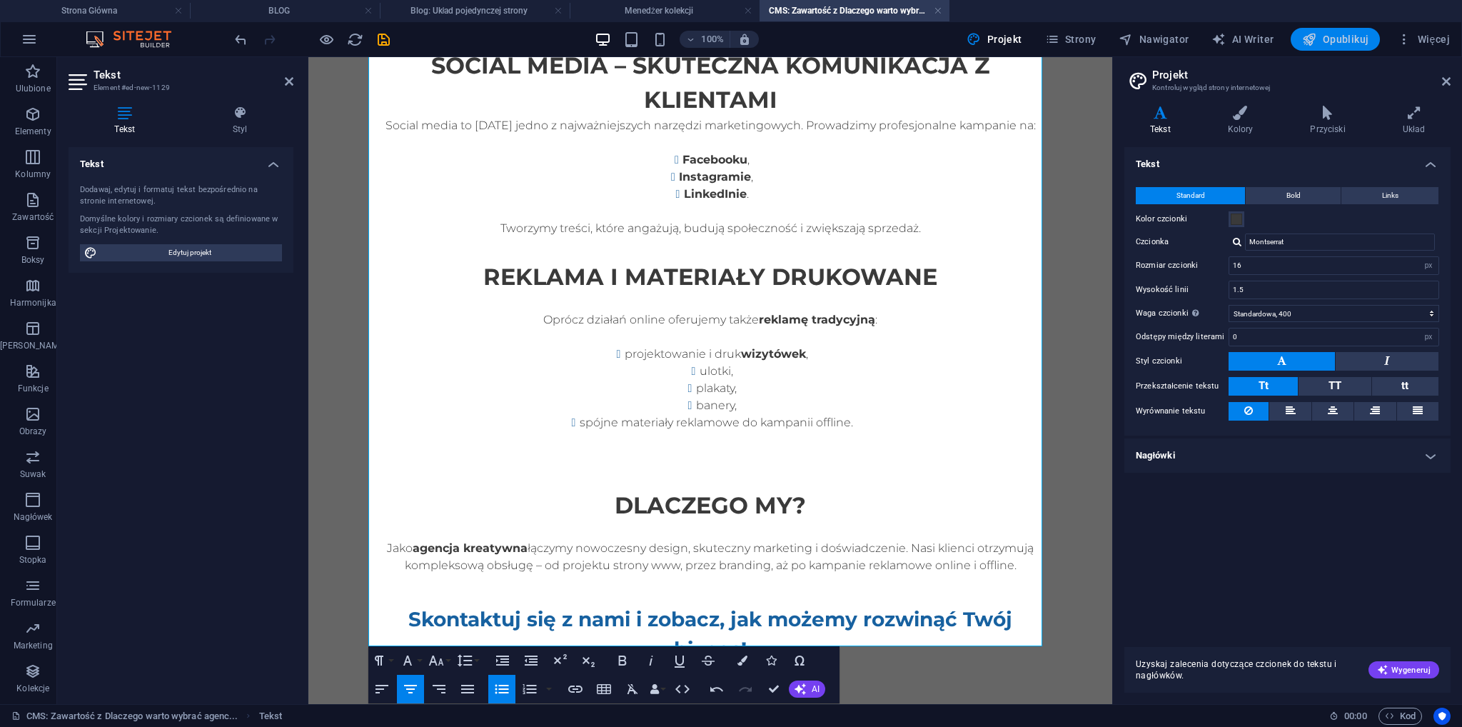
click at [1307, 39] on icon "button" at bounding box center [1309, 39] width 14 height 14
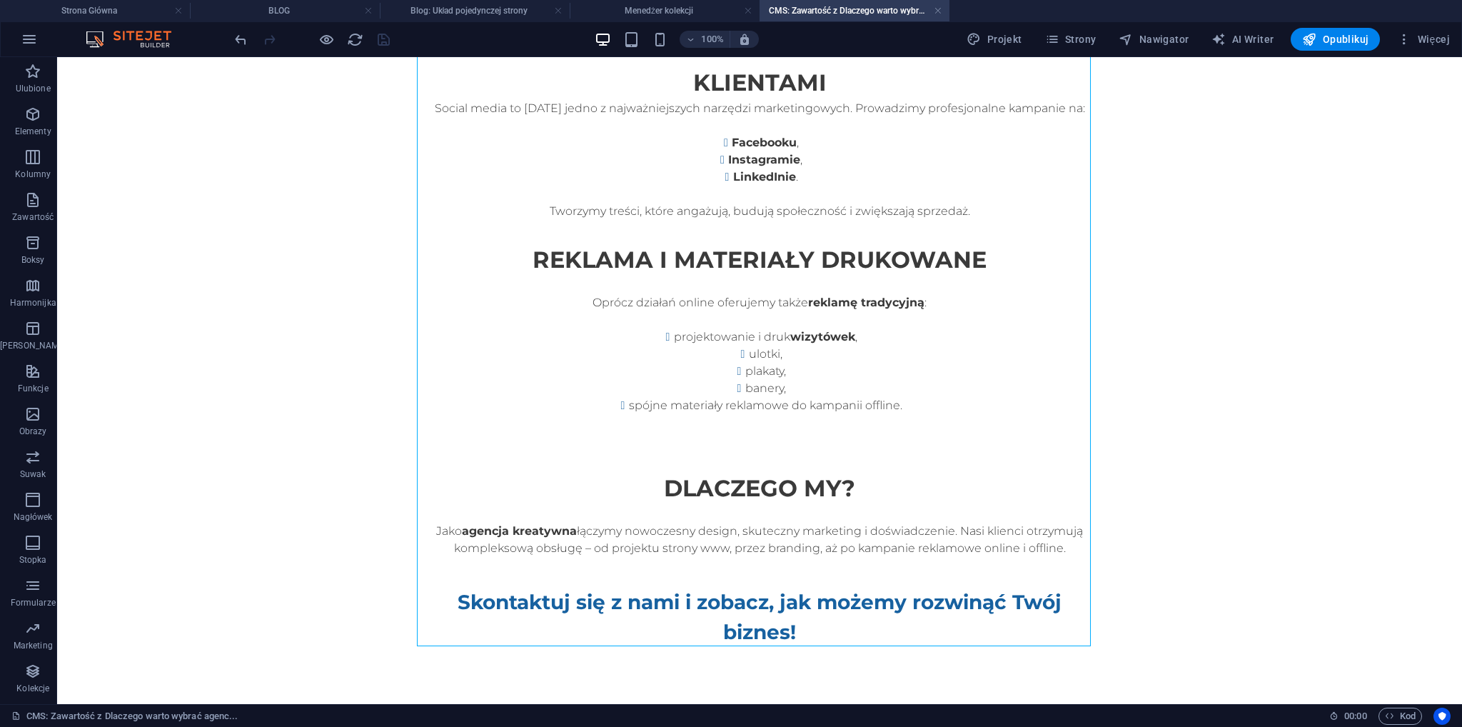
scroll to position [505, 0]
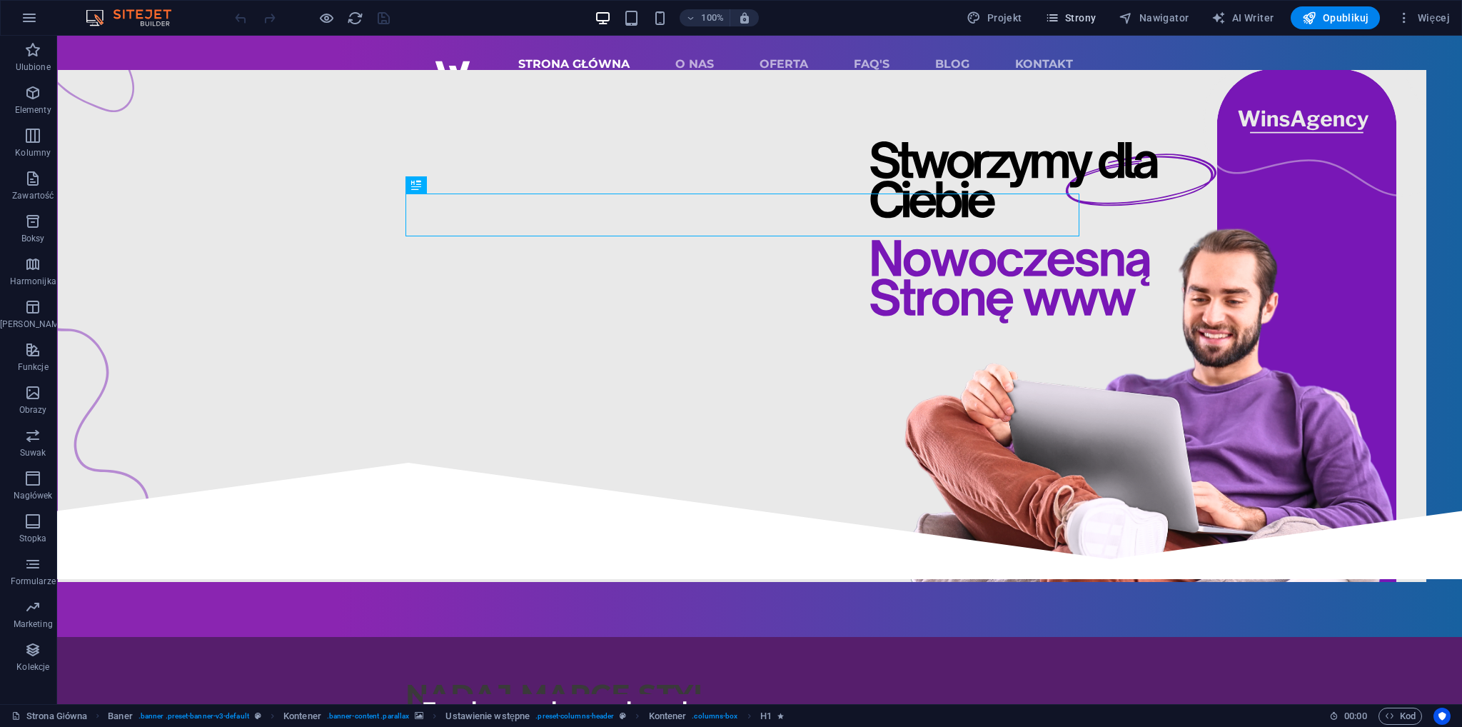
click at [1068, 23] on span "Strony" at bounding box center [1070, 18] width 51 height 14
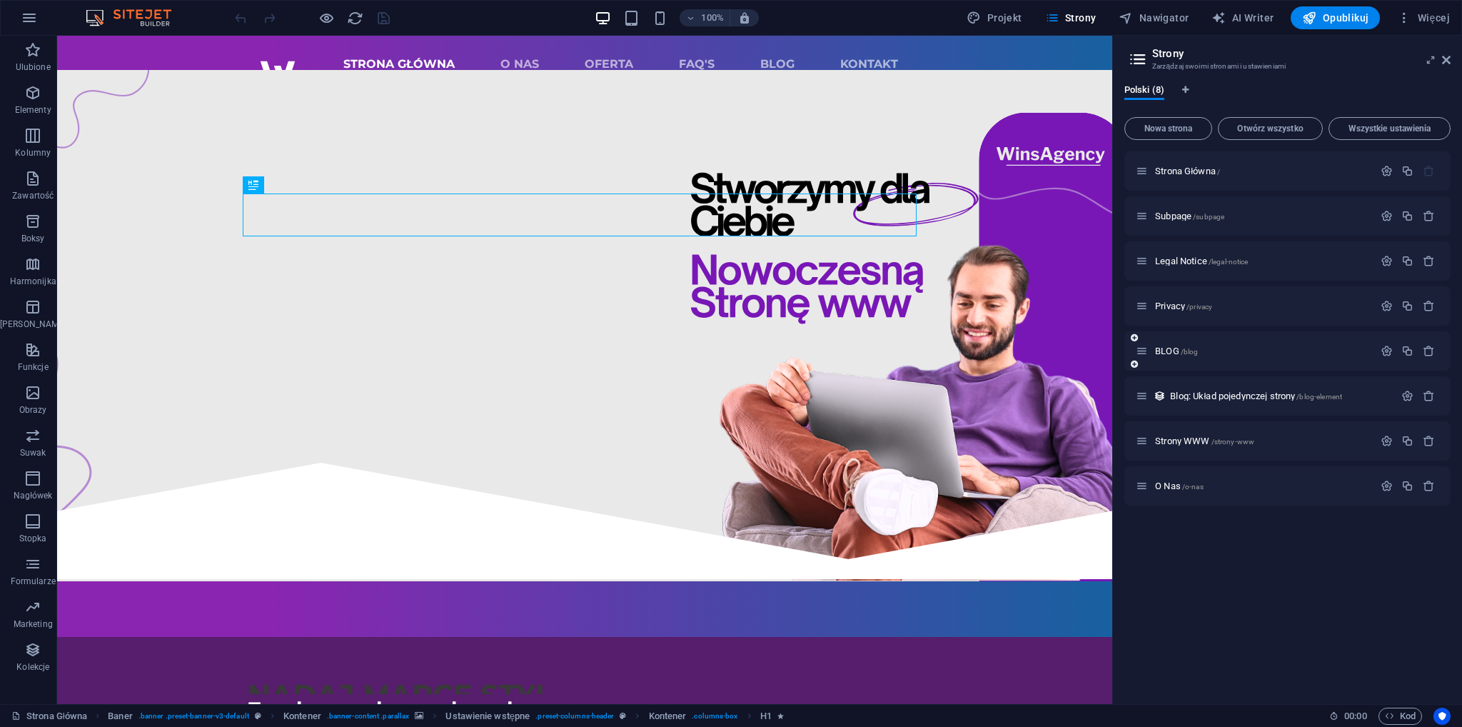
click at [1184, 358] on div "BLOG /blog" at bounding box center [1254, 351] width 238 height 16
click at [1171, 358] on div "BLOG /blog" at bounding box center [1254, 351] width 238 height 16
click at [1168, 353] on span "BLOG /blog" at bounding box center [1176, 350] width 43 height 11
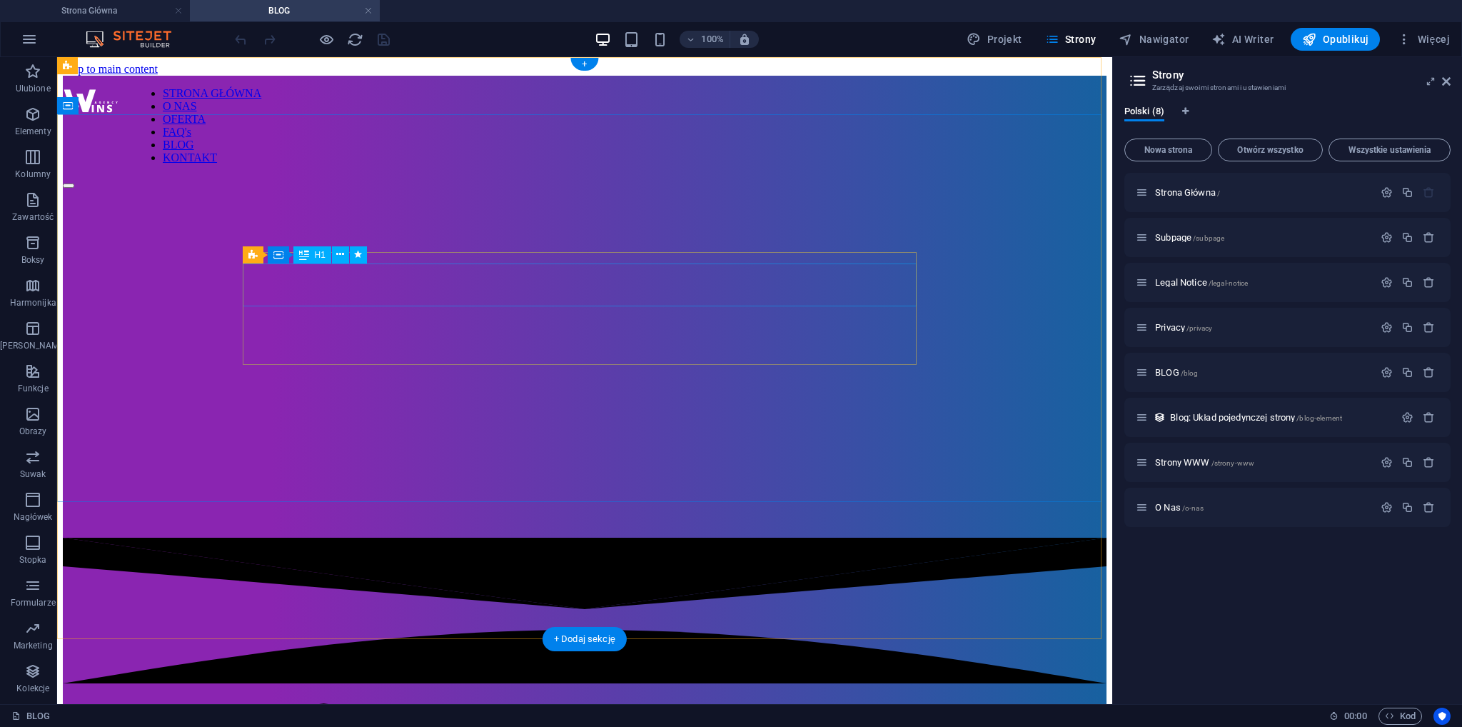
click at [409, 707] on div "Strony WWW" at bounding box center [584, 720] width 1043 height 26
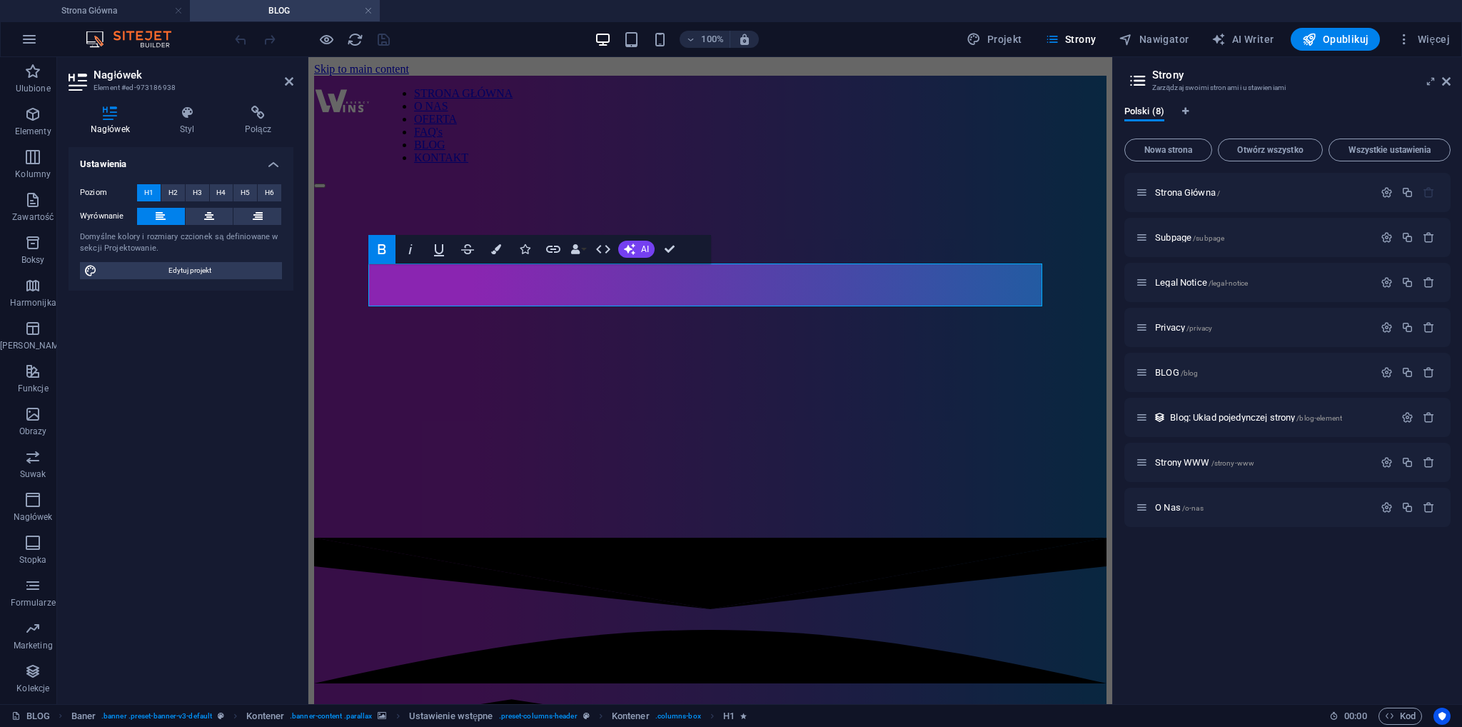
click at [540, 166] on figure at bounding box center [710, 166] width 792 height 0
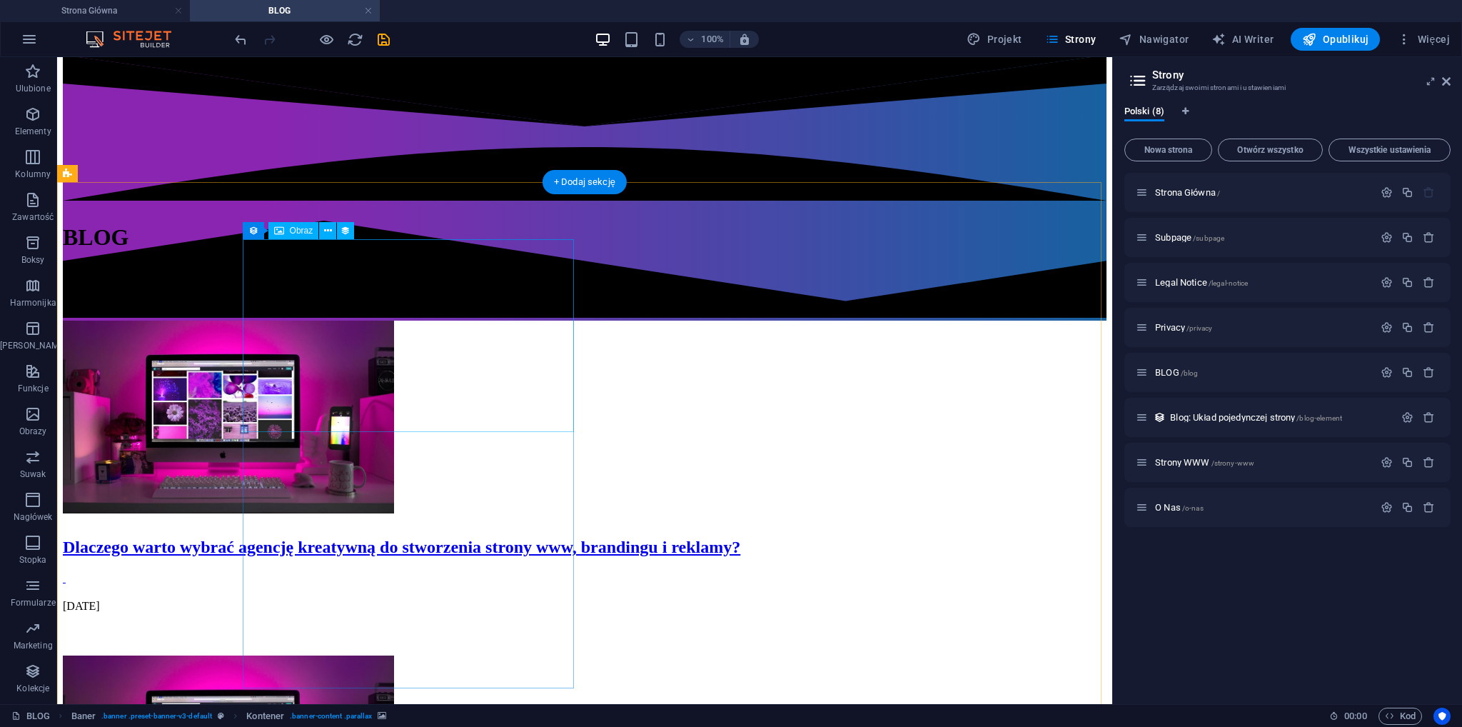
scroll to position [542, 0]
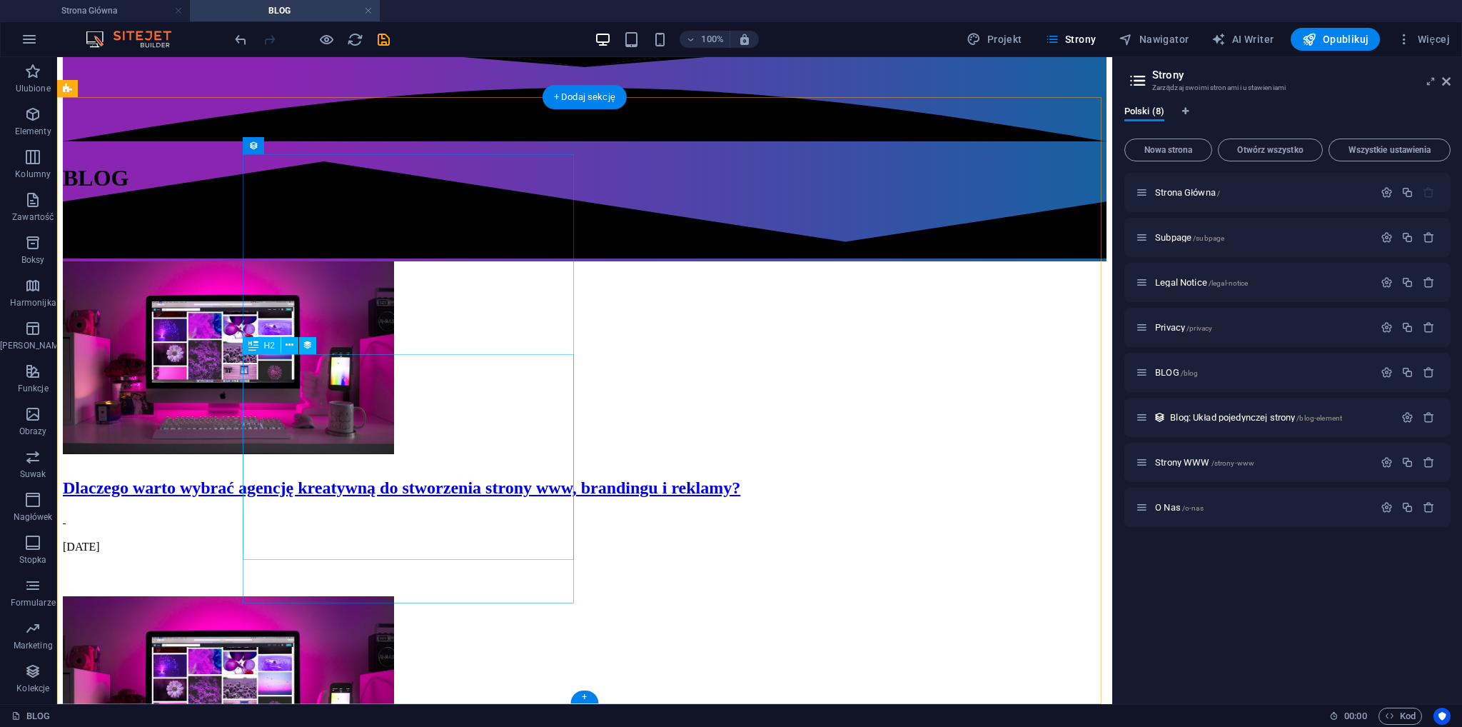
click at [397, 497] on div "Dlaczego warto wybrać agencję kreatywną do stworzenia strony www, brandingu i r…" at bounding box center [584, 487] width 1043 height 19
click at [385, 478] on div "Dlaczego warto wybrać agencję kreatywną do stworzenia strony www, brandingu i r…" at bounding box center [584, 487] width 1043 height 19
click at [395, 295] on figure at bounding box center [584, 359] width 1043 height 196
select select "px"
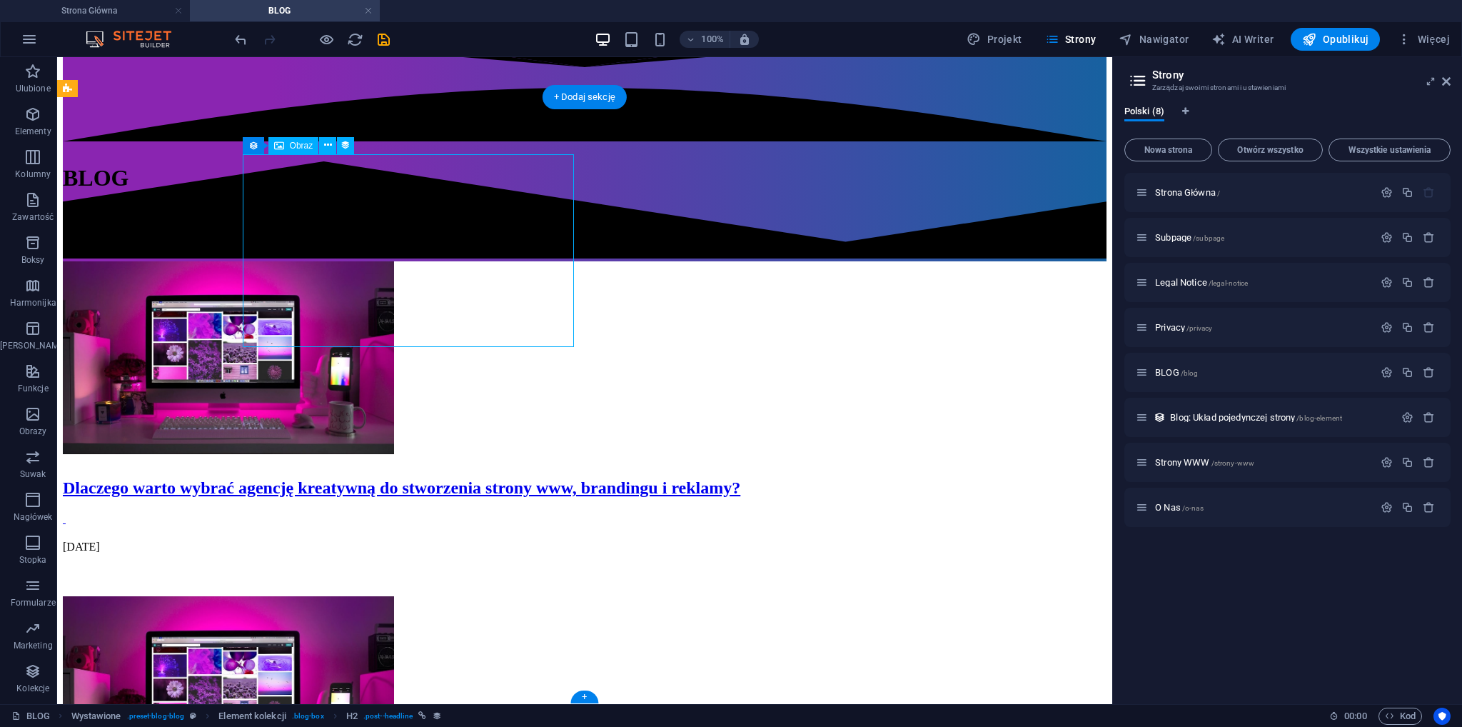
select select "px"
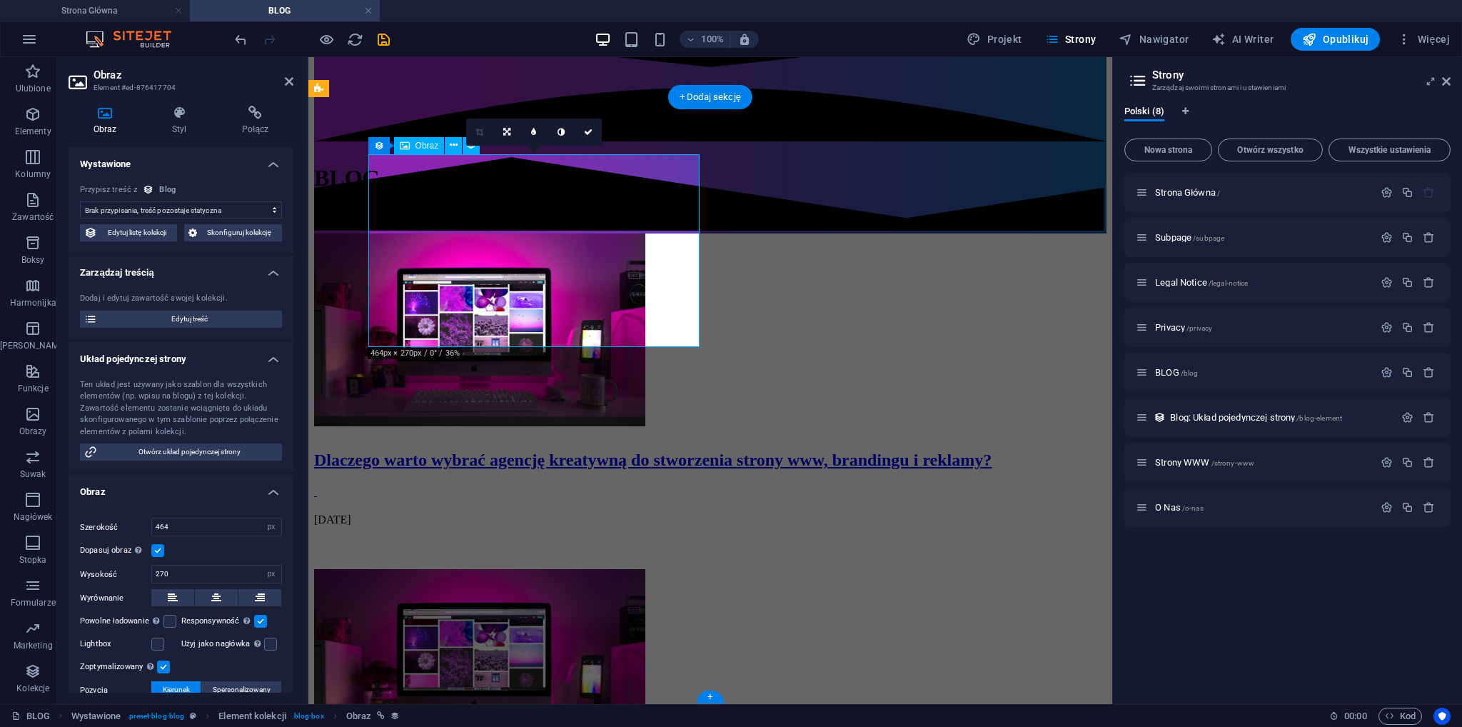
select select "image"
drag, startPoint x: 490, startPoint y: 415, endPoint x: 740, endPoint y: 416, distance: 249.8
click at [740, 450] on div "Dlaczego warto wybrać agencję kreatywną do stworzenia strony www, brandingu i r…" at bounding box center [710, 459] width 792 height 19
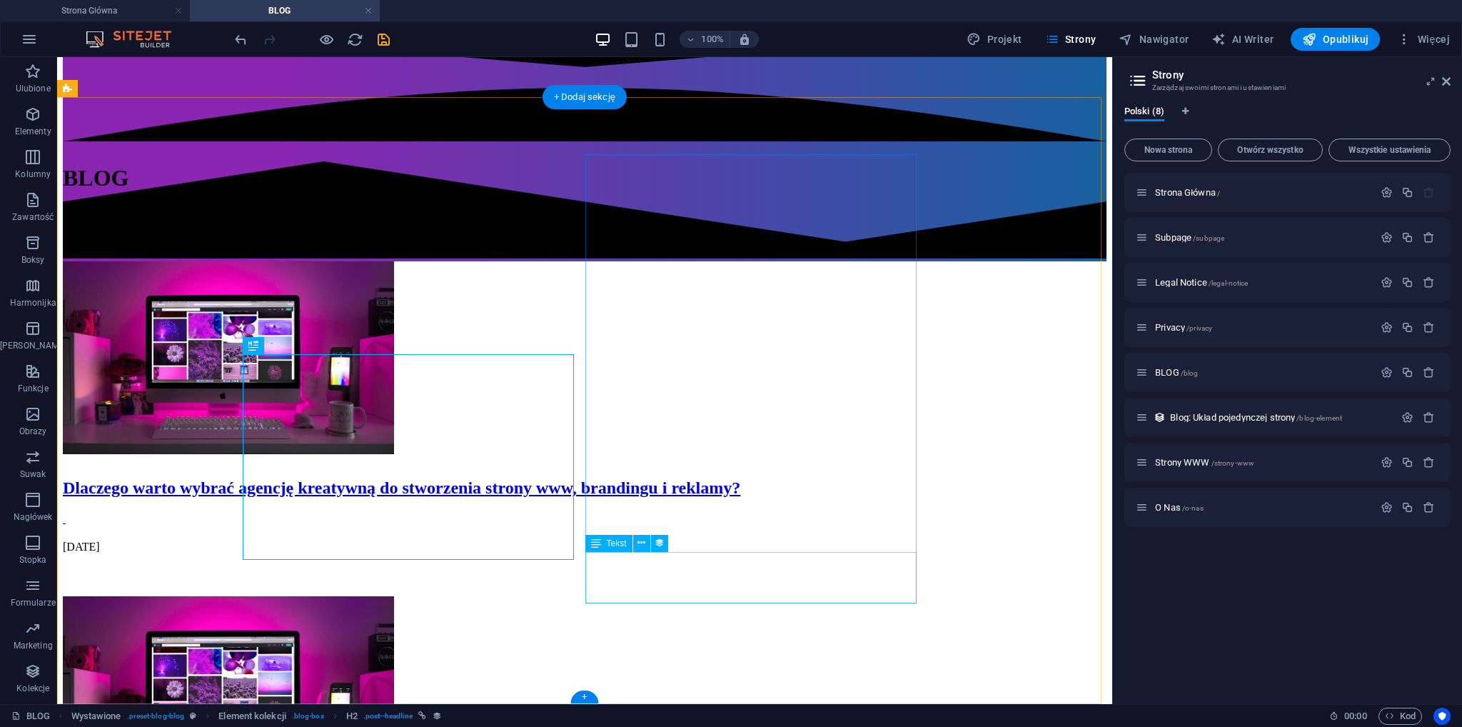
click at [472, 577] on article "Dlaczego warto wybrać agencję kreatywną do stworzenia strony www, brandingu i r…" at bounding box center [584, 422] width 1043 height 323
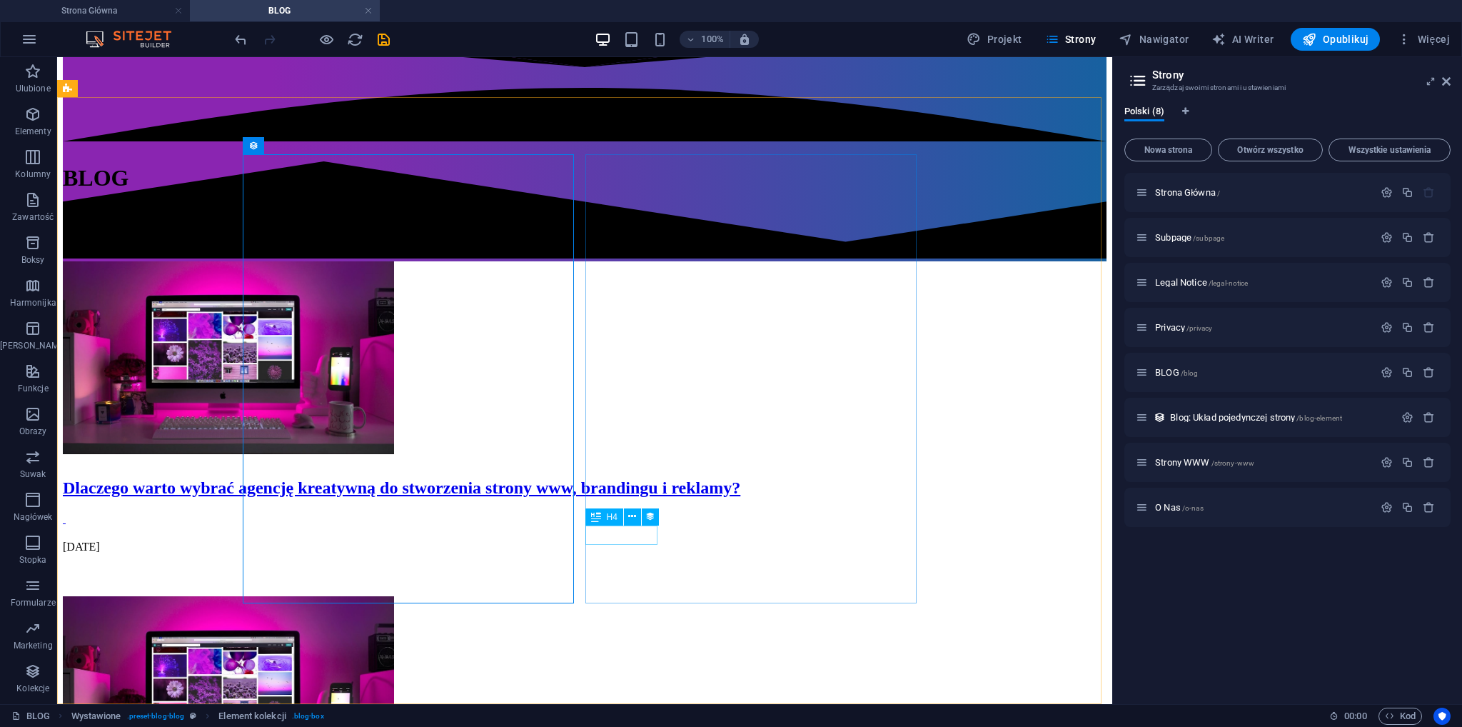
click at [662, 515] on div "H4" at bounding box center [626, 517] width 83 height 18
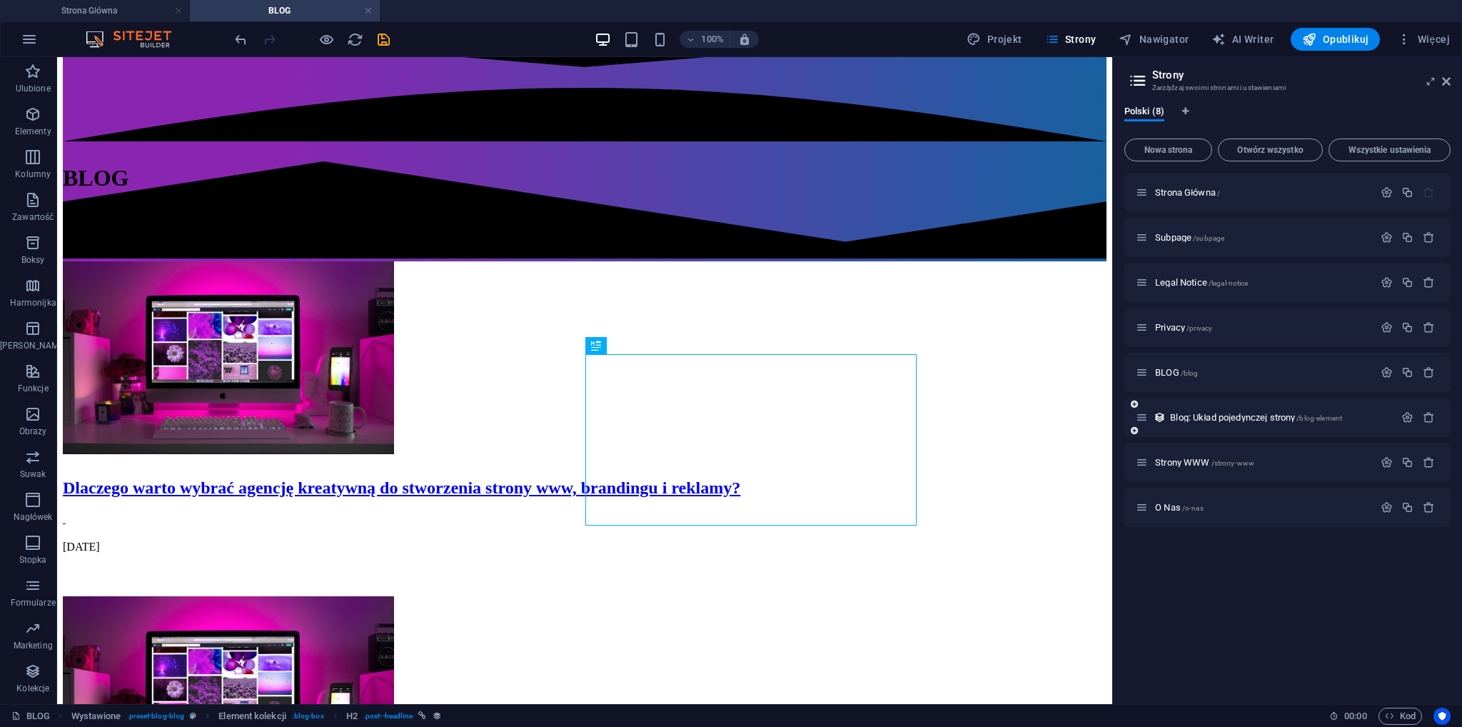
click at [1144, 419] on icon at bounding box center [1141, 417] width 12 height 12
click at [1262, 417] on span "Blog: Układ pojedynczej strony /blog-element" at bounding box center [1256, 417] width 172 height 11
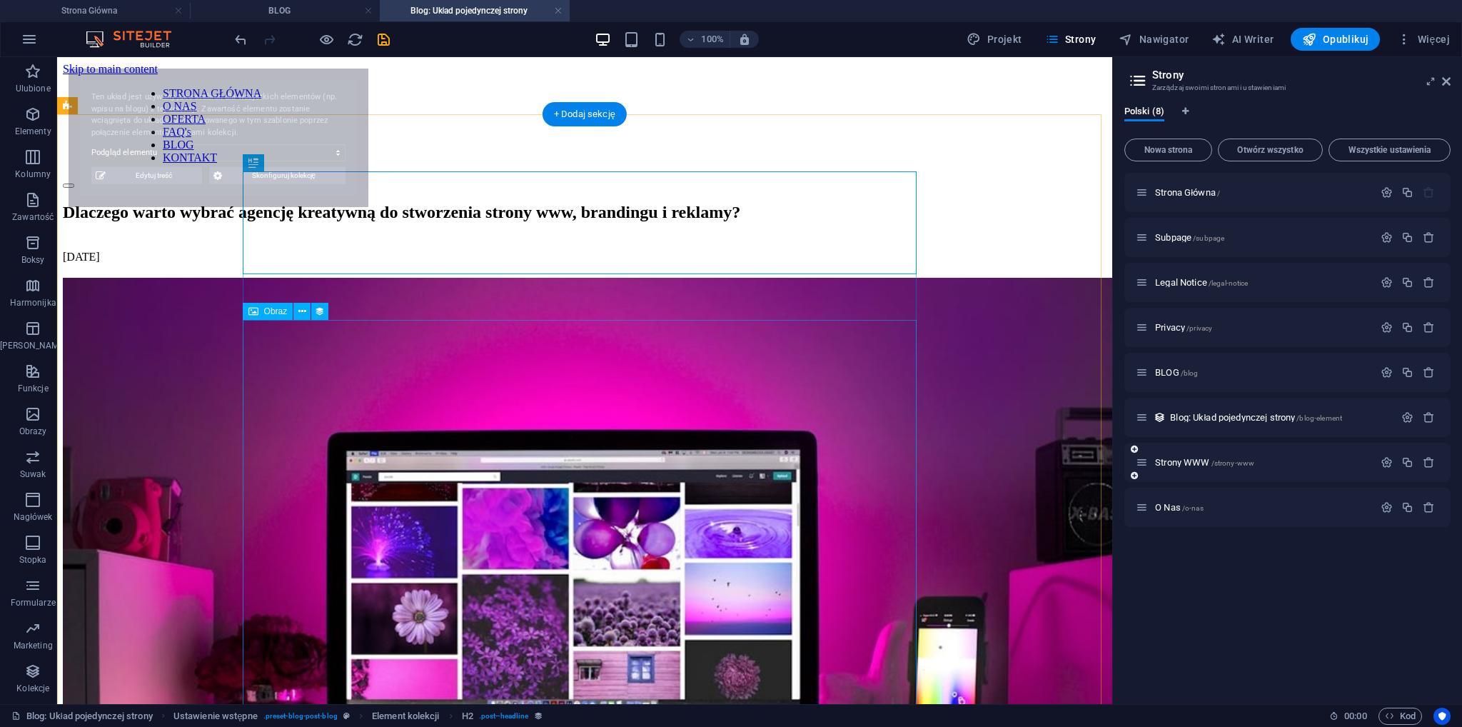
scroll to position [0, 0]
select select "68df76c043de9422ca077b44"
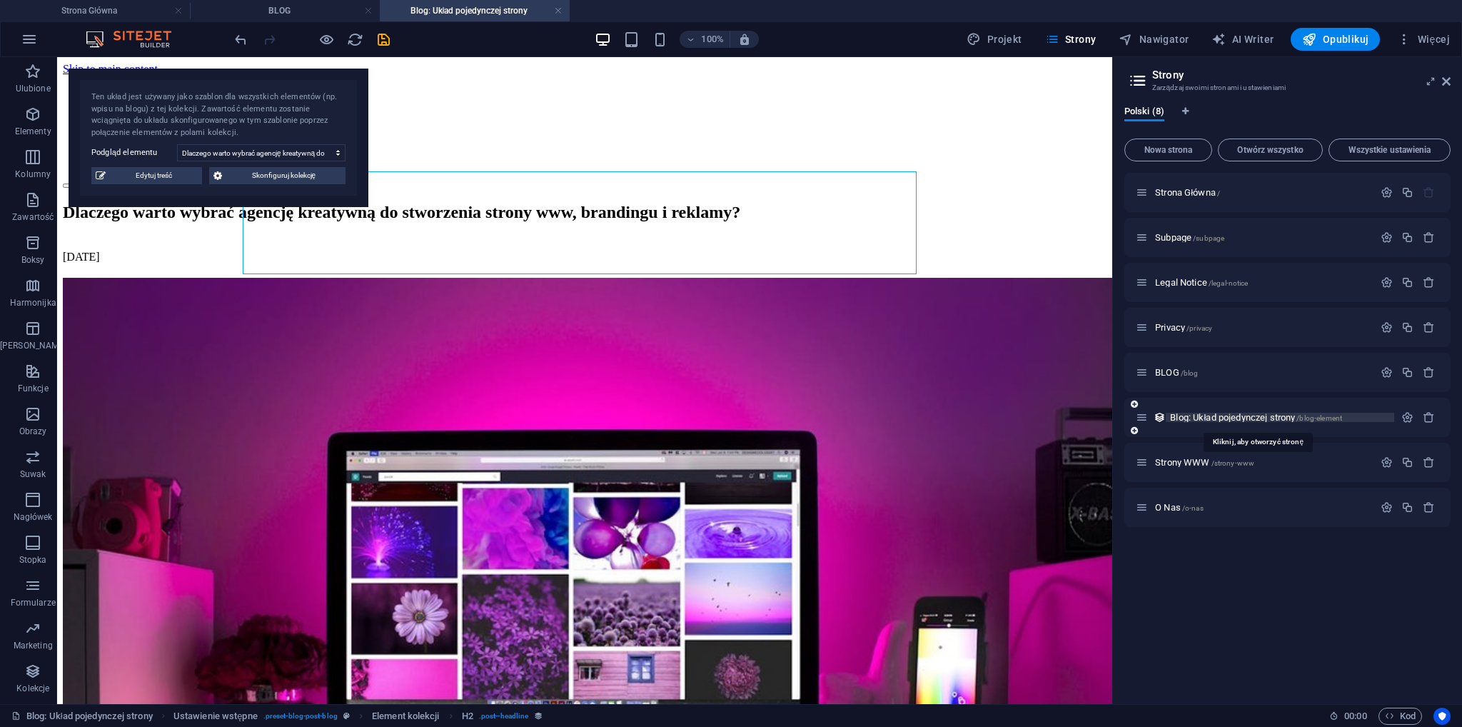
click at [1280, 415] on span "Blog: Układ pojedynczej strony /blog-element" at bounding box center [1256, 417] width 172 height 11
click at [275, 182] on span "Skonfiguruj kolekcję" at bounding box center [283, 175] width 115 height 17
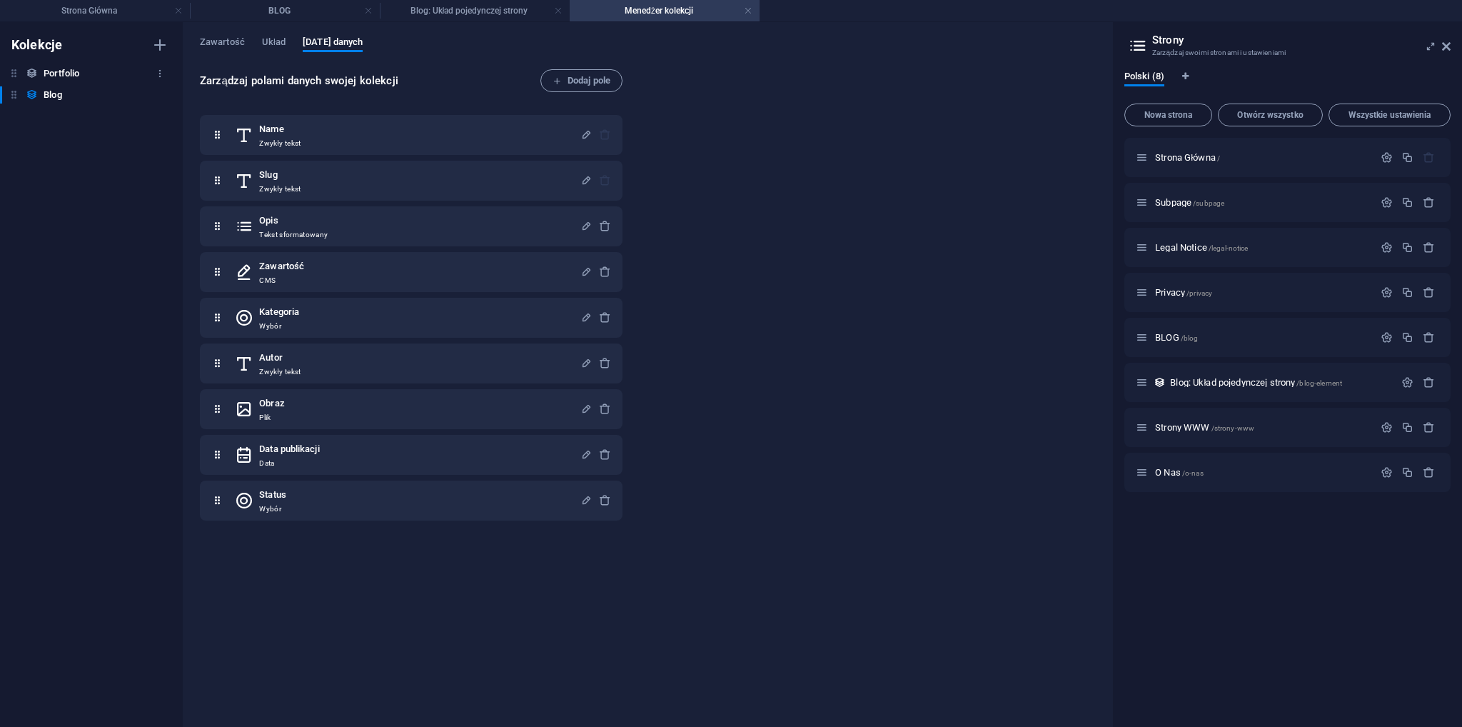
click at [57, 78] on h6 "Portfolio" at bounding box center [62, 73] width 36 height 17
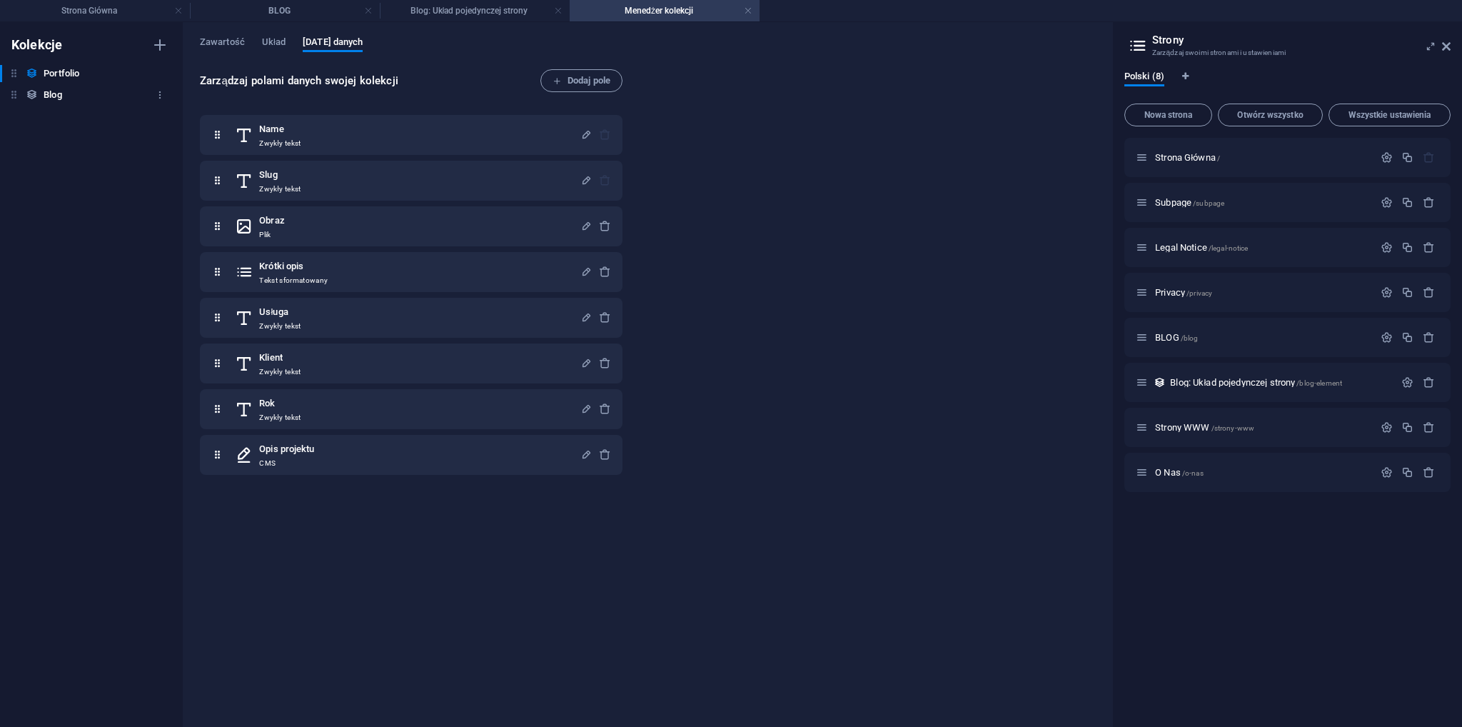
click at [56, 92] on h6 "Blog" at bounding box center [53, 94] width 18 height 17
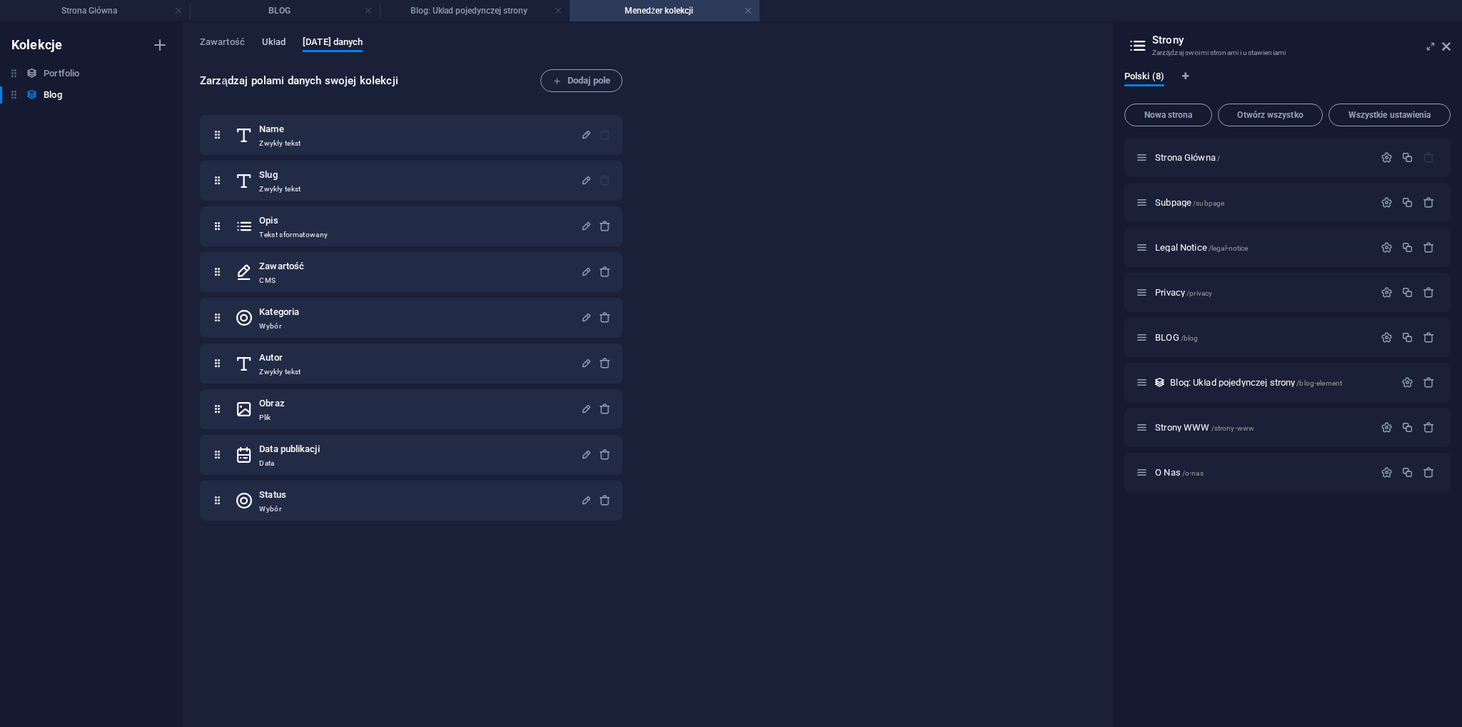
click at [263, 46] on span "Układ" at bounding box center [274, 44] width 24 height 20
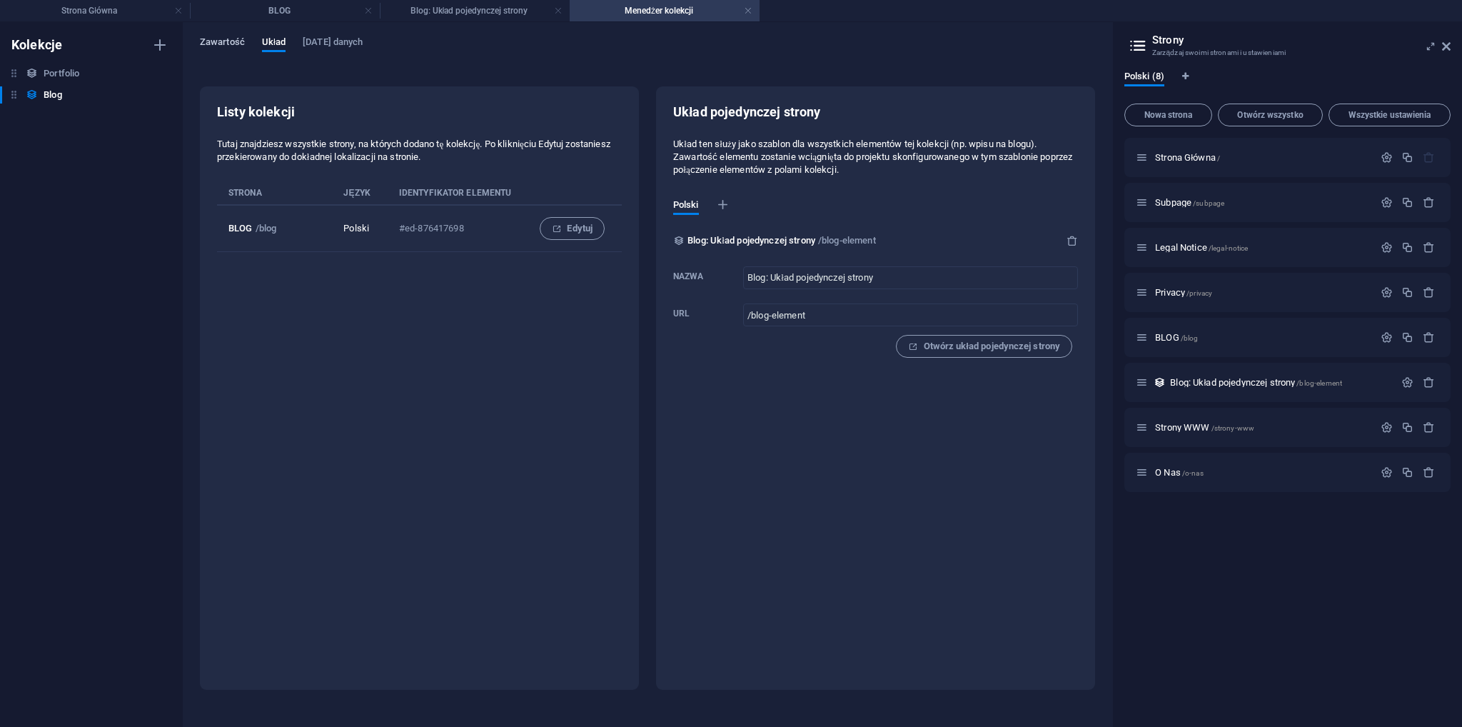
click at [226, 48] on span "Zawartość" at bounding box center [222, 44] width 45 height 20
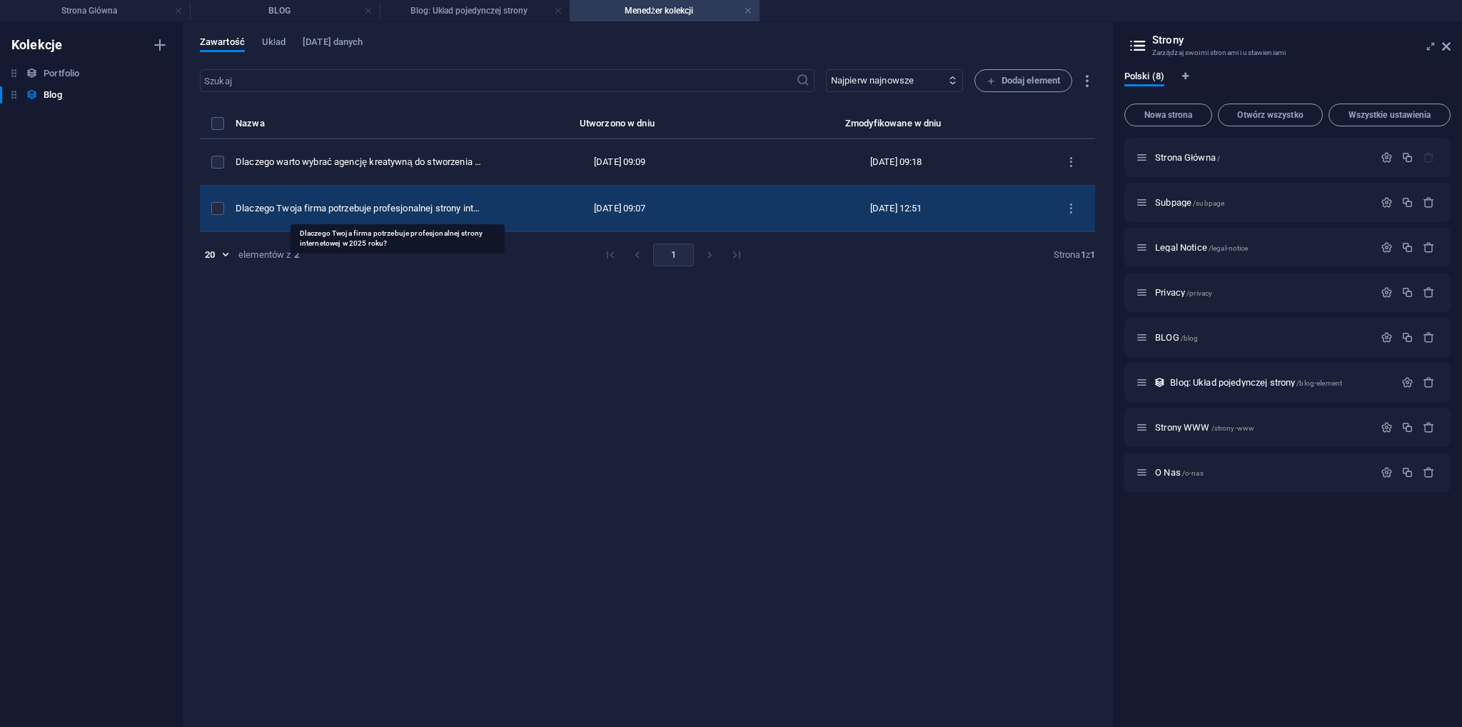
click at [325, 203] on div "Dlaczego Twoja firma potrzebuje profesjonalnej strony internetowej w 2025 roku?" at bounding box center [360, 208] width 248 height 13
select select "Category 1"
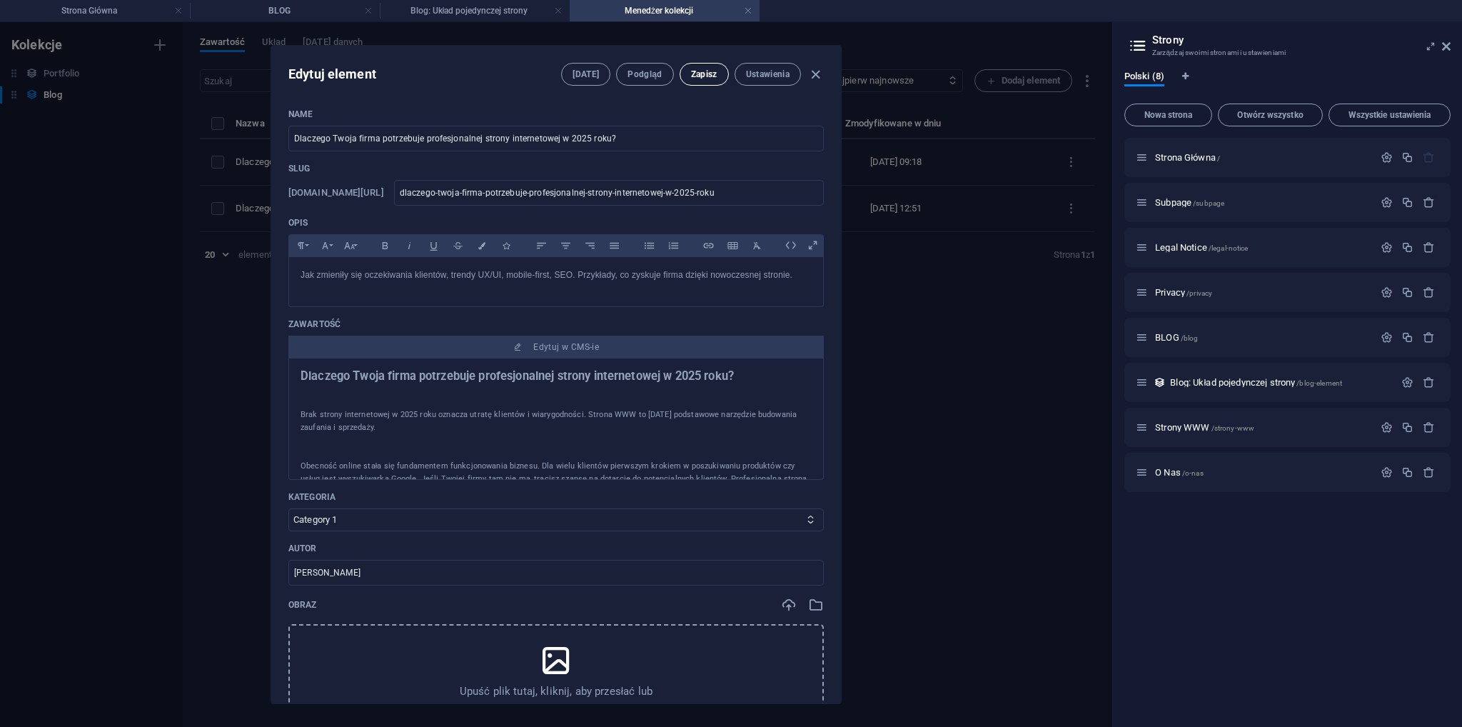
click at [699, 69] on span "Zapisz" at bounding box center [704, 74] width 26 height 11
click at [811, 75] on icon "button" at bounding box center [815, 74] width 16 height 16
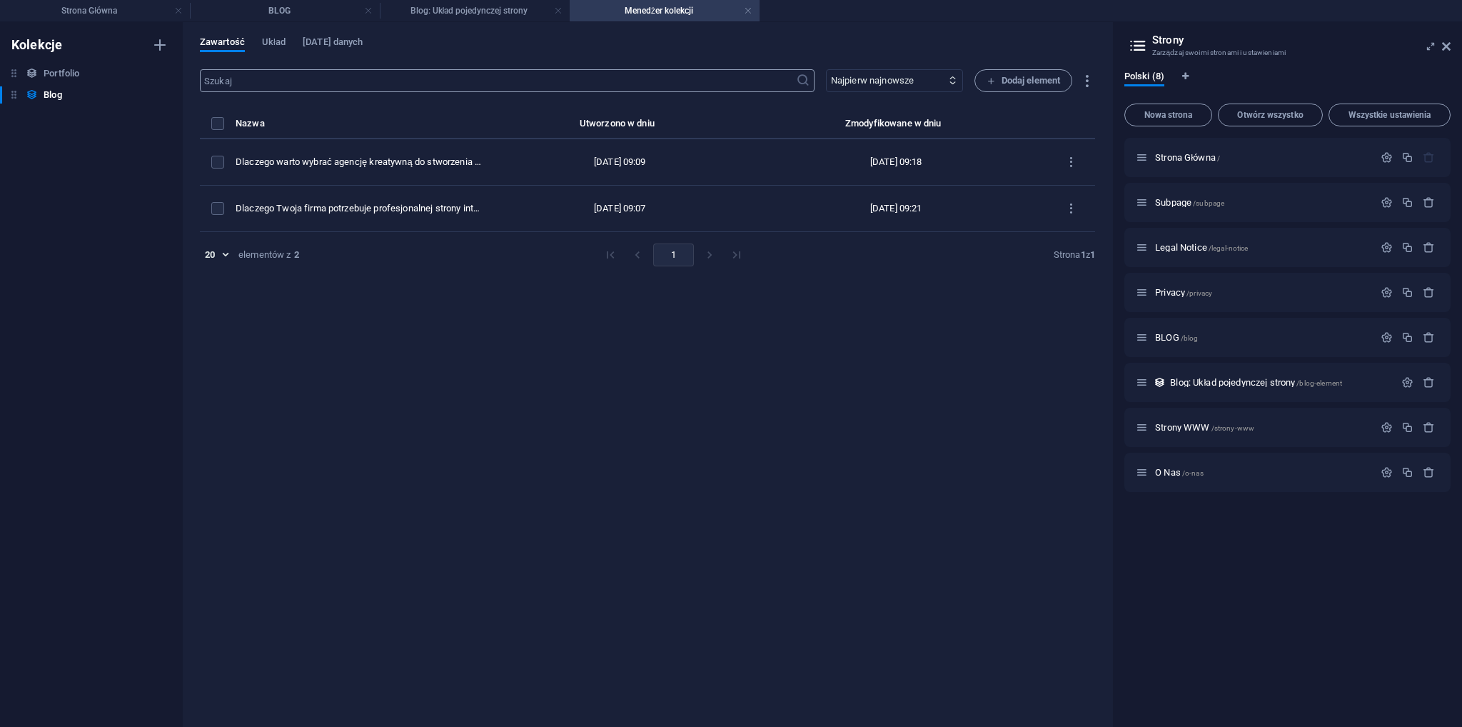
type input "[DATE]"
type input "dlaczego-twoja-firma-potrzebuje-profesjonalnej-strony-internetowej-w-2025-roku"
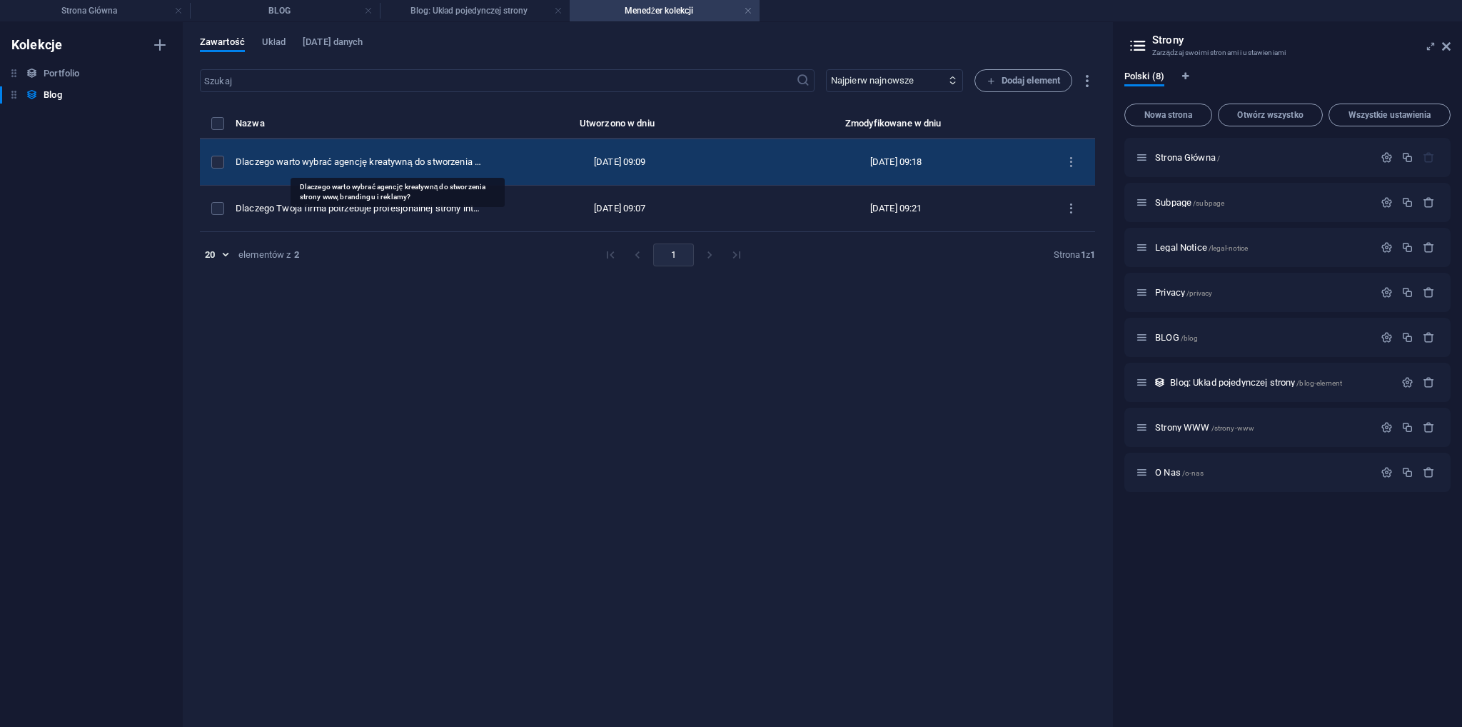
click at [360, 163] on div "Dlaczego warto wybrać agencję kreatywną do stworzenia strony www, brandingu i r…" at bounding box center [360, 162] width 248 height 13
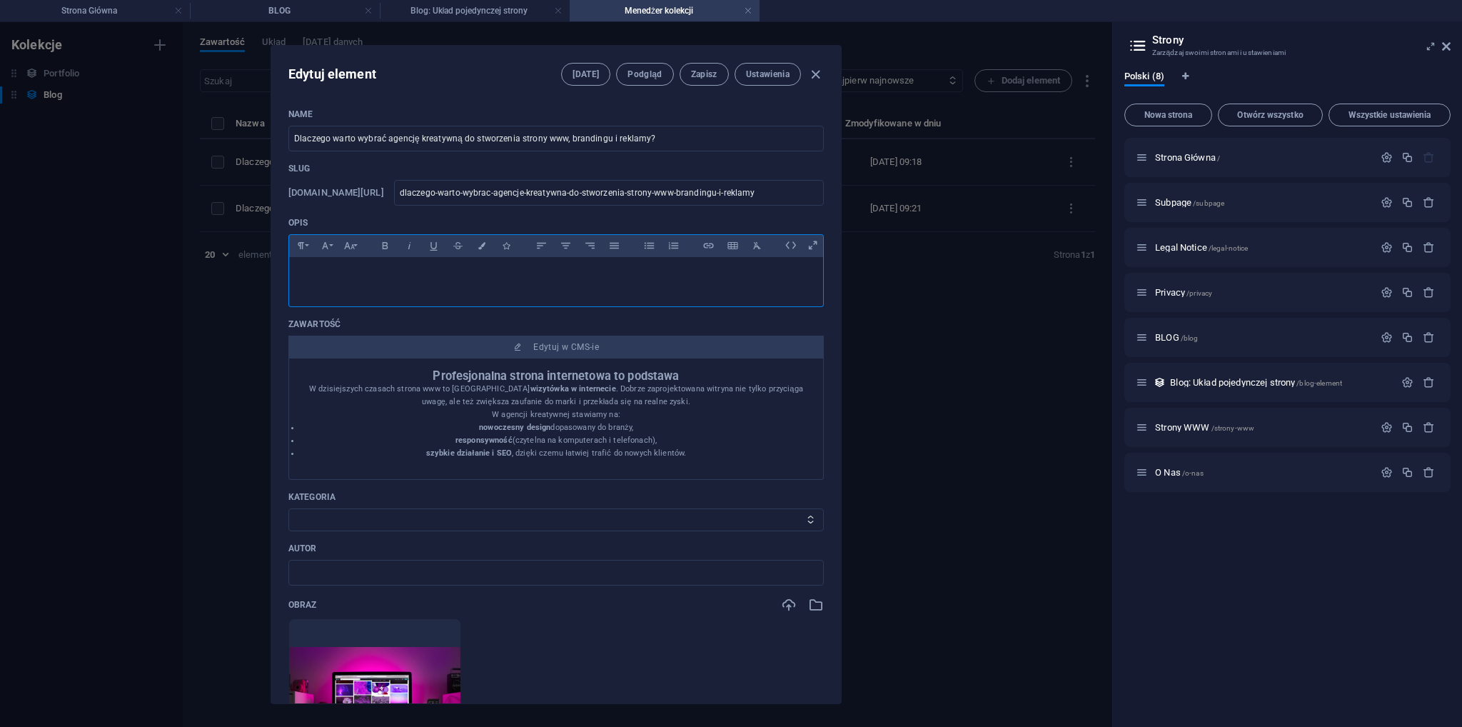
click at [439, 283] on div at bounding box center [556, 278] width 534 height 43
click at [433, 280] on p at bounding box center [555, 275] width 511 height 14
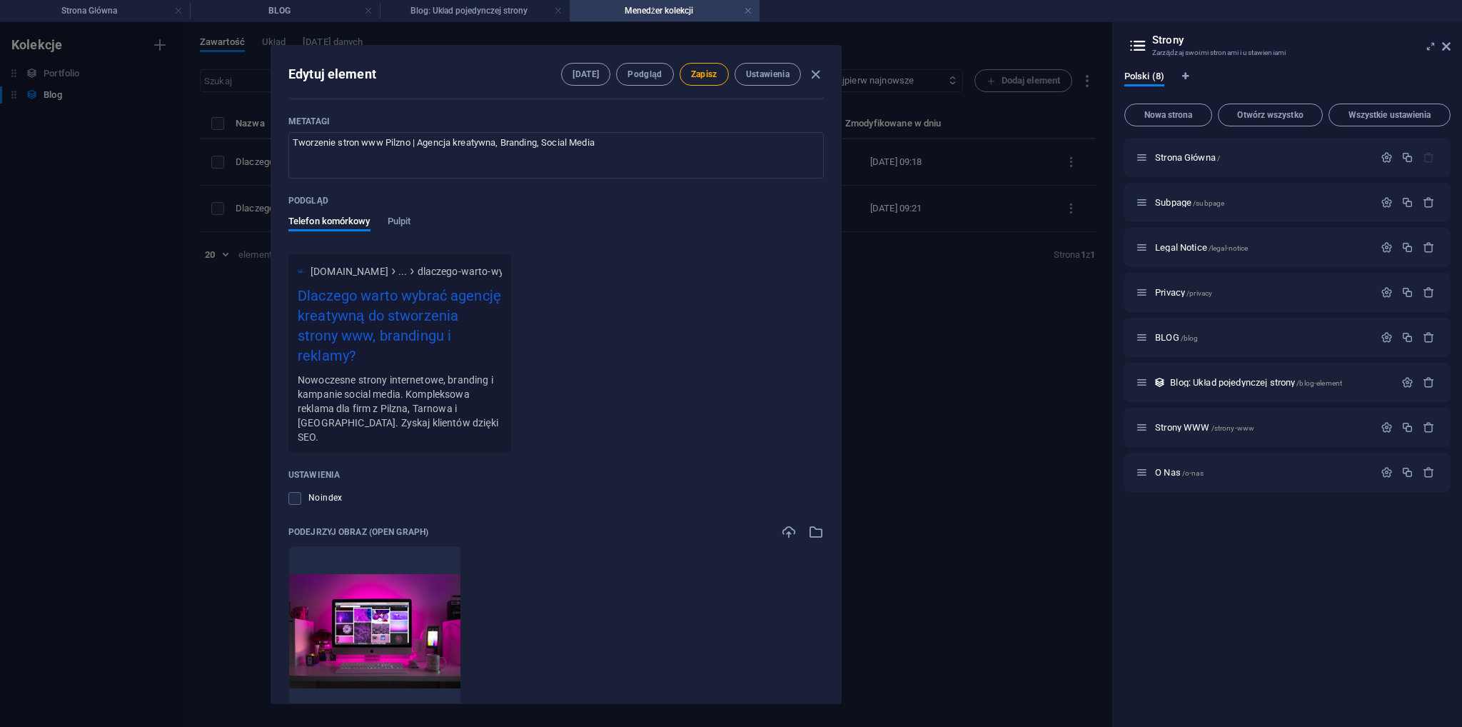
scroll to position [1236, 0]
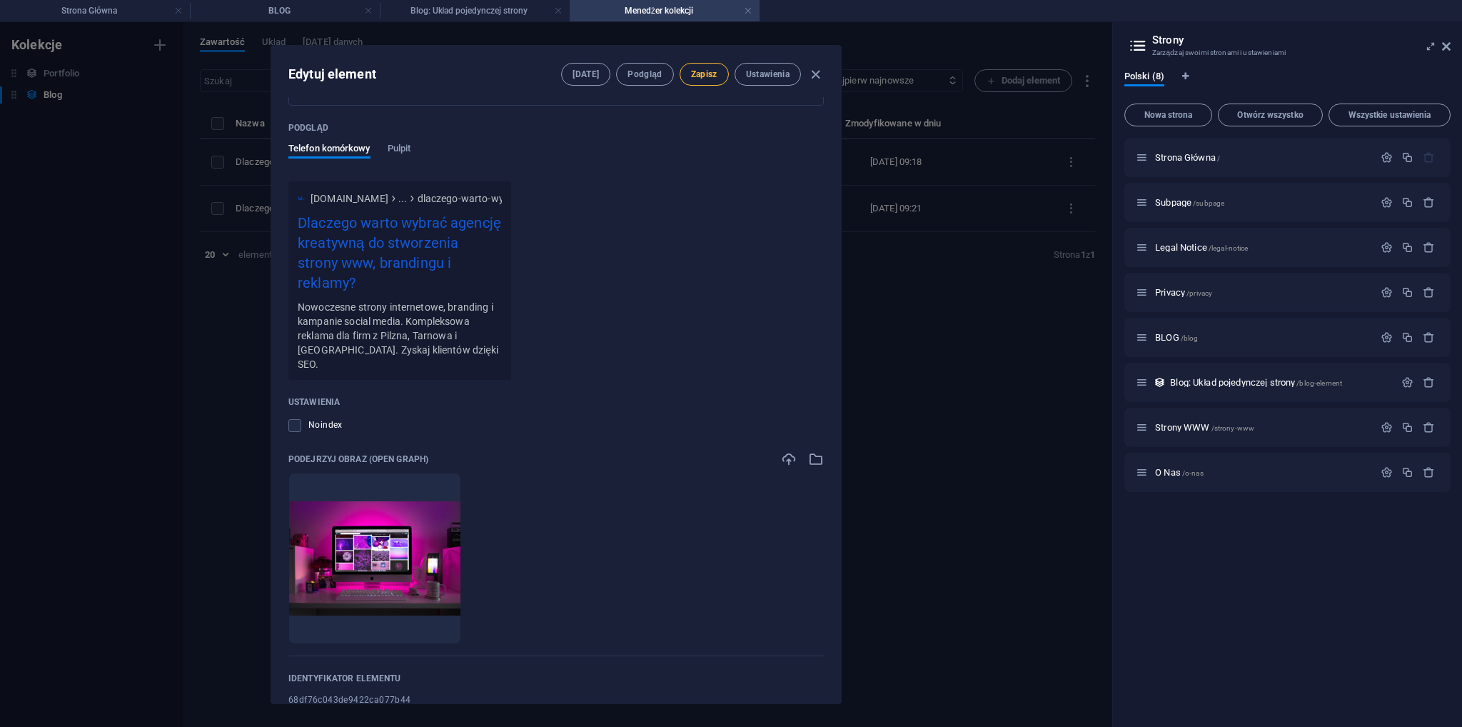
click at [691, 73] on span "Zapisz" at bounding box center [704, 74] width 26 height 11
click at [815, 72] on icon "button" at bounding box center [815, 74] width 16 height 16
type input "dlaczego-warto-wybrac-agencje-kreatywna-do-stworzenia-strony-www-brandingu-i-re…"
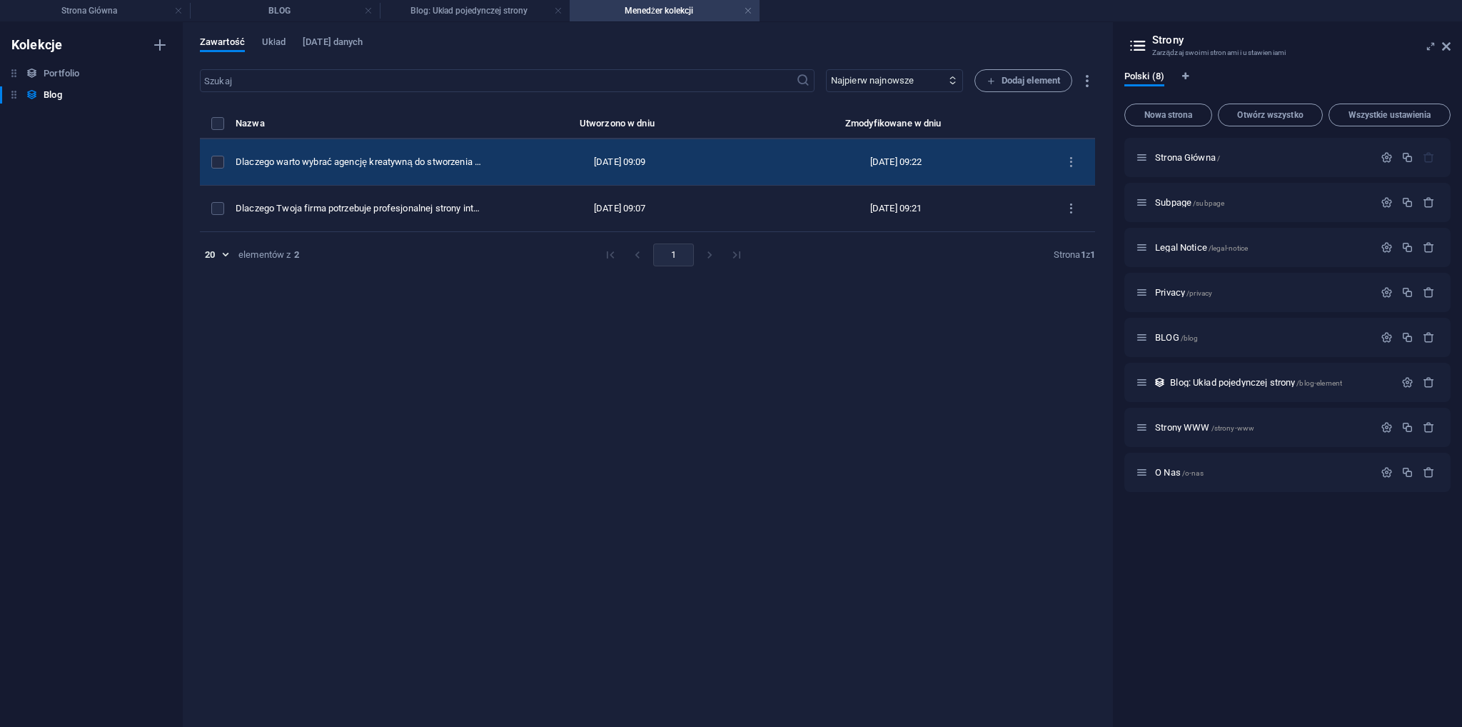
click at [378, 172] on td "Dlaczego warto wybrać agencję kreatywną do stworzenia strony www, brandingu i r…" at bounding box center [365, 162] width 259 height 46
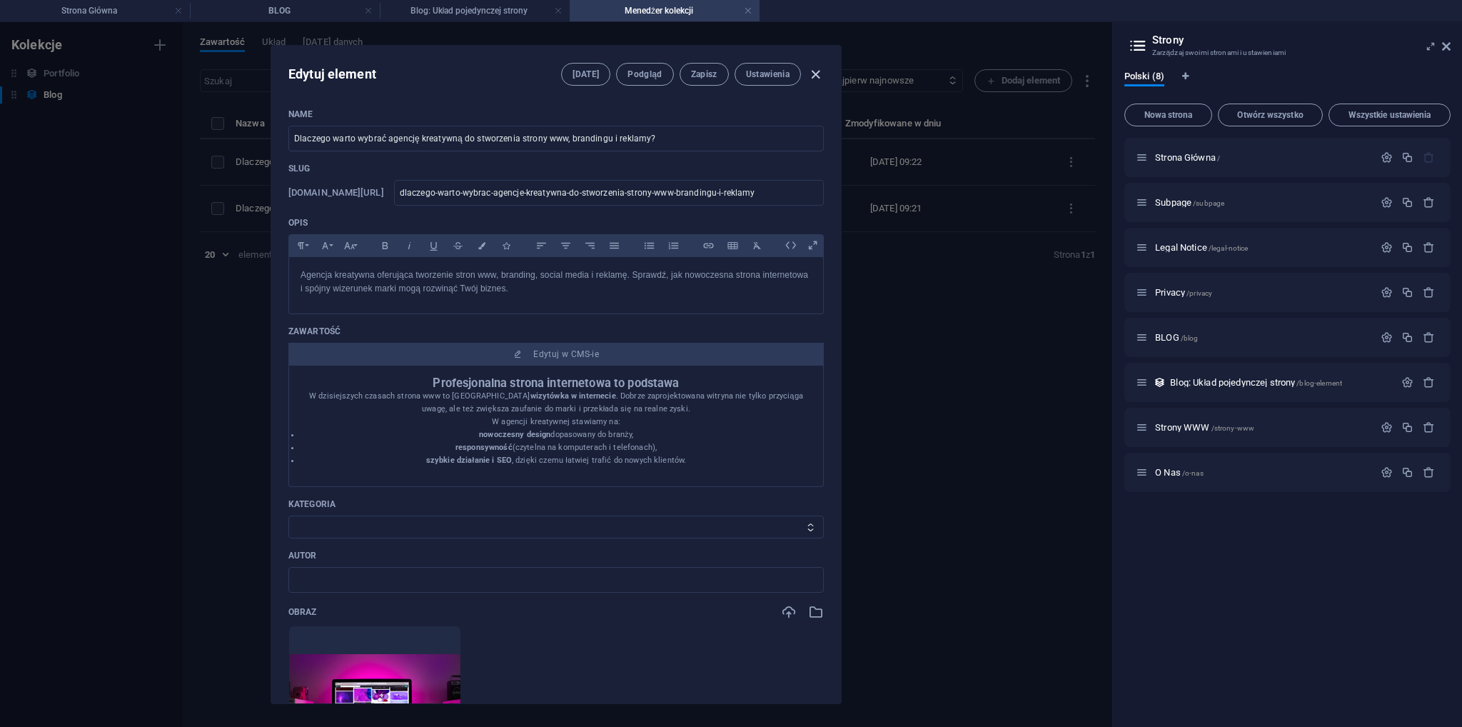
click at [813, 74] on icon "button" at bounding box center [815, 74] width 16 height 16
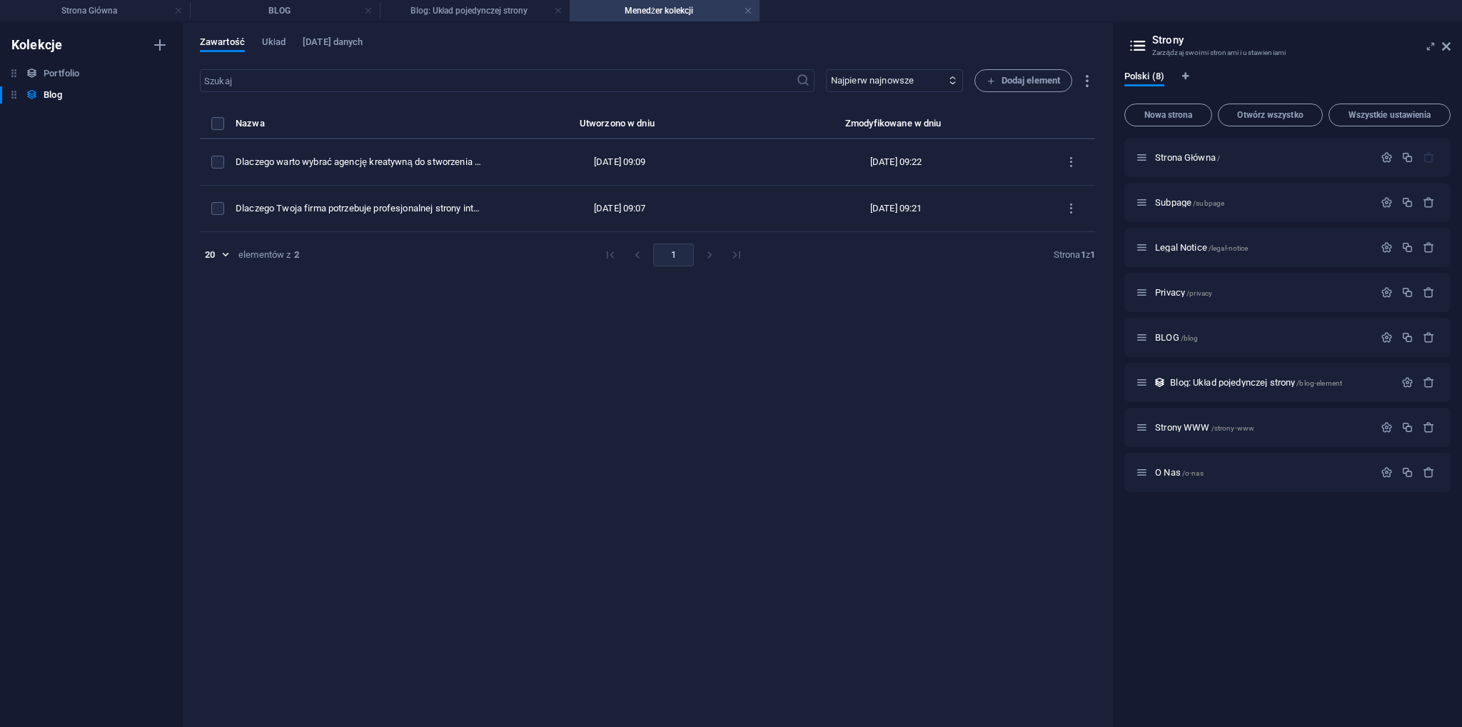
type input "dlaczego-warto-wybrac-agencje-kreatywna-do-stworzenia-strony-www-brandingu-i-re…"
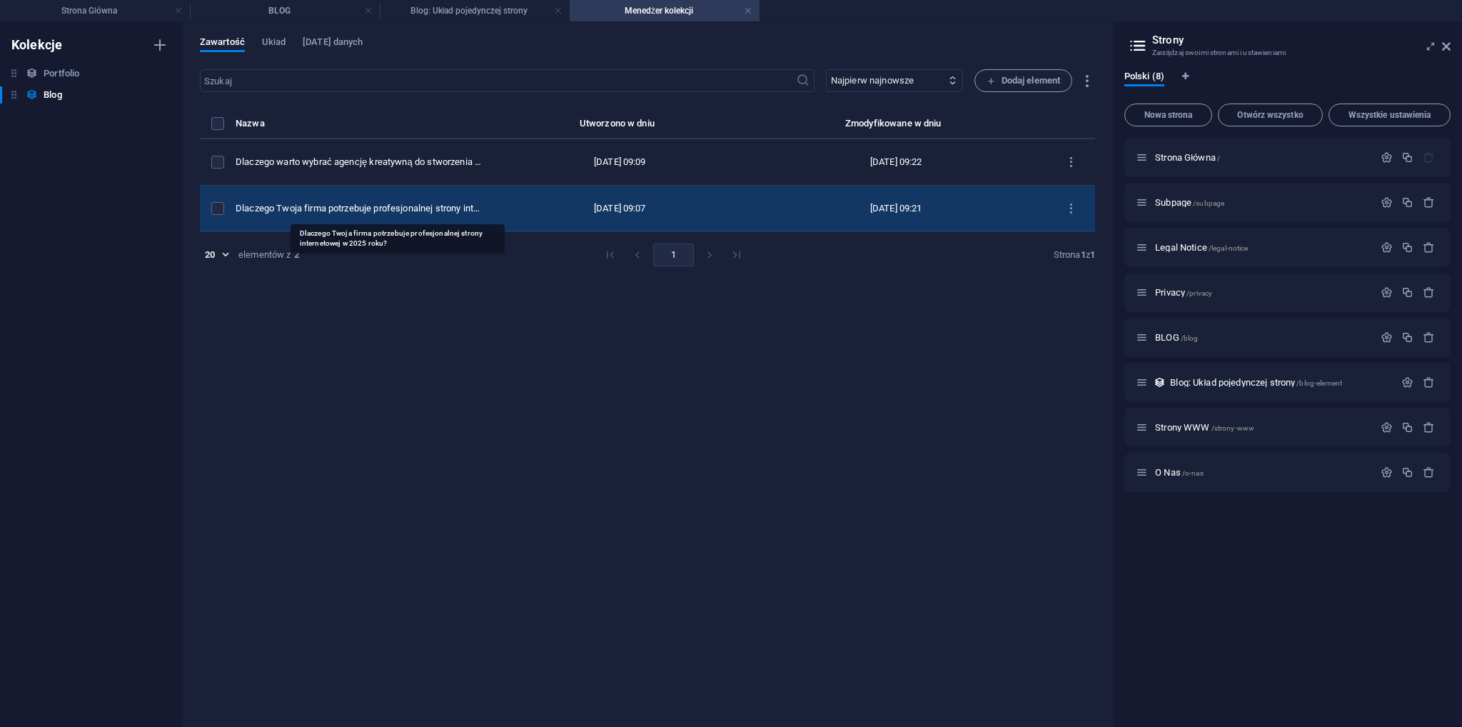
click at [483, 205] on div "Dlaczego Twoja firma potrzebuje profesjonalnej strony internetowej w 2025 roku?" at bounding box center [360, 208] width 248 height 13
select select "Category 1"
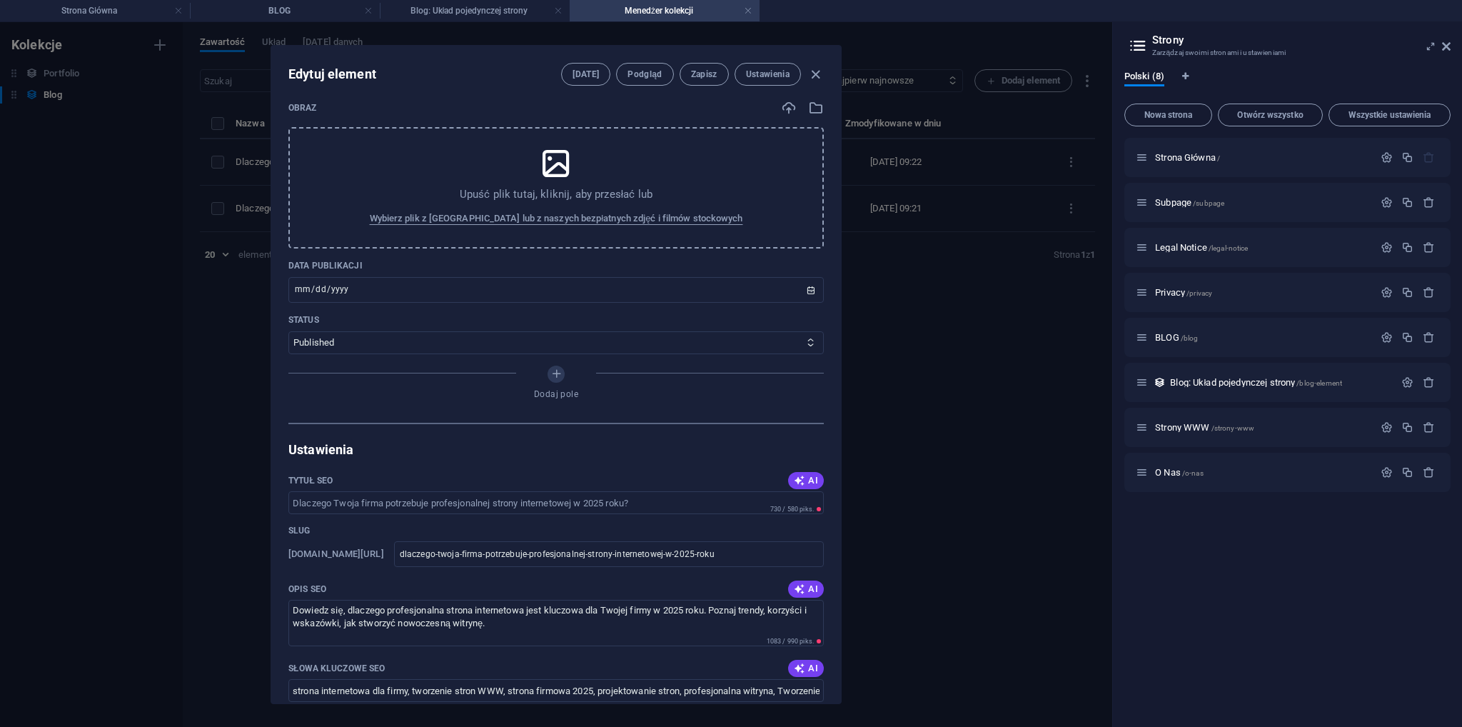
scroll to position [437, 0]
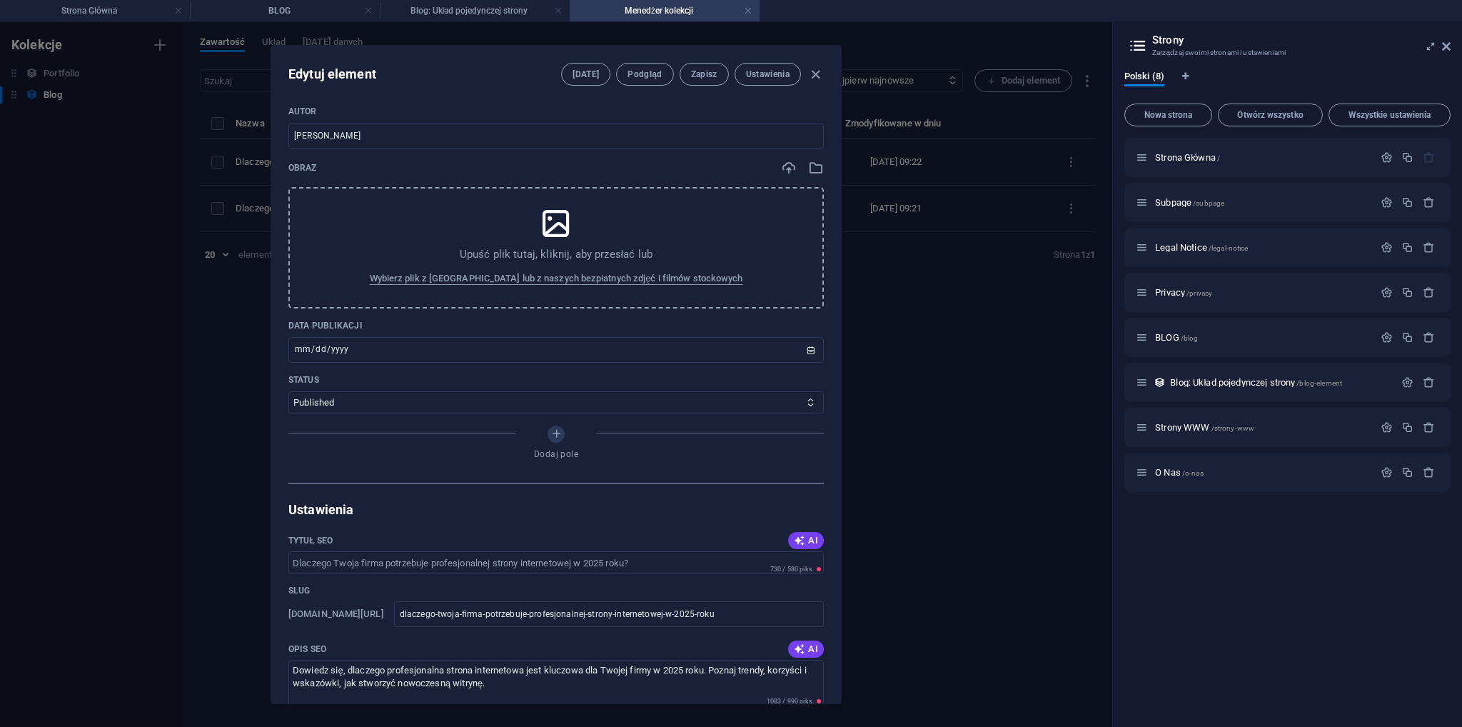
click at [548, 218] on icon at bounding box center [556, 224] width 36 height 36
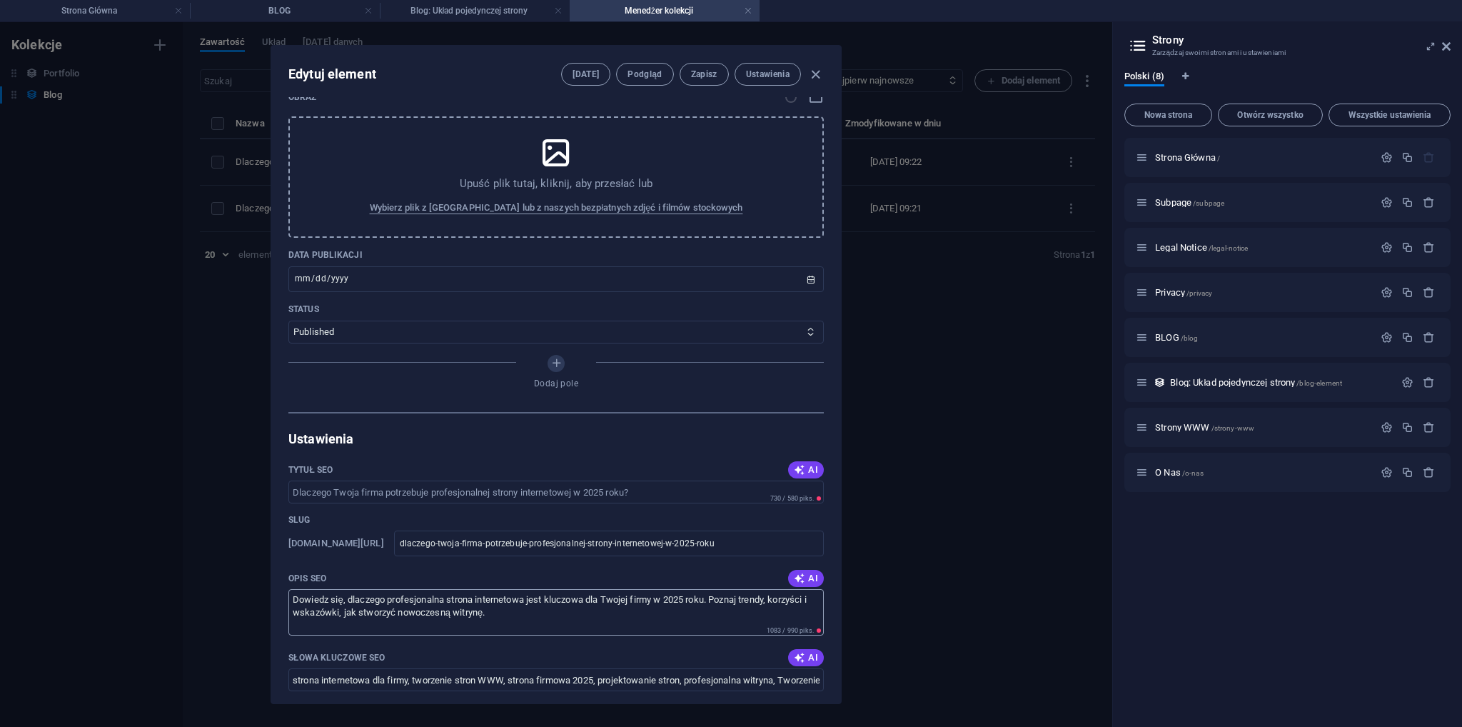
scroll to position [580, 0]
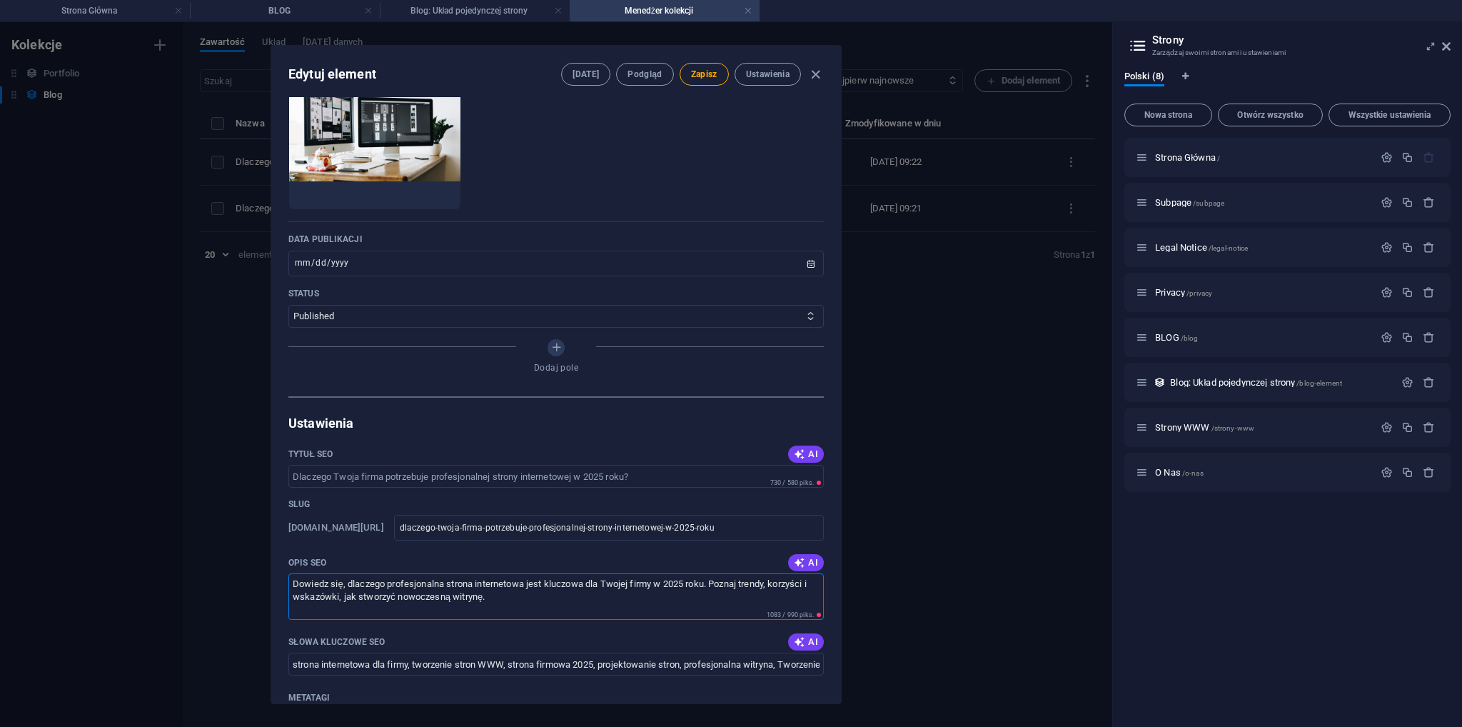
click at [538, 607] on textarea "Dowiedz się, dlaczego profesjonalna strona internetowa jest kluczowa dla Twojej…" at bounding box center [555, 596] width 535 height 46
type textarea "Dowiedz się, dlaczego profesjonalna strona internetowa jest kluczowa dla Twojej…"
click at [497, 473] on input "Tytuł SEO" at bounding box center [555, 476] width 535 height 23
click at [647, 466] on input "Tytuł SEO" at bounding box center [555, 476] width 535 height 23
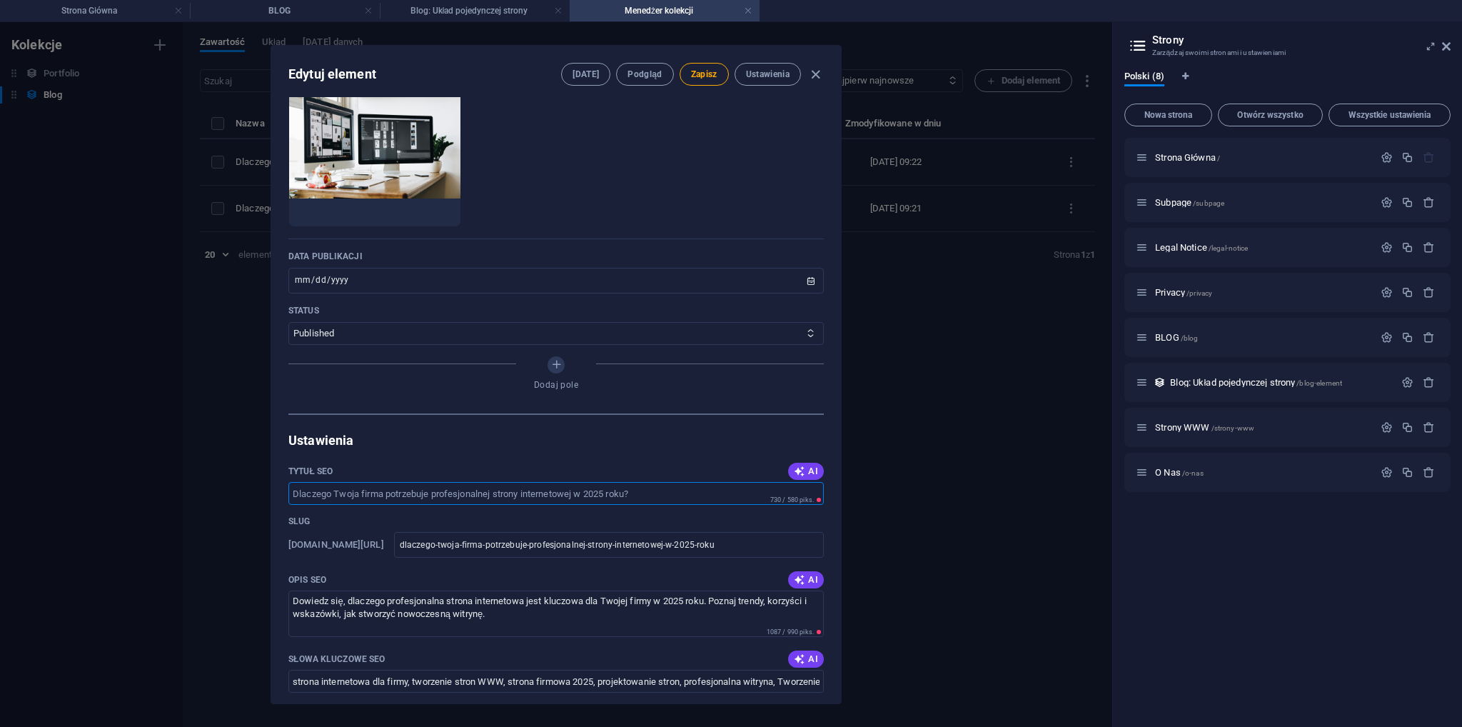
scroll to position [651, 0]
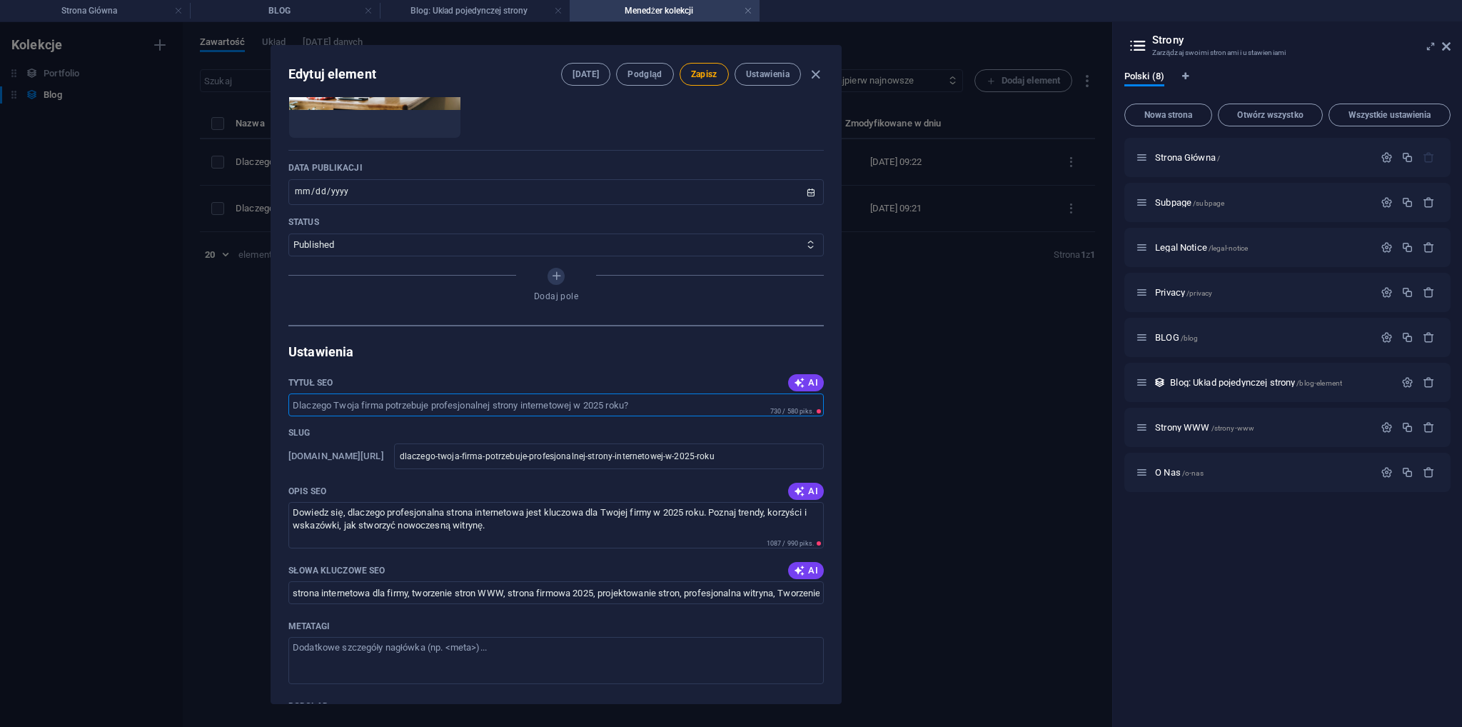
click at [677, 405] on input "Tytuł SEO" at bounding box center [555, 404] width 535 height 23
click at [712, 79] on span "Zapisz" at bounding box center [704, 74] width 26 height 11
click at [816, 66] on icon "button" at bounding box center [815, 74] width 16 height 16
type input "[DATE]"
type input "dlaczego-twoja-firma-potrzebuje-profesjonalnej-strony-internetowej-w-2025-roku"
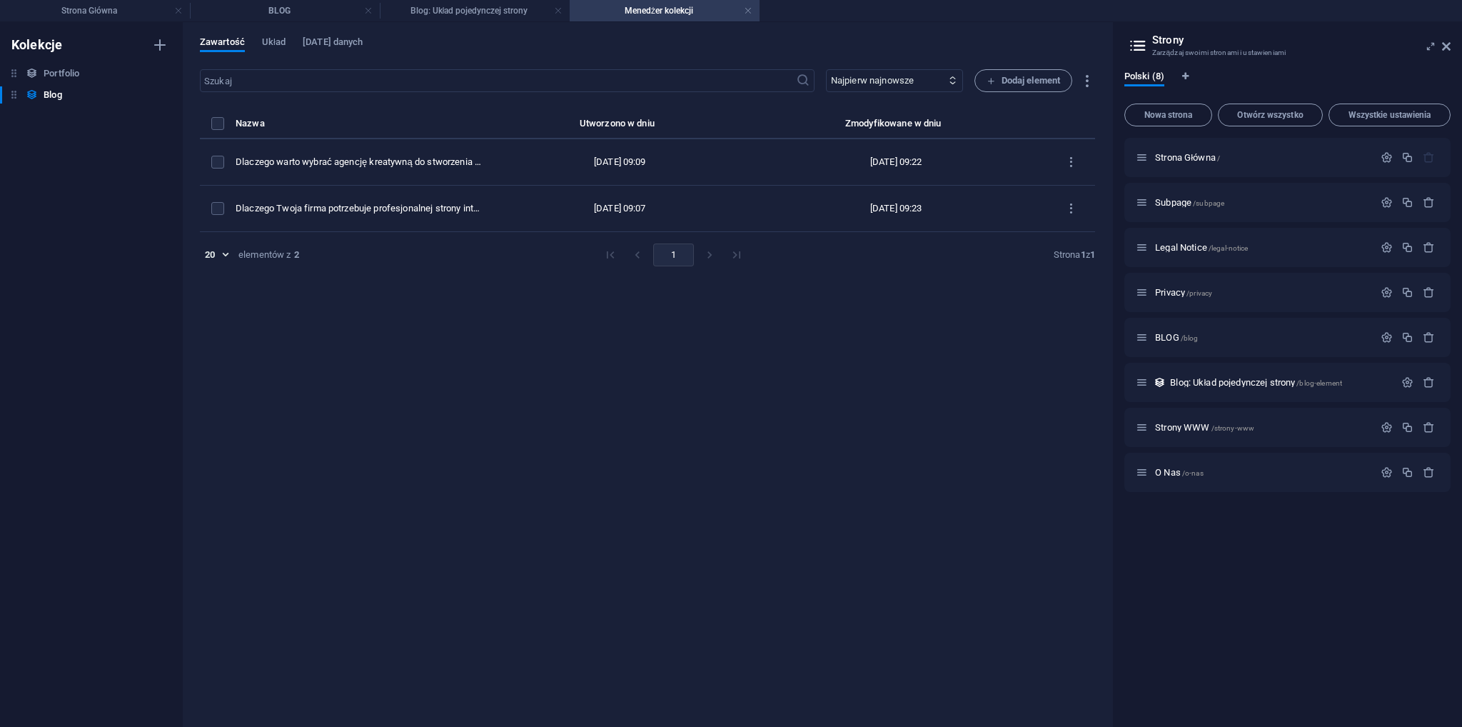
scroll to position [566, 0]
click at [1444, 45] on icon at bounding box center [1446, 46] width 9 height 11
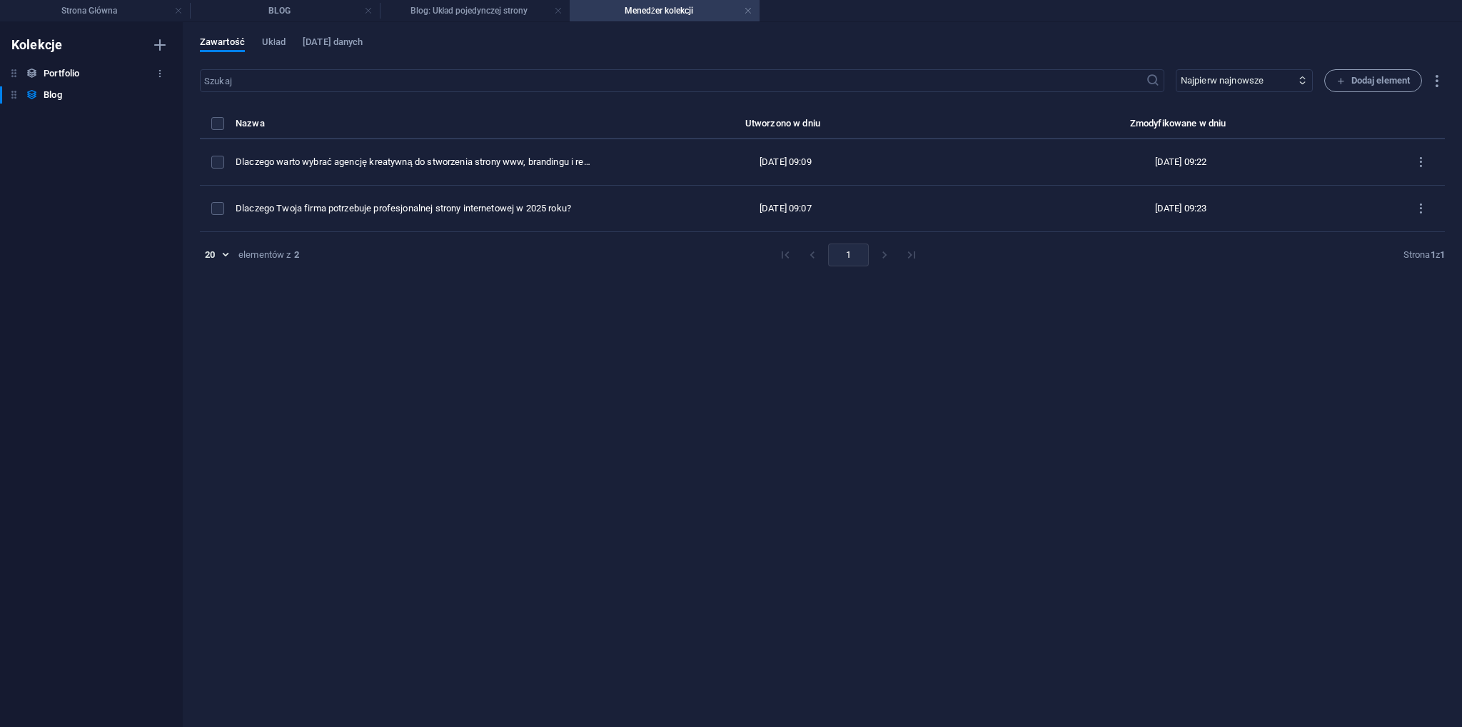
click at [63, 72] on h6 "Portfolio" at bounding box center [62, 73] width 36 height 17
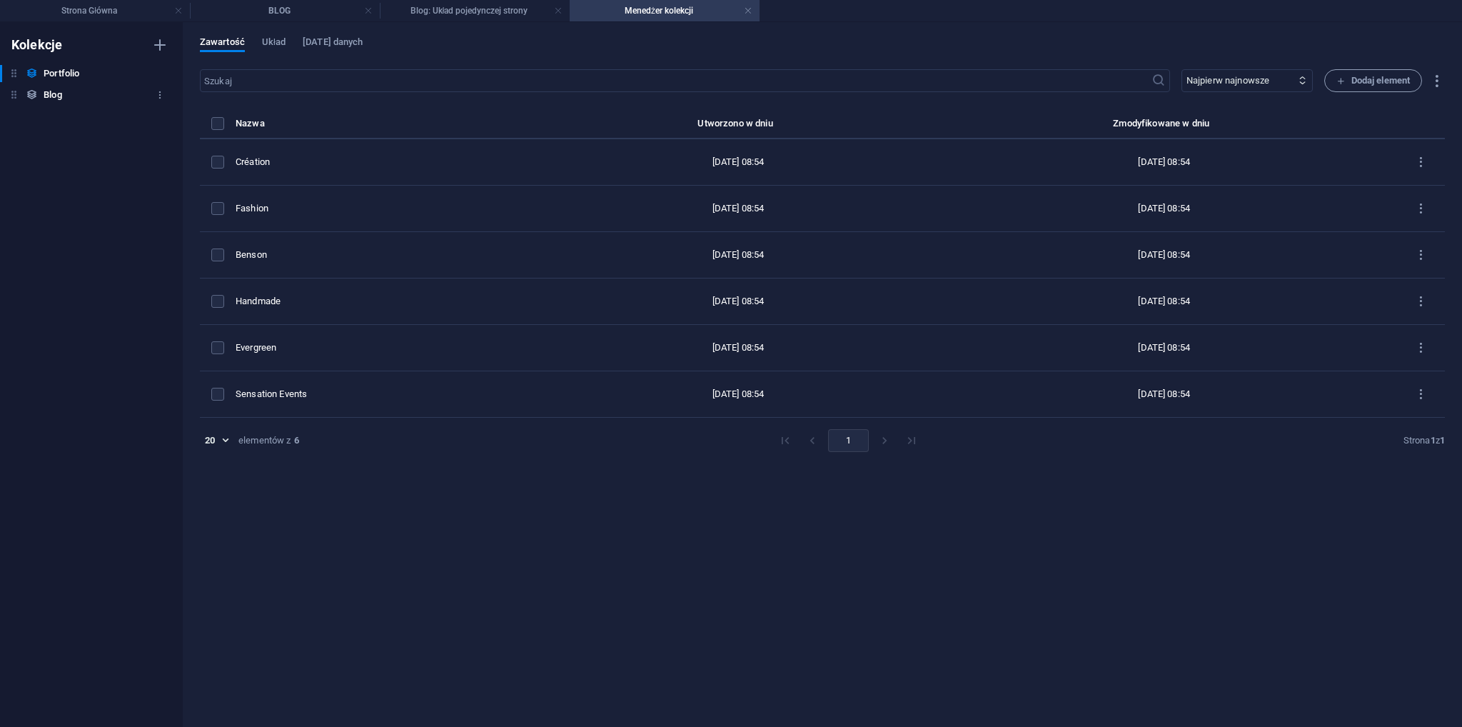
click at [55, 88] on h6 "Blog" at bounding box center [53, 94] width 18 height 17
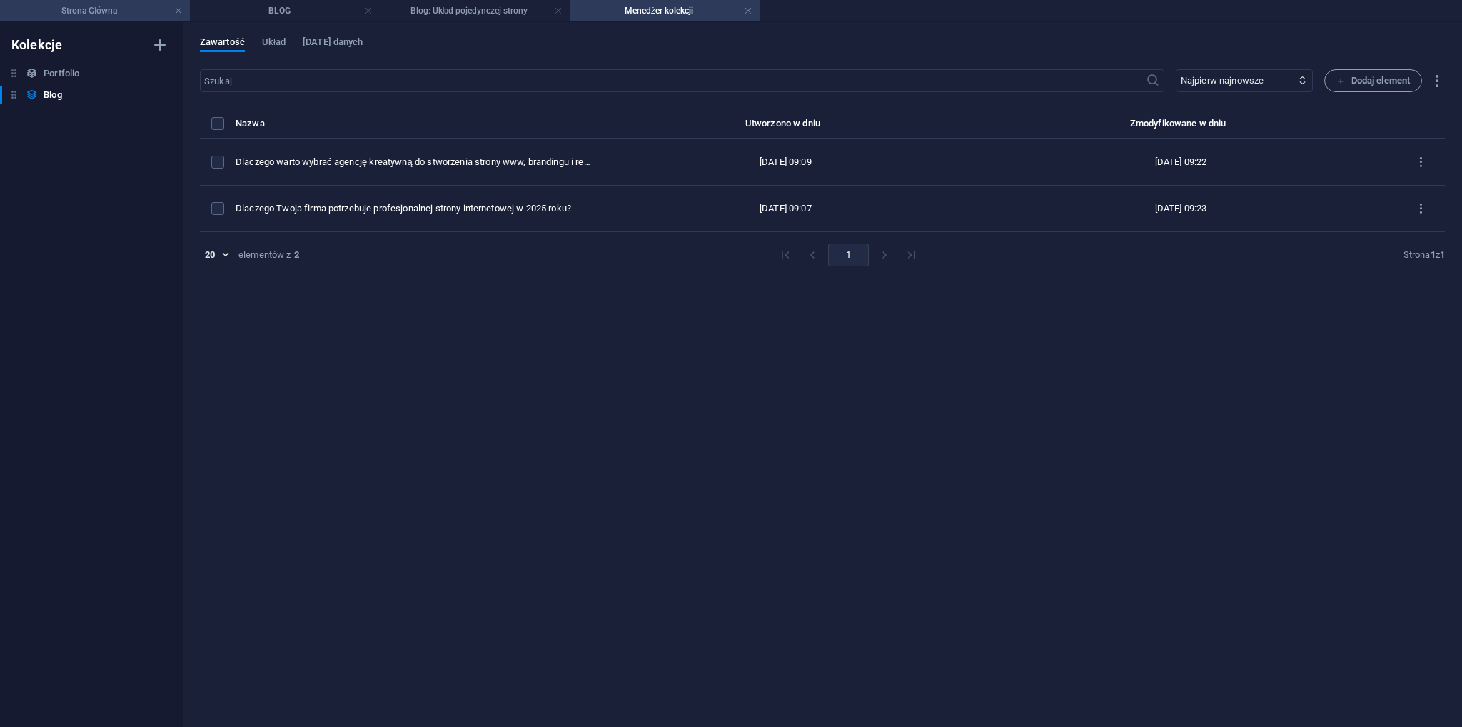
click at [143, 16] on h4 "Strona Główna" at bounding box center [95, 11] width 190 height 16
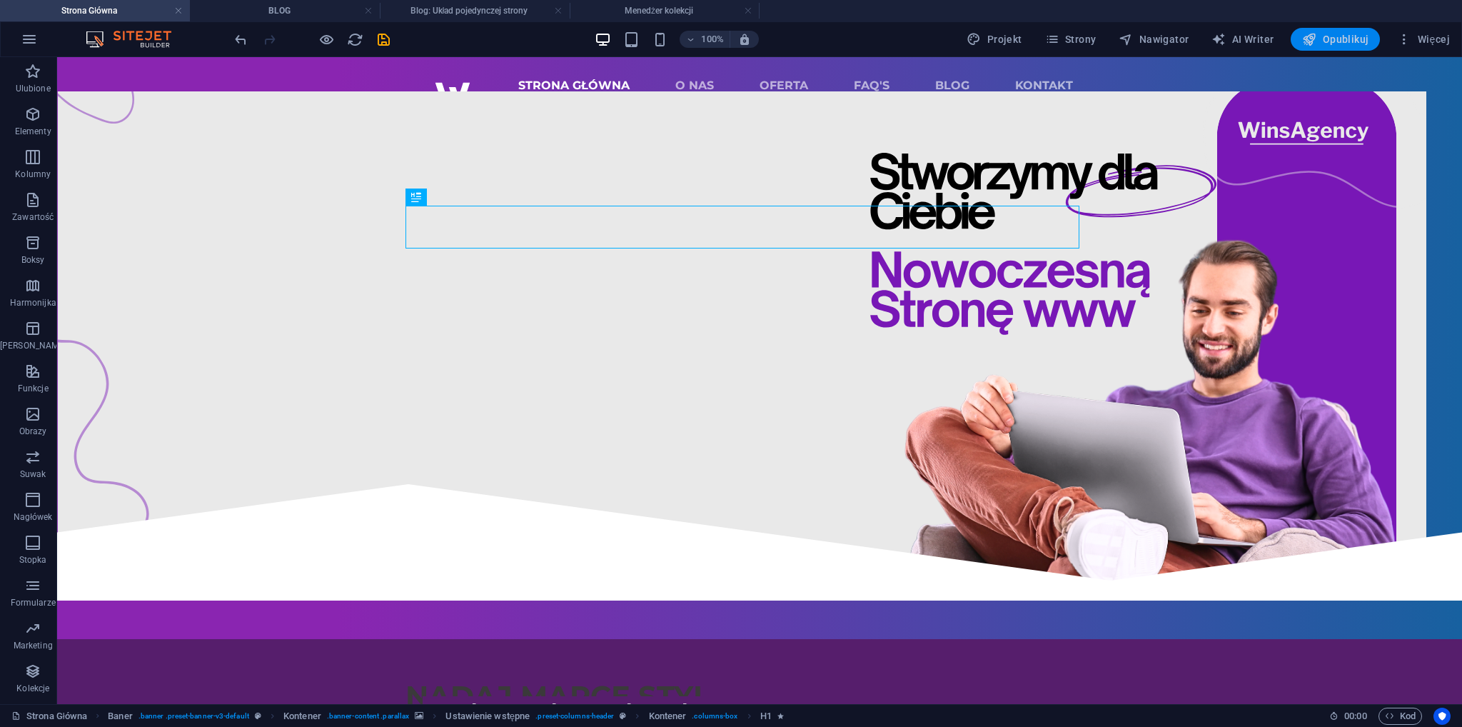
click at [1325, 44] on span "Opublikuj" at bounding box center [1335, 39] width 66 height 14
